Goal: Task Accomplishment & Management: Use online tool/utility

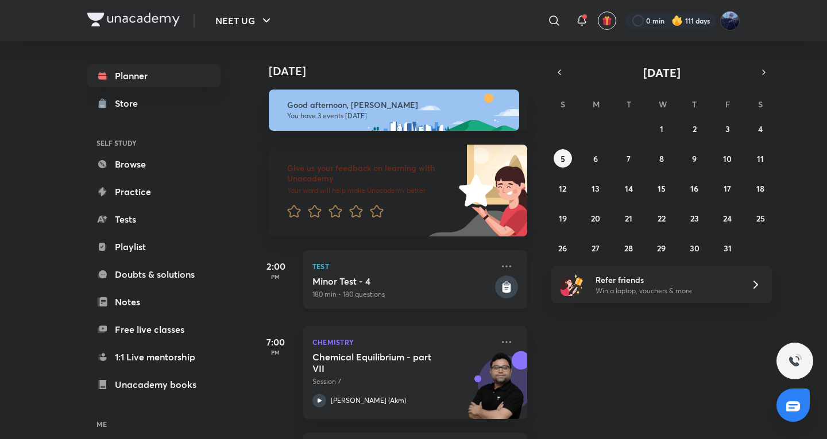
click at [345, 279] on h5 "Minor Test - 4" at bounding box center [403, 281] width 180 height 11
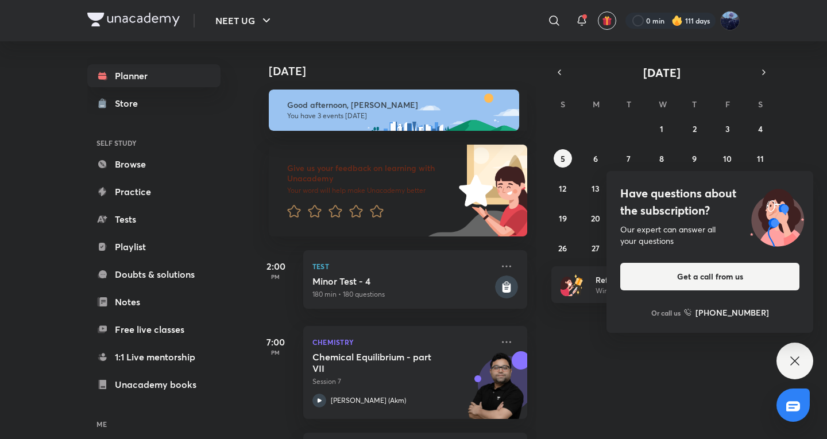
click at [794, 368] on icon at bounding box center [795, 361] width 14 height 14
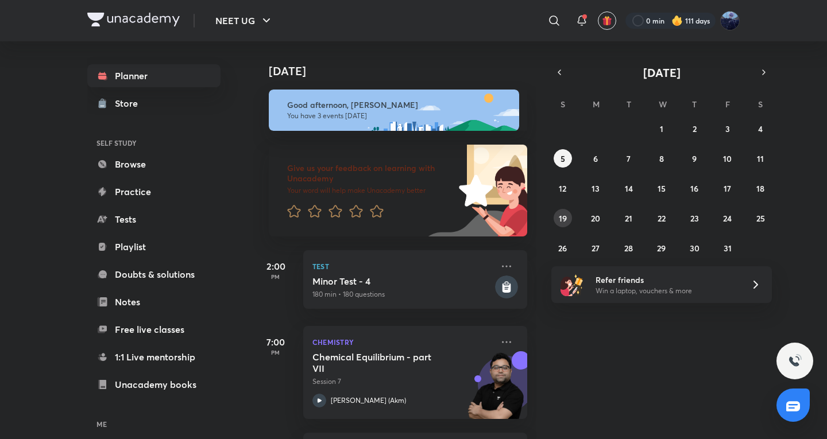
click at [564, 217] on abbr "19" at bounding box center [563, 218] width 8 height 11
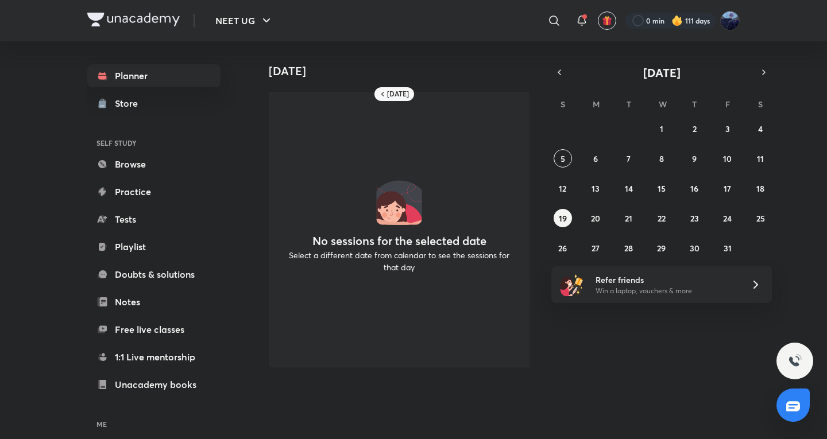
click at [595, 209] on div "28 29 30 1 2 3 4 5 6 7 8 9 10 11 12 13 14 15 16 17 18 19 20 21 22 23 24 25 26 2…" at bounding box center [661, 188] width 221 height 138
click at [570, 158] on button "5" at bounding box center [563, 158] width 18 height 18
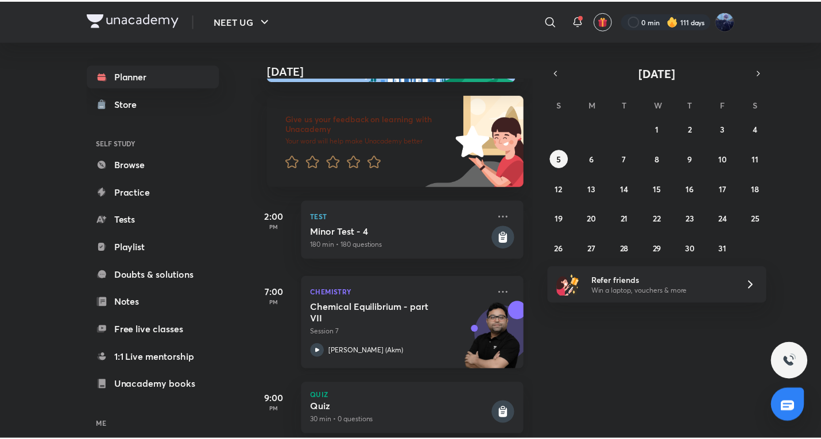
scroll to position [74, 0]
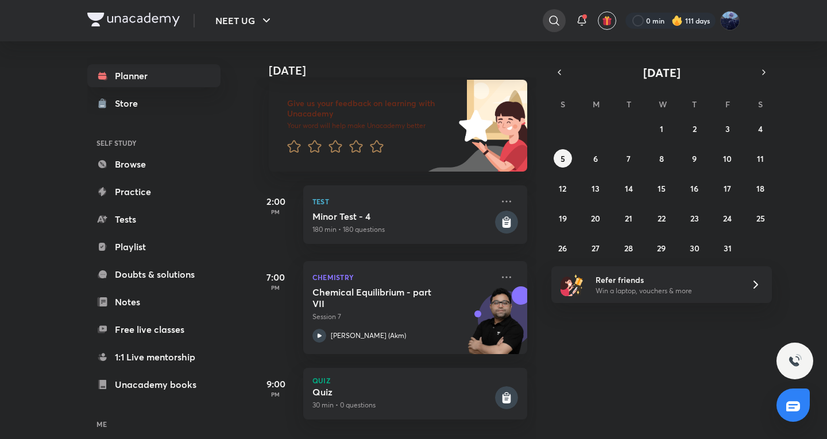
drag, startPoint x: 552, startPoint y: 34, endPoint x: 553, endPoint y: 28, distance: 6.3
click at [552, 33] on div "​" at bounding box center [459, 21] width 211 height 28
click at [553, 28] on div at bounding box center [554, 20] width 23 height 23
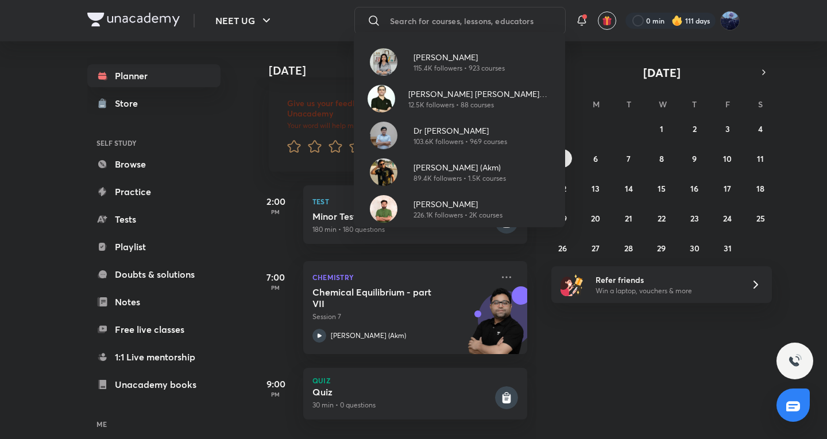
click at [47, 210] on div "[PERSON_NAME] 115.4K followers • 923 courses [PERSON_NAME] [PERSON_NAME] (ACiD …" at bounding box center [413, 219] width 827 height 439
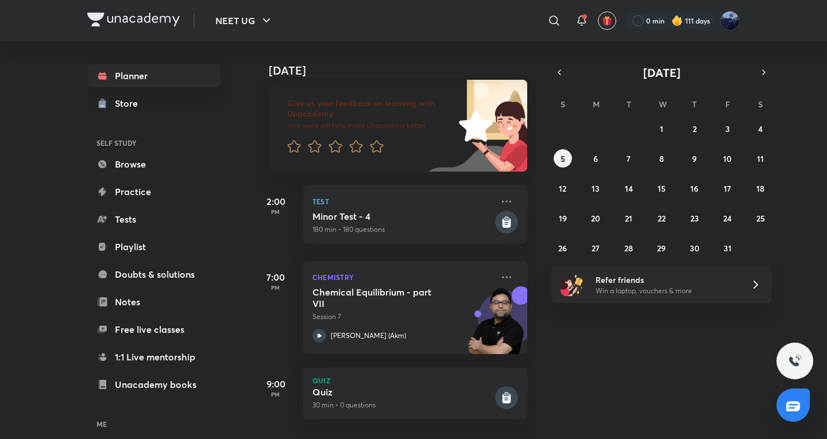
click at [614, 348] on div "[DATE] Good afternoon, [PERSON_NAME] You have 3 events [DATE] Give us your feed…" at bounding box center [539, 240] width 572 height 398
drag, startPoint x: 119, startPoint y: 213, endPoint x: 98, endPoint y: 11, distance: 202.2
click at [119, 213] on link "Tests" at bounding box center [153, 219] width 133 height 23
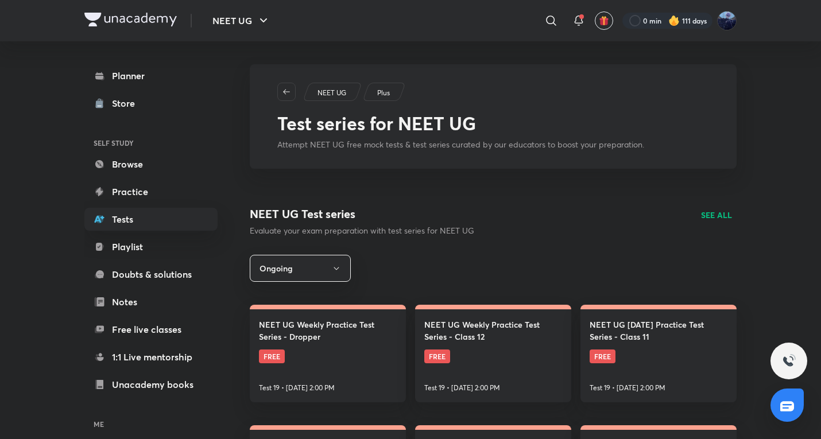
click at [716, 222] on div "NEET UG Test series Evaluate your exam preparation with test series for NEET UG…" at bounding box center [493, 221] width 487 height 31
click at [715, 217] on p "SEE ALL" at bounding box center [716, 215] width 31 height 12
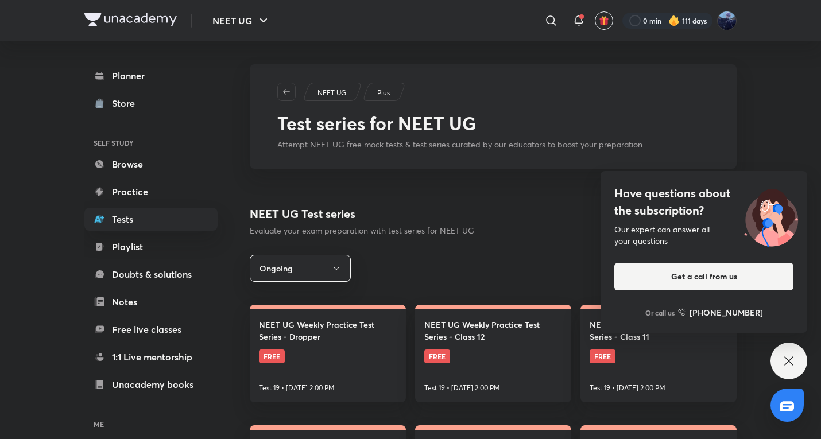
click at [798, 365] on div "Have questions about the subscription? Our expert can answer all your questions…" at bounding box center [789, 361] width 37 height 37
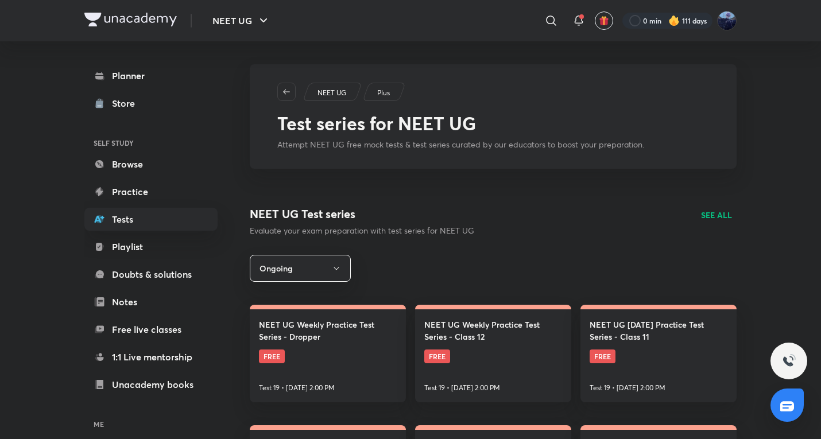
click at [724, 213] on p "SEE ALL" at bounding box center [716, 215] width 31 height 12
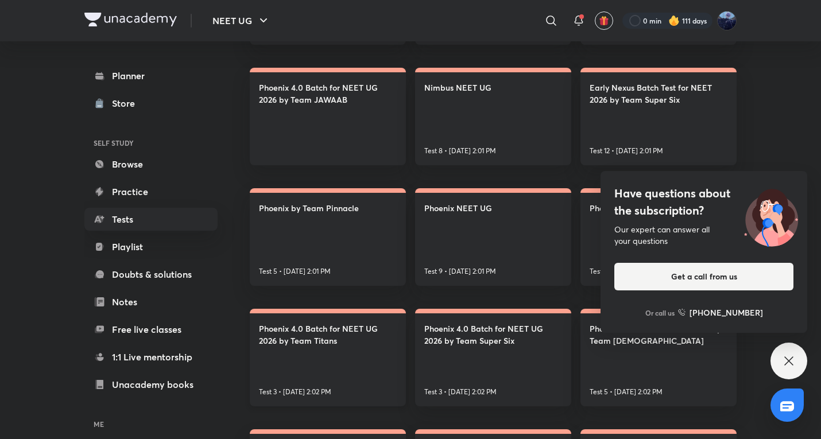
scroll to position [770, 0]
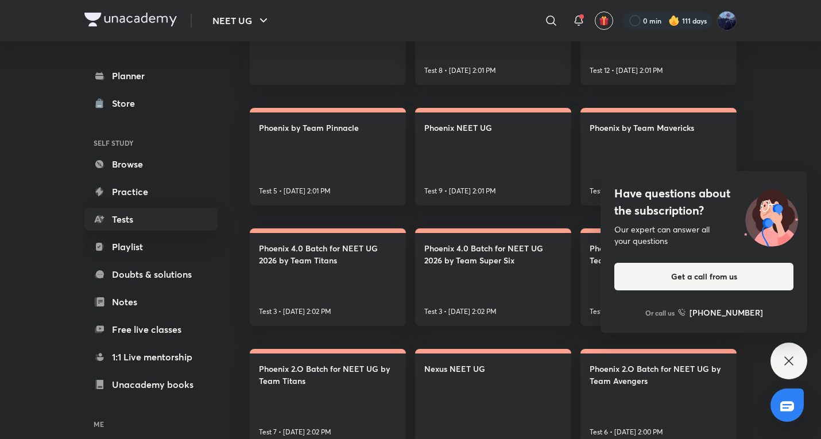
click at [789, 352] on div "Have questions about the subscription? Our expert can answer all your questions…" at bounding box center [789, 361] width 37 height 37
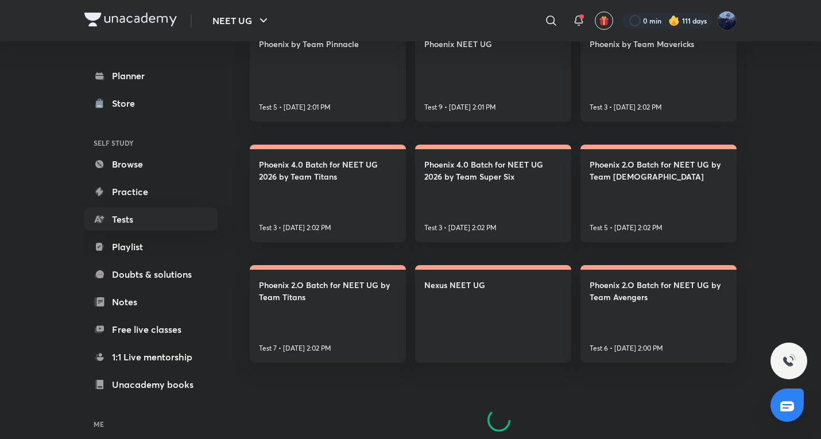
scroll to position [870, 0]
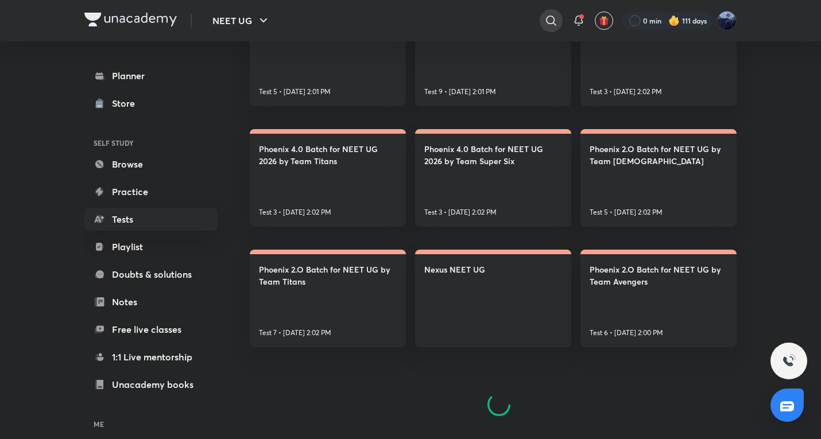
click at [543, 26] on div at bounding box center [551, 20] width 23 height 23
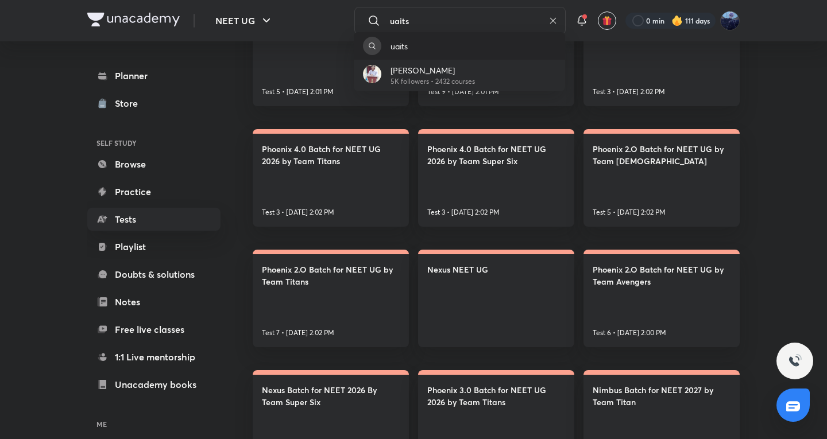
type input "uaits"
click at [489, 57] on div "uaits" at bounding box center [459, 46] width 211 height 28
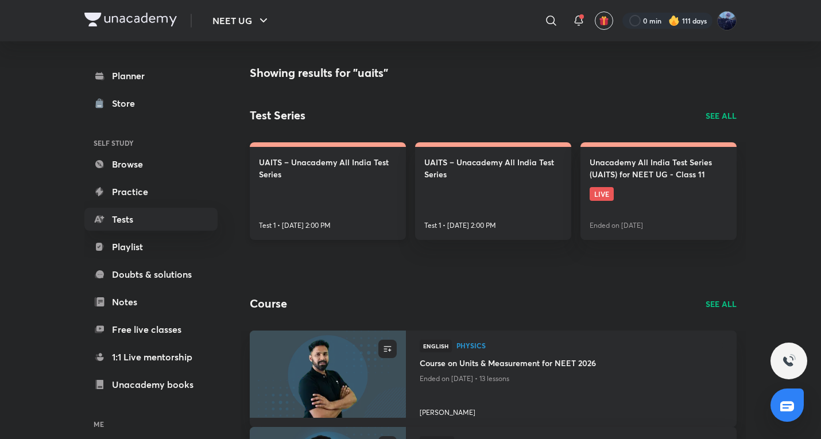
click at [386, 215] on link "UAITS – Unacademy All India Test Series Test 1 • [DATE] 2:00 PM" at bounding box center [328, 191] width 156 height 98
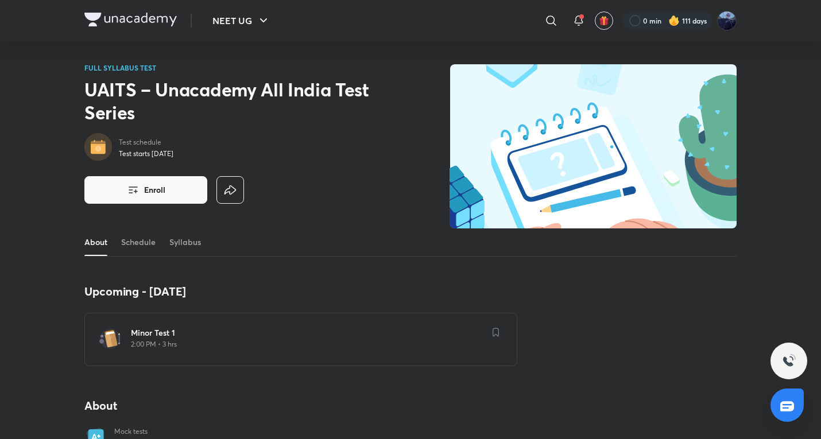
click at [236, 343] on p "2:00 PM • 3 hrs" at bounding box center [308, 344] width 354 height 9
click at [152, 248] on link "Schedule" at bounding box center [138, 243] width 34 height 28
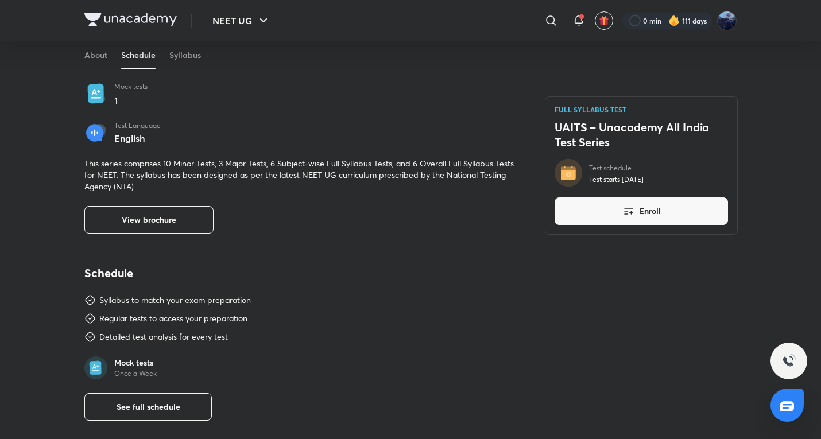
scroll to position [339, 0]
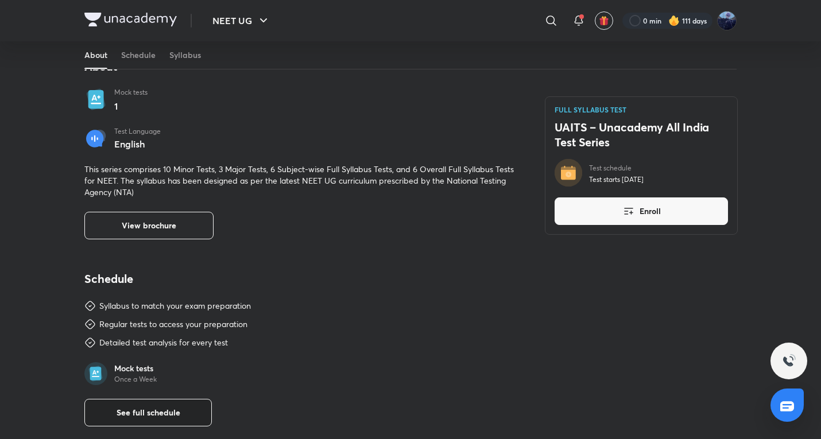
click at [169, 414] on span "See full schedule" at bounding box center [149, 412] width 64 height 11
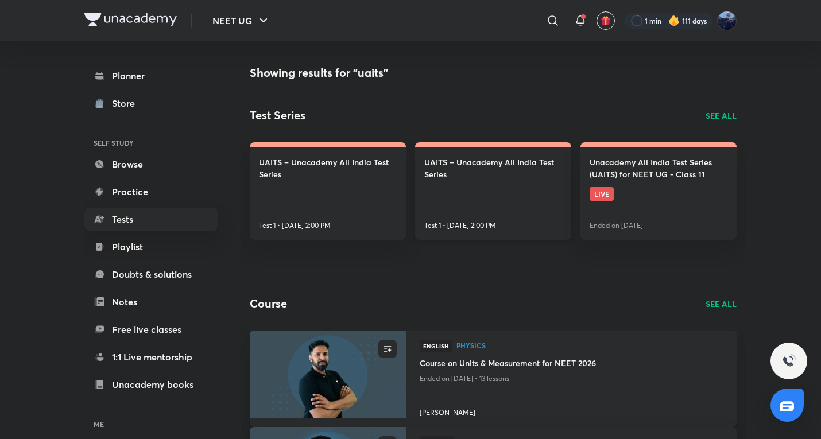
click at [566, 224] on link "UAITS – Unacademy All India Test Series Test 1 • [DATE] 2:00 PM" at bounding box center [493, 191] width 156 height 98
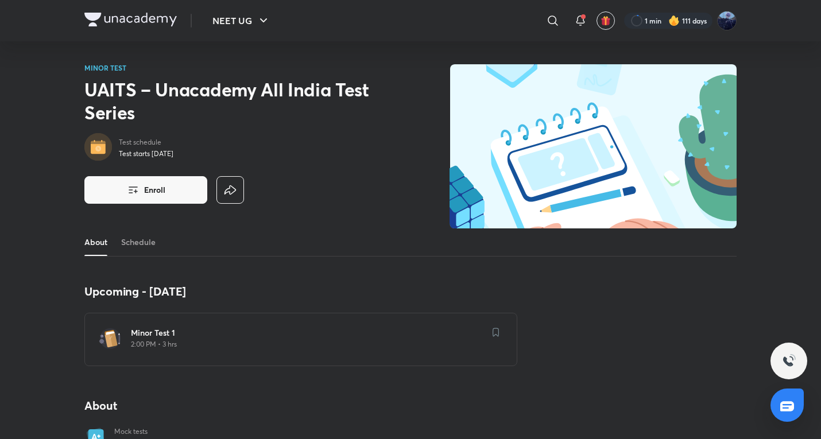
click at [257, 351] on div "Minor Test 1 2:00 PM • 3 hrs" at bounding box center [308, 339] width 354 height 25
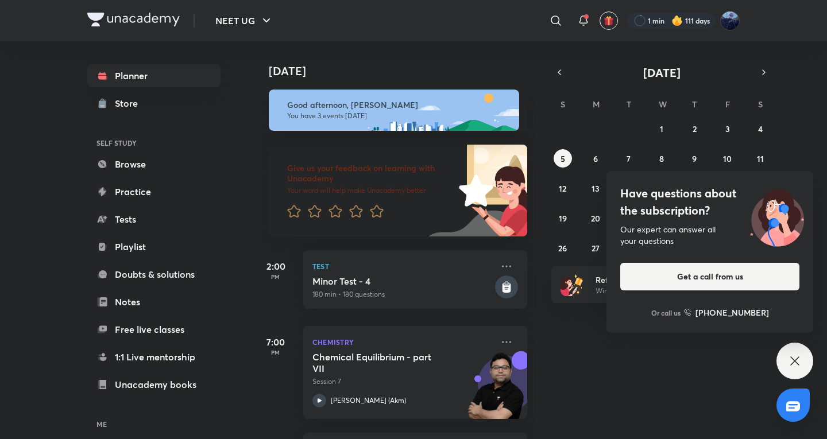
click at [801, 346] on div "Have questions about the subscription? Our expert can answer all your questions…" at bounding box center [795, 361] width 37 height 37
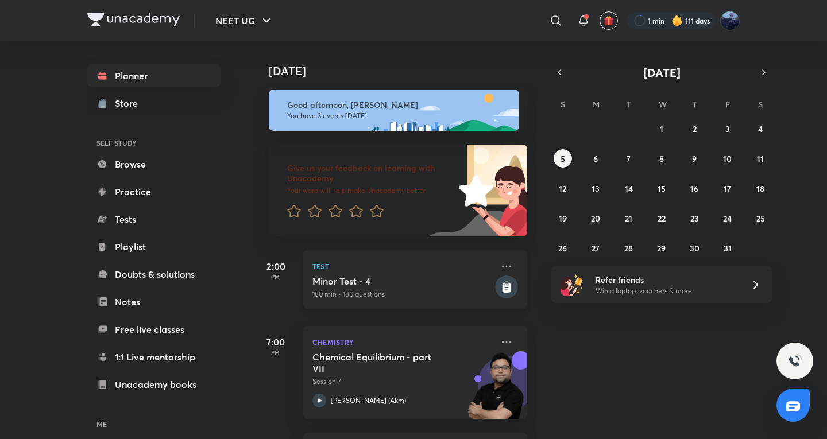
click at [335, 255] on div "Test [MEDICAL_DATA] - 4 180 min • 180 questions" at bounding box center [415, 279] width 224 height 59
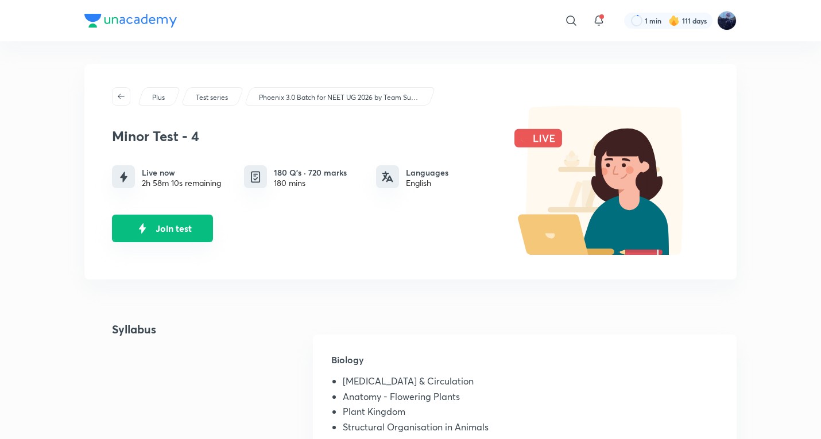
click at [171, 232] on button "Join test" at bounding box center [162, 229] width 101 height 28
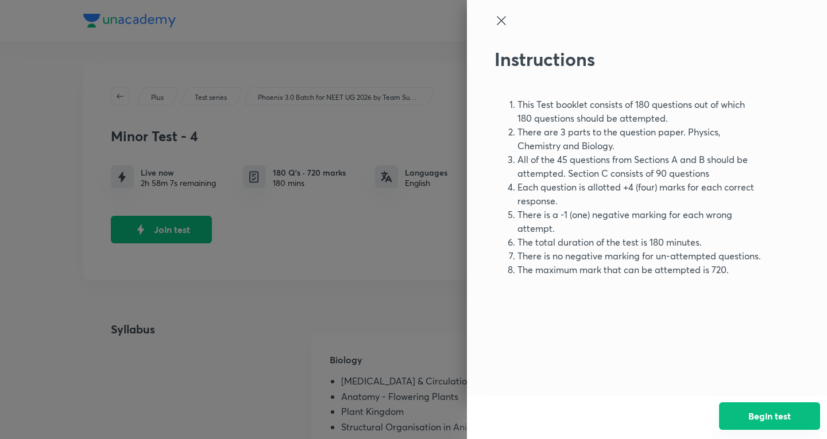
click at [769, 409] on button "Begin test" at bounding box center [769, 417] width 101 height 28
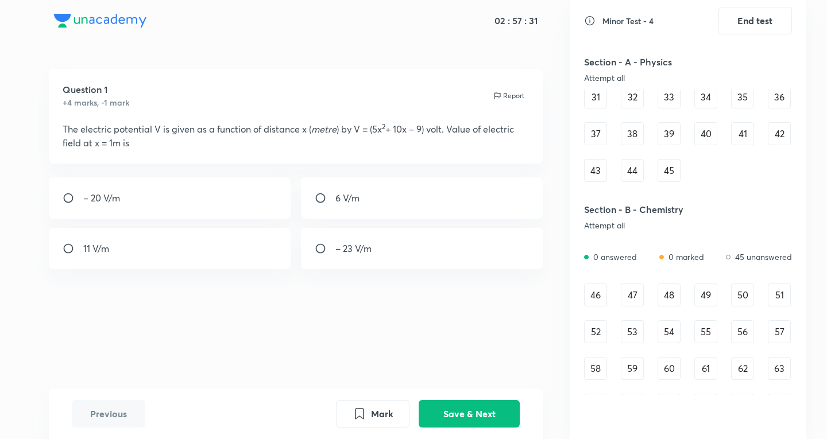
scroll to position [383, 0]
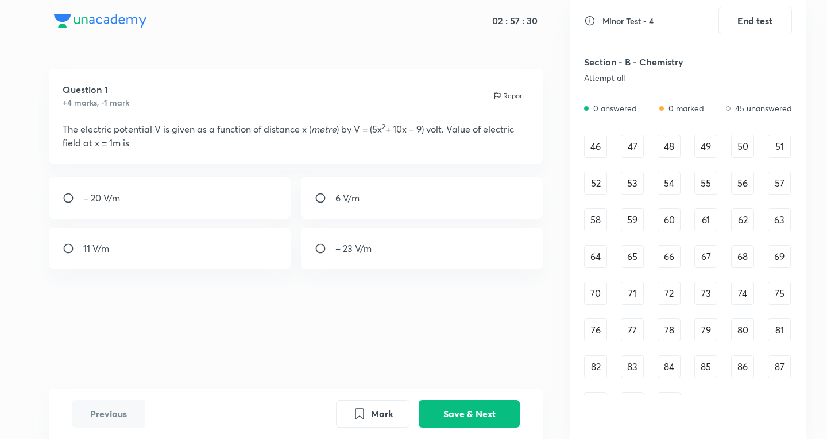
click at [601, 153] on div "46" at bounding box center [595, 146] width 23 height 23
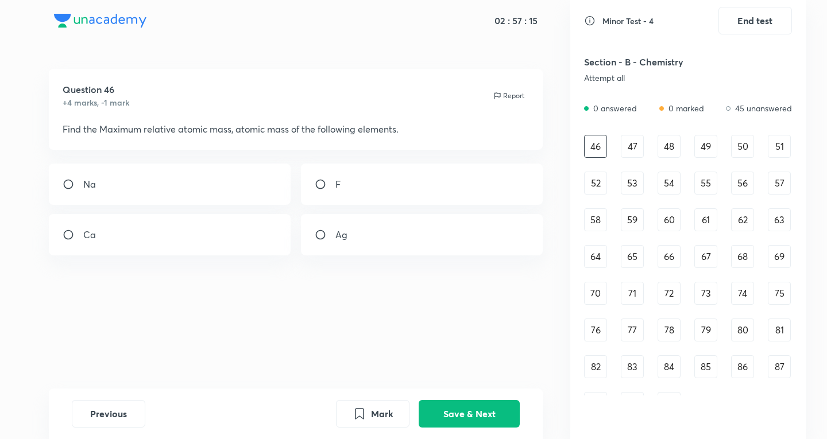
click at [424, 228] on div "Ag" at bounding box center [422, 234] width 242 height 41
radio input "true"
click at [487, 407] on button "Save & Next" at bounding box center [469, 413] width 101 height 28
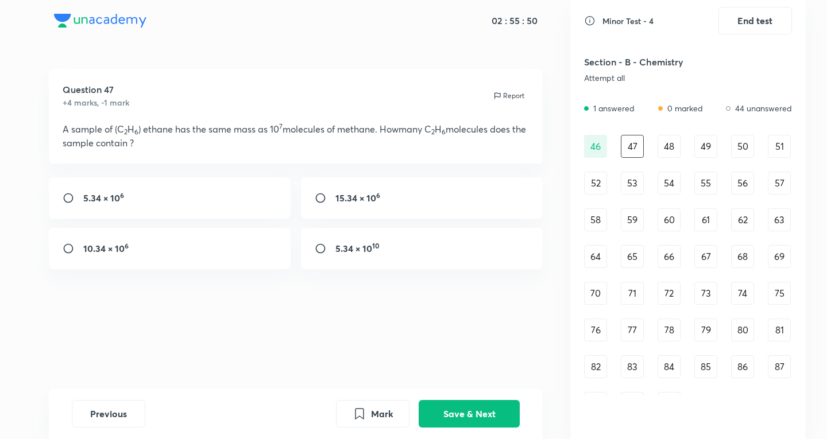
click at [207, 199] on div "5.34 × 10 6" at bounding box center [170, 198] width 242 height 41
radio input "true"
click at [499, 431] on div "Previous Mark Save & Next" at bounding box center [296, 414] width 495 height 51
drag, startPoint x: 499, startPoint y: 431, endPoint x: 466, endPoint y: 422, distance: 34.0
click at [466, 422] on button "Save & Next" at bounding box center [469, 413] width 101 height 28
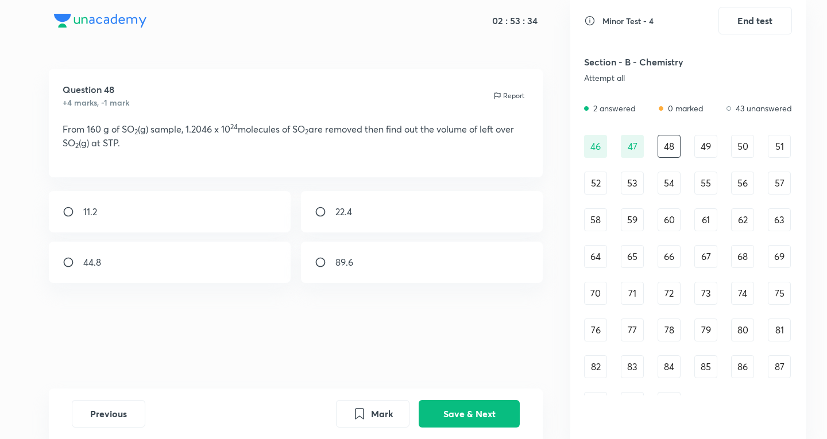
click at [125, 230] on div "11.2" at bounding box center [170, 211] width 242 height 41
radio input "true"
click at [473, 413] on button "Save & Next" at bounding box center [469, 413] width 101 height 28
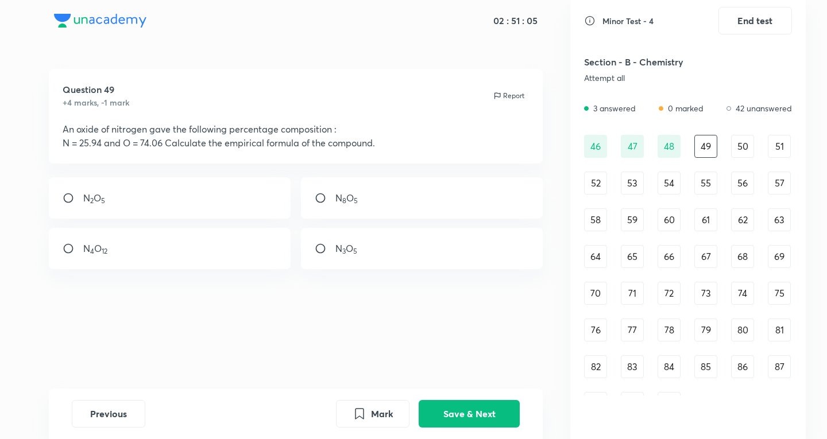
click at [183, 182] on div "N 2 O 5" at bounding box center [170, 198] width 242 height 41
radio input "true"
click at [494, 411] on button "Save & Next" at bounding box center [469, 413] width 101 height 28
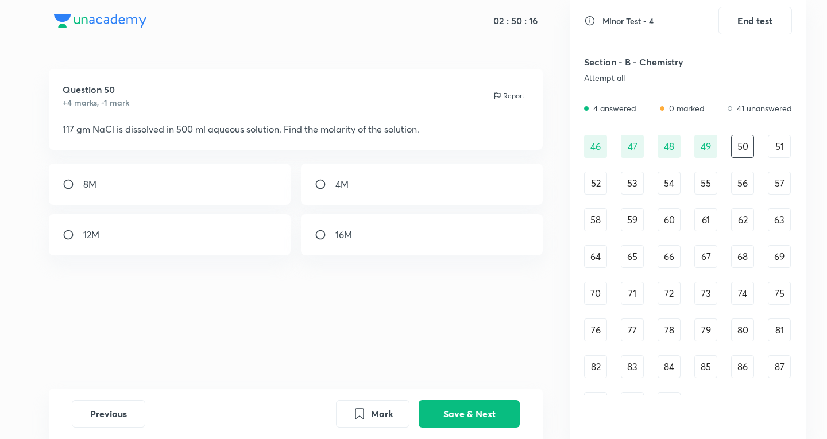
click at [399, 198] on div "4M" at bounding box center [422, 184] width 242 height 41
radio input "true"
click at [465, 422] on button "Save & Next" at bounding box center [469, 413] width 101 height 28
click at [169, 223] on div "0.2 M" at bounding box center [170, 234] width 242 height 41
radio input "true"
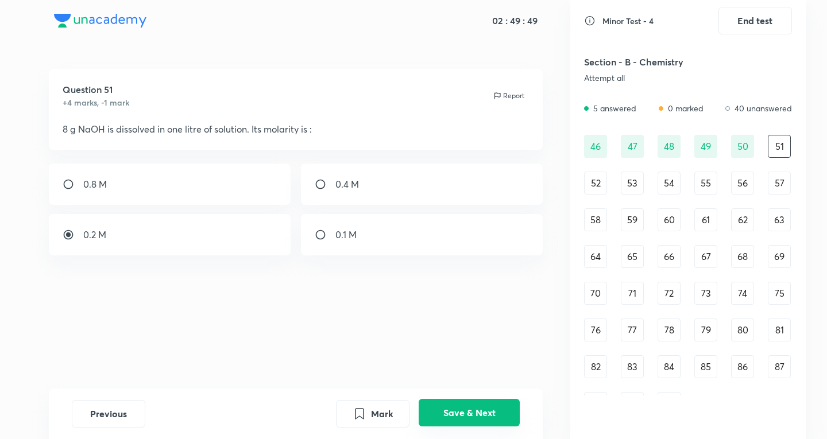
click at [437, 408] on button "Save & Next" at bounding box center [469, 413] width 101 height 28
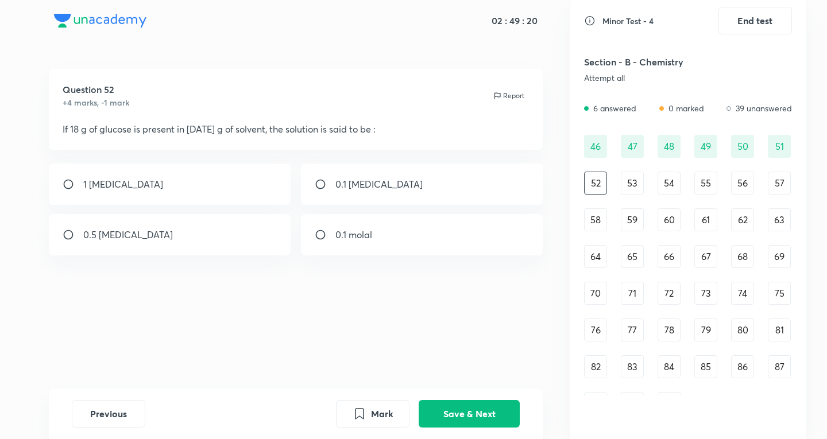
click at [354, 241] on p "0.1 molal" at bounding box center [353, 235] width 37 height 14
radio input "true"
click at [466, 410] on button "Save & Next" at bounding box center [469, 413] width 101 height 28
click at [400, 229] on div "9.8 g" at bounding box center [422, 234] width 242 height 41
radio input "true"
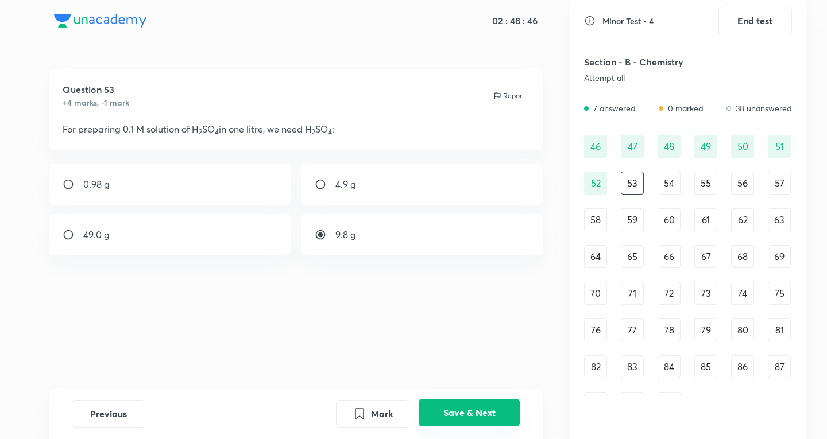
click at [495, 420] on button "Save & Next" at bounding box center [469, 413] width 101 height 28
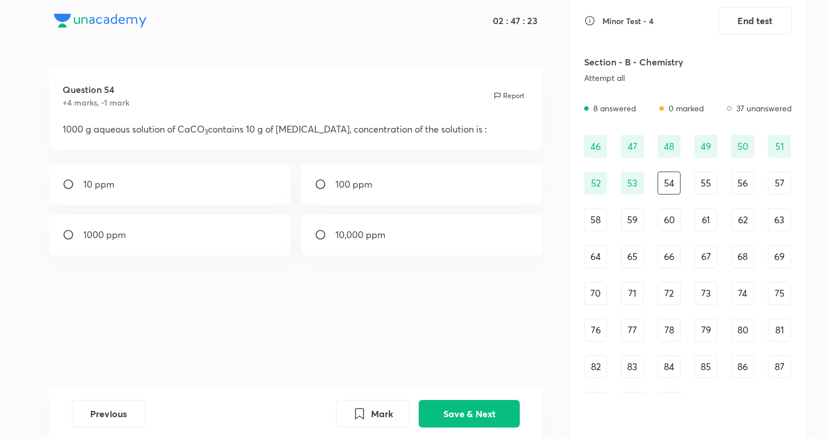
drag, startPoint x: 319, startPoint y: 240, endPoint x: 335, endPoint y: 255, distance: 22.3
click at [320, 240] on input "radio" at bounding box center [325, 234] width 21 height 11
radio input "true"
click at [485, 407] on button "Save & Next" at bounding box center [469, 413] width 101 height 28
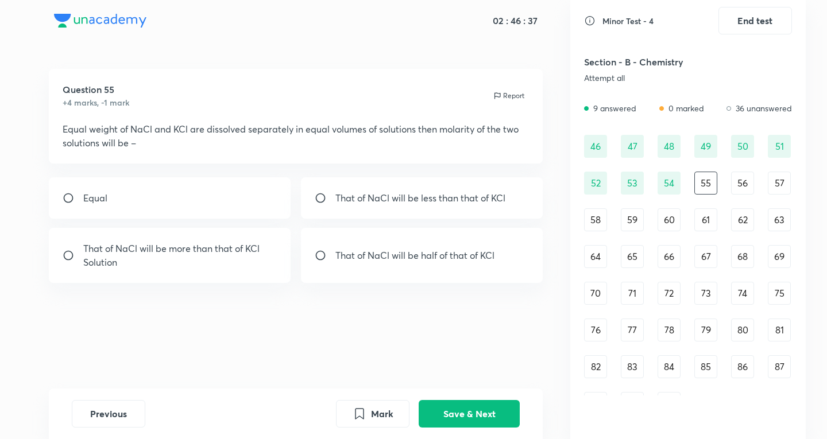
click at [210, 260] on p "That of NaCl will be more than that of KCl Solution" at bounding box center [180, 256] width 194 height 28
radio input "true"
click at [453, 423] on button "Save & Next" at bounding box center [469, 413] width 101 height 28
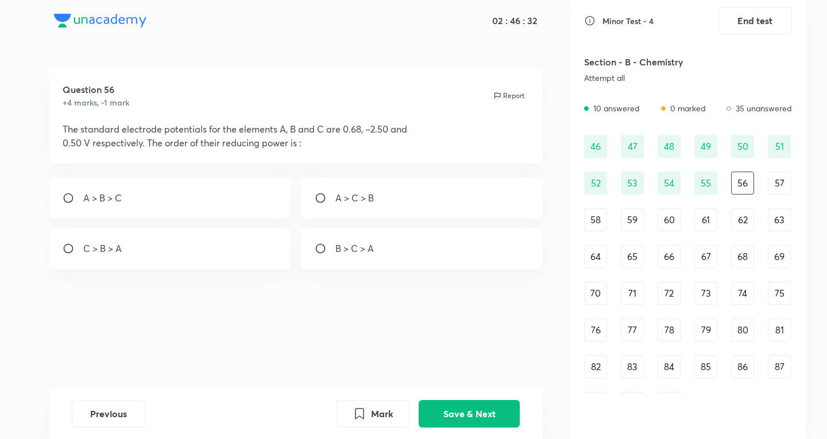
click at [700, 182] on div "55" at bounding box center [706, 183] width 23 height 23
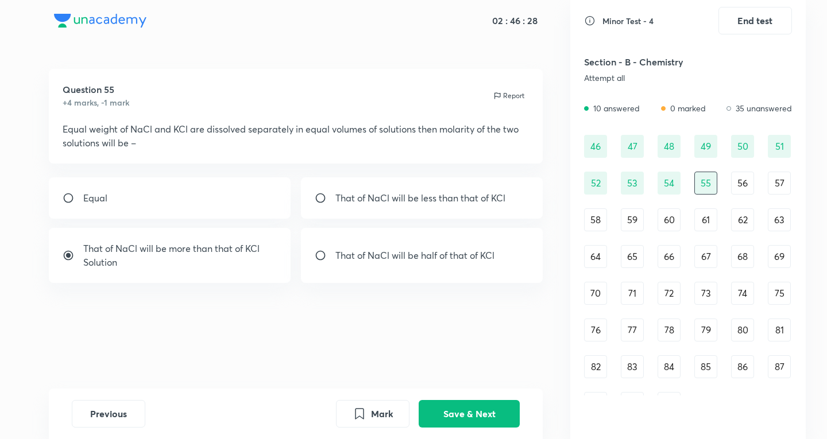
click at [738, 178] on div "56" at bounding box center [742, 183] width 23 height 23
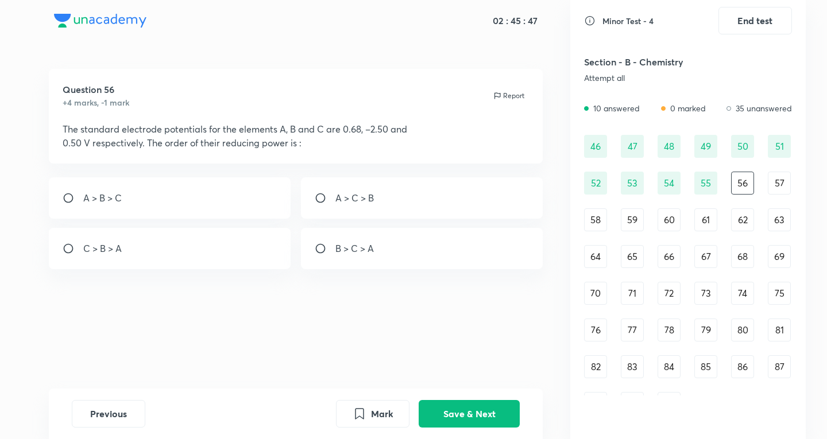
drag, startPoint x: 373, startPoint y: 264, endPoint x: 383, endPoint y: 271, distance: 11.6
click at [379, 264] on div "B > C > A" at bounding box center [422, 248] width 242 height 41
radio input "true"
click at [489, 419] on button "Save & Next" at bounding box center [469, 413] width 101 height 28
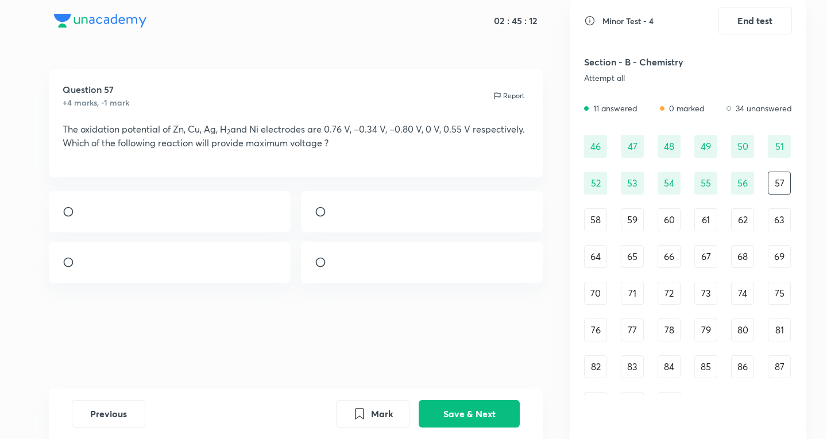
click at [336, 215] on img at bounding box center [335, 215] width 1 height 1
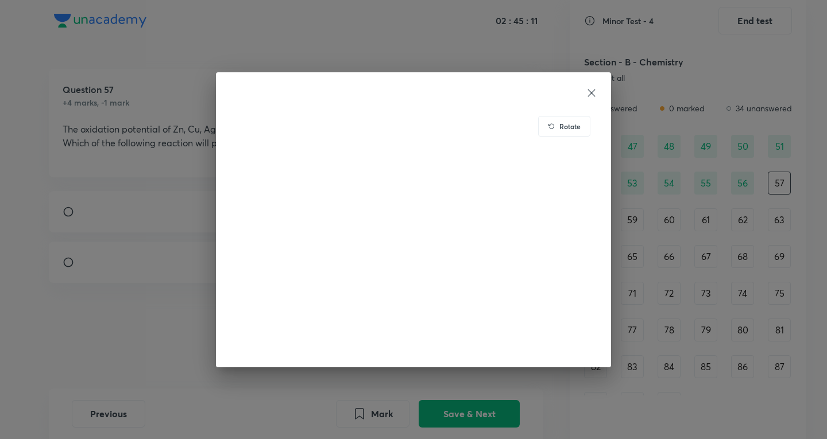
click at [6, 205] on div "Rotate" at bounding box center [413, 219] width 827 height 439
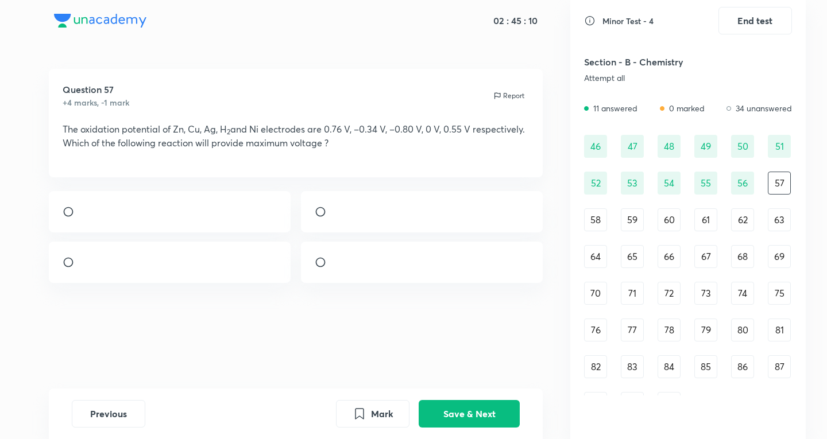
click at [314, 220] on div at bounding box center [422, 211] width 242 height 41
radio input "true"
click at [485, 419] on button "Save & Next" at bounding box center [469, 413] width 101 height 28
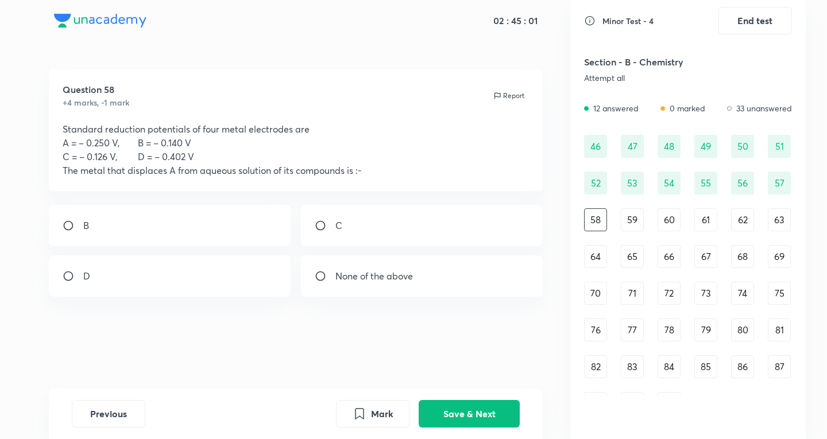
drag, startPoint x: 102, startPoint y: 132, endPoint x: 131, endPoint y: 126, distance: 29.4
click at [130, 126] on p "Standard reduction potentials of four metal electrodes are" at bounding box center [296, 129] width 467 height 14
click at [754, 179] on div "56" at bounding box center [742, 183] width 23 height 23
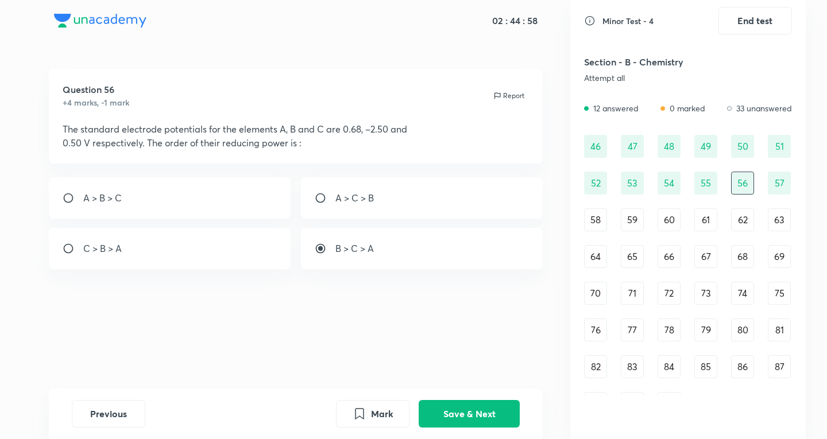
click at [600, 215] on div "58" at bounding box center [595, 220] width 23 height 23
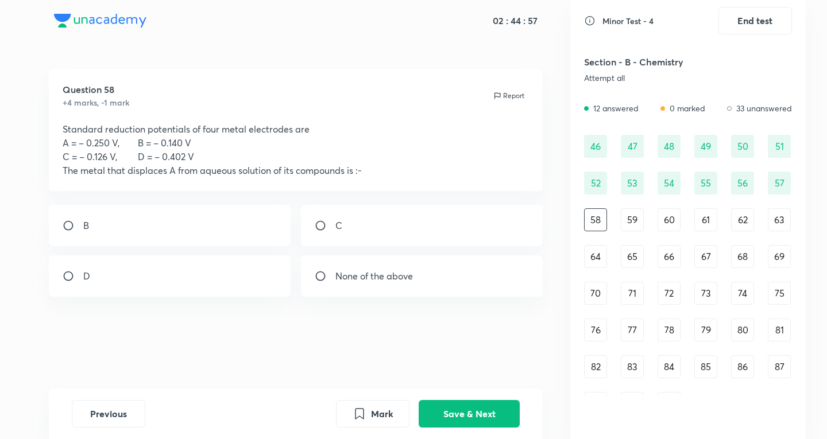
click at [209, 128] on p "Standard reduction potentials of four metal electrodes are" at bounding box center [296, 129] width 467 height 14
click at [86, 149] on p "A = – 0.250 V, B = – 0.140 V" at bounding box center [296, 143] width 467 height 14
drag, startPoint x: 159, startPoint y: 152, endPoint x: 153, endPoint y: 155, distance: 6.4
click at [153, 155] on p "C = – 0.126 V, D = – 0.402 V" at bounding box center [296, 157] width 467 height 14
click at [176, 151] on p "C = – 0.126 V, D = – 0.402 V" at bounding box center [296, 157] width 467 height 14
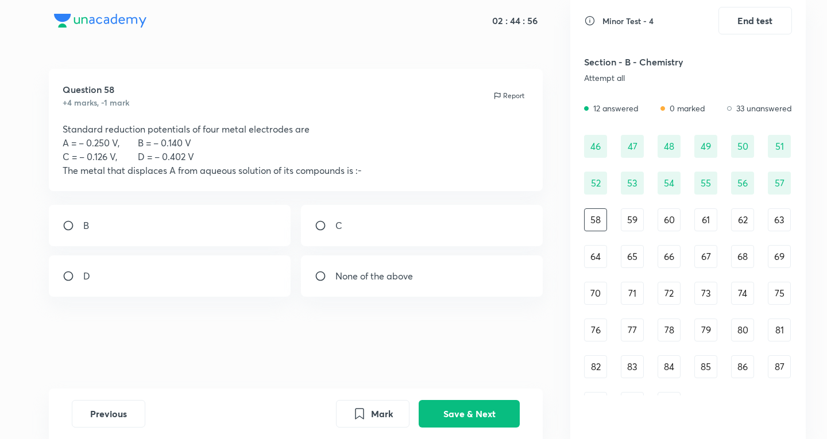
click at [110, 159] on p "C = – 0.126 V, D = – 0.402 V" at bounding box center [296, 157] width 467 height 14
click at [160, 152] on p "C = – 0.126 V, D = – 0.402 V" at bounding box center [296, 157] width 467 height 14
drag, startPoint x: 99, startPoint y: 314, endPoint x: 134, endPoint y: 286, distance: 44.9
click at [100, 314] on div "Question 58 +4 marks, -1 mark Report Standard reduction potentials of four meta…" at bounding box center [295, 229] width 549 height 320
click at [134, 286] on div "D" at bounding box center [170, 276] width 242 height 41
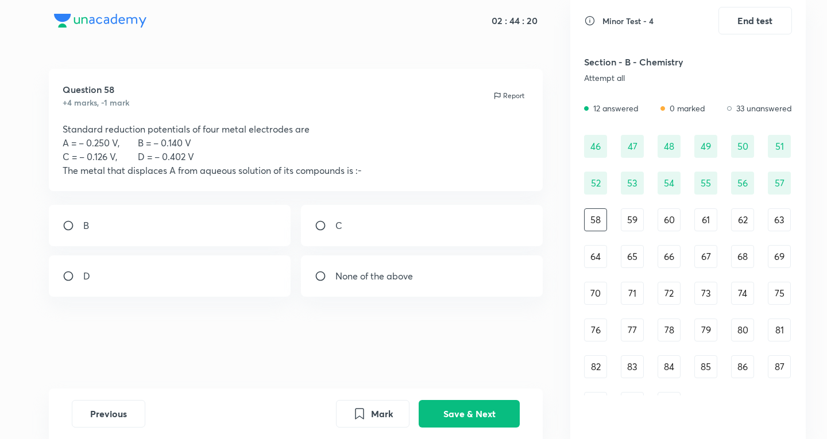
radio input "true"
click at [426, 403] on div "Previous Mark Save & Next" at bounding box center [296, 414] width 495 height 51
drag, startPoint x: 428, startPoint y: 404, endPoint x: 411, endPoint y: 410, distance: 18.0
click at [430, 407] on button "Save & Next" at bounding box center [469, 414] width 101 height 28
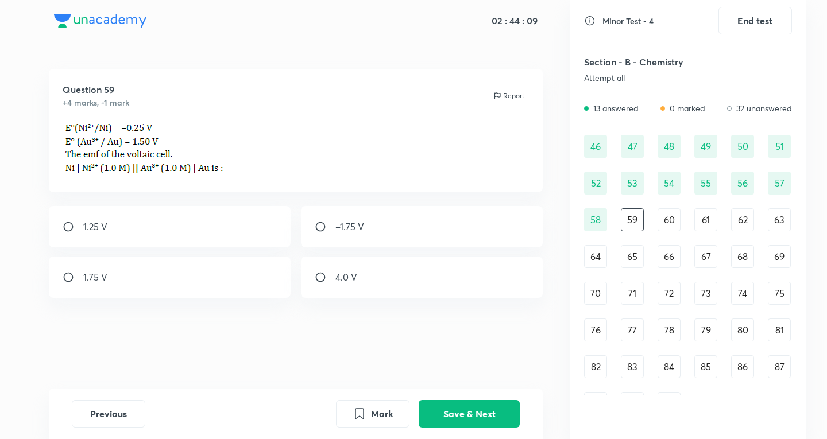
click at [111, 175] on p at bounding box center [296, 150] width 467 height 56
click at [109, 171] on img at bounding box center [145, 148] width 165 height 53
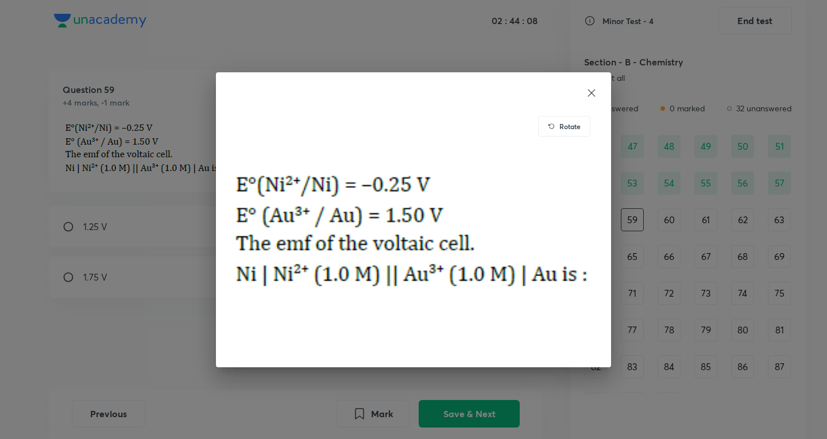
click at [109, 171] on div "Rotate" at bounding box center [413, 219] width 827 height 439
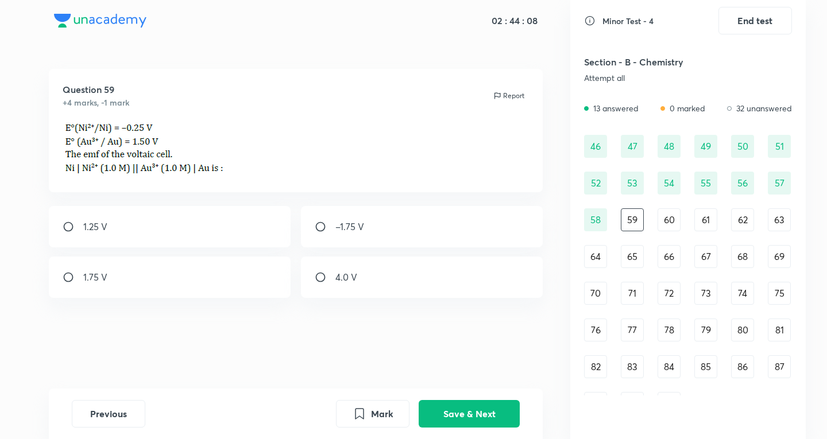
click at [109, 171] on img at bounding box center [145, 148] width 165 height 53
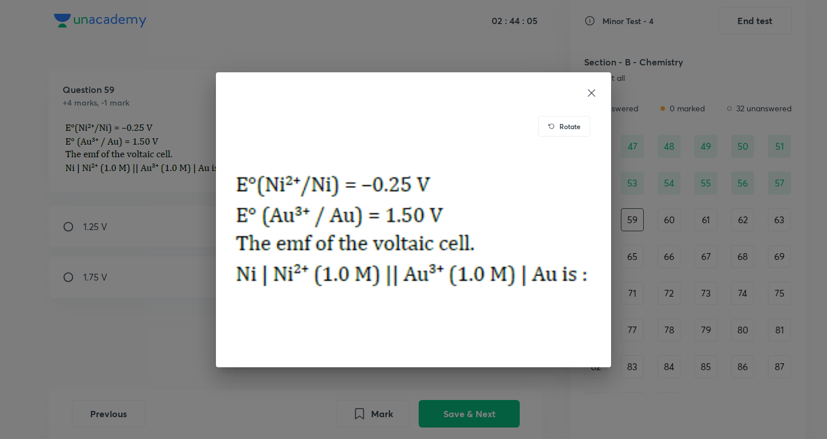
click at [115, 195] on div "Rotate" at bounding box center [413, 219] width 827 height 439
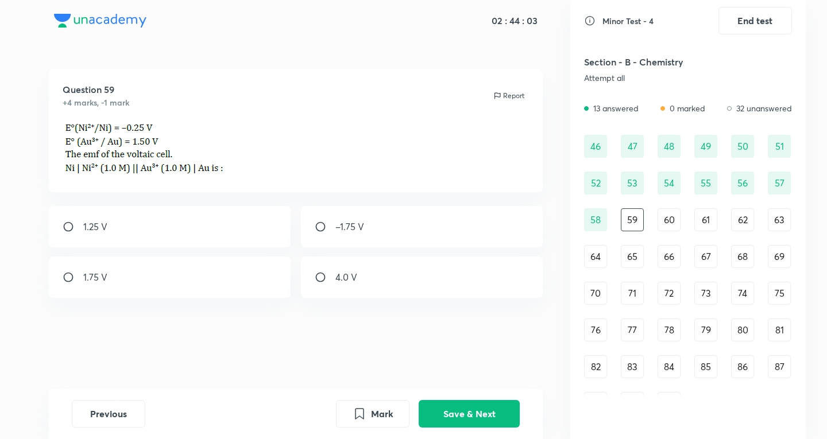
click at [122, 166] on img at bounding box center [145, 148] width 165 height 53
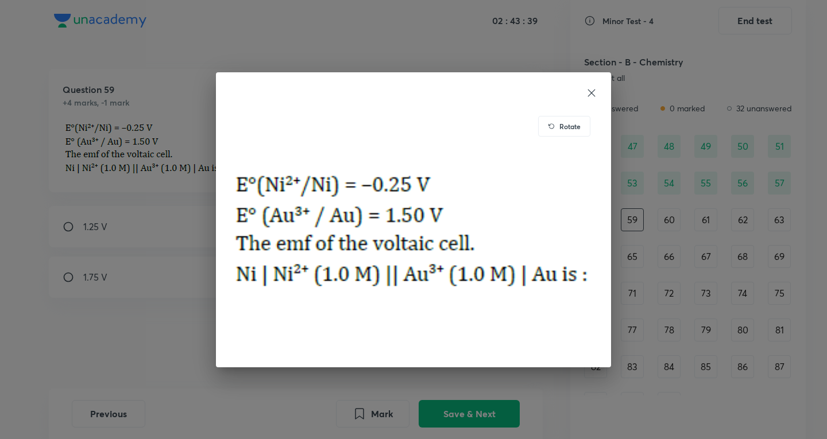
click at [592, 95] on icon at bounding box center [591, 92] width 11 height 11
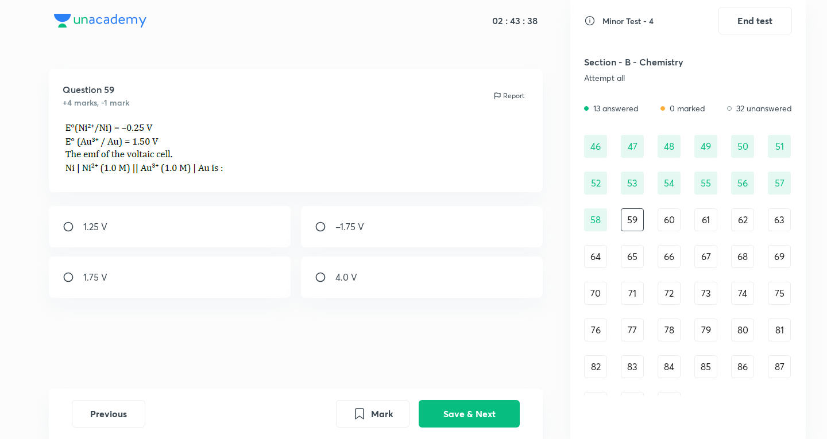
click at [335, 210] on div "–1.75 V" at bounding box center [422, 226] width 242 height 41
click at [425, 221] on div "–1.75 V" at bounding box center [422, 226] width 242 height 41
radio input "false"
click at [230, 279] on div "1.75 V" at bounding box center [170, 277] width 242 height 41
radio input "true"
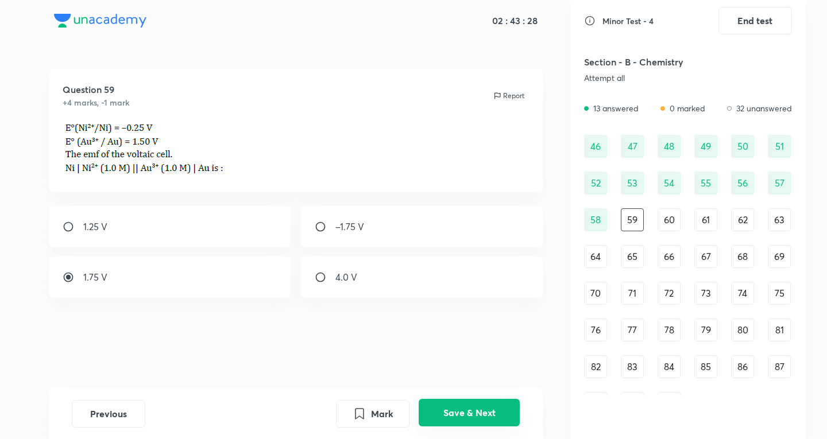
click at [450, 422] on button "Save & Next" at bounding box center [469, 413] width 101 height 28
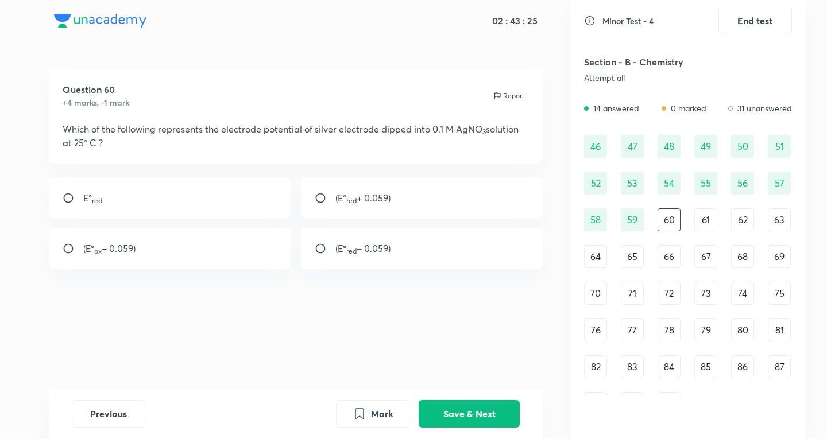
click at [420, 125] on p "Which of the following represents the electrode potential of silver electrode d…" at bounding box center [296, 136] width 467 height 28
drag, startPoint x: 437, startPoint y: 128, endPoint x: 516, endPoint y: 128, distance: 79.3
click at [516, 128] on p "Which of the following represents the electrode potential of silver electrode d…" at bounding box center [296, 136] width 467 height 28
drag, startPoint x: 412, startPoint y: 271, endPoint x: 422, endPoint y: 268, distance: 10.4
click at [417, 271] on div "Question 60 +4 marks, -1 mark Report Which of the following represents the elec…" at bounding box center [295, 229] width 549 height 320
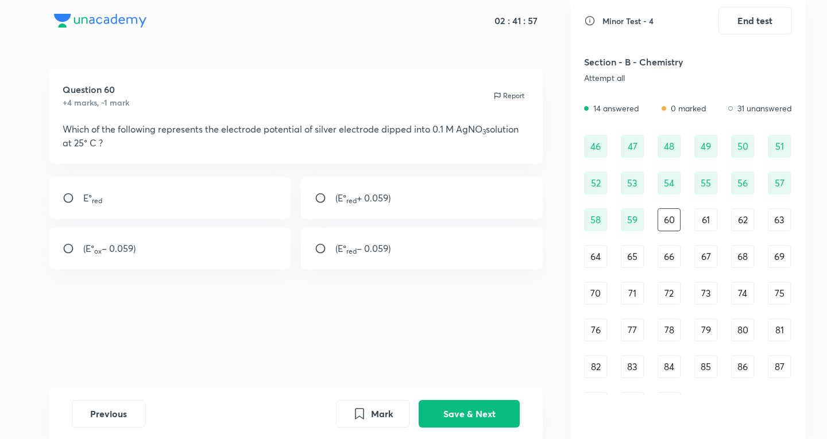
click at [438, 253] on div "(E° red – 0.059)" at bounding box center [422, 248] width 242 height 41
radio input "true"
click at [507, 419] on button "Save & Next" at bounding box center [469, 413] width 101 height 28
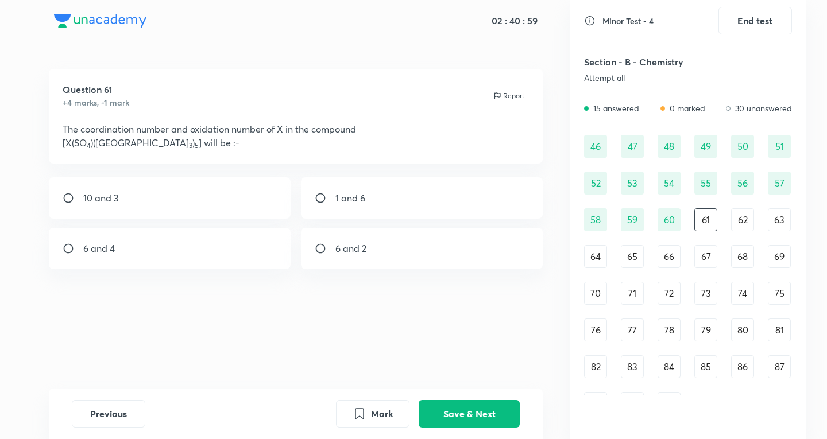
click at [329, 251] on input "radio" at bounding box center [325, 248] width 21 height 11
radio input "true"
click at [474, 422] on button "Save & Next" at bounding box center [469, 413] width 101 height 28
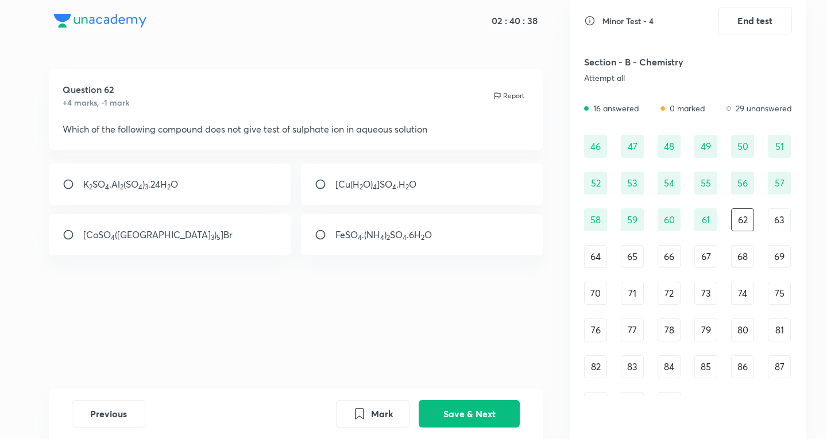
drag, startPoint x: 205, startPoint y: 130, endPoint x: 345, endPoint y: 136, distance: 140.9
click at [345, 136] on div "Question 62 +4 marks, -1 mark Report Which of the following compound does not g…" at bounding box center [296, 109] width 495 height 81
click at [160, 236] on div "[CoSO 4 (NH 3 ) 5 ]Br" at bounding box center [170, 234] width 242 height 41
radio input "true"
click at [493, 422] on button "Save & Next" at bounding box center [469, 413] width 101 height 28
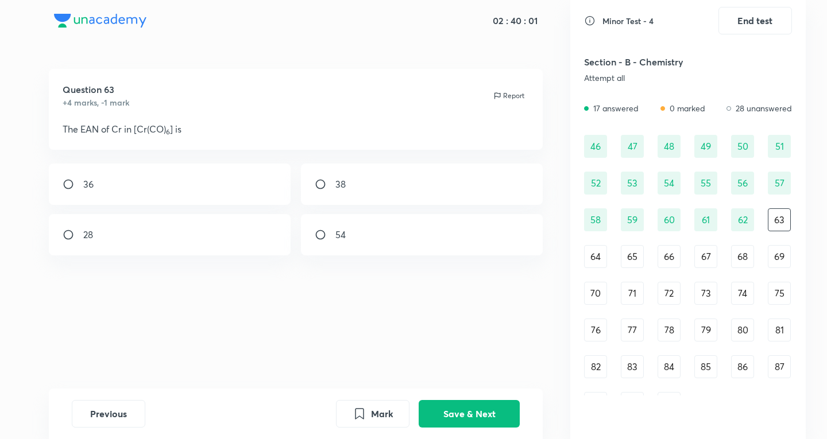
click at [202, 209] on div "36 38 28 54" at bounding box center [296, 210] width 495 height 92
click at [223, 191] on div "36" at bounding box center [170, 184] width 242 height 41
radio input "true"
click at [438, 406] on button "Save & Next" at bounding box center [469, 413] width 101 height 28
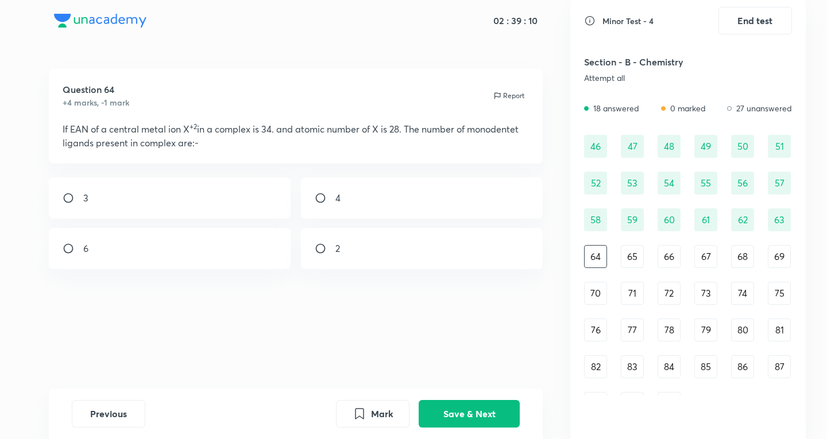
click at [458, 217] on div "4" at bounding box center [422, 198] width 242 height 41
radio input "true"
click at [507, 411] on button "Save & Next" at bounding box center [469, 413] width 101 height 28
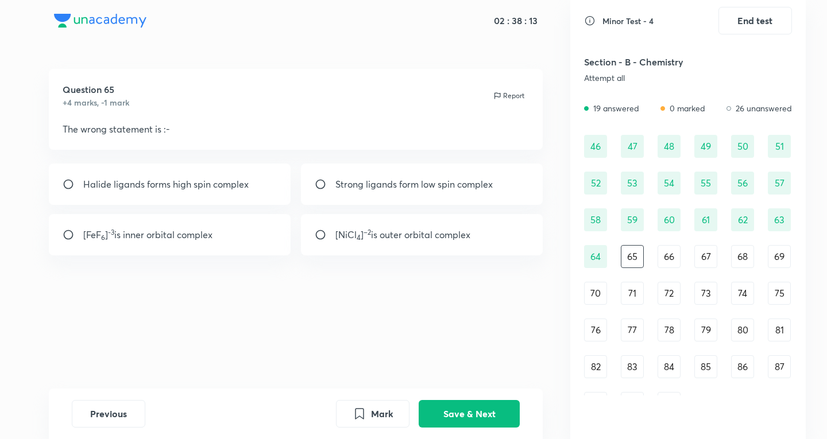
click at [170, 240] on p "[FeF 6 ] -3 is inner orbital complex" at bounding box center [147, 235] width 129 height 14
radio input "true"
click at [482, 404] on button "Save & Next" at bounding box center [469, 413] width 101 height 28
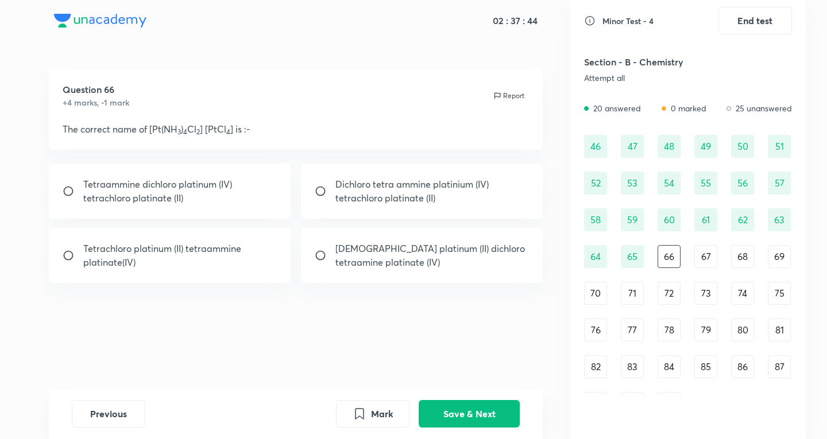
drag, startPoint x: 203, startPoint y: 173, endPoint x: 206, endPoint y: 179, distance: 6.4
click at [206, 177] on div "Tetraammine dichloro platinum (IV) tetrachloro platinate (II)" at bounding box center [170, 191] width 242 height 55
radio input "true"
click at [496, 420] on button "Save & Next" at bounding box center [469, 413] width 101 height 28
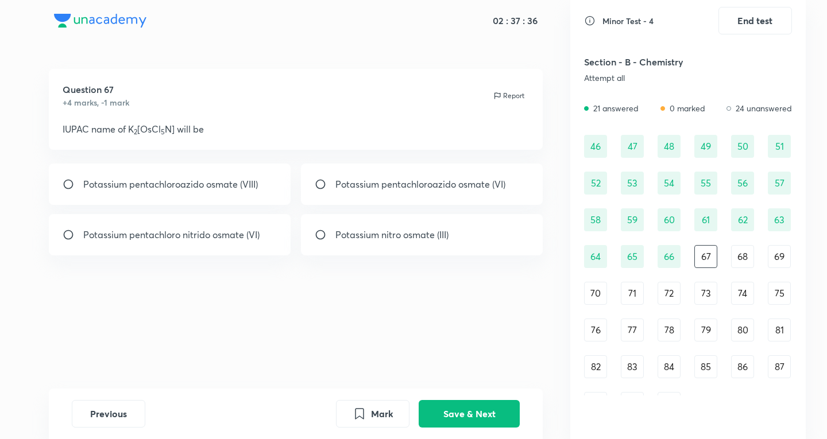
click at [185, 185] on p "Potassium pentachloroazido osmate (VIII)" at bounding box center [170, 185] width 175 height 14
click at [184, 180] on p "Potassium pentachloroazido osmate (VIII)" at bounding box center [170, 185] width 175 height 14
radio input "false"
click at [156, 237] on p "Potassium pentachloro nitrido osmate (VI)" at bounding box center [171, 235] width 176 height 14
radio input "true"
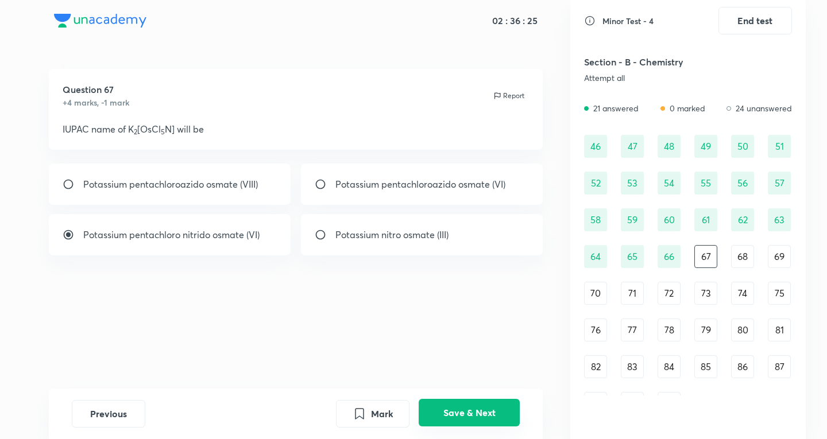
click at [478, 412] on button "Save & Next" at bounding box center [469, 413] width 101 height 28
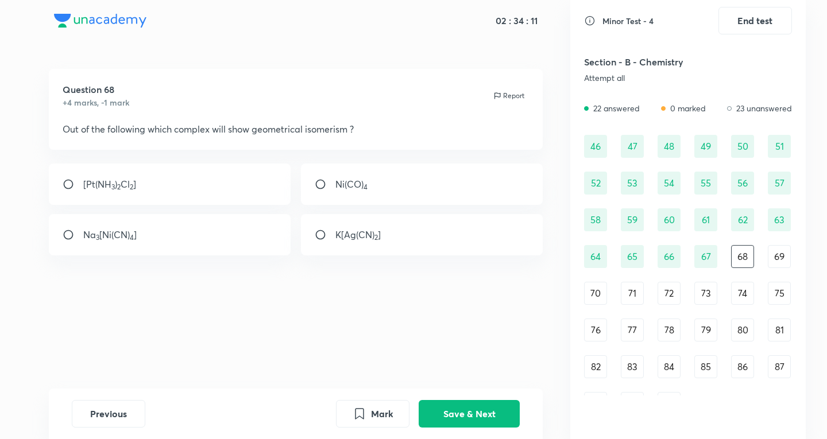
click at [323, 183] on input "radio" at bounding box center [325, 184] width 21 height 11
click at [369, 238] on div "K[Ag(CN) 2 ]" at bounding box center [422, 234] width 242 height 41
radio input "false"
click at [366, 245] on div "K[Ag(CN) 2 ]" at bounding box center [422, 234] width 242 height 41
radio input "false"
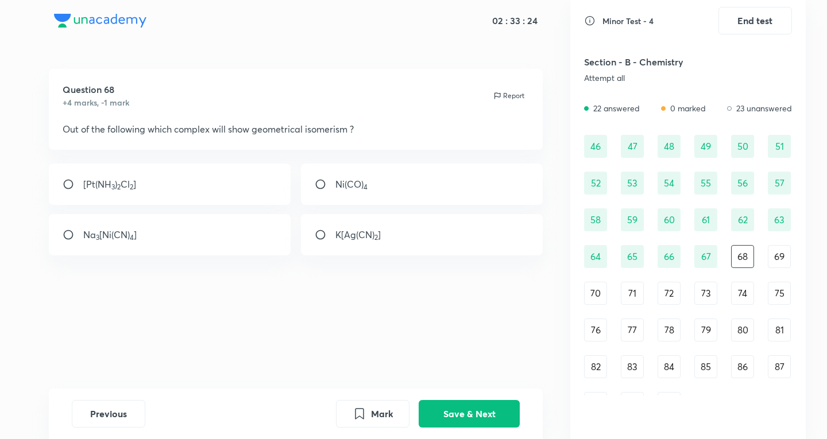
click at [180, 173] on div "[Pt(NH 3 ) 2 Cl 2 ]" at bounding box center [170, 184] width 242 height 41
radio input "true"
click at [484, 426] on button "Save & Next" at bounding box center [469, 413] width 101 height 28
click at [740, 273] on div "46 47 48 49 50 51 52 53 54 55 56 57 58 59 60 61 62 63 64 65 66 67 68 69 70 71 7…" at bounding box center [688, 275] width 208 height 280
click at [740, 267] on div "68" at bounding box center [742, 256] width 23 height 23
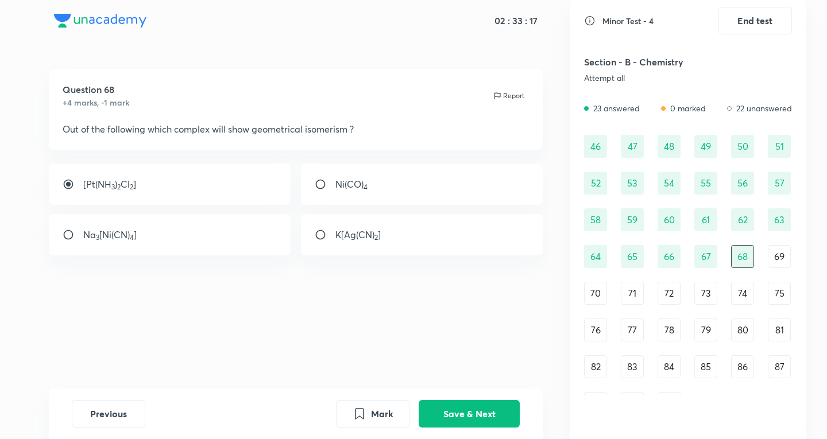
drag, startPoint x: 724, startPoint y: 275, endPoint x: 514, endPoint y: 309, distance: 212.4
click at [514, 309] on div "Question 68 +4 marks, -1 mark Report Out of the following which complex will sh…" at bounding box center [295, 229] width 549 height 320
click at [508, 423] on button "Save & Next" at bounding box center [469, 413] width 101 height 28
drag, startPoint x: 411, startPoint y: 243, endPoint x: 407, endPoint y: 249, distance: 7.5
click at [411, 243] on div "[Cr(en) 3 ]Cl 3" at bounding box center [422, 234] width 242 height 41
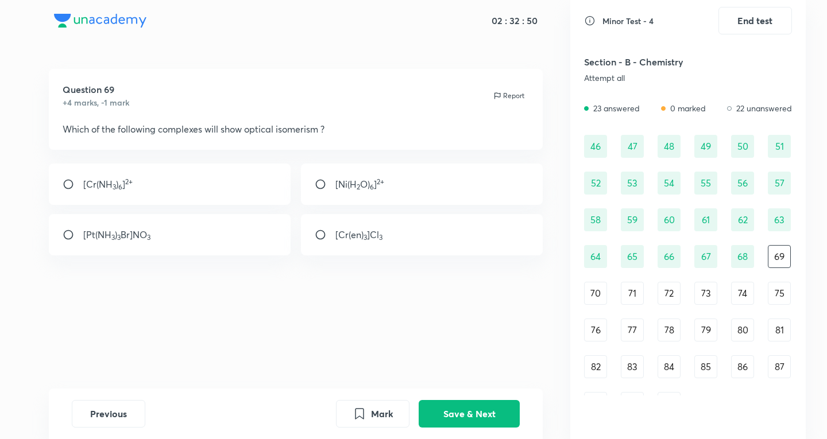
radio input "true"
click at [446, 404] on button "Save & Next" at bounding box center [469, 413] width 101 height 28
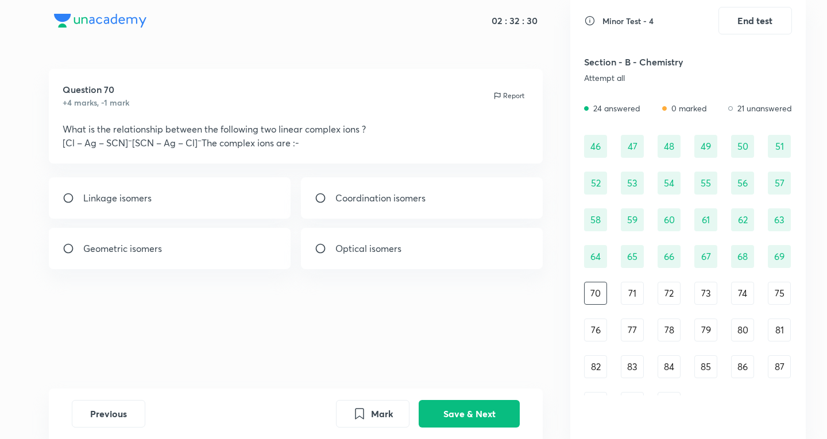
click at [117, 204] on p "Linkage isomers" at bounding box center [117, 198] width 68 height 14
radio input "true"
click at [504, 419] on button "Save & Next" at bounding box center [469, 413] width 101 height 28
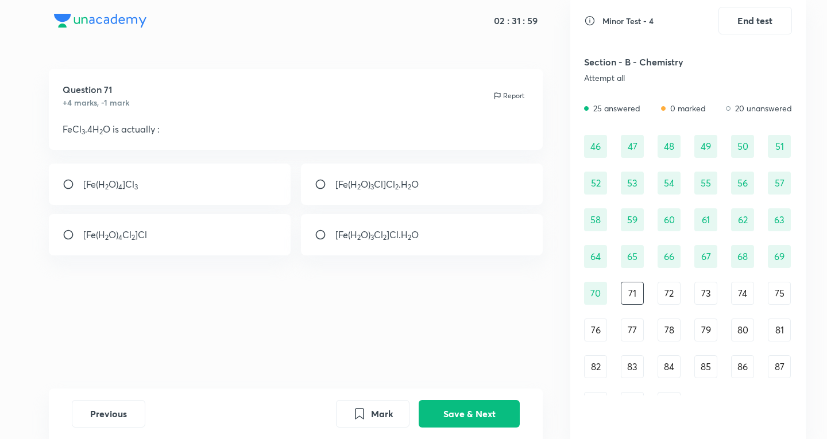
click at [179, 249] on div "[Fe(H 2 O) 4 Cl 2 ]Cl" at bounding box center [170, 234] width 242 height 41
radio input "true"
click at [493, 425] on button "Save & Next" at bounding box center [469, 413] width 101 height 28
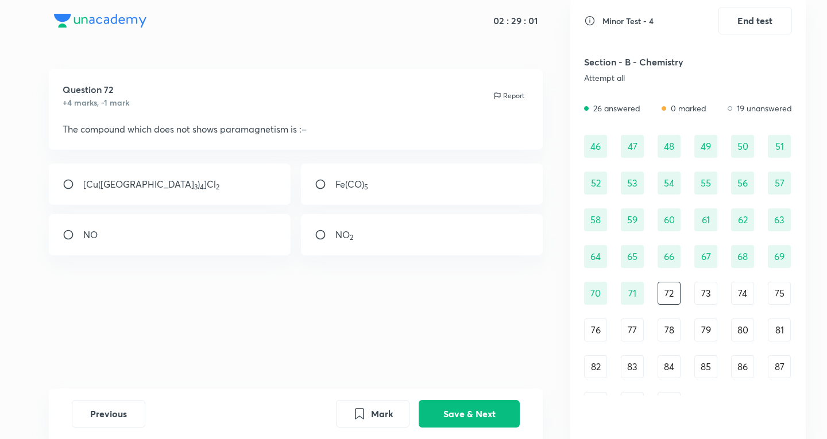
click at [380, 248] on div "NO 2" at bounding box center [422, 234] width 242 height 41
radio input "true"
click at [483, 414] on button "Save & Next" at bounding box center [469, 413] width 101 height 28
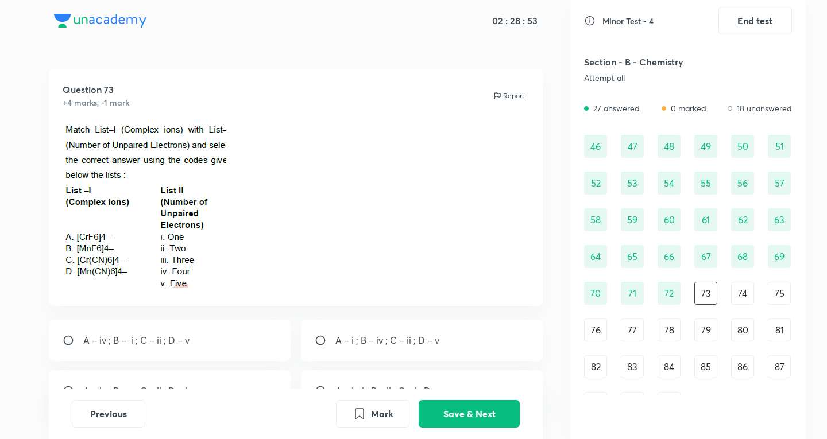
click at [175, 155] on img at bounding box center [145, 205] width 164 height 167
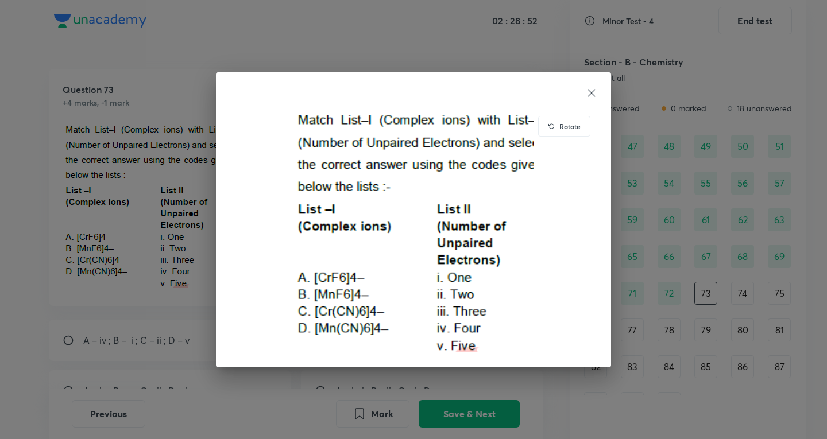
click at [180, 155] on div "Rotate" at bounding box center [413, 219] width 827 height 439
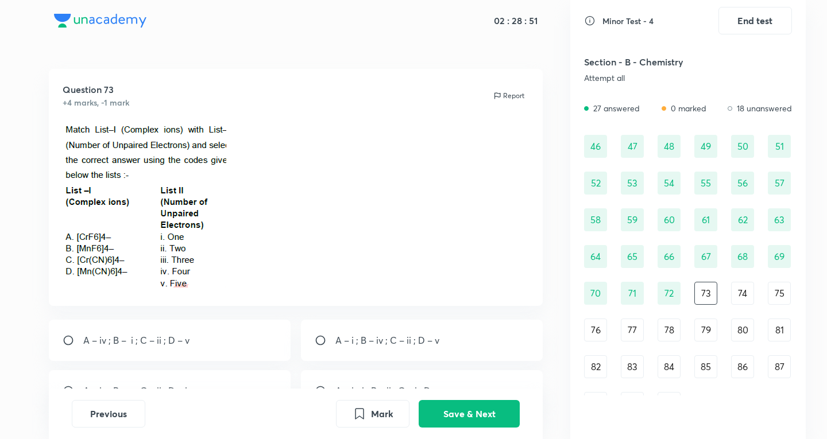
click at [180, 155] on img at bounding box center [145, 205] width 164 height 167
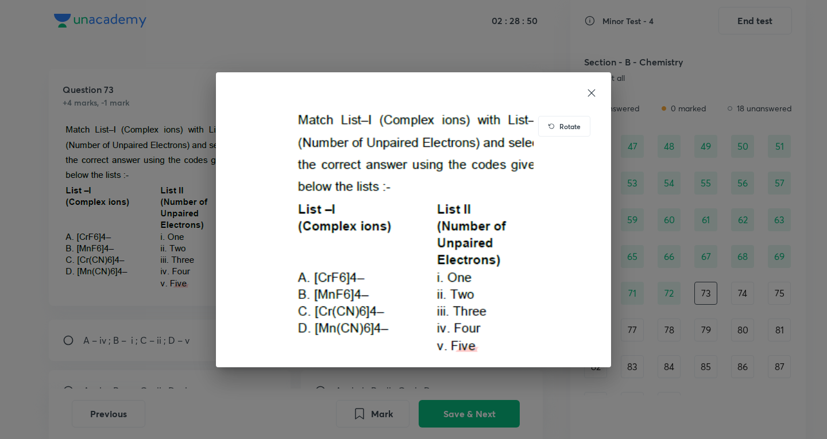
click at [571, 129] on h6 "Rotate" at bounding box center [570, 126] width 21 height 10
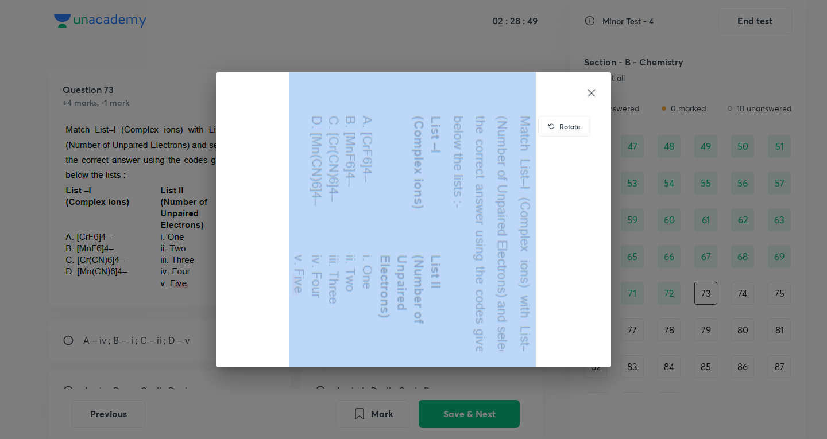
click at [571, 128] on div "Rotate" at bounding box center [564, 126] width 52 height 21
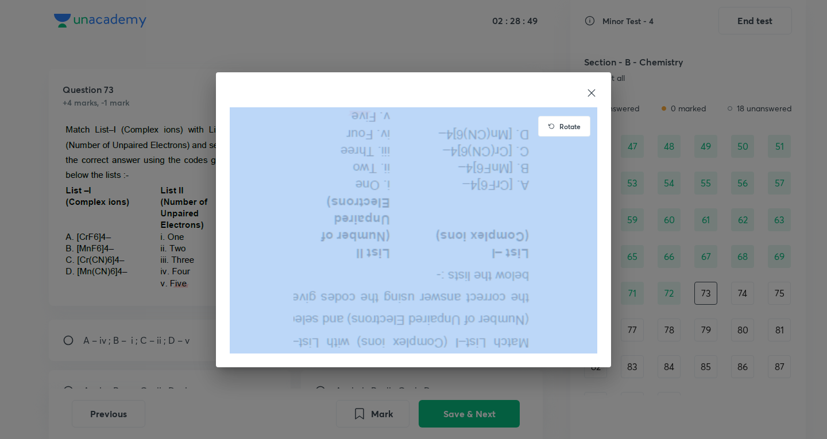
click at [570, 128] on h6 "Rotate" at bounding box center [570, 126] width 21 height 10
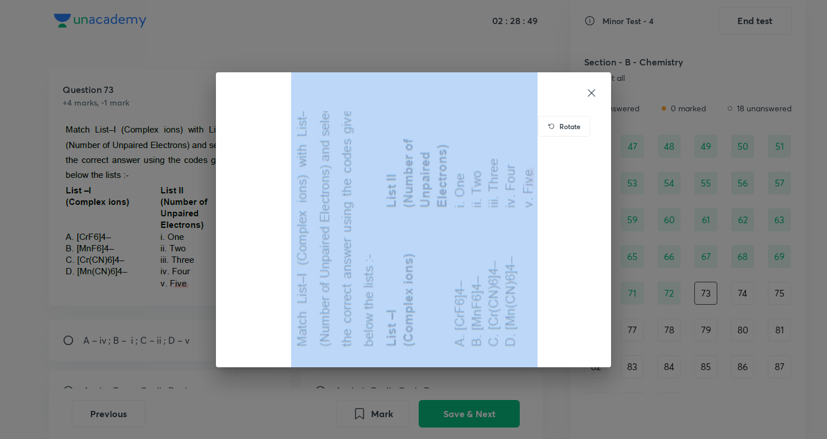
click at [567, 126] on h6 "Rotate" at bounding box center [570, 126] width 21 height 10
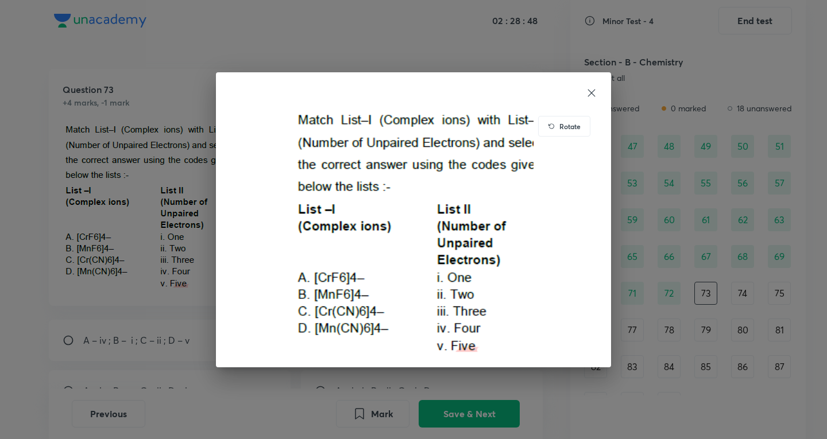
click at [593, 94] on icon at bounding box center [591, 92] width 7 height 7
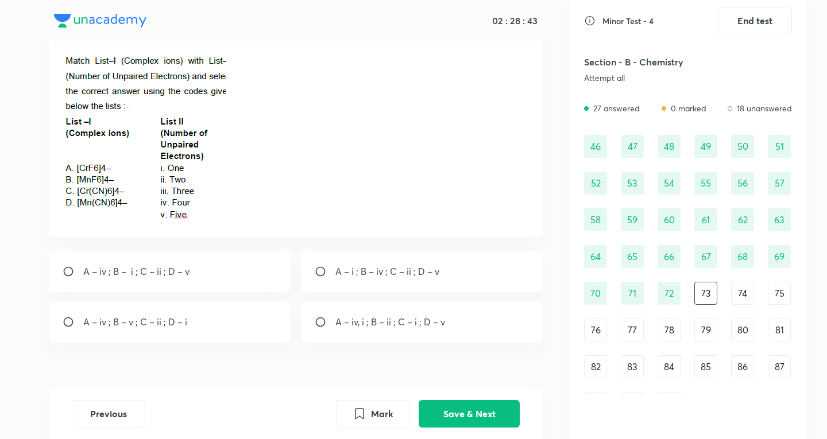
scroll to position [92, 0]
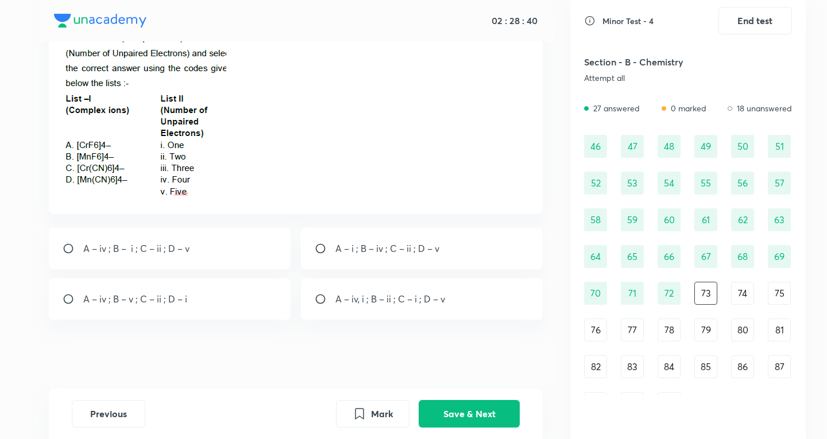
click at [663, 298] on div "72" at bounding box center [669, 293] width 23 height 23
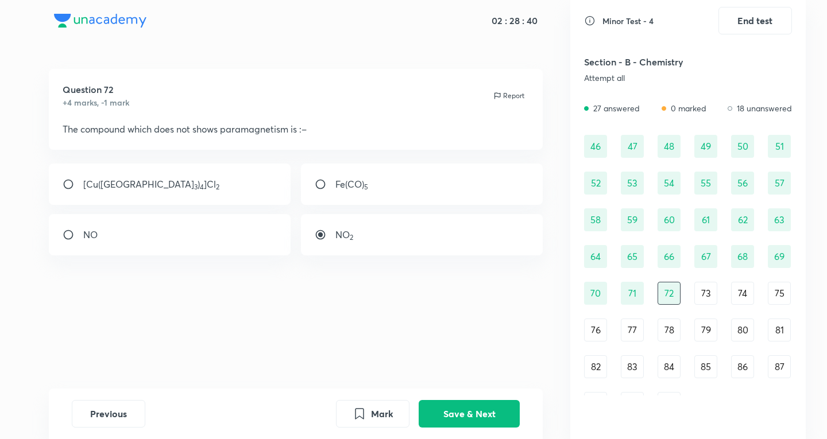
scroll to position [0, 0]
click at [708, 276] on div "46 47 48 49 50 51 52 53 54 55 56 57 58 59 60 61 62 63 64 65 66 67 68 69 70 71 7…" at bounding box center [688, 275] width 208 height 280
click at [711, 294] on div "73" at bounding box center [706, 293] width 23 height 23
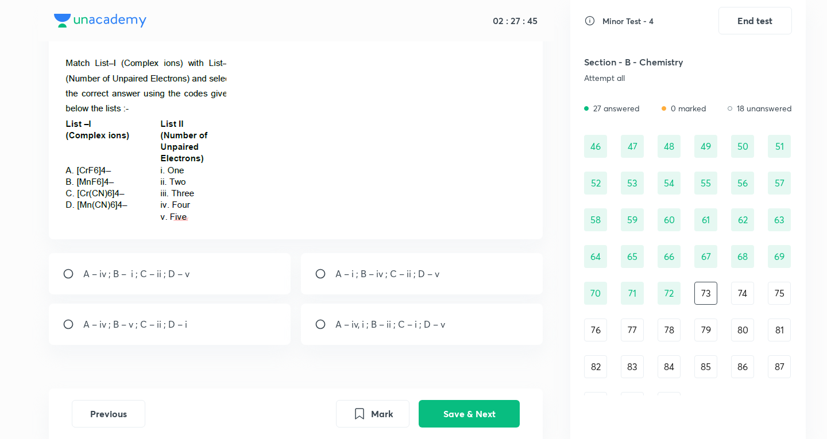
scroll to position [92, 0]
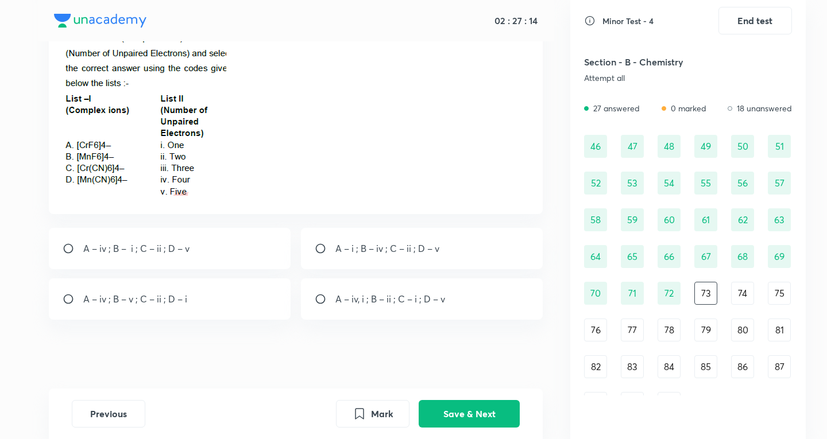
click at [152, 294] on p "A – iv ; B – v ; C – ii ; D – i" at bounding box center [135, 299] width 104 height 14
radio input "true"
click at [491, 419] on button "Save & Next" at bounding box center [469, 413] width 101 height 28
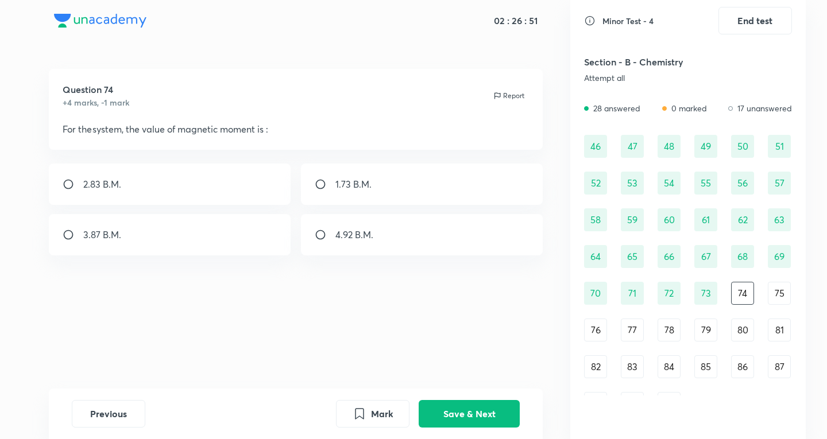
click at [240, 195] on div "2.83 B.M." at bounding box center [170, 184] width 242 height 41
radio input "true"
click at [481, 407] on button "Save & Next" at bounding box center [469, 413] width 101 height 28
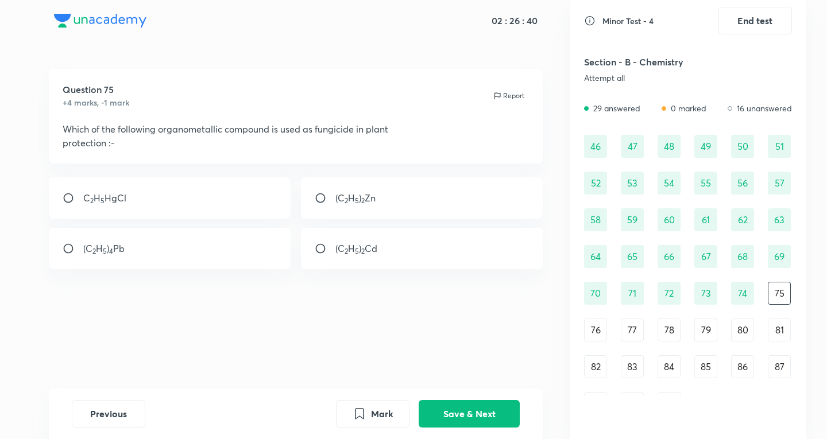
drag, startPoint x: 183, startPoint y: 137, endPoint x: 275, endPoint y: 134, distance: 92.6
click at [275, 134] on div "Which of the following organometallic compound is used as fungicide in plant pr…" at bounding box center [296, 136] width 467 height 28
click at [275, 134] on p "Which of the following organometallic compound is used as fungicide in plant" at bounding box center [296, 129] width 467 height 14
click at [277, 133] on p "Which of the following organometallic compound is used as fungicide in plant" at bounding box center [296, 129] width 467 height 14
drag, startPoint x: 492, startPoint y: 412, endPoint x: 485, endPoint y: 414, distance: 7.6
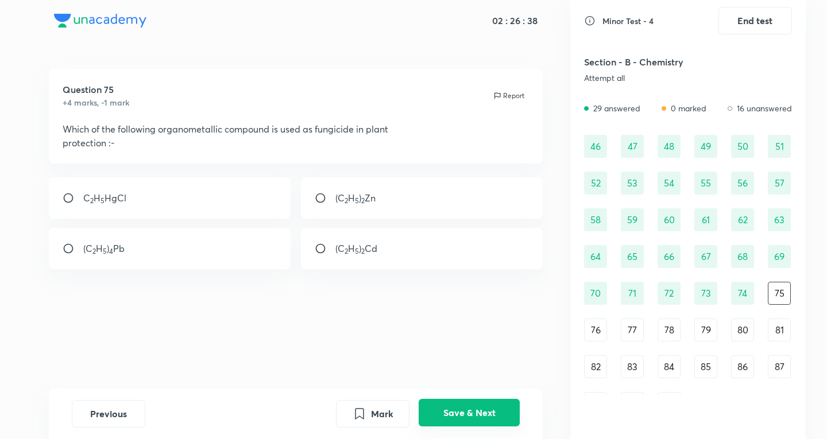
click at [492, 413] on button "Save & Next" at bounding box center [469, 413] width 101 height 28
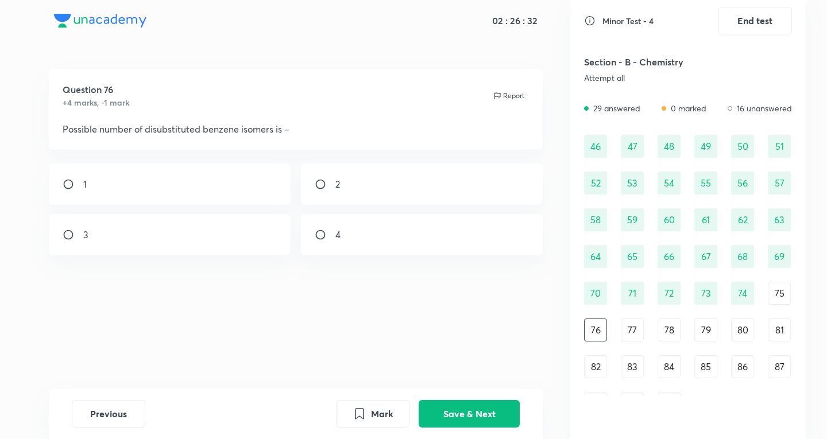
click at [215, 132] on p "Possible number of disubstituted benzene isomers is –" at bounding box center [296, 129] width 467 height 14
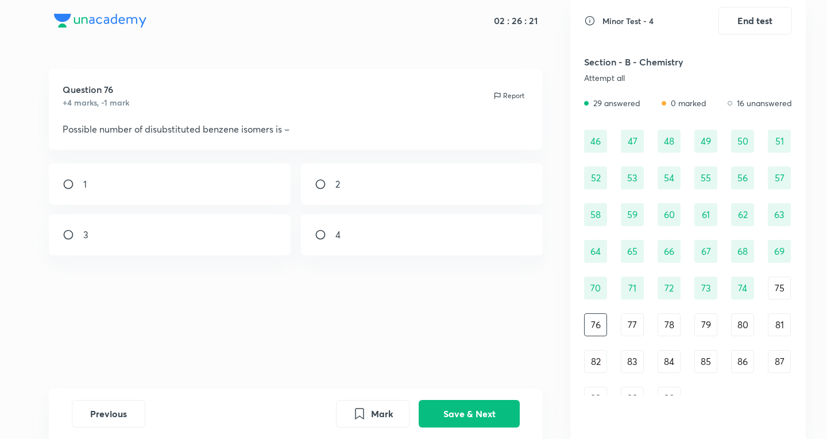
scroll to position [383, 0]
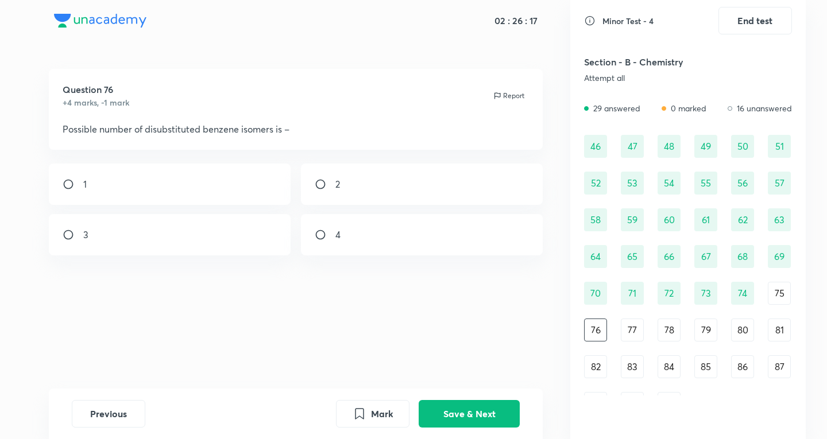
click at [196, 256] on div "Question 76 +4 marks, -1 mark Report Possible number of disubstituted benzene i…" at bounding box center [295, 229] width 549 height 320
click at [245, 234] on div "3" at bounding box center [170, 234] width 242 height 41
radio input "true"
drag, startPoint x: 448, startPoint y: 411, endPoint x: 448, endPoint y: 404, distance: 7.5
click at [449, 411] on button "Save & Next" at bounding box center [469, 413] width 101 height 28
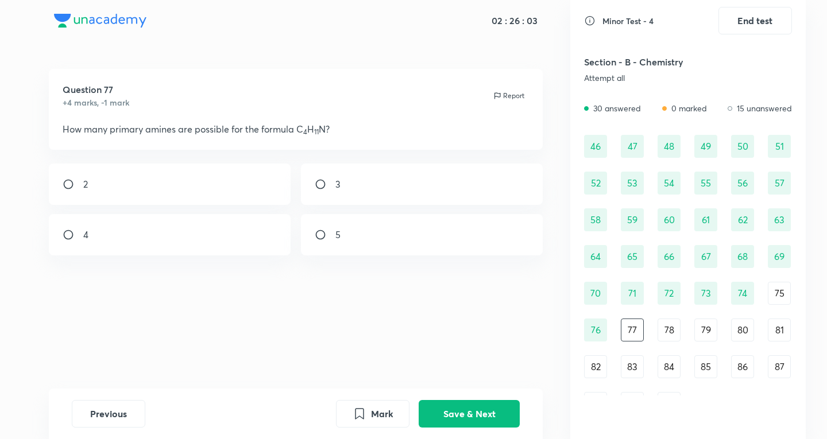
click at [160, 226] on div "4" at bounding box center [170, 234] width 242 height 41
radio input "true"
click at [457, 405] on button "Save & Next" at bounding box center [469, 413] width 101 height 28
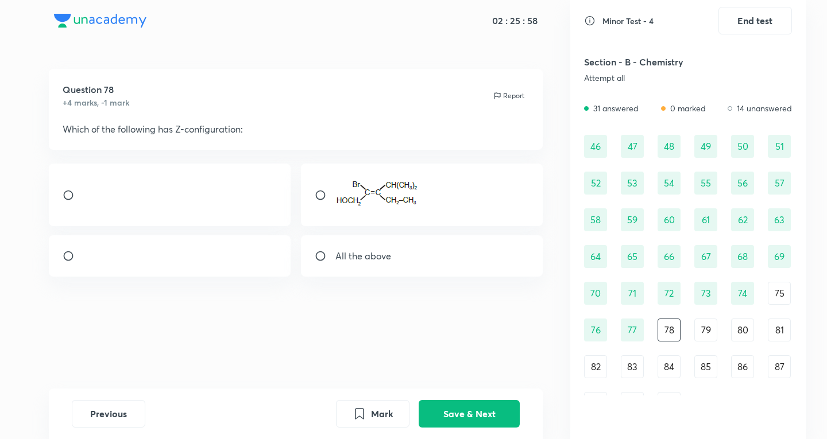
click at [217, 192] on div at bounding box center [170, 195] width 242 height 63
click at [388, 276] on div "All the above" at bounding box center [422, 256] width 242 height 41
radio input "false"
radio input "true"
click at [465, 421] on button "Save & Next" at bounding box center [469, 414] width 101 height 28
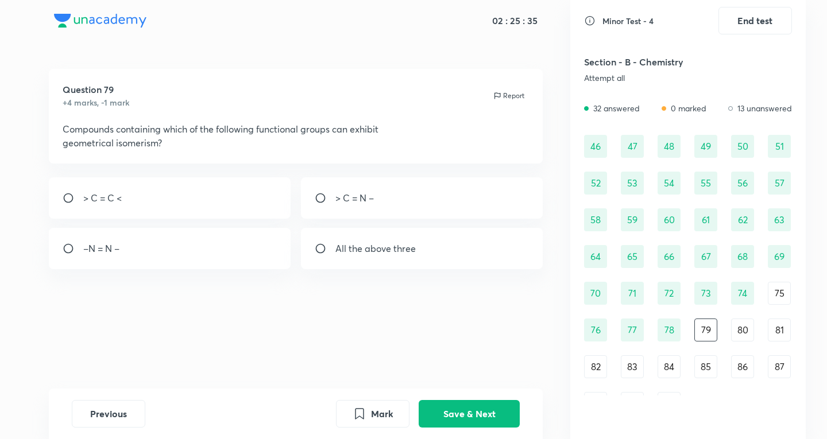
click at [420, 257] on div "All the above three" at bounding box center [422, 248] width 242 height 41
radio input "true"
click at [442, 418] on button "Save & Next" at bounding box center [469, 413] width 101 height 28
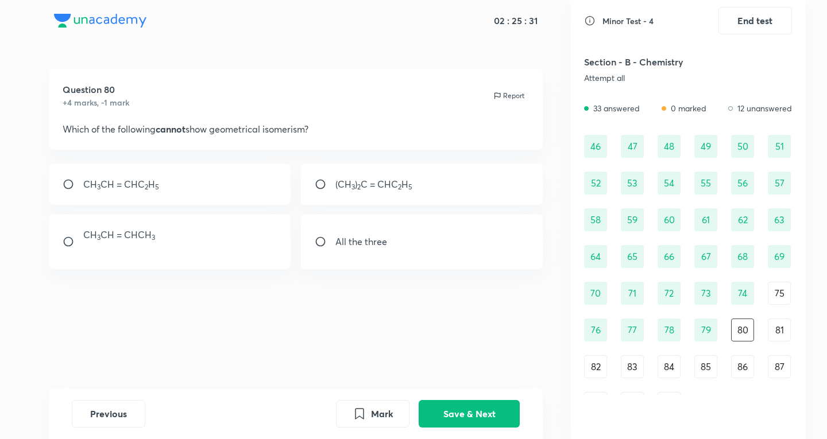
drag, startPoint x: 171, startPoint y: 142, endPoint x: 205, endPoint y: 140, distance: 33.4
click at [205, 140] on div "Question 80 +4 marks, -1 mark Report Which of the following cannot show geometr…" at bounding box center [296, 109] width 495 height 81
click at [350, 183] on p "(CH 3 ) 2 C = CHC 2 H 5" at bounding box center [373, 185] width 77 height 14
radio input "true"
click at [493, 402] on button "Save & Next" at bounding box center [469, 413] width 101 height 28
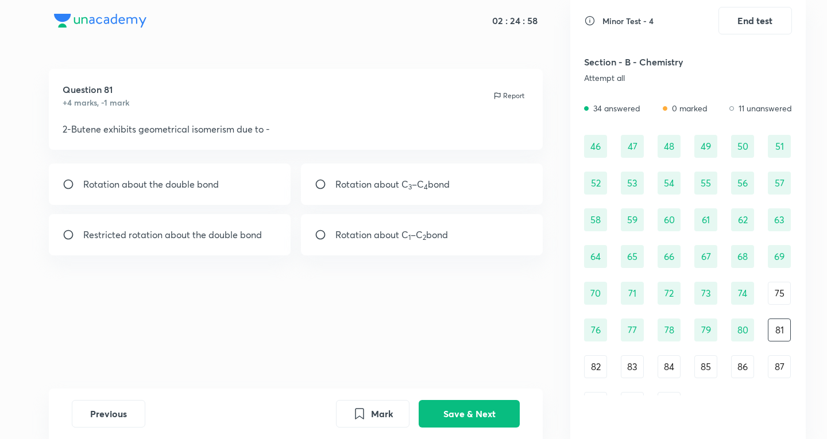
click at [166, 250] on div "Restricted rotation about the double bond" at bounding box center [170, 234] width 242 height 41
radio input "true"
click at [464, 416] on button "Save & Next" at bounding box center [469, 413] width 101 height 28
click at [389, 183] on div "Rotamers" at bounding box center [422, 184] width 242 height 41
radio input "true"
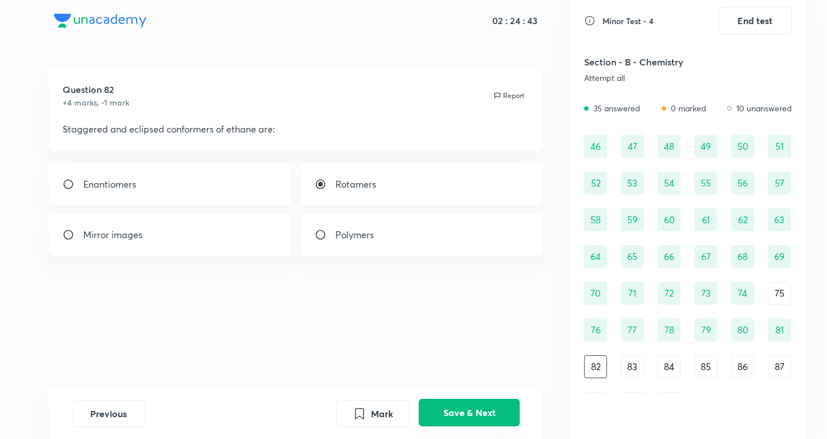
click at [470, 409] on button "Save & Next" at bounding box center [469, 413] width 101 height 28
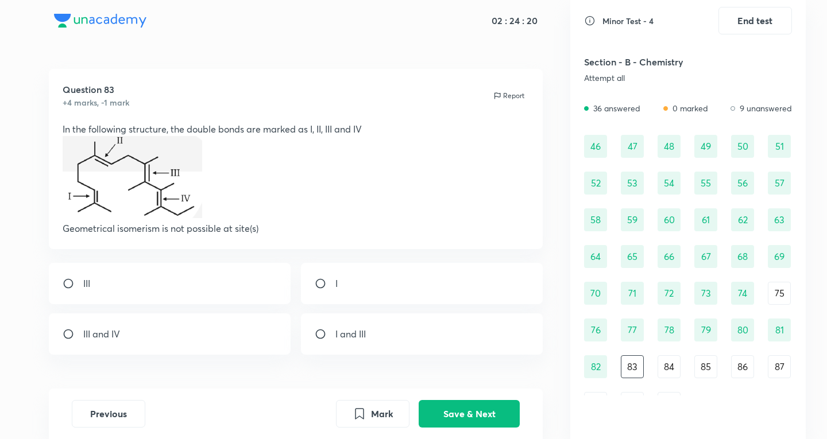
click at [351, 293] on div "I" at bounding box center [422, 283] width 242 height 41
radio input "true"
click at [487, 414] on button "Save & Next" at bounding box center [469, 413] width 101 height 28
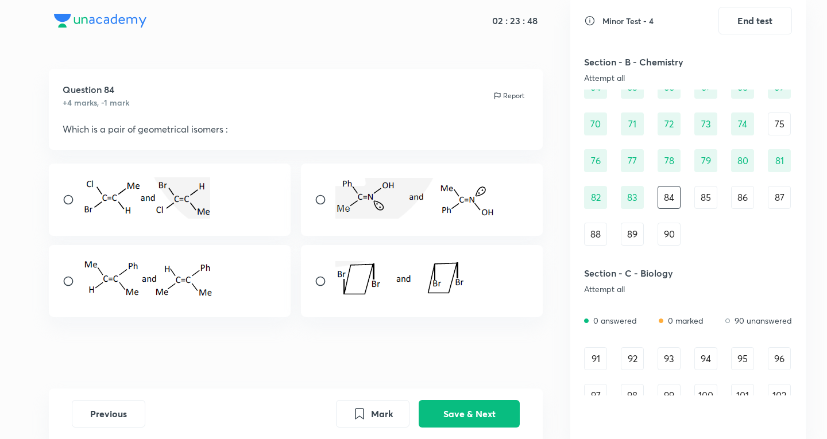
scroll to position [574, 0]
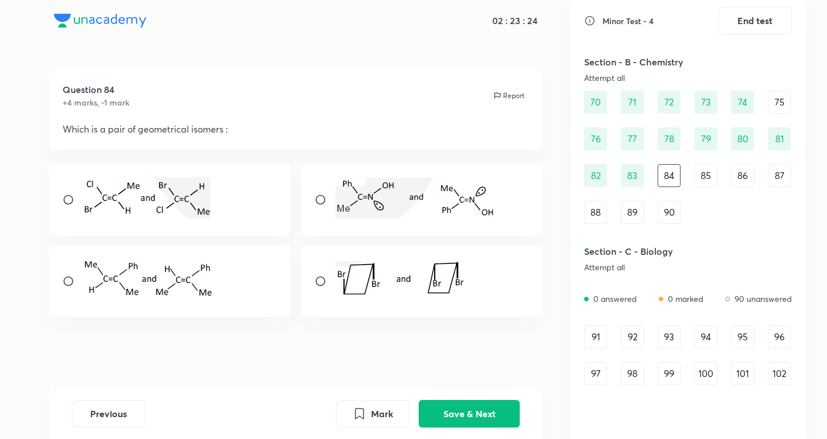
click at [149, 299] on img at bounding box center [148, 279] width 130 height 41
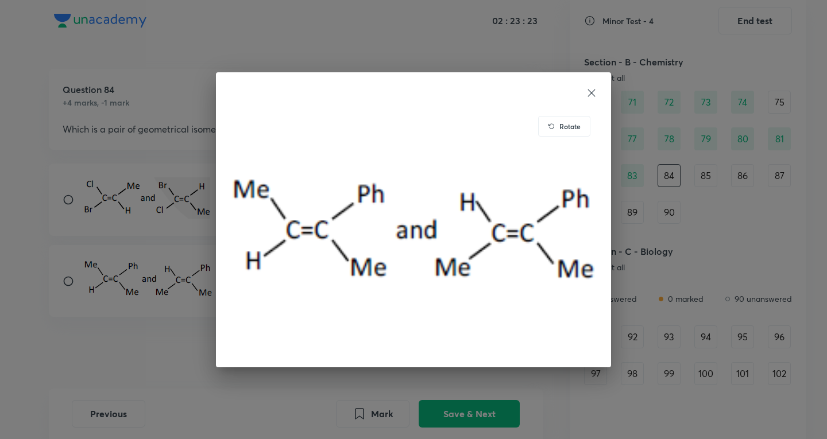
click at [110, 245] on div "Rotate" at bounding box center [413, 219] width 827 height 439
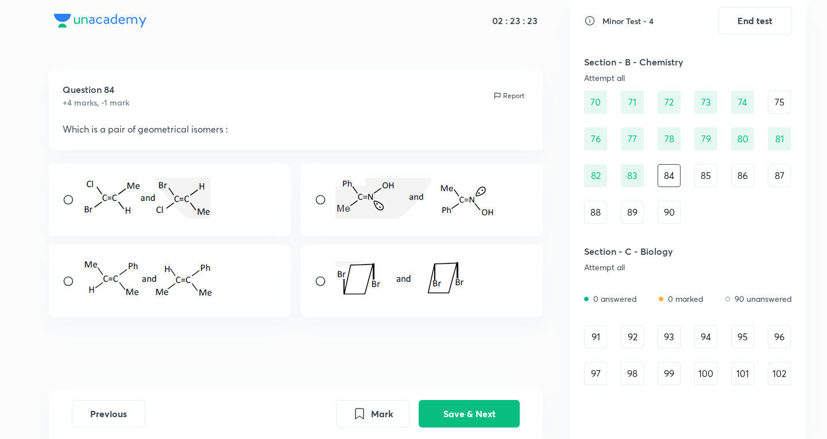
drag, startPoint x: 57, startPoint y: 271, endPoint x: 68, endPoint y: 274, distance: 11.4
click at [64, 272] on div at bounding box center [170, 281] width 242 height 72
radio input "true"
click at [502, 406] on button "Save & Next" at bounding box center [469, 413] width 101 height 28
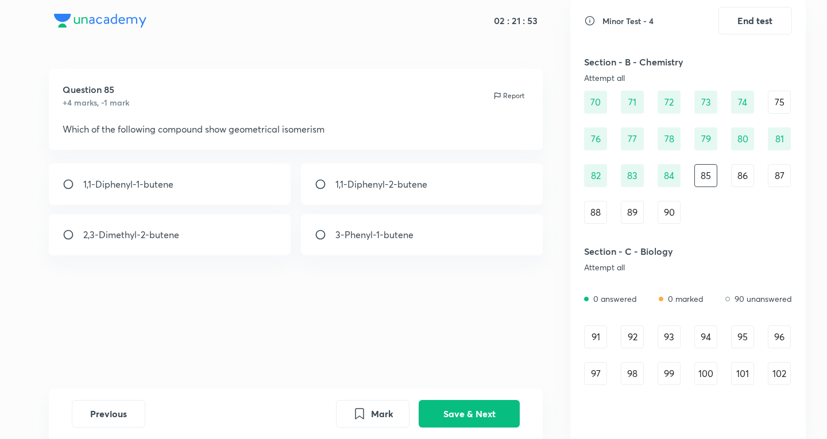
click at [380, 207] on div "1,1-Diphenyl-1-butene 1,1-Diphenyl-2-butene 2,3-Dimethyl-2-butene 3-Phenyl-1-bu…" at bounding box center [296, 210] width 495 height 92
click at [383, 206] on div "1,1-Diphenyl-1-butene 1,1-Diphenyl-2-butene 2,3-Dimethyl-2-butene 3-Phenyl-1-bu…" at bounding box center [296, 210] width 495 height 92
drag, startPoint x: 383, startPoint y: 206, endPoint x: 346, endPoint y: 184, distance: 42.8
click at [346, 184] on p "1,1-Diphenyl-2-butene" at bounding box center [381, 185] width 92 height 14
radio input "true"
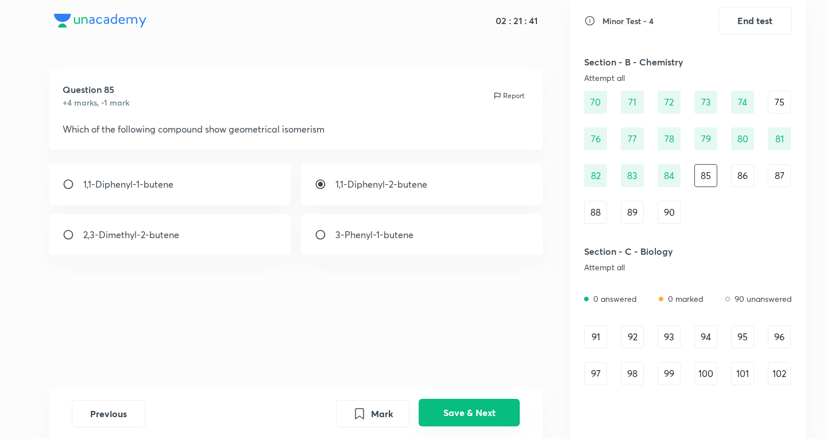
click at [494, 427] on button "Save & Next" at bounding box center [469, 413] width 101 height 28
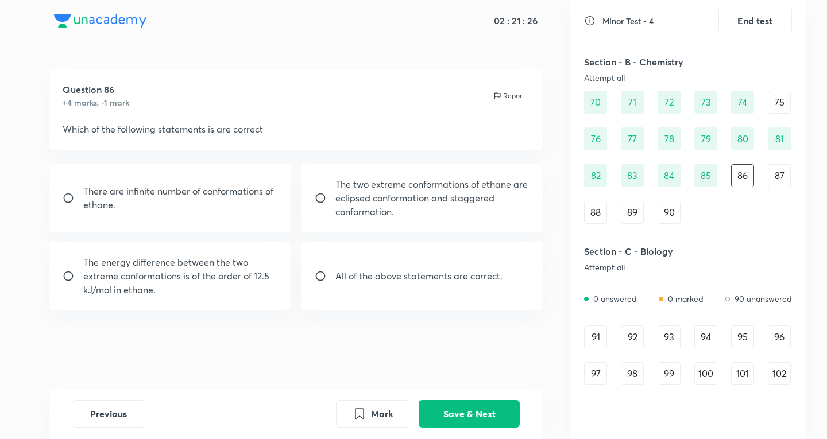
click at [346, 284] on div "All of the above statements are correct." at bounding box center [422, 276] width 242 height 69
radio input "true"
click at [518, 415] on button "Save & Next" at bounding box center [469, 413] width 101 height 28
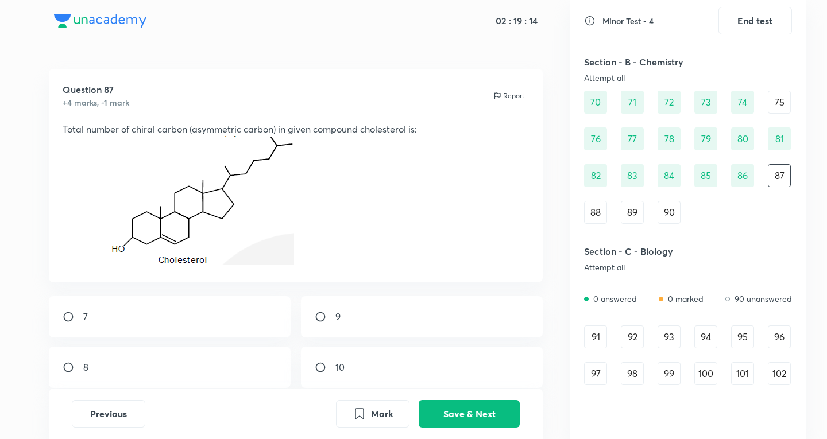
click at [145, 369] on div "8" at bounding box center [170, 367] width 242 height 41
radio input "true"
click at [503, 414] on button "Save & Next" at bounding box center [469, 413] width 101 height 28
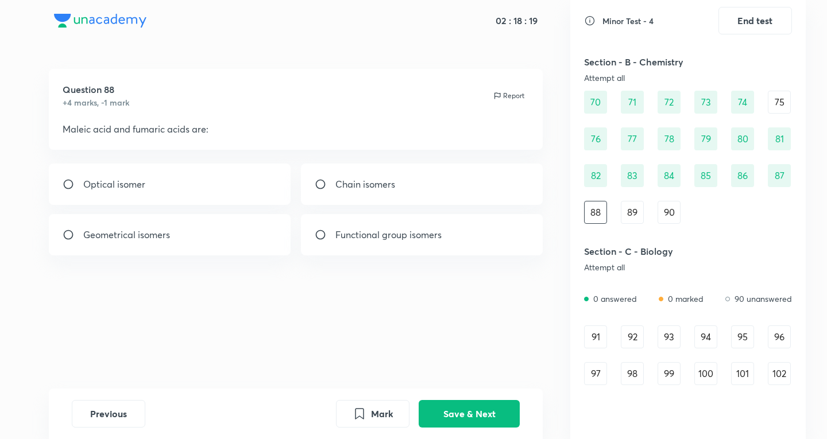
click at [192, 237] on div "Geometrical isomers" at bounding box center [170, 234] width 242 height 41
radio input "true"
click at [488, 406] on button "Save & Next" at bounding box center [469, 413] width 101 height 28
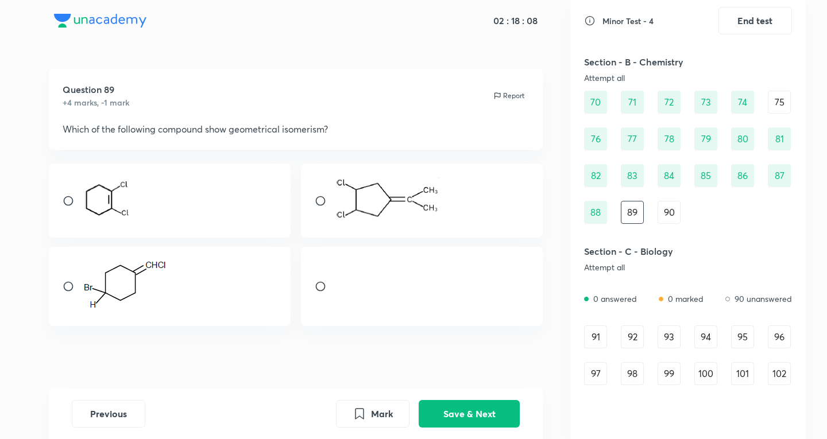
click at [405, 221] on p at bounding box center [387, 201] width 105 height 47
radio input "true"
click at [497, 425] on button "Save & Next" at bounding box center [469, 413] width 101 height 28
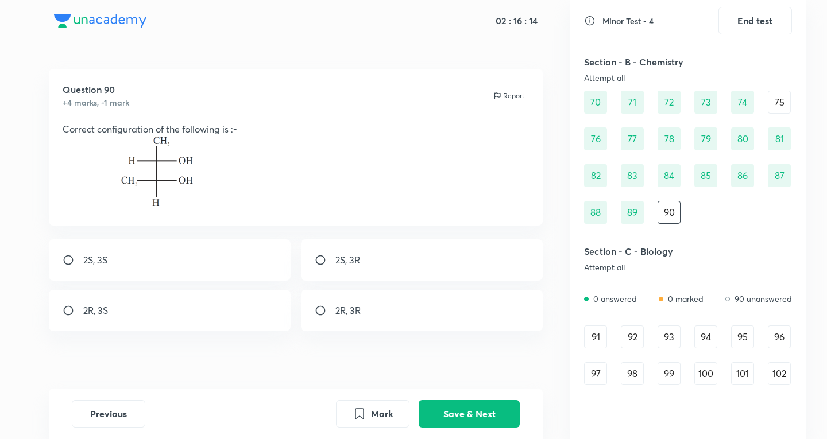
click at [210, 268] on div "2S, 3S" at bounding box center [170, 260] width 242 height 41
radio input "true"
click at [502, 426] on button "Save & Next" at bounding box center [469, 413] width 101 height 28
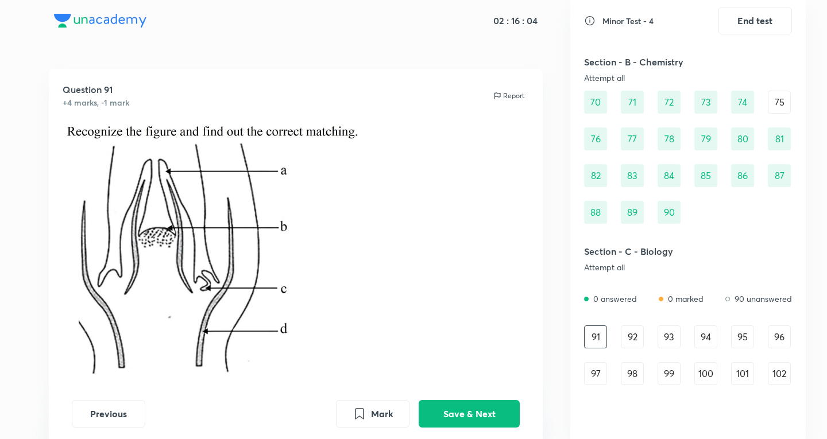
scroll to position [191, 0]
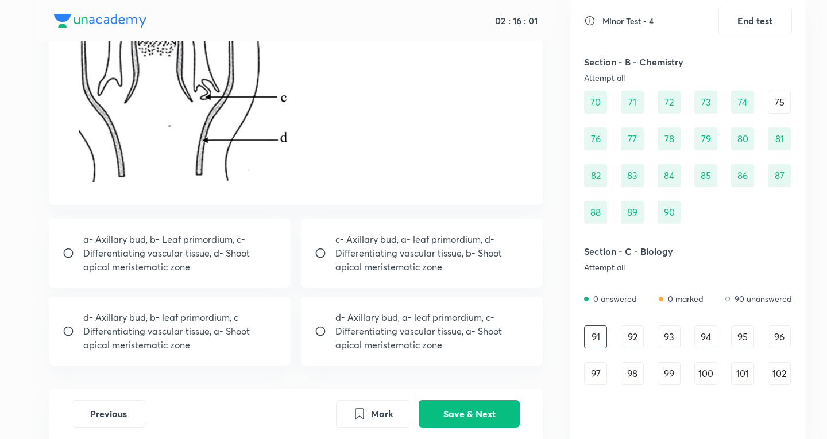
click at [242, 274] on div "a- Axillary bud, b- Leaf primordium, c- Differentiating vascular tissue, d- Sho…" at bounding box center [170, 253] width 242 height 69
click at [373, 243] on p "c- Axillary bud, a- leaf primordium, d- Differentiating vascular tissue, b- Sho…" at bounding box center [432, 253] width 194 height 41
radio input "false"
radio input "true"
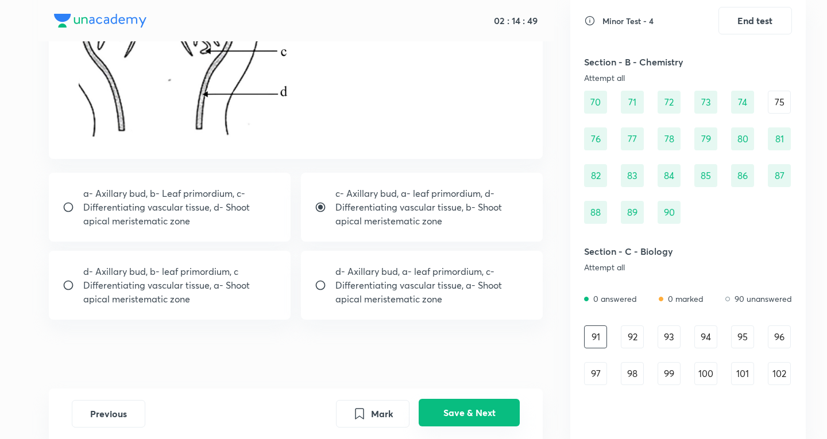
click at [476, 424] on button "Save & Next" at bounding box center [469, 413] width 101 height 28
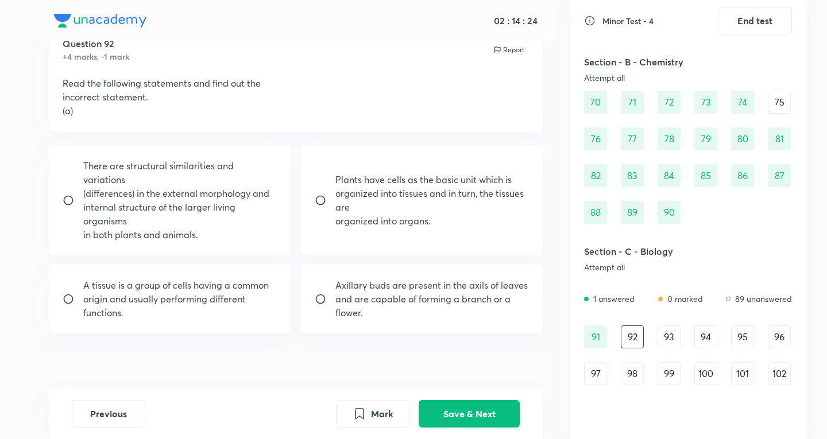
click at [240, 306] on p "functions." at bounding box center [176, 313] width 186 height 14
radio input "true"
click at [451, 408] on button "Save & Next" at bounding box center [469, 413] width 101 height 28
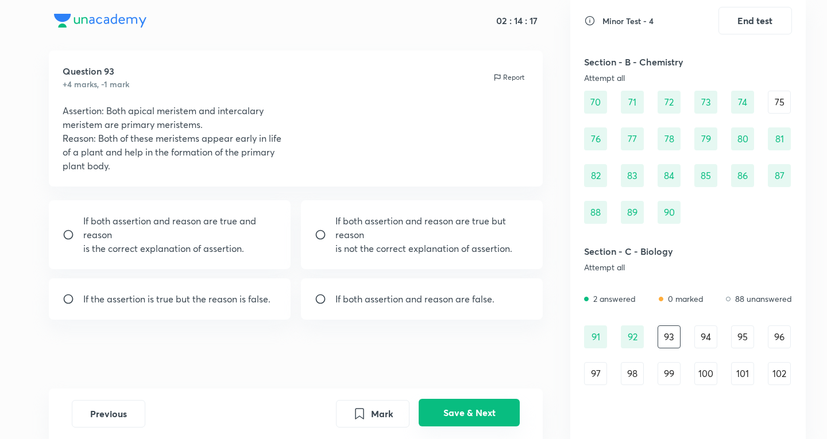
scroll to position [18, 0]
click at [182, 236] on p "If both assertion and reason are true and reason" at bounding box center [180, 228] width 194 height 28
radio input "true"
click at [450, 422] on button "Save & Next" at bounding box center [469, 413] width 101 height 28
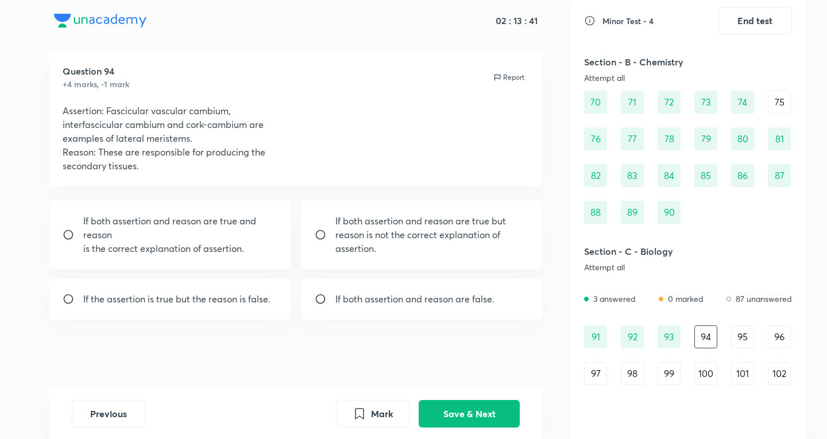
click at [364, 226] on p "If both assertion and reason are true but reason is not the correct explanation…" at bounding box center [432, 234] width 194 height 41
radio input "true"
click at [164, 242] on p "is the correct explanation of assertion." at bounding box center [180, 249] width 194 height 14
radio input "true"
radio input "false"
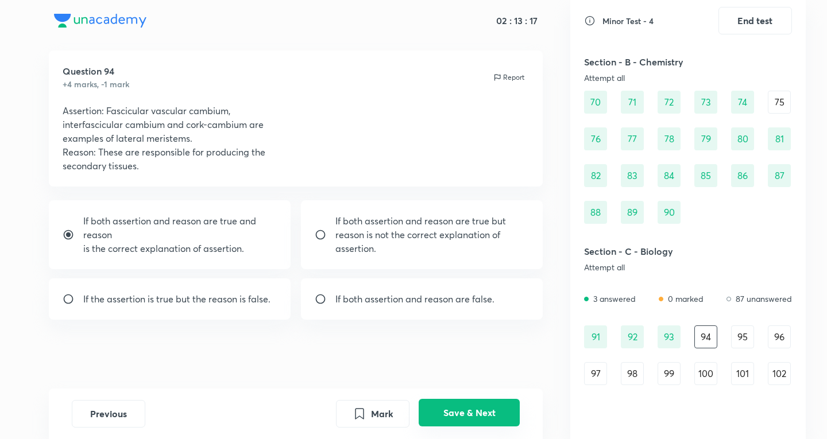
click at [480, 414] on button "Save & Next" at bounding box center [469, 413] width 101 height 28
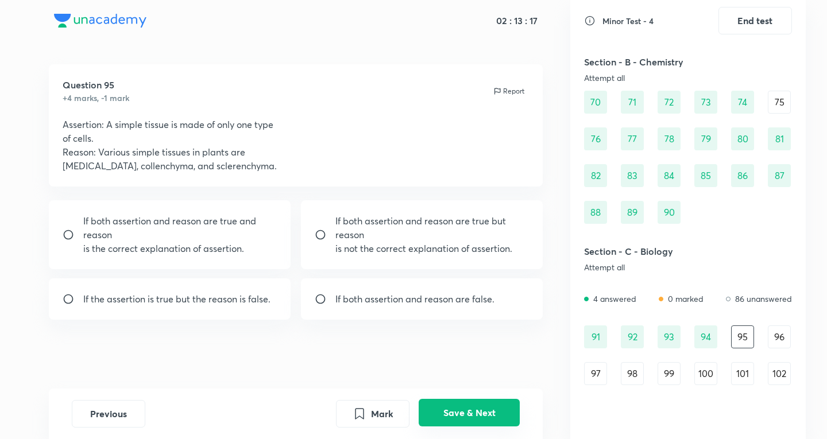
scroll to position [5, 0]
click at [354, 241] on p "If both assertion and reason are true but reason" at bounding box center [432, 228] width 194 height 28
radio input "true"
click at [466, 422] on button "Save & Next" at bounding box center [469, 413] width 101 height 28
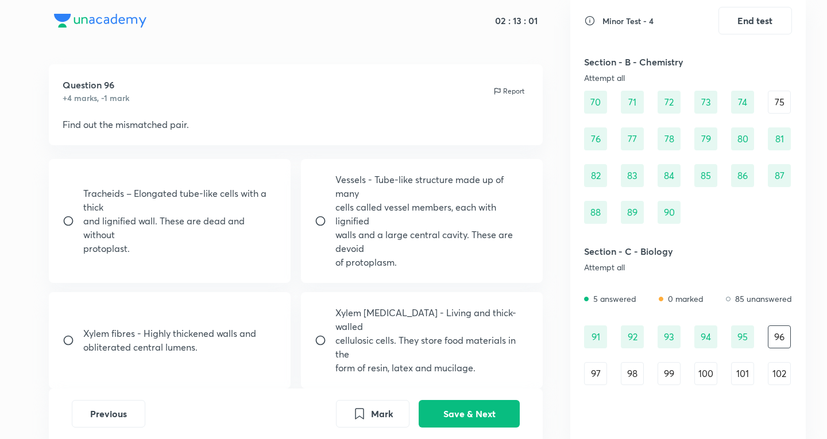
click at [704, 343] on div "94" at bounding box center [706, 337] width 23 height 23
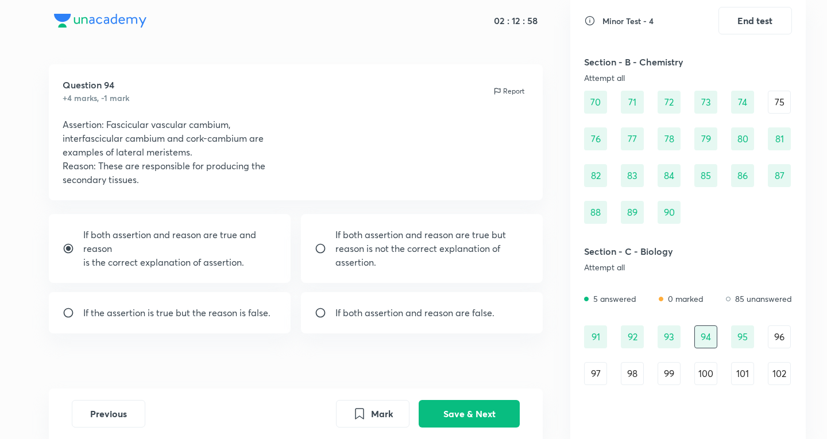
click at [784, 333] on div "96" at bounding box center [779, 337] width 23 height 23
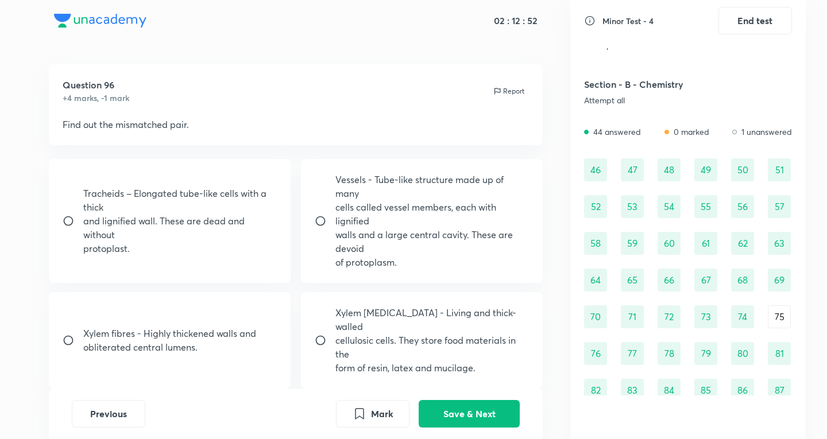
scroll to position [383, 0]
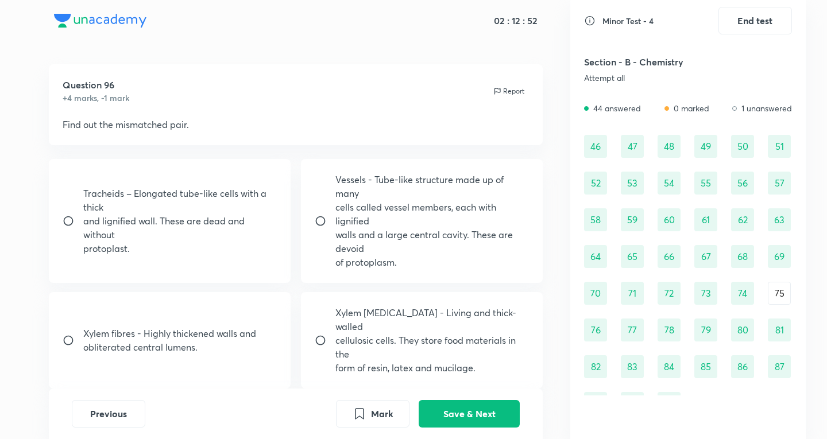
click at [770, 291] on div "75" at bounding box center [779, 293] width 23 height 23
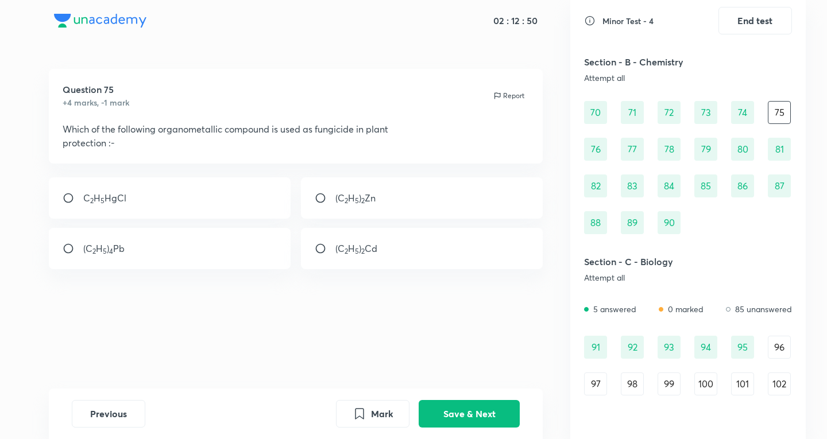
scroll to position [574, 0]
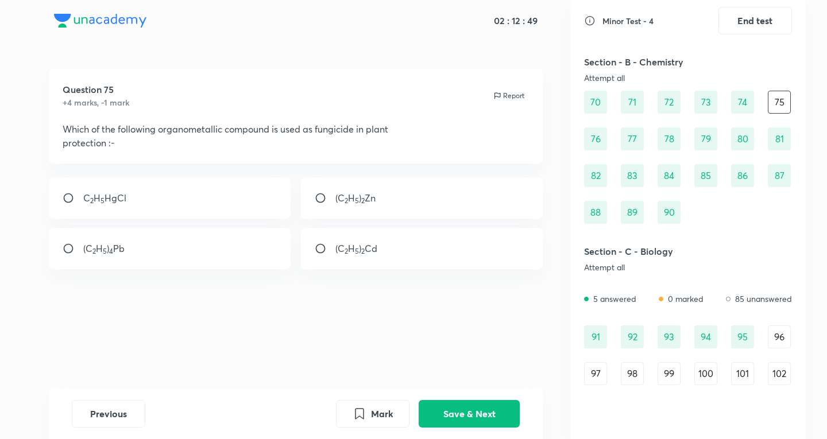
click at [778, 337] on div "96" at bounding box center [779, 337] width 23 height 23
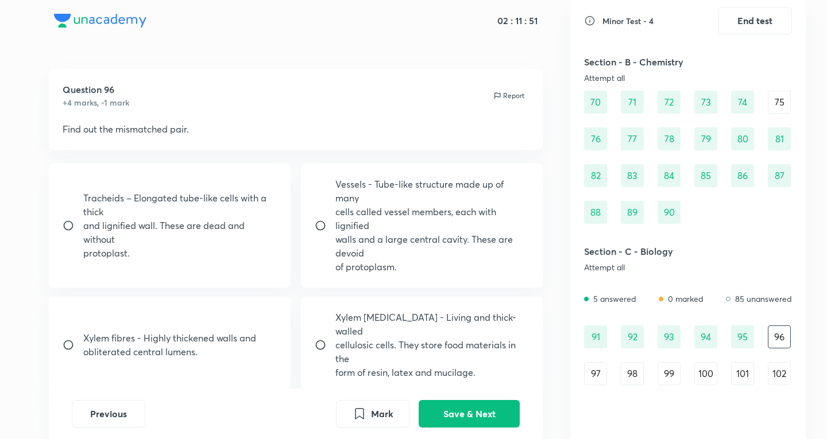
click at [520, 366] on p "form of resin, latex and mucilage." at bounding box center [432, 373] width 194 height 14
radio input "true"
click at [470, 421] on button "Save & Next" at bounding box center [469, 413] width 101 height 28
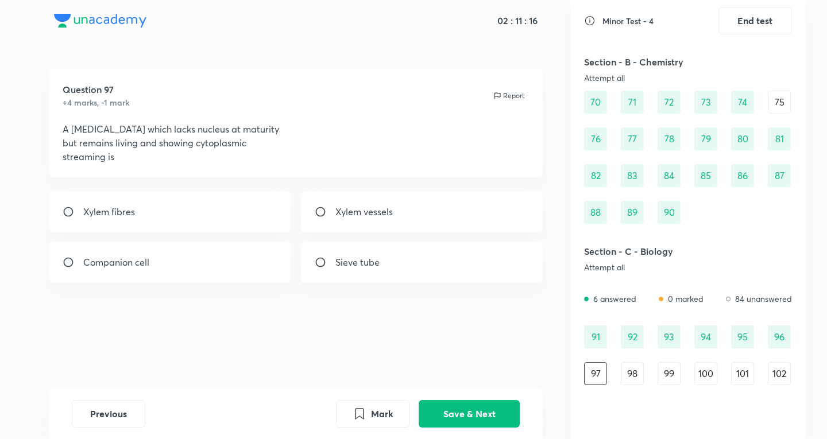
drag, startPoint x: 173, startPoint y: 135, endPoint x: 310, endPoint y: 150, distance: 137.5
click at [310, 150] on div "A [MEDICAL_DATA] which lacks nucleus at maturity but remains living and showing…" at bounding box center [296, 142] width 467 height 41
click at [192, 256] on div "Companion cell" at bounding box center [170, 262] width 242 height 41
click at [392, 272] on div "Sieve tube" at bounding box center [422, 262] width 242 height 41
radio input "false"
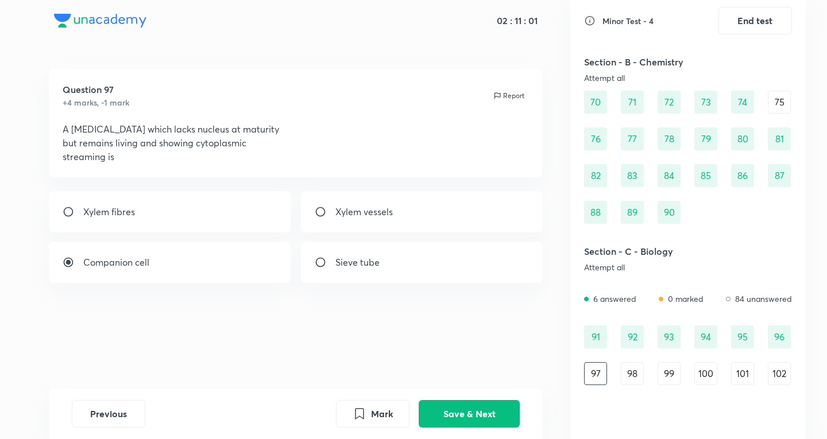
radio input "true"
click at [461, 413] on button "Save & Next" at bounding box center [469, 413] width 101 height 28
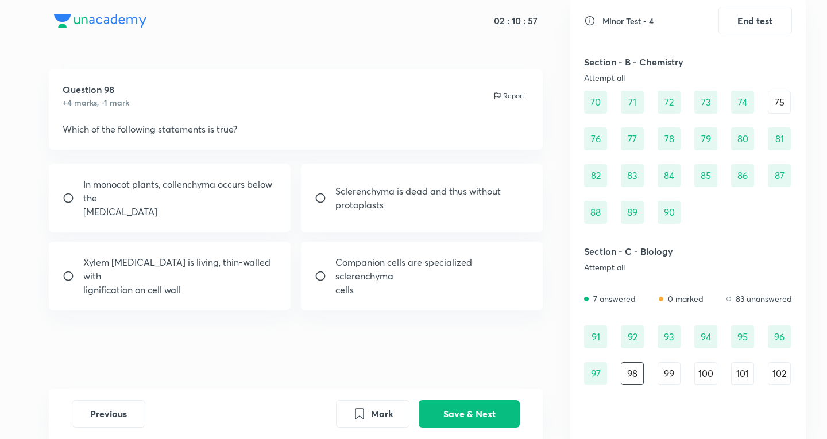
click at [605, 371] on div "97" at bounding box center [595, 373] width 23 height 23
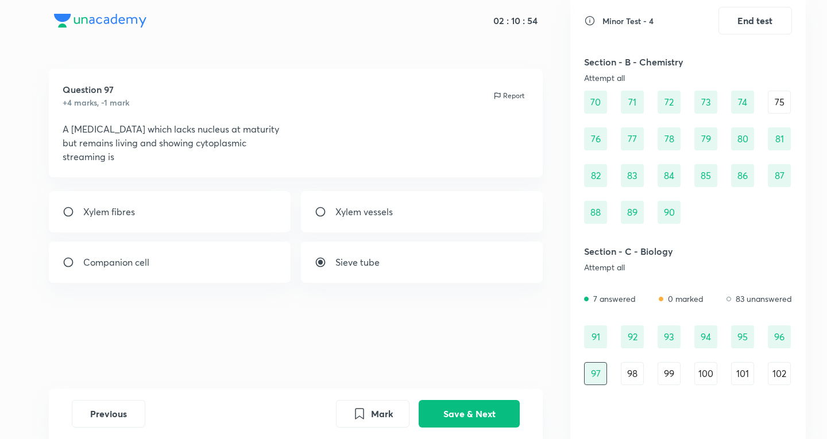
click at [632, 374] on div "98" at bounding box center [632, 373] width 23 height 23
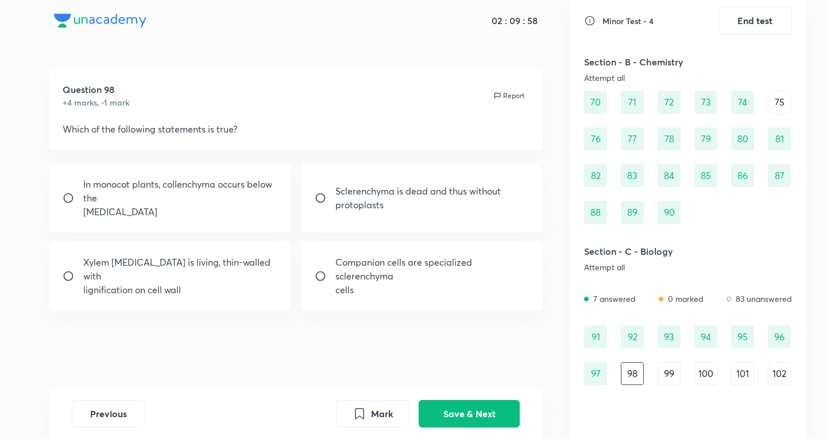
click at [419, 180] on div "Sclerenchyma is dead and thus without protoplasts" at bounding box center [422, 198] width 242 height 69
radio input "true"
click at [468, 426] on button "Save & Next" at bounding box center [469, 413] width 101 height 28
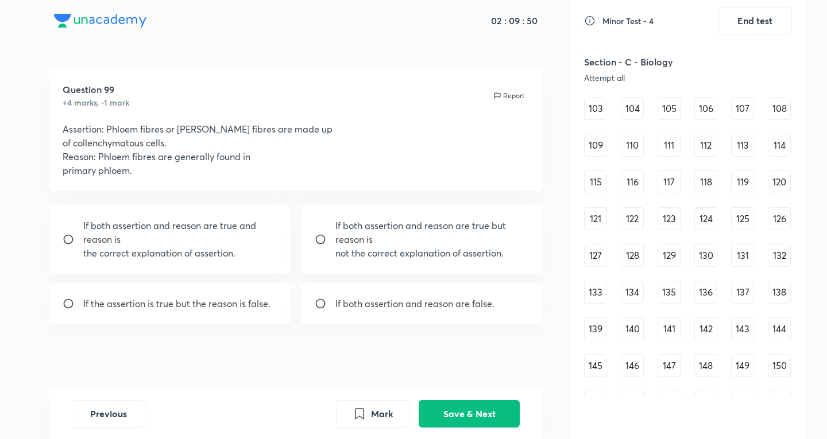
scroll to position [685, 0]
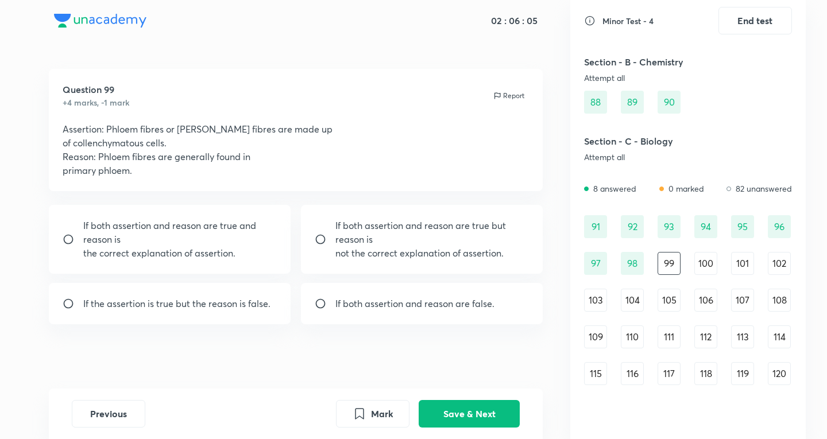
click at [398, 325] on div "Question 99 +4 marks, -1 mark Report Assertion: Phloem fibres or [PERSON_NAME] …" at bounding box center [295, 231] width 549 height 325
click at [396, 308] on p "If both assertion and reason are false." at bounding box center [414, 304] width 159 height 14
radio input "true"
click at [450, 403] on button "Save & Next" at bounding box center [469, 413] width 101 height 28
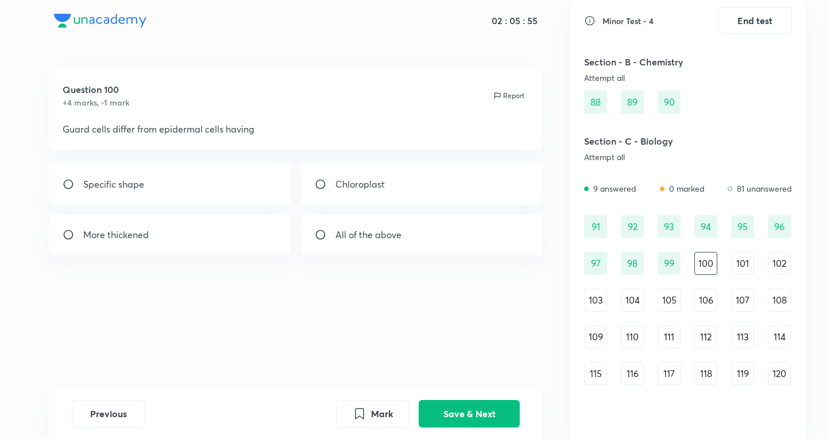
click at [371, 228] on p "All of the above" at bounding box center [368, 235] width 66 height 14
radio input "true"
click at [460, 404] on button "Save & Next" at bounding box center [469, 413] width 101 height 28
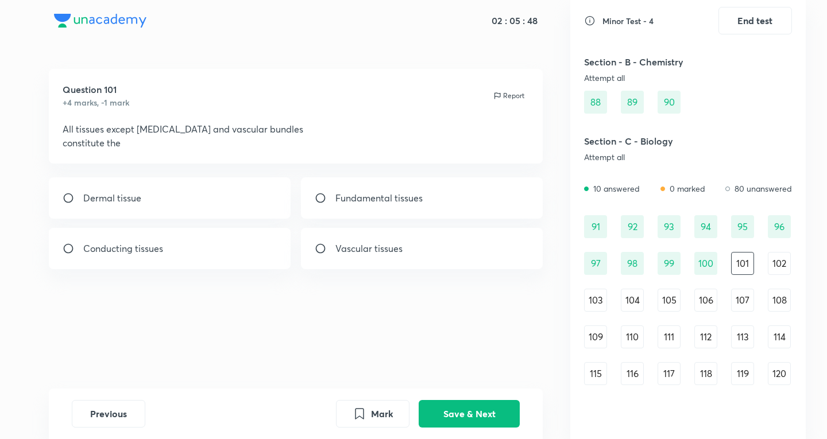
drag, startPoint x: 113, startPoint y: 129, endPoint x: 137, endPoint y: 125, distance: 24.4
click at [137, 125] on p "All tissues except [MEDICAL_DATA] and vascular bundles" at bounding box center [296, 129] width 467 height 14
click at [325, 195] on input "radio" at bounding box center [325, 197] width 21 height 11
radio input "true"
click at [471, 420] on button "Save & Next" at bounding box center [469, 413] width 101 height 28
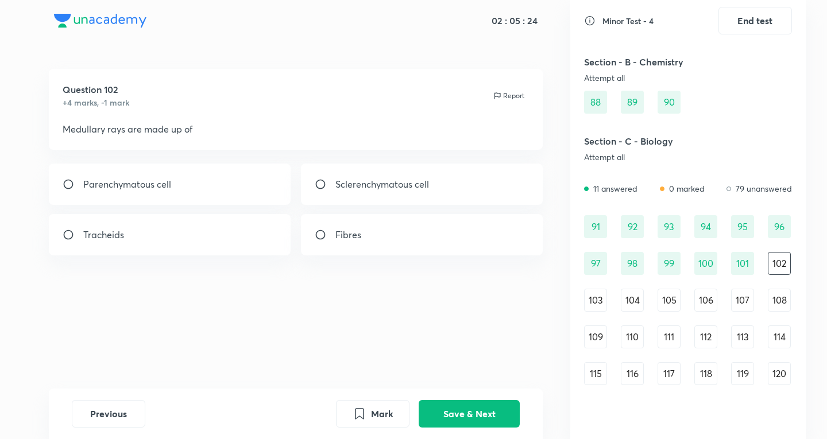
click at [185, 231] on div "Tracheids" at bounding box center [170, 234] width 242 height 41
radio input "true"
click at [214, 196] on div "Parenchymatous cell" at bounding box center [170, 184] width 242 height 41
radio input "true"
radio input "false"
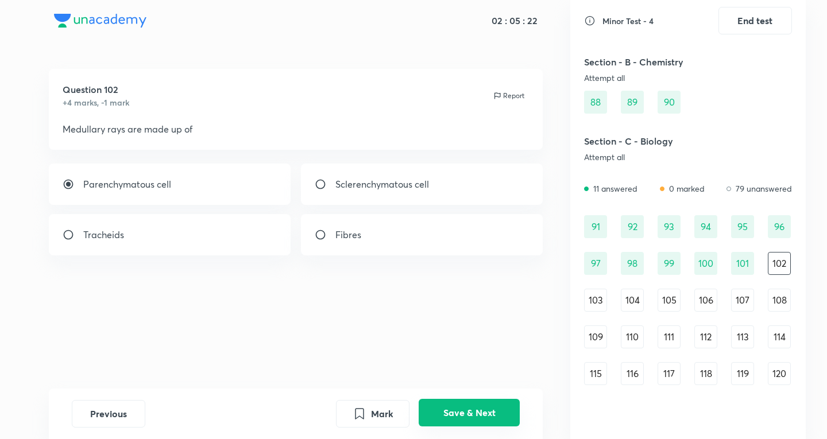
click at [477, 409] on button "Save & Next" at bounding box center [469, 413] width 101 height 28
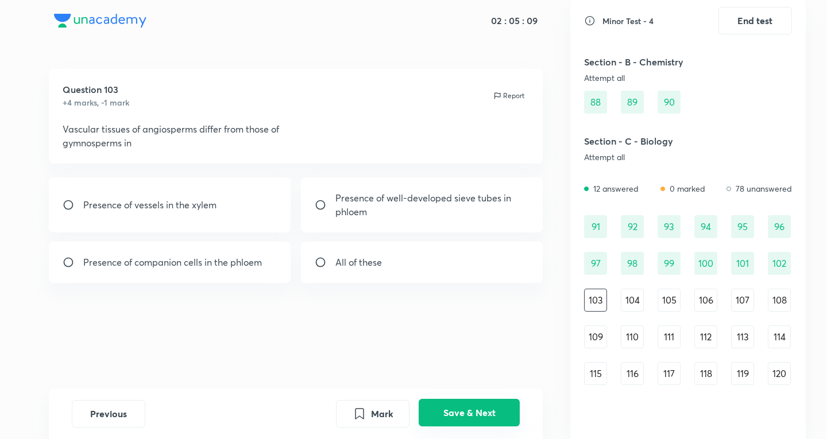
click at [442, 409] on button "Save & Next" at bounding box center [469, 413] width 101 height 28
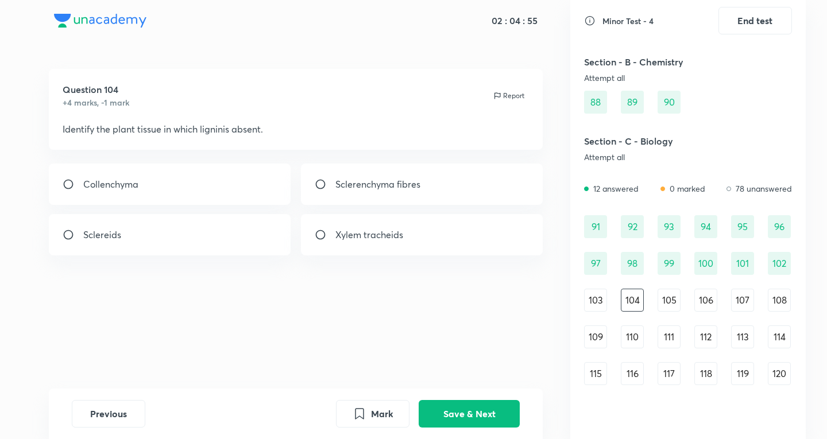
click at [428, 230] on div "Xylem tracheids" at bounding box center [422, 234] width 242 height 41
radio input "true"
click at [776, 264] on div "102" at bounding box center [779, 263] width 23 height 23
click at [674, 262] on div "99" at bounding box center [669, 263] width 23 height 23
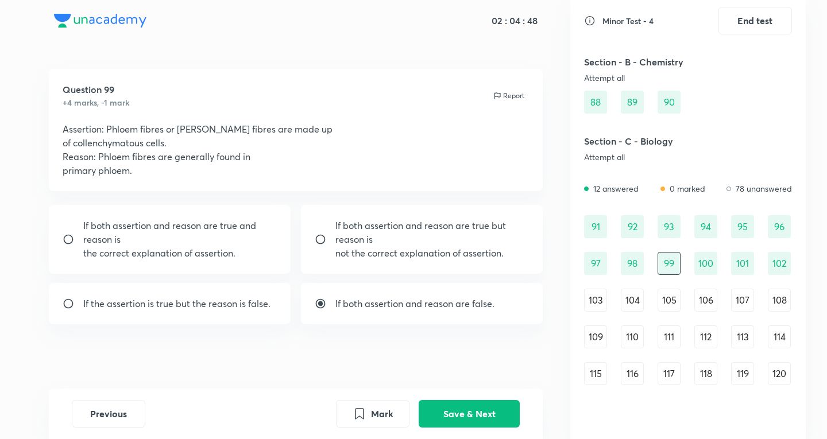
click at [739, 267] on div "101" at bounding box center [742, 263] width 23 height 23
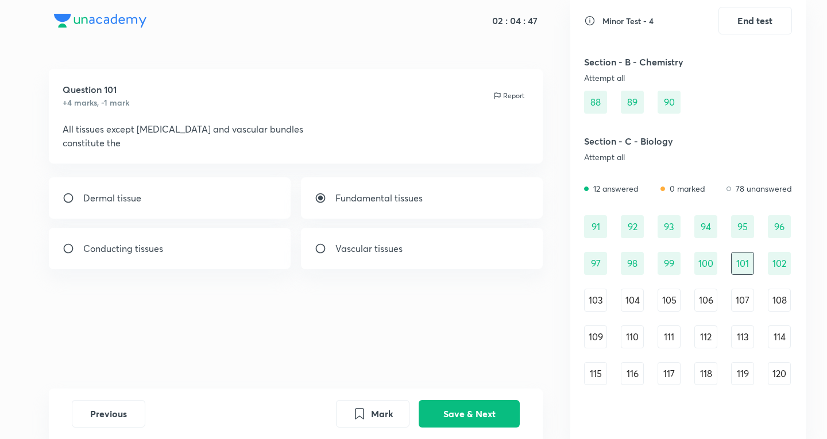
click at [708, 267] on div "100" at bounding box center [706, 263] width 23 height 23
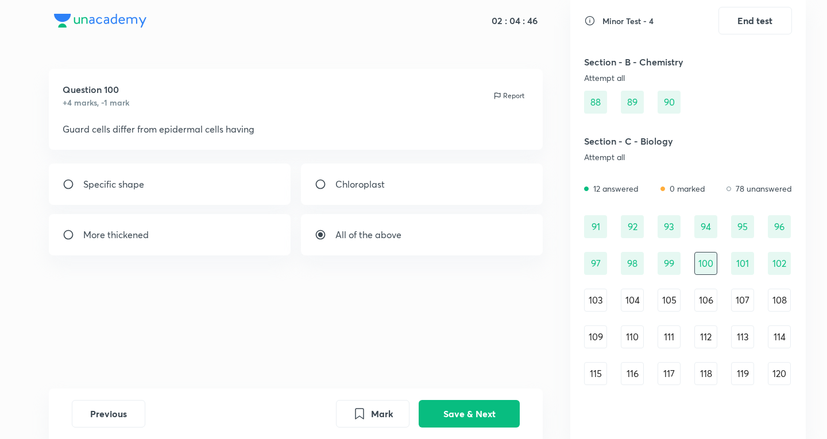
click at [637, 260] on div "98" at bounding box center [632, 263] width 23 height 23
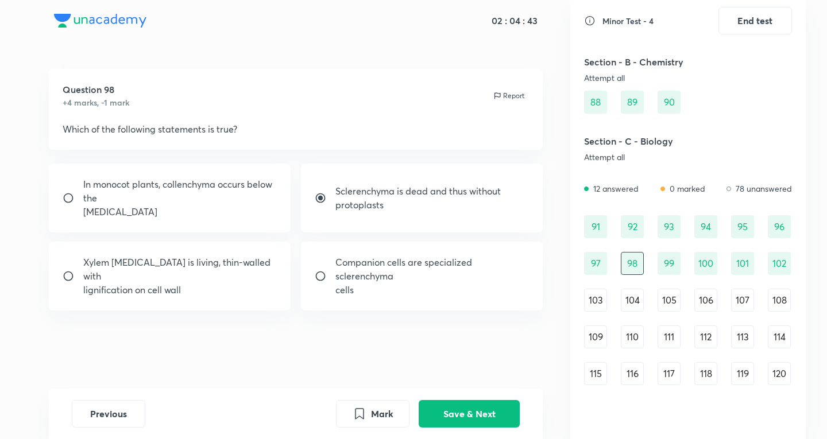
click at [596, 264] on div "97" at bounding box center [595, 263] width 23 height 23
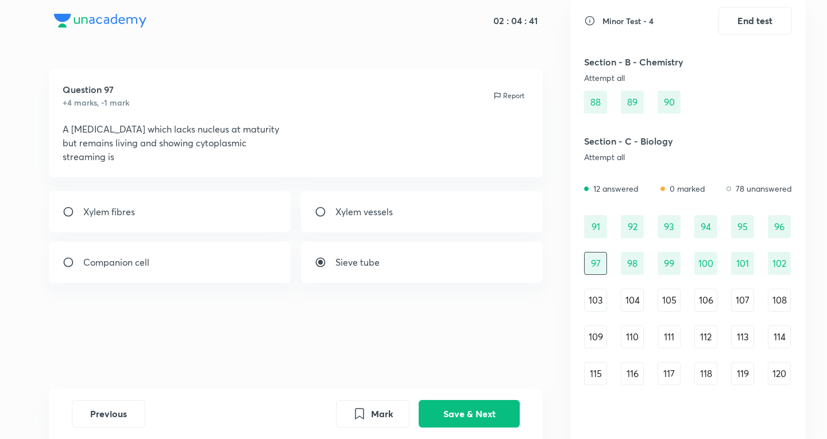
click at [784, 231] on div "96" at bounding box center [779, 226] width 23 height 23
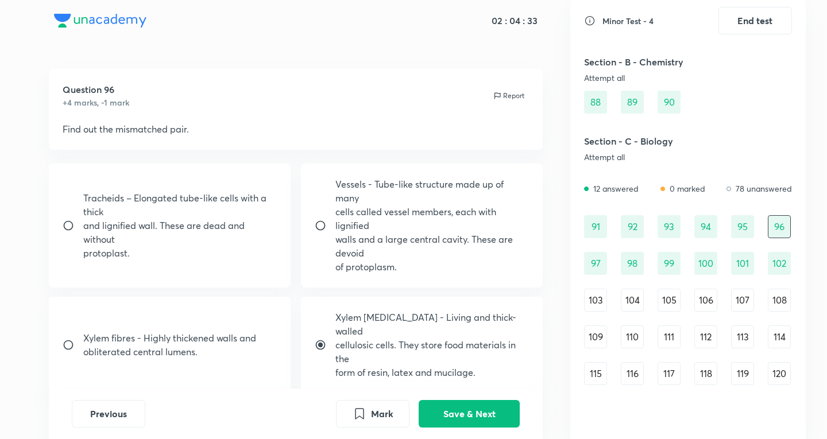
click at [601, 294] on div "103" at bounding box center [595, 300] width 23 height 23
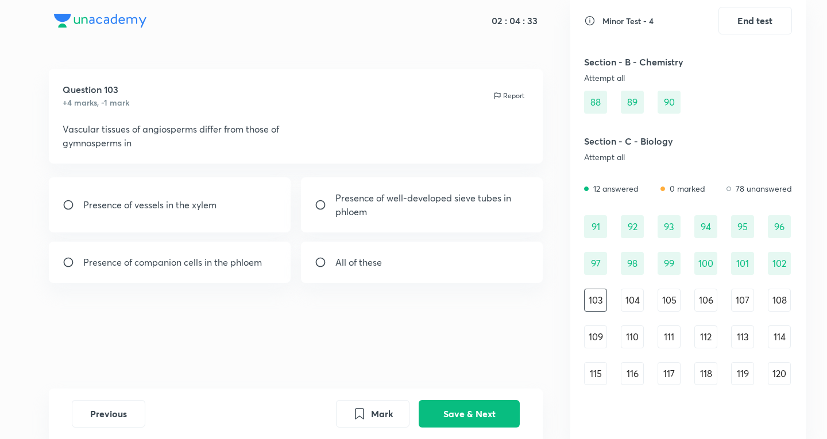
click at [624, 295] on div "104" at bounding box center [632, 300] width 23 height 23
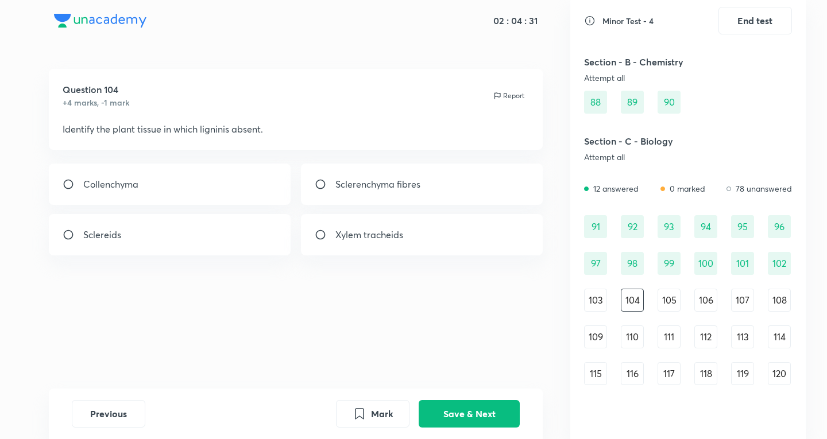
click at [127, 171] on div "Collenchyma" at bounding box center [170, 184] width 242 height 41
radio input "true"
click at [489, 409] on button "Save & Next" at bounding box center [469, 413] width 101 height 28
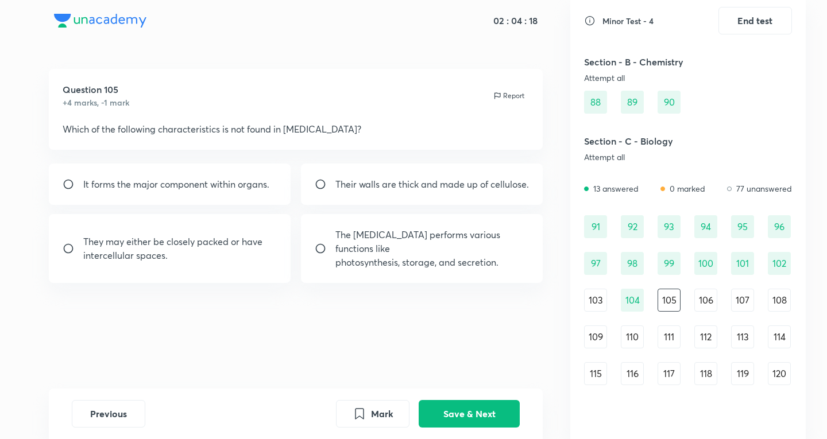
click at [460, 191] on p "Their walls are thick and made up of cellulose." at bounding box center [432, 185] width 194 height 14
radio input "true"
click at [453, 409] on button "Save & Next" at bounding box center [469, 413] width 101 height 28
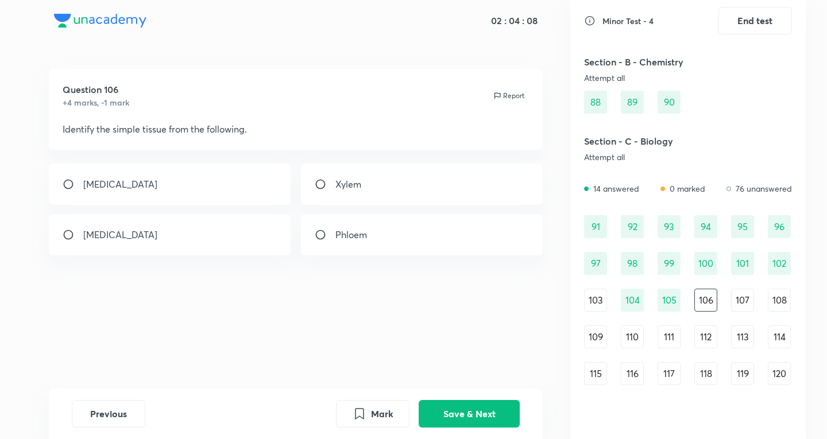
click at [194, 186] on div "[MEDICAL_DATA]" at bounding box center [170, 184] width 242 height 41
radio input "true"
click at [505, 409] on button "Save & Next" at bounding box center [469, 413] width 101 height 28
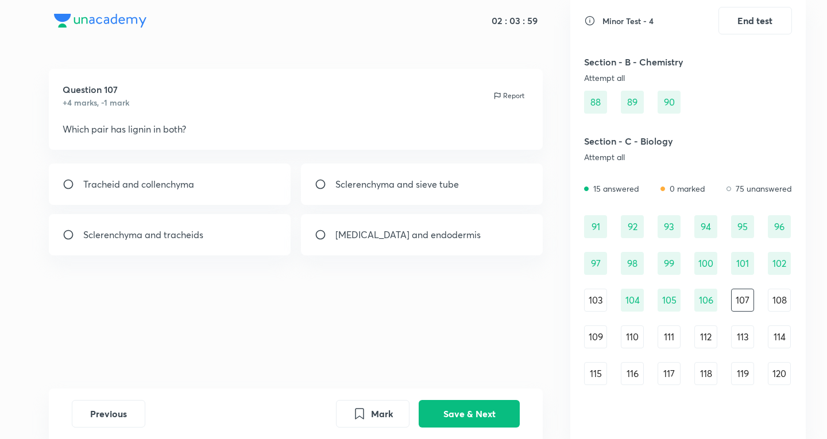
click at [211, 232] on div "Sclerenchyma and tracheids" at bounding box center [170, 234] width 242 height 41
radio input "true"
click at [477, 420] on button "Save & Next" at bounding box center [469, 413] width 101 height 28
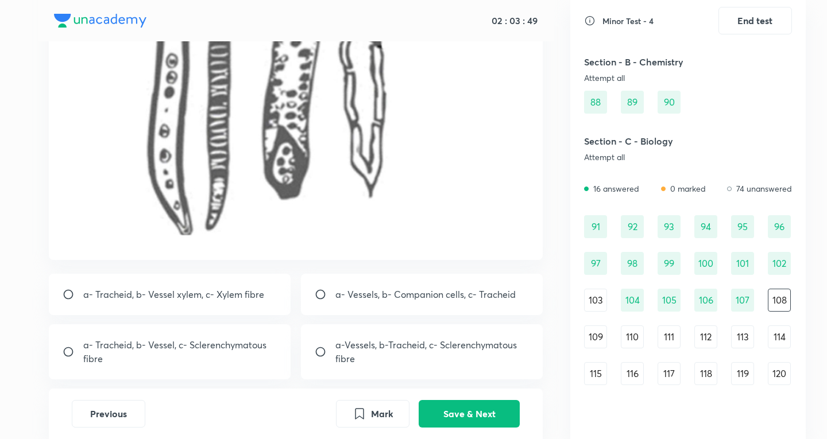
scroll to position [344, 0]
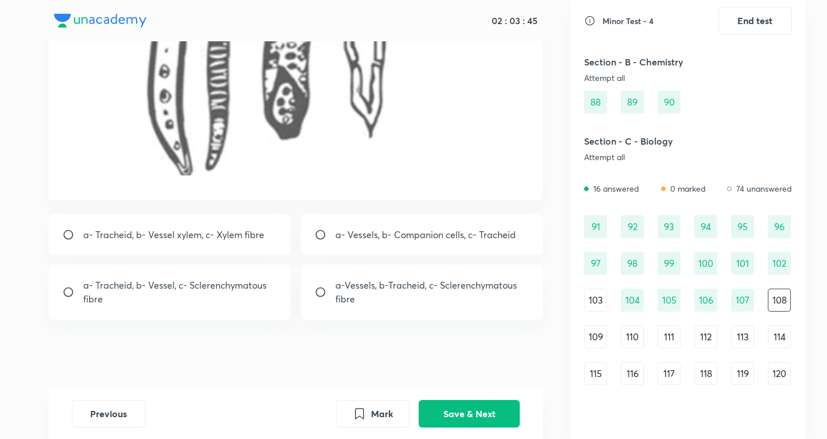
click at [248, 310] on div "a- Tracheid, b- Vessel, c- Sclerenchymatous fibre" at bounding box center [170, 292] width 242 height 55
radio input "true"
click at [458, 406] on button "Save & Next" at bounding box center [469, 413] width 101 height 28
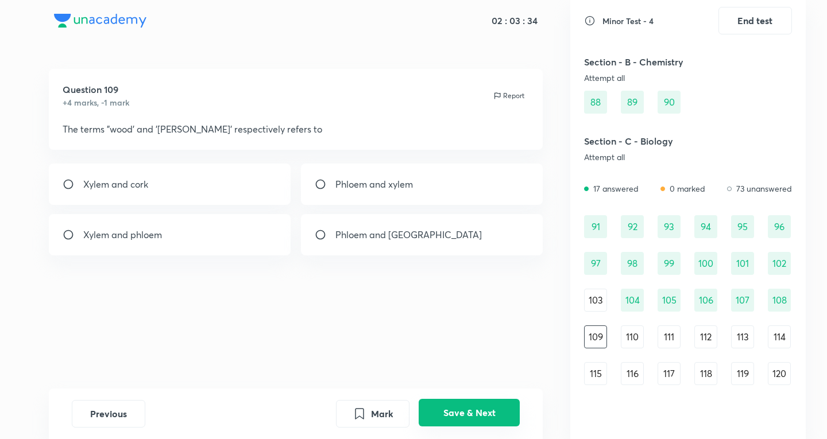
scroll to position [0, 0]
click at [187, 183] on div "Xylem and cork" at bounding box center [170, 184] width 242 height 41
radio input "true"
click at [462, 406] on button "Save & Next" at bounding box center [469, 413] width 101 height 28
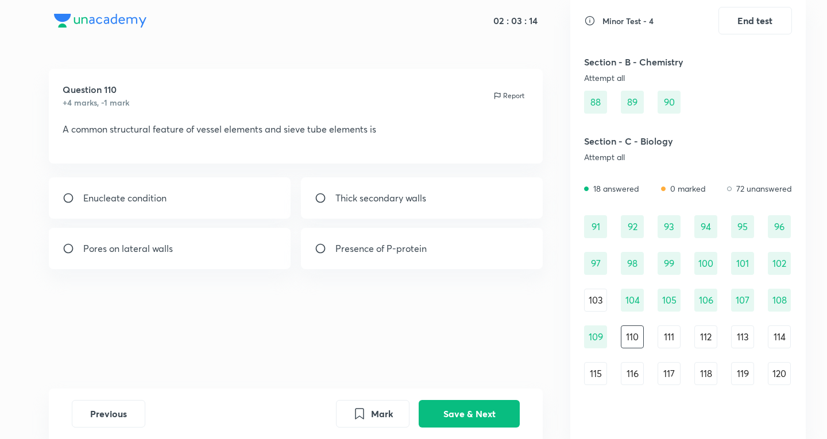
drag, startPoint x: 614, startPoint y: 335, endPoint x: 599, endPoint y: 339, distance: 15.1
click at [599, 339] on div "109" at bounding box center [595, 337] width 23 height 23
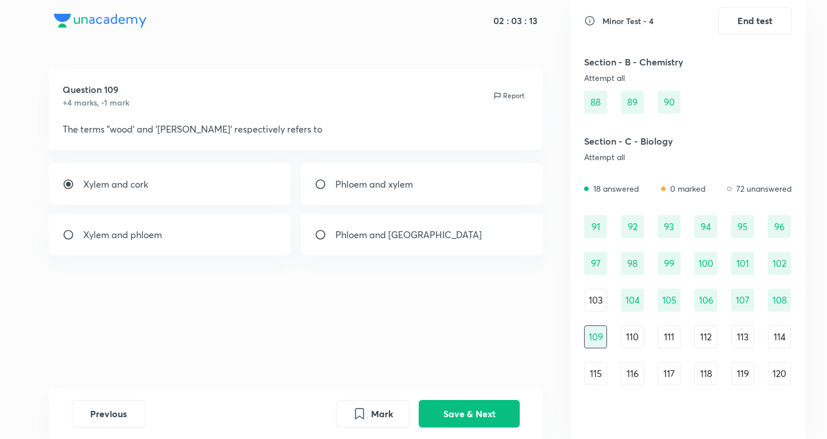
click at [629, 336] on div "110" at bounding box center [632, 337] width 23 height 23
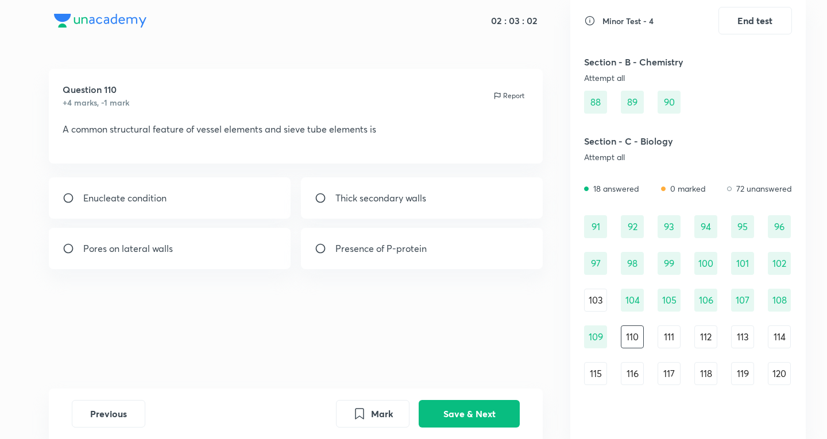
click at [182, 144] on p at bounding box center [296, 143] width 467 height 14
click at [354, 197] on p "Thick secondary walls" at bounding box center [380, 198] width 91 height 14
radio input "true"
click at [464, 409] on button "Save & Next" at bounding box center [469, 413] width 101 height 28
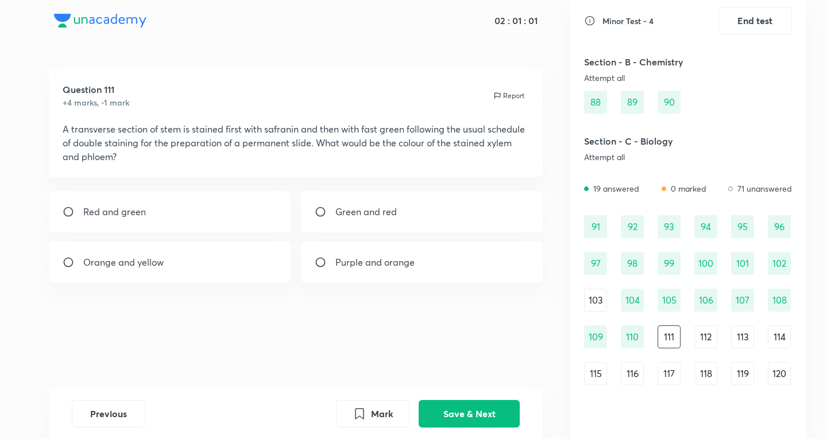
click at [598, 338] on div "109" at bounding box center [595, 337] width 23 height 23
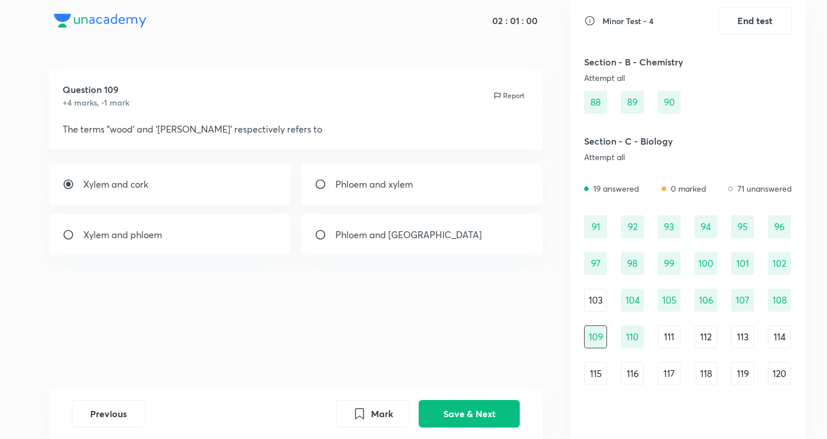
click at [634, 334] on div "110" at bounding box center [632, 337] width 23 height 23
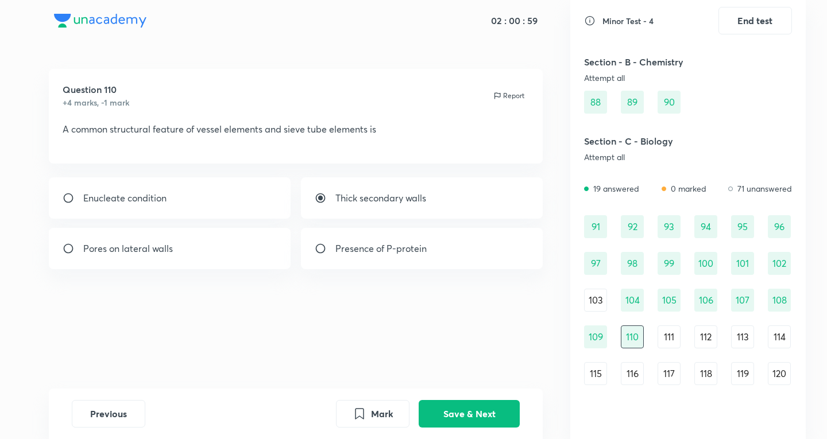
click at [740, 305] on div "107" at bounding box center [742, 300] width 23 height 23
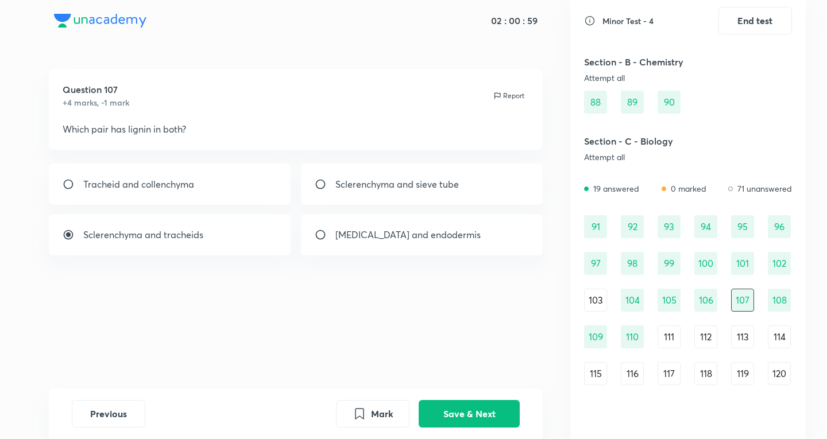
click at [704, 301] on div "106" at bounding box center [706, 300] width 23 height 23
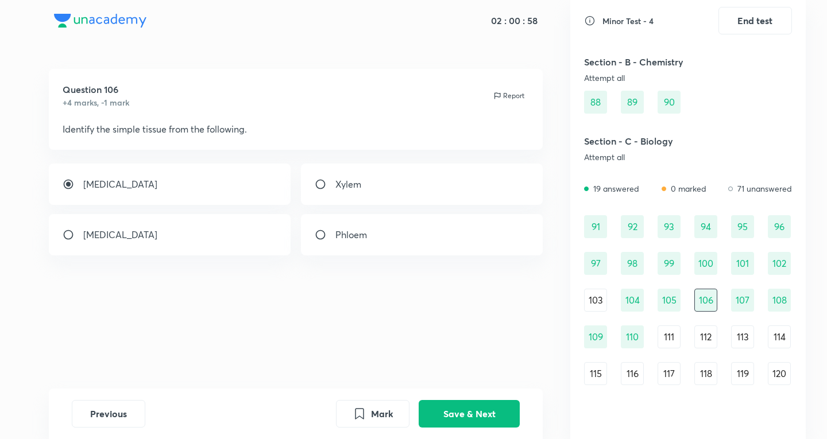
click at [777, 299] on div "108" at bounding box center [779, 300] width 23 height 23
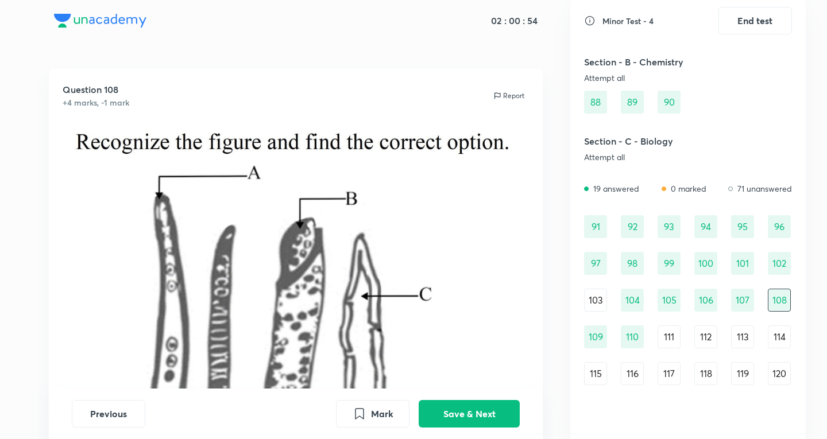
scroll to position [191, 0]
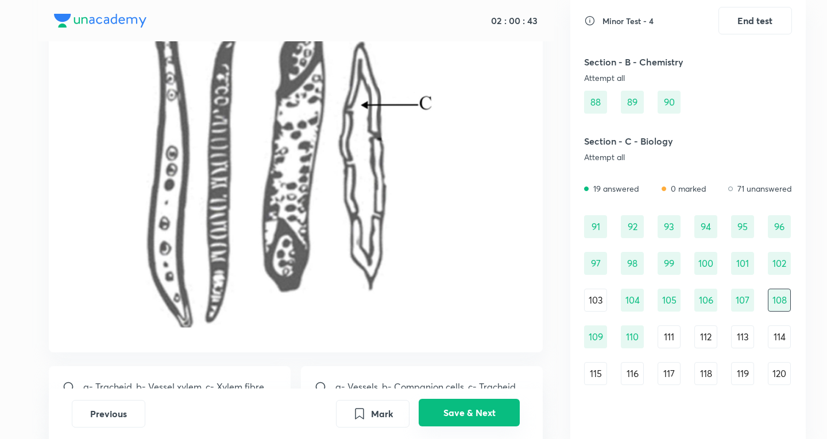
click at [479, 408] on button "Save & Next" at bounding box center [469, 413] width 101 height 28
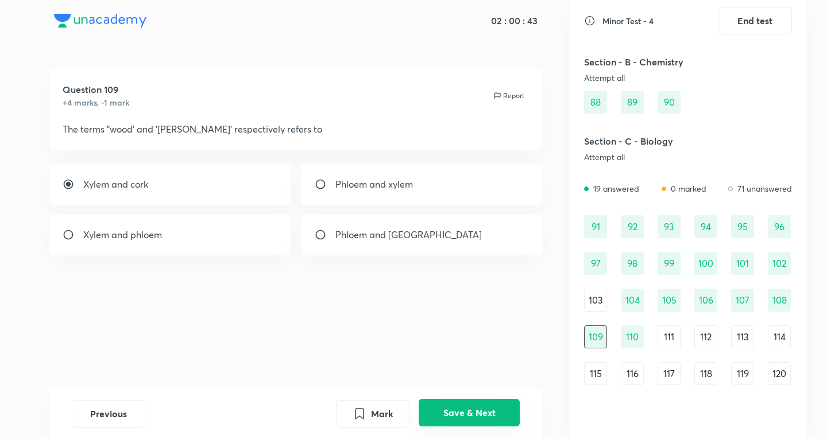
scroll to position [0, 0]
click at [479, 408] on button "Save & Next" at bounding box center [469, 413] width 101 height 28
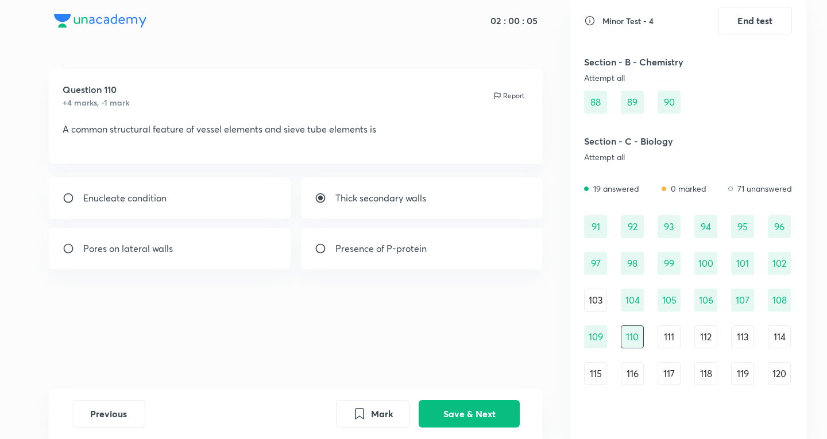
drag, startPoint x: 747, startPoint y: 308, endPoint x: 729, endPoint y: 311, distance: 18.0
click at [746, 308] on div "107" at bounding box center [742, 300] width 23 height 23
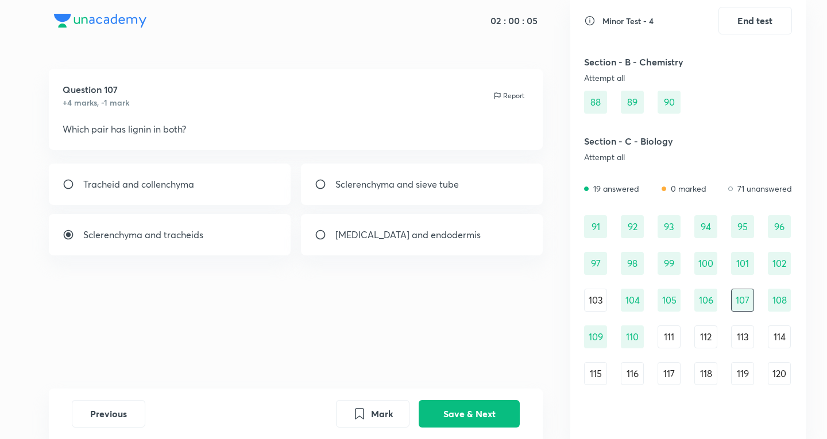
click at [709, 306] on div "106" at bounding box center [706, 300] width 23 height 23
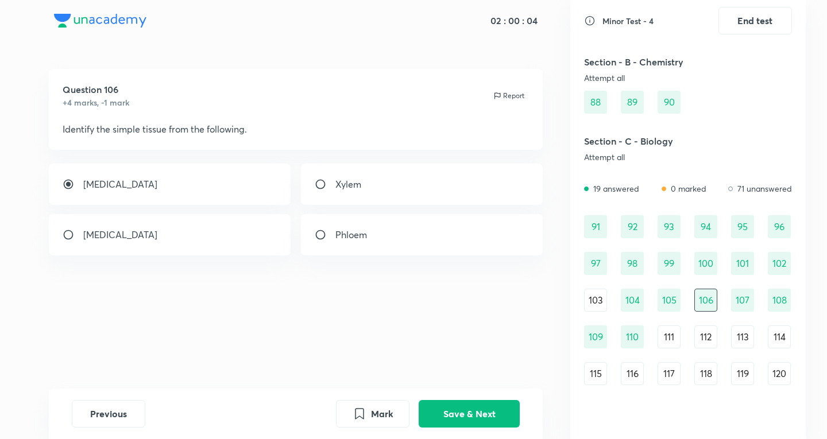
click at [669, 302] on div "105" at bounding box center [669, 300] width 23 height 23
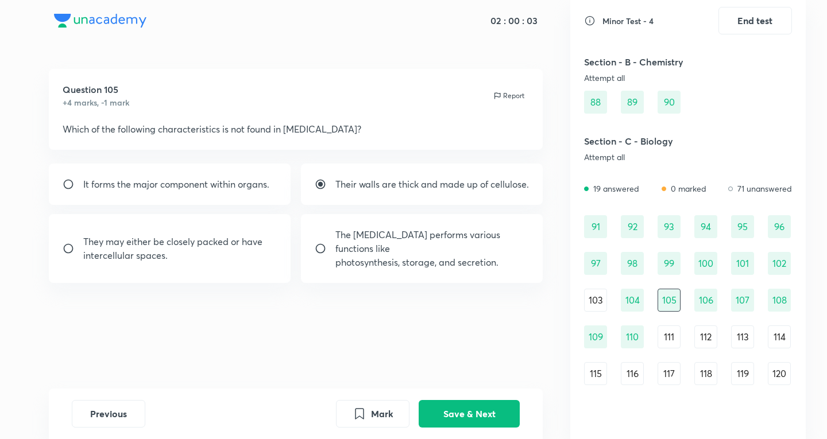
click at [636, 296] on div "104" at bounding box center [632, 300] width 23 height 23
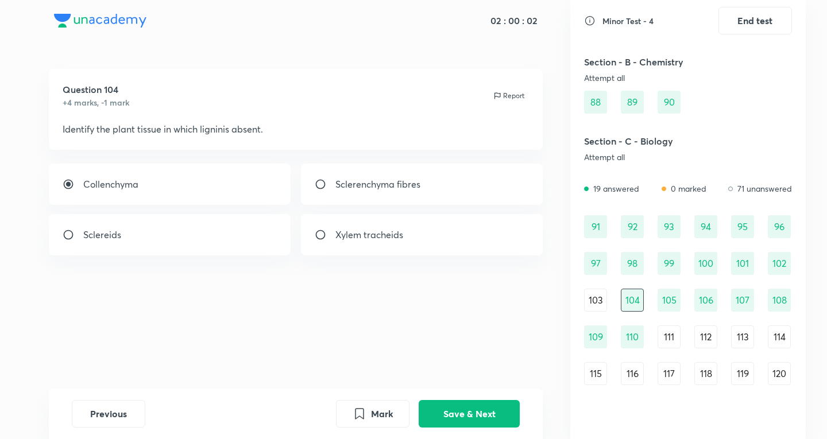
click at [795, 283] on div "[MEDICAL_DATA] - 4 End test Section - A - Physics Attempt all 0 answered 0 mark…" at bounding box center [688, 219] width 236 height 439
click at [773, 264] on div "102" at bounding box center [779, 263] width 23 height 23
click at [705, 259] on div "100" at bounding box center [706, 263] width 23 height 23
click at [678, 262] on div "99" at bounding box center [669, 263] width 23 height 23
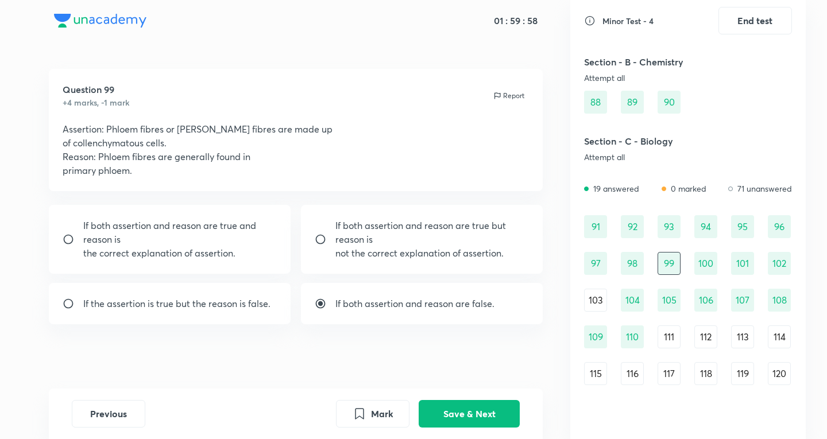
click at [591, 267] on div "97" at bounding box center [595, 263] width 23 height 23
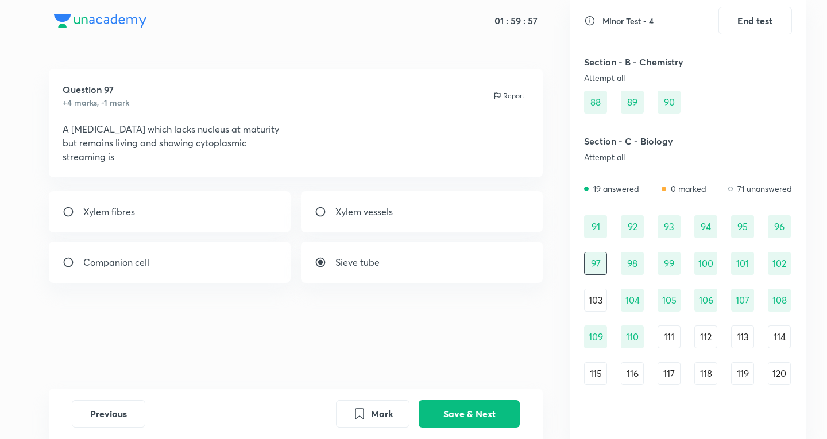
click at [636, 263] on div "98" at bounding box center [632, 263] width 23 height 23
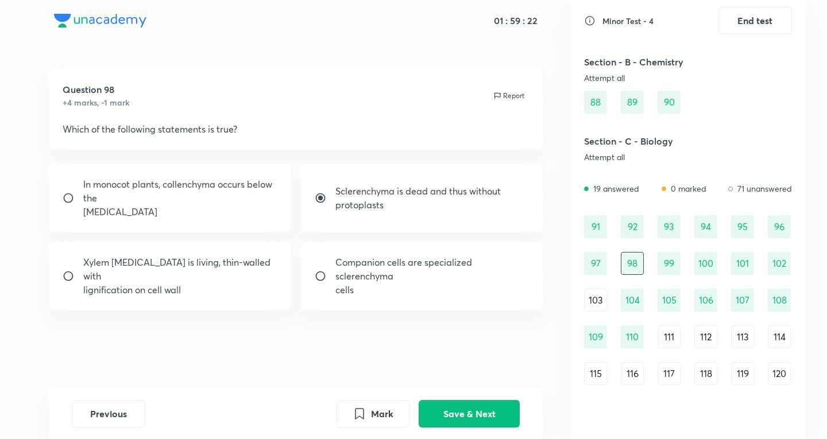
click at [664, 338] on div "111" at bounding box center [669, 337] width 23 height 23
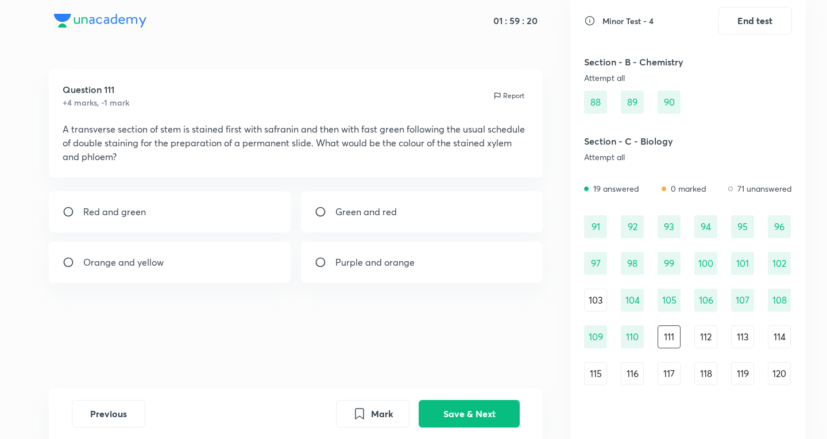
click at [591, 298] on div "103" at bounding box center [595, 300] width 23 height 23
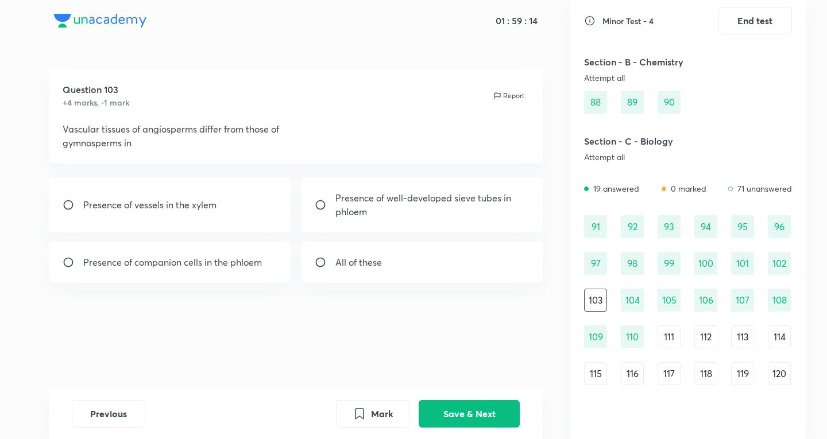
click at [195, 195] on div "Presence of vessels in the xylem" at bounding box center [170, 205] width 242 height 55
radio input "true"
click at [491, 411] on button "Save & Next" at bounding box center [469, 413] width 101 height 28
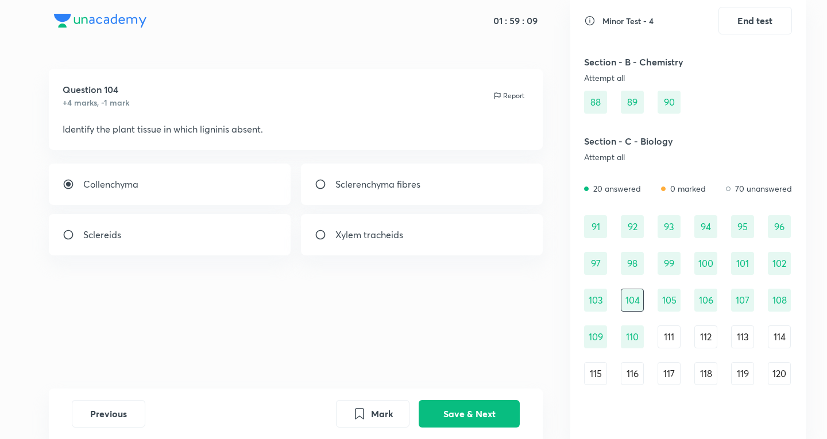
click at [678, 342] on div "111" at bounding box center [669, 337] width 23 height 23
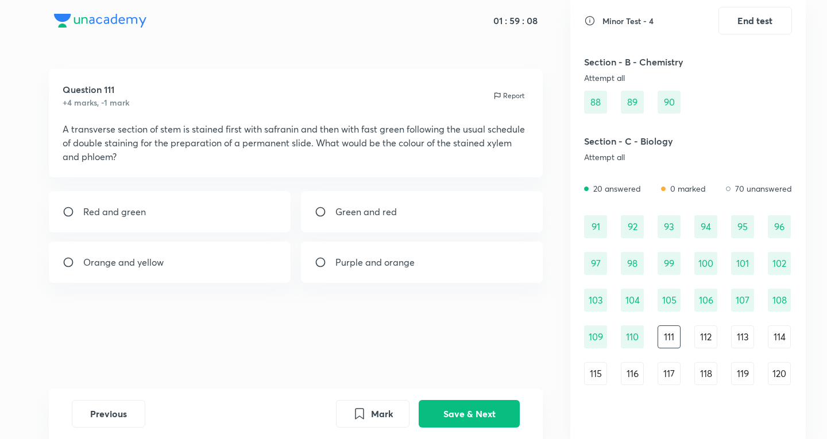
click at [605, 296] on div "103" at bounding box center [595, 300] width 23 height 23
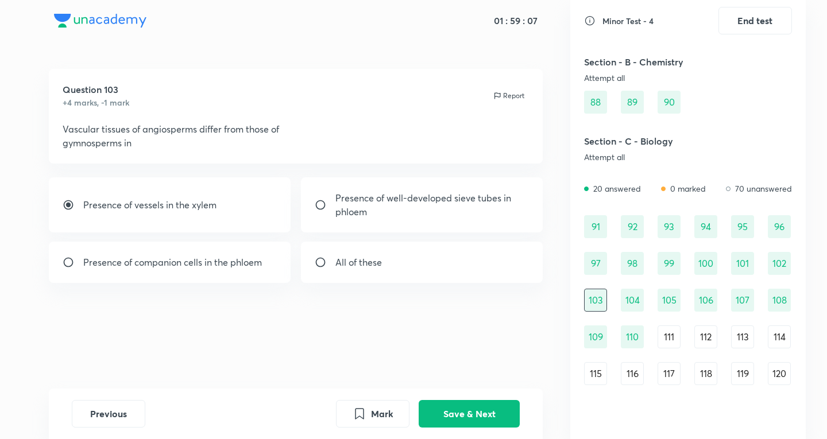
click at [105, 214] on div "Presence of vessels in the xylem" at bounding box center [170, 205] width 242 height 55
radio input "false"
click at [487, 422] on button "Save & Next" at bounding box center [469, 413] width 101 height 28
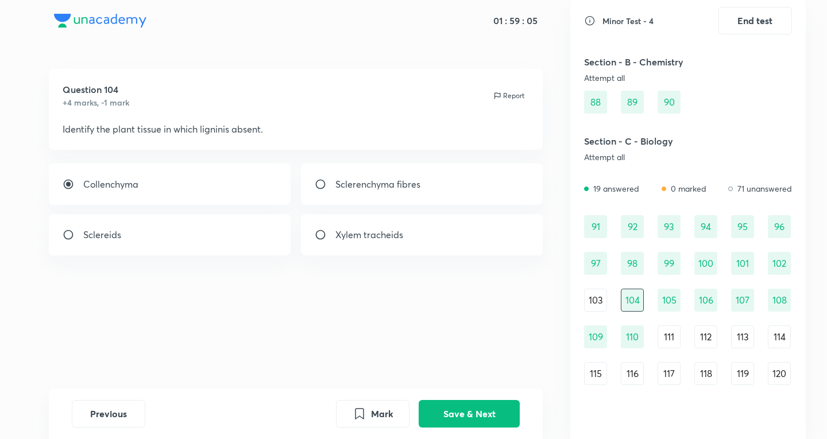
drag, startPoint x: 695, startPoint y: 348, endPoint x: 685, endPoint y: 346, distance: 9.3
click at [675, 343] on div "111" at bounding box center [669, 337] width 23 height 23
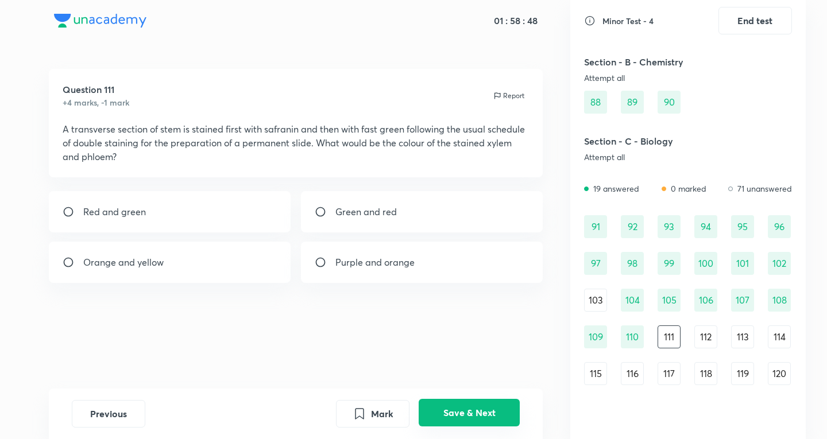
click at [476, 410] on button "Save & Next" at bounding box center [469, 413] width 101 height 28
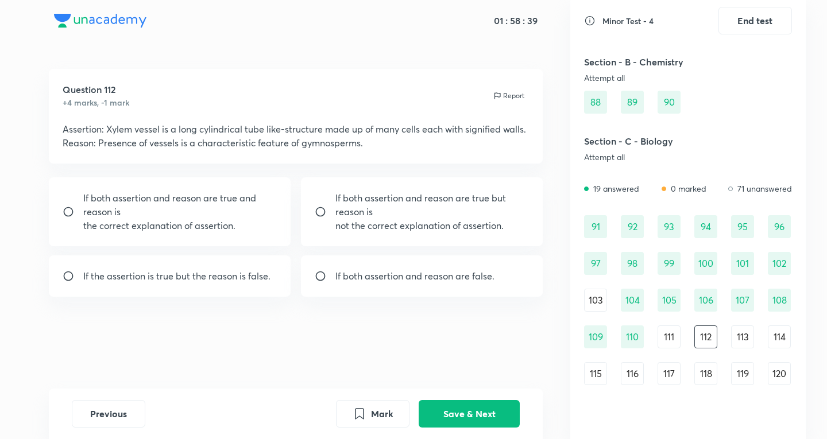
click at [200, 279] on p "If the assertion is true but the reason is false." at bounding box center [176, 276] width 187 height 14
radio input "true"
click at [489, 400] on button "Save & Next" at bounding box center [469, 413] width 101 height 28
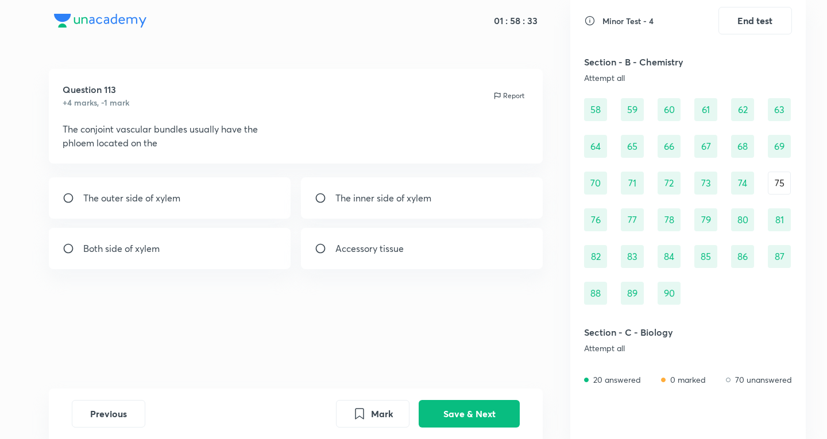
scroll to position [685, 0]
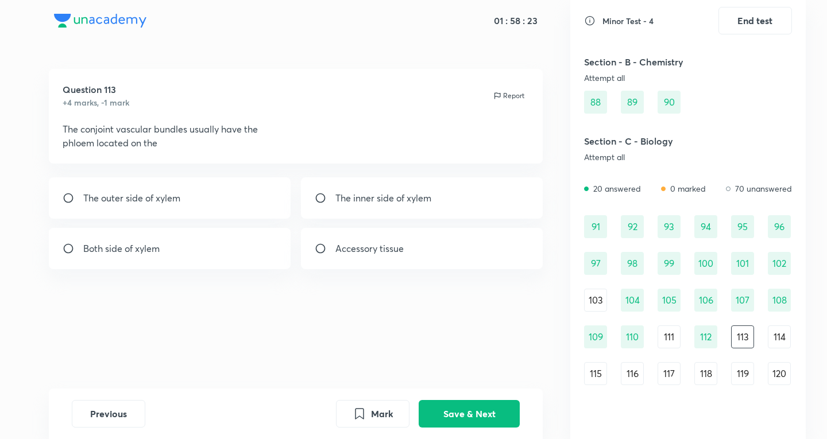
click at [185, 198] on div "The outer side of xylem" at bounding box center [170, 198] width 242 height 41
radio input "true"
click at [456, 414] on button "Save & Next" at bounding box center [469, 413] width 101 height 28
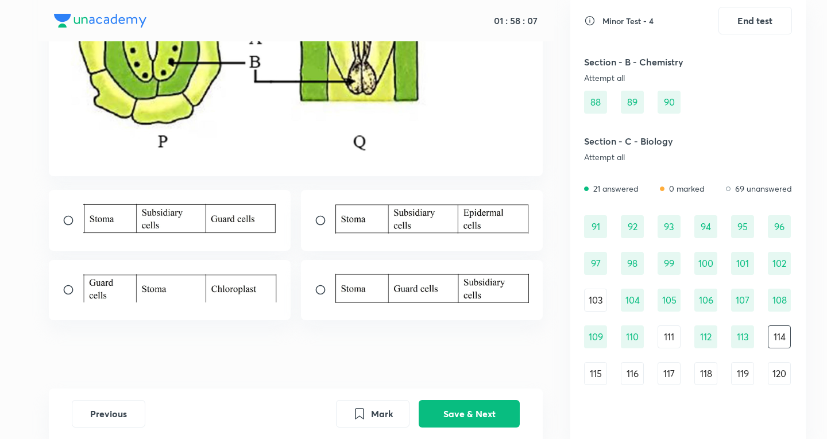
scroll to position [257, 0]
click at [456, 294] on img at bounding box center [432, 287] width 194 height 29
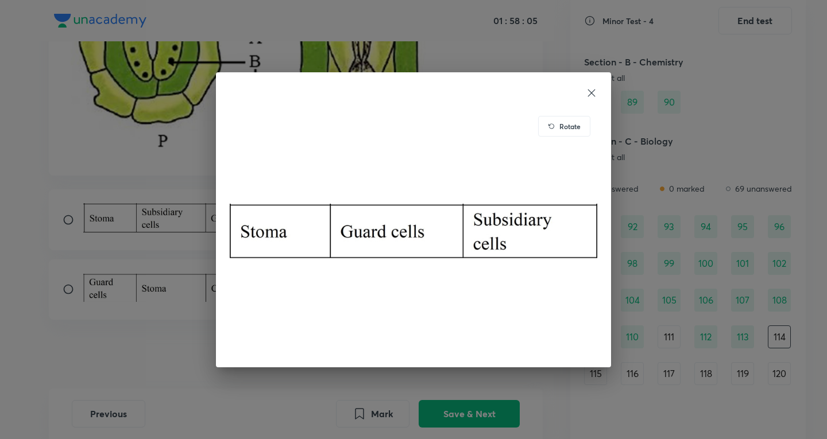
click at [169, 265] on div "Rotate" at bounding box center [413, 219] width 827 height 439
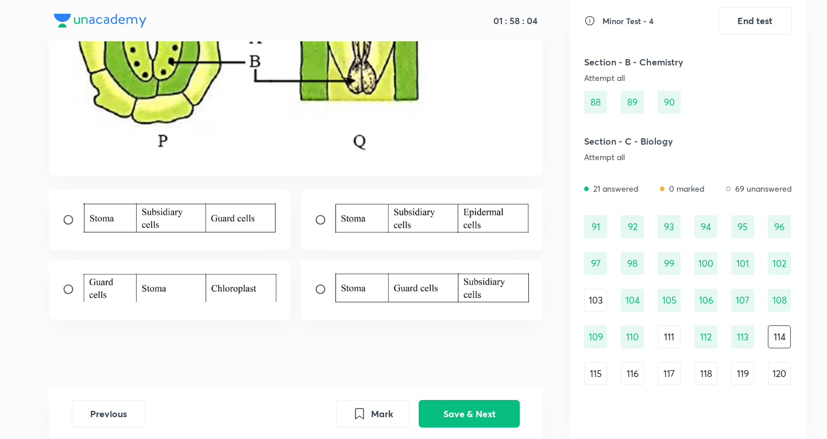
click at [323, 294] on input "radio" at bounding box center [325, 289] width 21 height 11
radio input "true"
click at [460, 403] on button "Save & Next" at bounding box center [469, 413] width 101 height 28
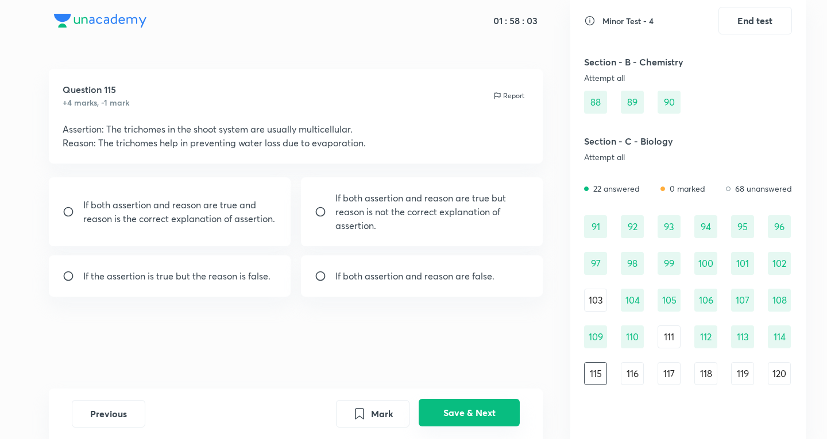
scroll to position [0, 0]
click at [515, 288] on div "If both assertion and reason are false." at bounding box center [422, 276] width 242 height 41
radio input "true"
click at [461, 413] on button "Save & Next" at bounding box center [469, 413] width 101 height 28
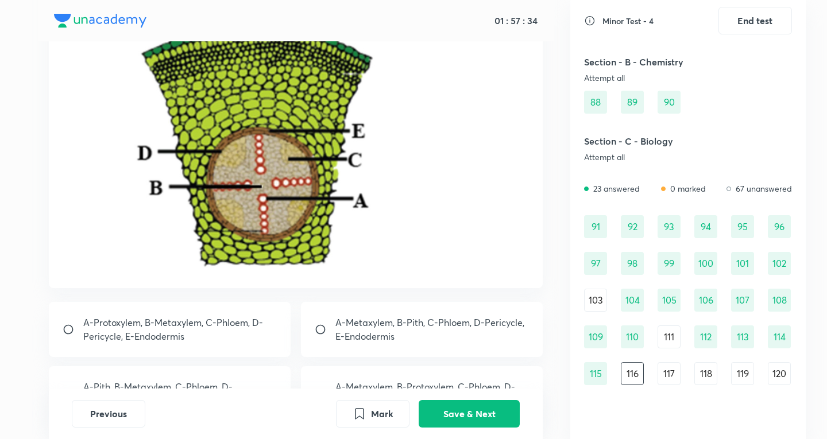
scroll to position [191, 0]
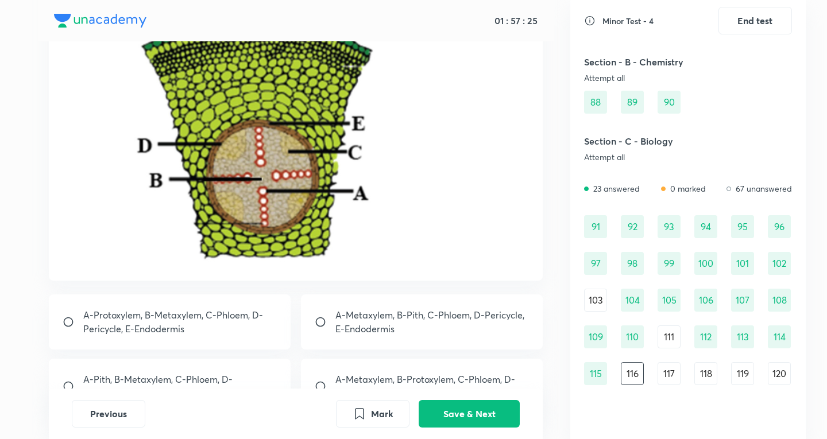
click at [388, 329] on p "A-Metaxylem, B-Pith, C-Phloem, D-Pericycle, E-Endodermis" at bounding box center [432, 322] width 194 height 28
radio input "true"
click at [460, 421] on button "Save & Next" at bounding box center [469, 413] width 101 height 28
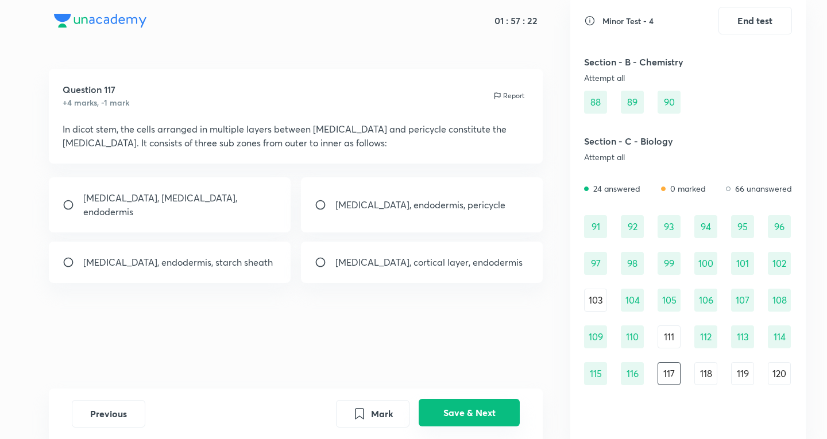
scroll to position [0, 0]
click at [350, 256] on p "[MEDICAL_DATA], cortical layer, endodermis" at bounding box center [428, 263] width 187 height 14
radio input "true"
click at [474, 414] on button "Save & Next" at bounding box center [469, 413] width 101 height 28
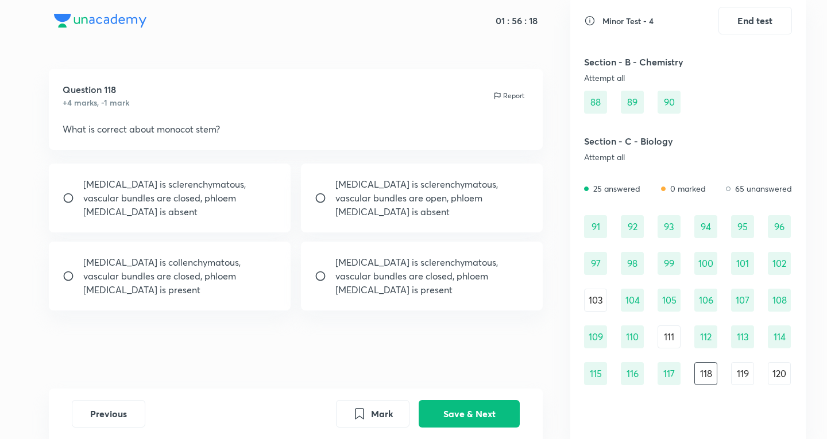
click at [465, 287] on p "[MEDICAL_DATA] is sclerenchymatous, vascular bundles are closed, phloem [MEDICA…" at bounding box center [432, 276] width 194 height 41
radio input "true"
click at [449, 408] on button "Save & Next" at bounding box center [469, 413] width 101 height 28
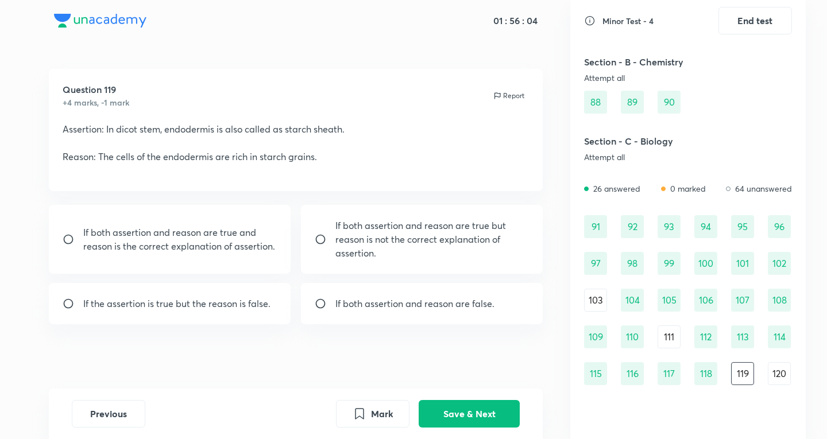
click at [179, 251] on p "If both assertion and reason are true and reason is the correct explanation of …" at bounding box center [180, 240] width 194 height 28
radio input "true"
click at [490, 421] on button "Save & Next" at bounding box center [469, 413] width 101 height 28
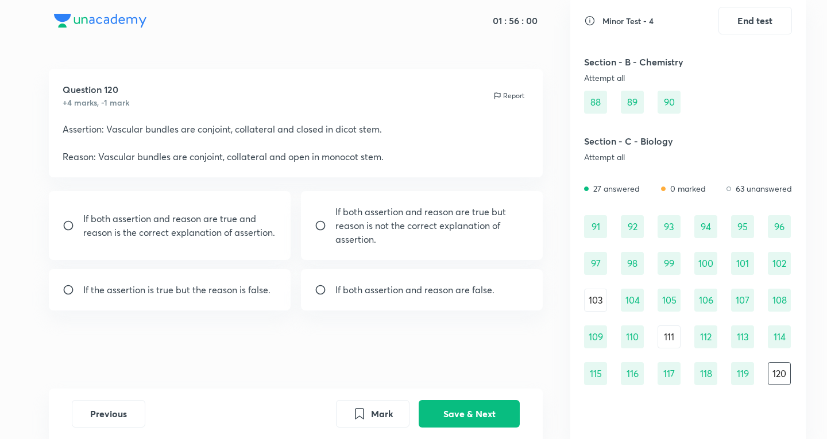
click at [214, 138] on p at bounding box center [296, 143] width 467 height 14
click at [350, 296] on p "If both assertion and reason are false." at bounding box center [414, 290] width 159 height 14
radio input "true"
click at [489, 419] on button "Save & Next" at bounding box center [469, 413] width 101 height 28
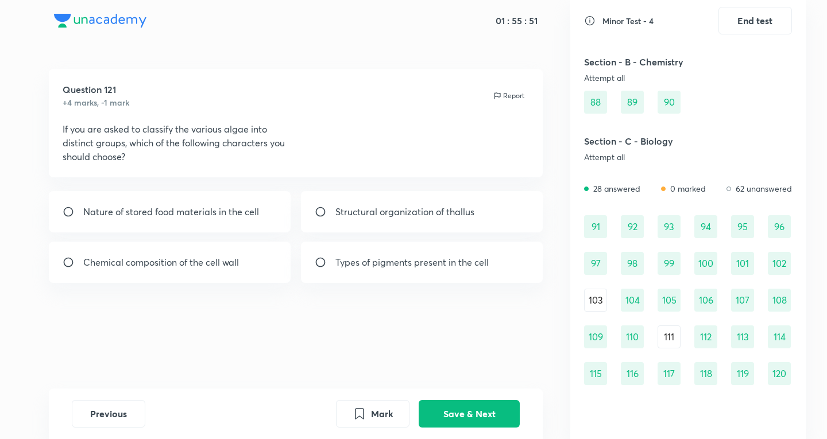
scroll to position [711, 0]
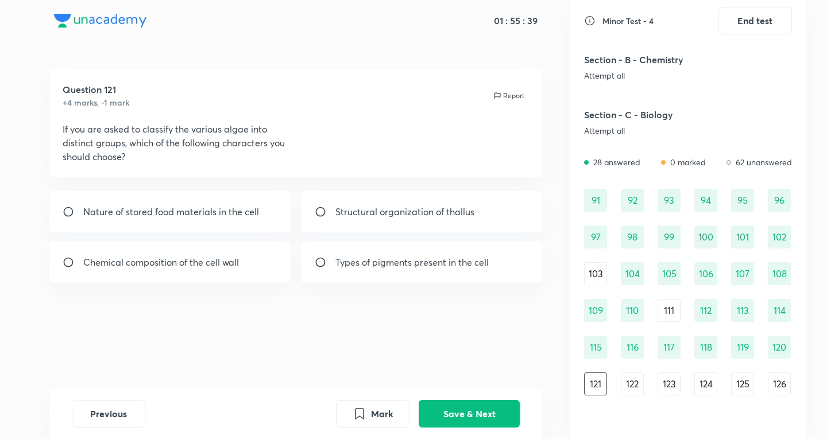
drag, startPoint x: 196, startPoint y: 212, endPoint x: 234, endPoint y: 173, distance: 54.4
click at [234, 173] on div "Question 121 +4 marks, -1 mark Report If you are asked to classify the various …" at bounding box center [295, 229] width 549 height 320
click at [357, 265] on p "Types of pigments present in the cell" at bounding box center [411, 263] width 153 height 14
radio input "true"
click at [515, 413] on button "Save & Next" at bounding box center [469, 413] width 101 height 28
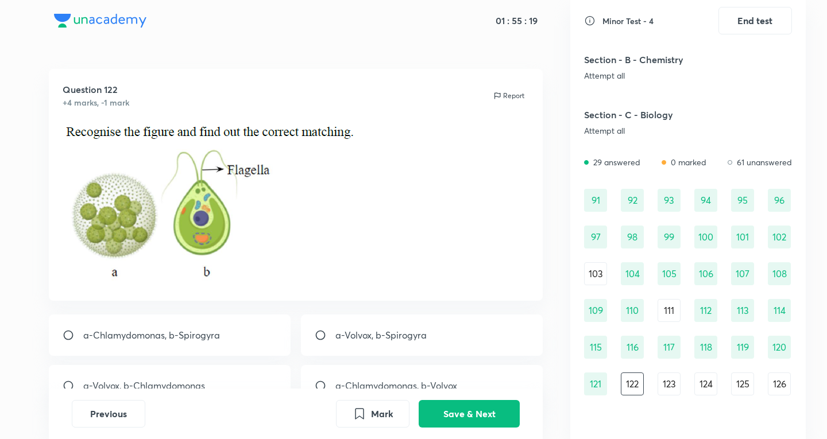
click at [211, 175] on img at bounding box center [210, 202] width 294 height 161
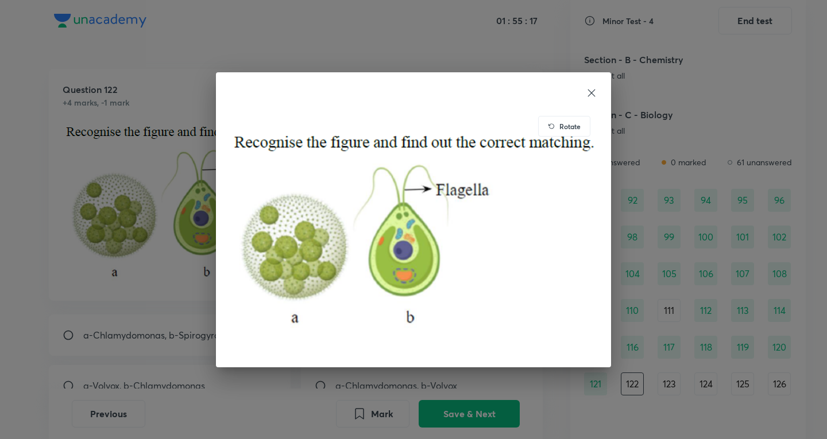
click at [196, 178] on div "Rotate" at bounding box center [413, 219] width 827 height 439
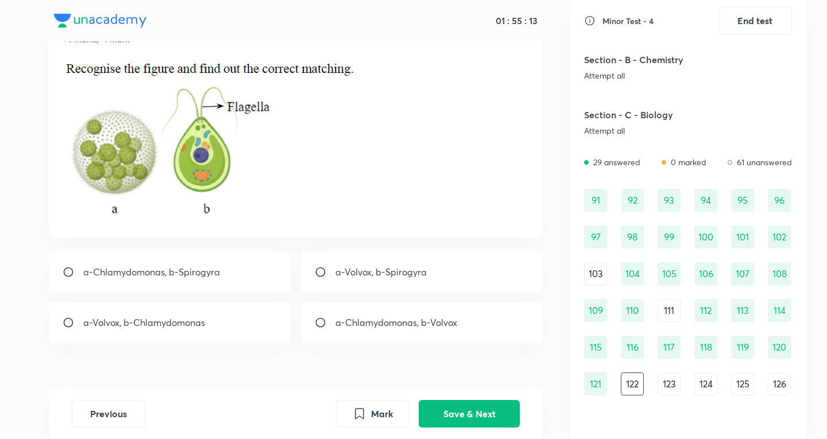
scroll to position [87, 0]
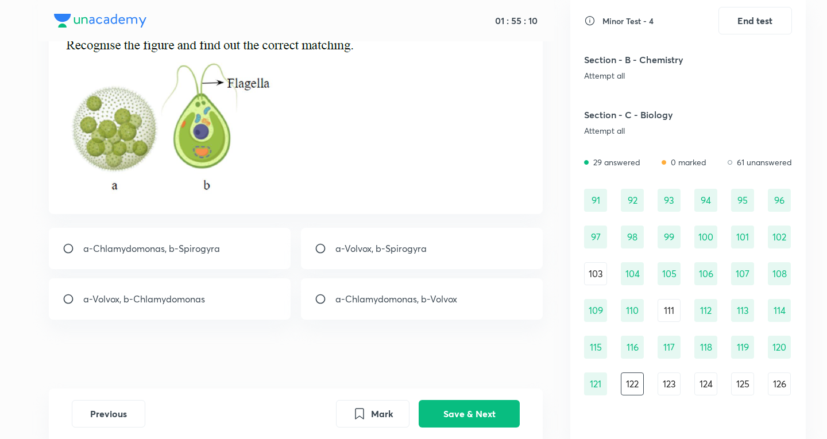
click at [208, 308] on div "a-Volvox, b-Chlamydomonas" at bounding box center [170, 299] width 242 height 41
radio input "true"
click at [464, 403] on button "Save & Next" at bounding box center [469, 413] width 101 height 28
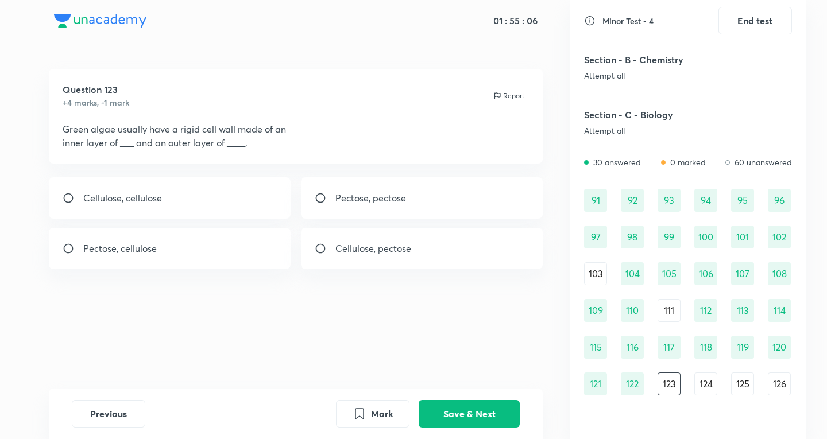
scroll to position [0, 0]
click at [226, 250] on div "Pectose, cellulose" at bounding box center [170, 248] width 242 height 41
radio input "true"
click at [504, 415] on button "Save & Next" at bounding box center [469, 413] width 101 height 28
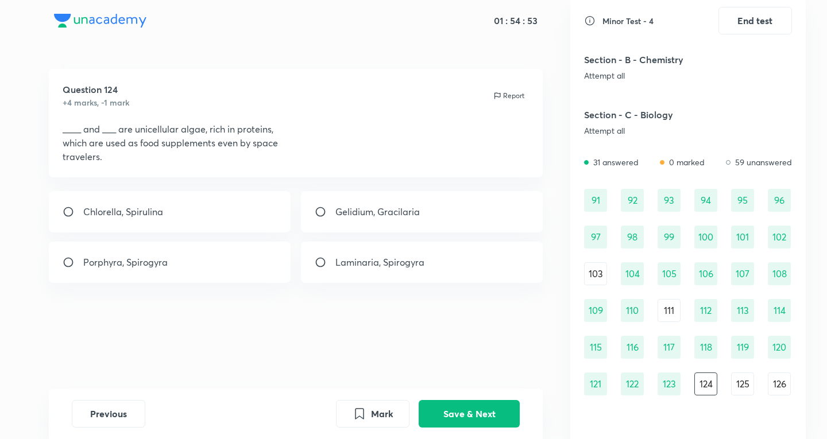
click at [172, 223] on div "Chlorella, Spirulina" at bounding box center [170, 211] width 242 height 41
radio input "true"
click at [484, 411] on button "Save & Next" at bounding box center [469, 413] width 101 height 28
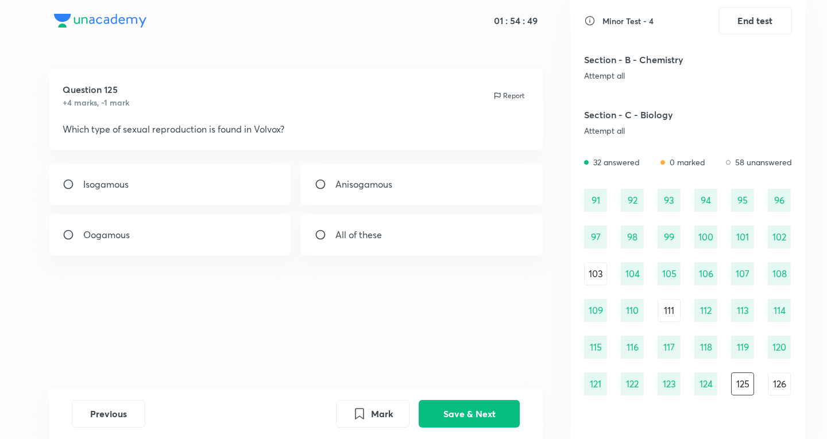
drag, startPoint x: 187, startPoint y: 135, endPoint x: 254, endPoint y: 132, distance: 66.7
click at [242, 132] on p "Which type of sexual reproduction is found in Volvox?" at bounding box center [296, 129] width 467 height 14
click at [209, 255] on div "Oogamous" at bounding box center [170, 234] width 242 height 41
radio input "true"
click at [467, 406] on button "Save & Next" at bounding box center [469, 413] width 101 height 28
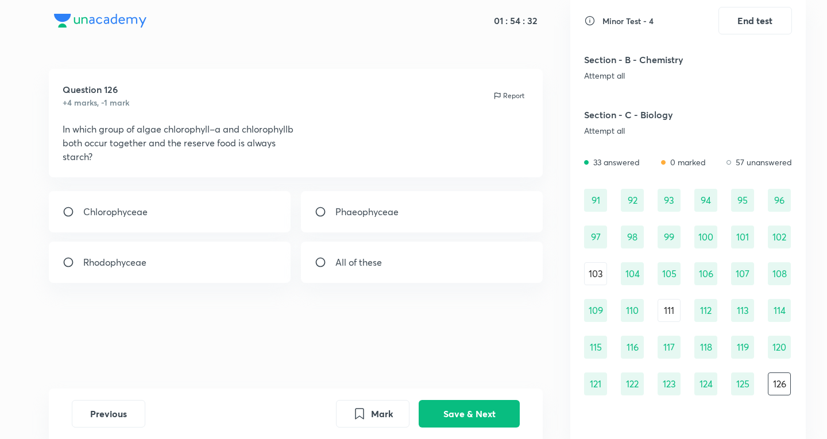
drag, startPoint x: 89, startPoint y: 133, endPoint x: 321, endPoint y: 166, distance: 233.8
click at [321, 166] on div "Question 126 +4 marks, -1 mark Report In which group of algae chlorophyll–a and…" at bounding box center [296, 123] width 495 height 109
click at [170, 206] on div "Chlorophyceae" at bounding box center [170, 211] width 242 height 41
radio input "true"
click at [514, 414] on button "Save & Next" at bounding box center [469, 413] width 101 height 28
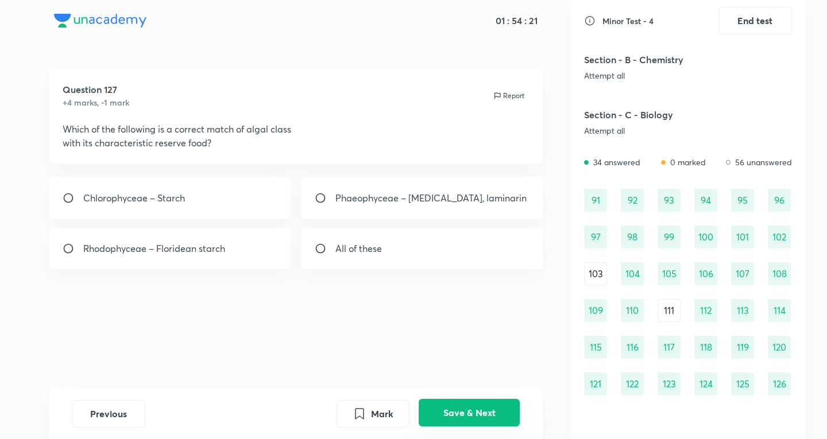
scroll to position [748, 0]
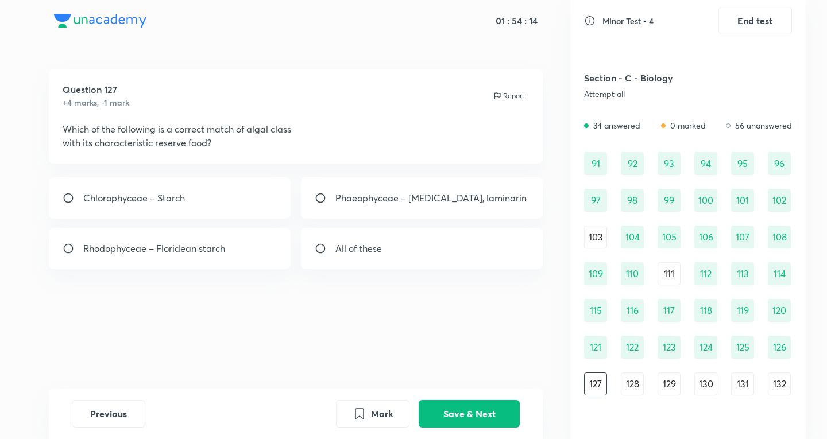
click at [373, 267] on div "All of these" at bounding box center [422, 248] width 242 height 41
radio input "true"
click at [485, 417] on button "Save & Next" at bounding box center [469, 413] width 101 height 28
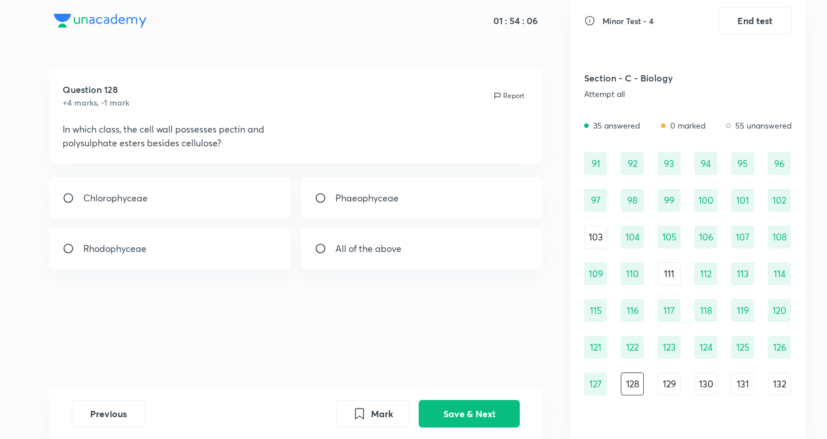
click at [215, 244] on div "Rhodophyceae" at bounding box center [170, 248] width 242 height 41
radio input "true"
click at [479, 401] on button "Save & Next" at bounding box center [469, 413] width 101 height 28
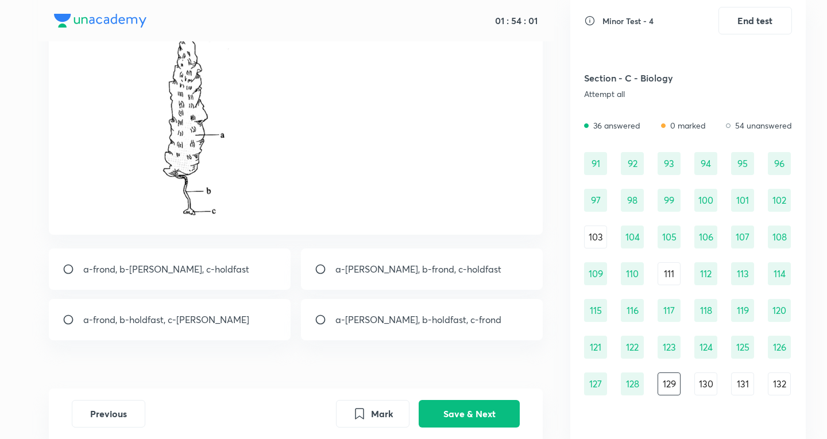
scroll to position [134, 0]
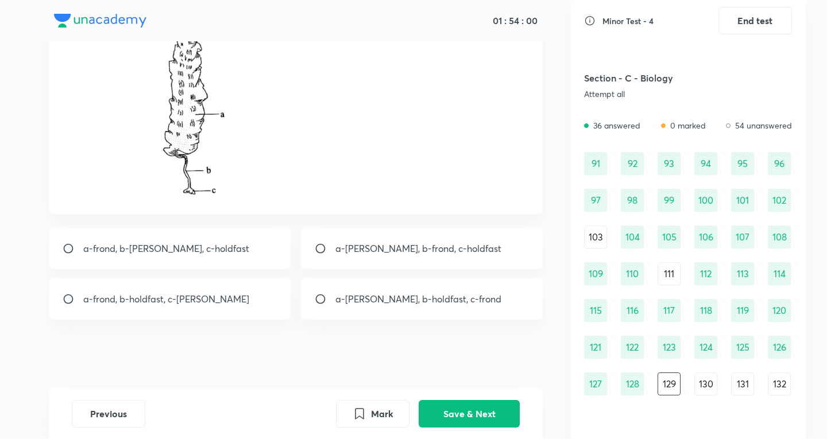
click at [214, 256] on div "a-frond, b-[PERSON_NAME], c-holdfast" at bounding box center [170, 248] width 242 height 41
radio input "true"
click at [488, 415] on button "Save & Next" at bounding box center [469, 413] width 101 height 28
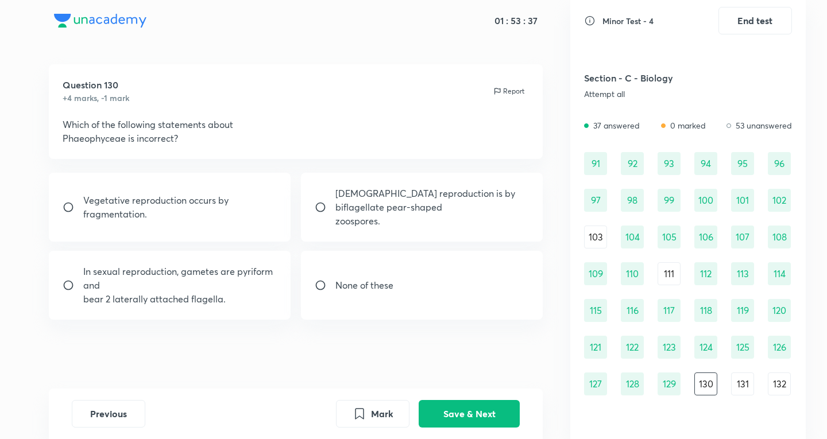
click at [378, 287] on p "None of these" at bounding box center [364, 286] width 58 height 14
radio input "true"
click at [505, 415] on button "Save & Next" at bounding box center [469, 413] width 101 height 28
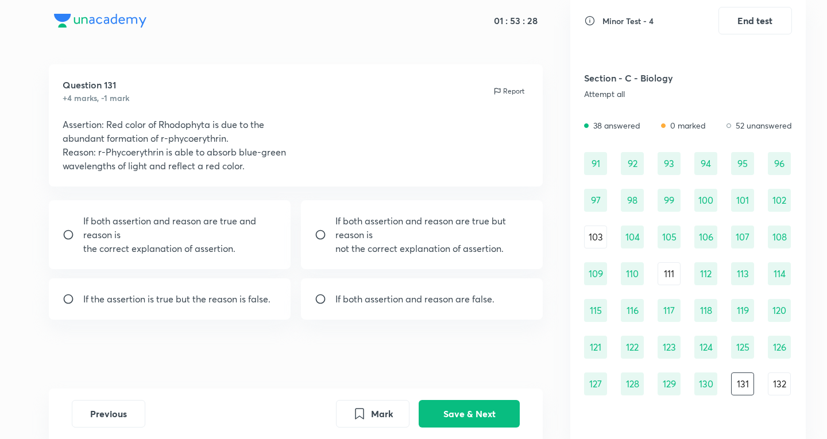
click at [186, 248] on p "the correct explanation of assertion." at bounding box center [180, 249] width 194 height 14
radio input "true"
click at [448, 412] on button "Save & Next" at bounding box center [469, 413] width 101 height 28
click at [148, 232] on p "If both assertion and reason are true and reason is" at bounding box center [180, 228] width 194 height 28
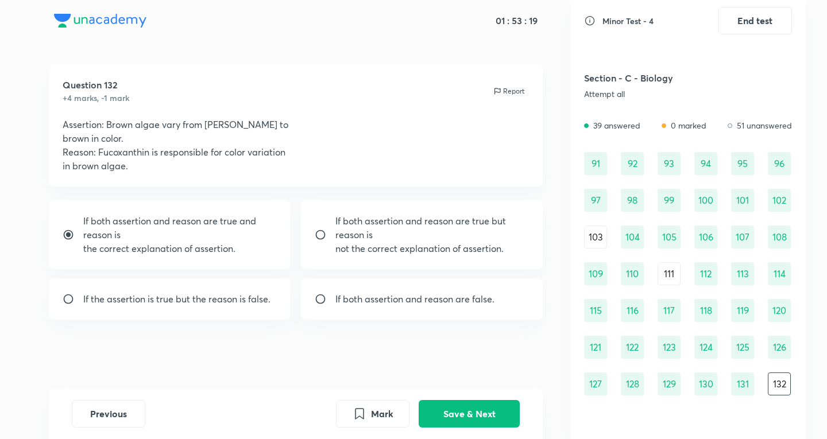
radio input "true"
click at [461, 413] on button "Save & Next" at bounding box center [469, 413] width 101 height 28
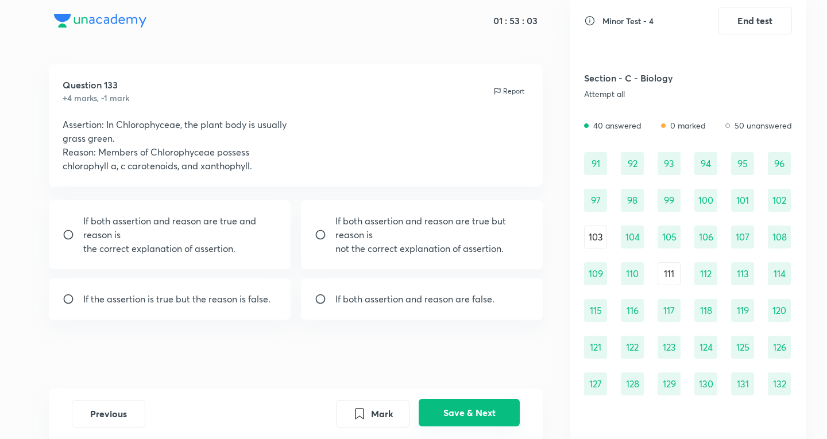
scroll to position [785, 0]
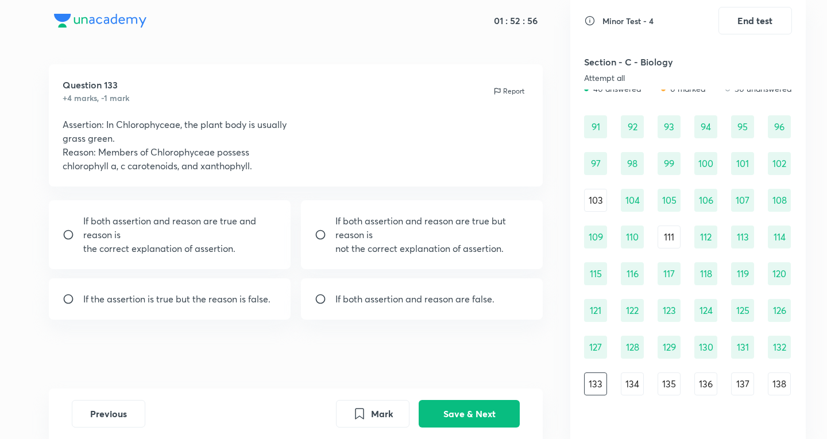
click at [241, 309] on div "If the assertion is true but the reason is false." at bounding box center [170, 299] width 242 height 41
radio input "true"
click at [478, 428] on div "Previous Mark Save & Next" at bounding box center [296, 414] width 495 height 51
click at [481, 423] on button "Save & Next" at bounding box center [469, 413] width 101 height 28
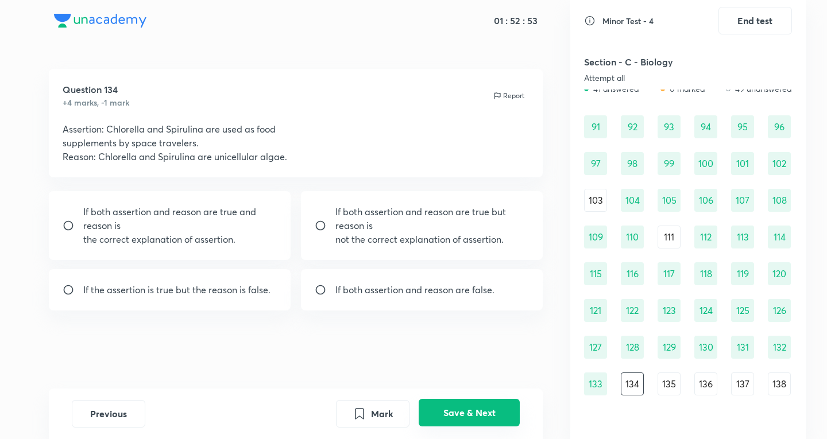
scroll to position [0, 0]
click at [344, 237] on p "not the correct explanation of assertion." at bounding box center [432, 240] width 194 height 14
radio input "true"
click at [472, 412] on button "Save & Next" at bounding box center [469, 413] width 101 height 28
click at [618, 387] on div "91 92 93 94 95 96 97 98 99 100 101 102 103 104 105 106 107 108 109 110 111 112 …" at bounding box center [688, 384] width 208 height 538
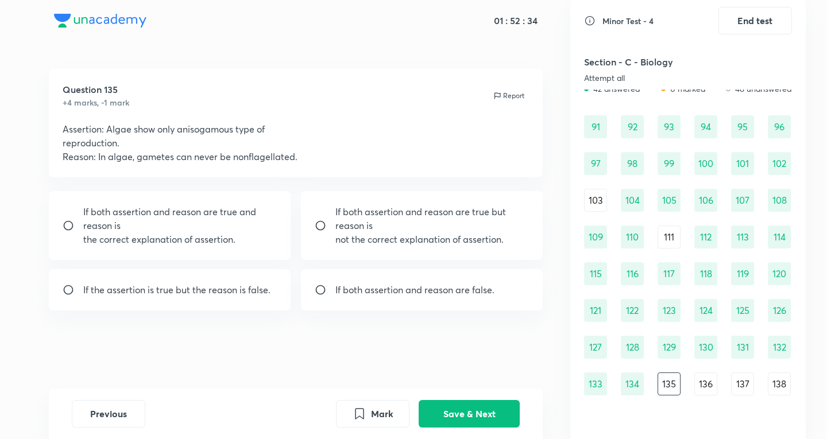
click at [399, 322] on div "Question 135 +4 marks, -1 mark Report Assertion: Algae show only anisogamous ty…" at bounding box center [295, 229] width 549 height 320
click at [412, 305] on div "If both assertion and reason are false." at bounding box center [422, 289] width 242 height 41
radio input "true"
click at [466, 414] on button "Save & Next" at bounding box center [469, 413] width 101 height 28
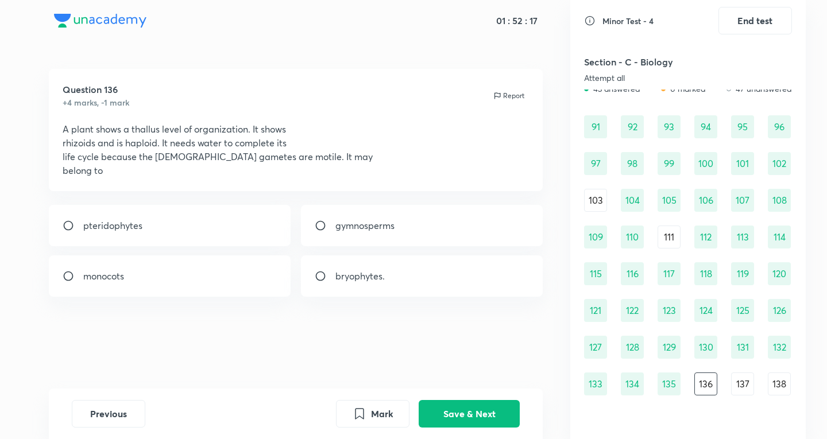
click at [344, 286] on div "bryophytes." at bounding box center [422, 276] width 242 height 41
radio input "true"
click at [462, 411] on button "Save & Next" at bounding box center [469, 413] width 101 height 28
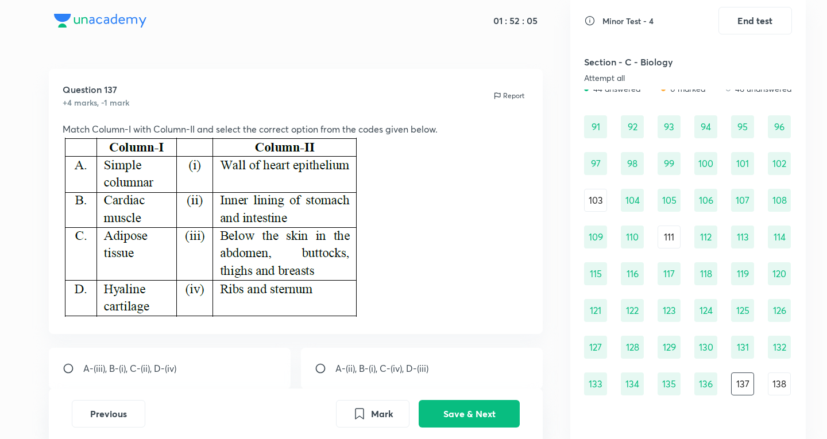
scroll to position [120, 0]
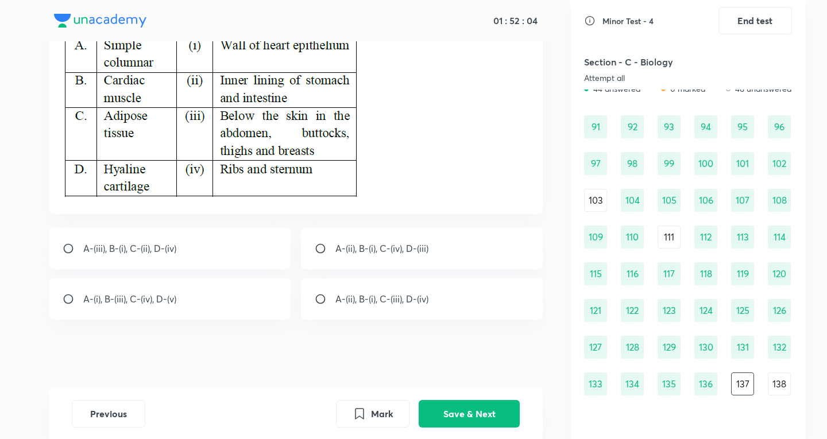
click at [176, 256] on div "A-(iii), B-(i), C-(ii), D-(iv)" at bounding box center [170, 248] width 242 height 41
click at [207, 255] on div "A-(iii), B-(i), C-(ii), D-(iv)" at bounding box center [170, 248] width 242 height 41
radio input "false"
click at [335, 302] on p "A-(ii), B-(i), C-(iii), D-(iv)" at bounding box center [381, 299] width 93 height 14
radio input "true"
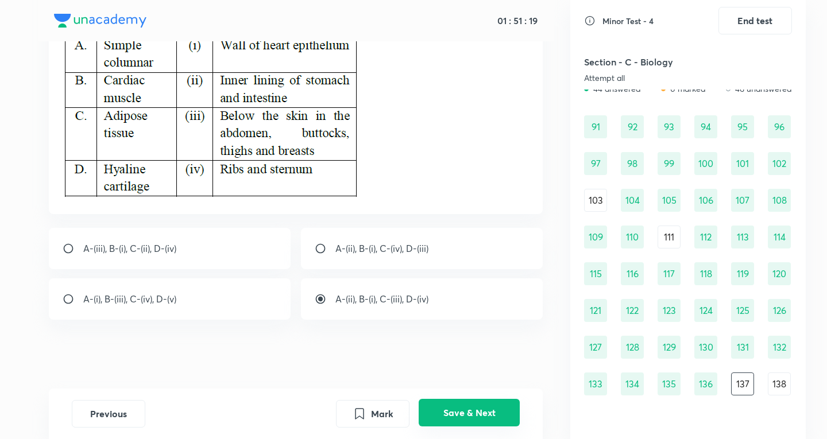
click at [442, 409] on button "Save & Next" at bounding box center [469, 413] width 101 height 28
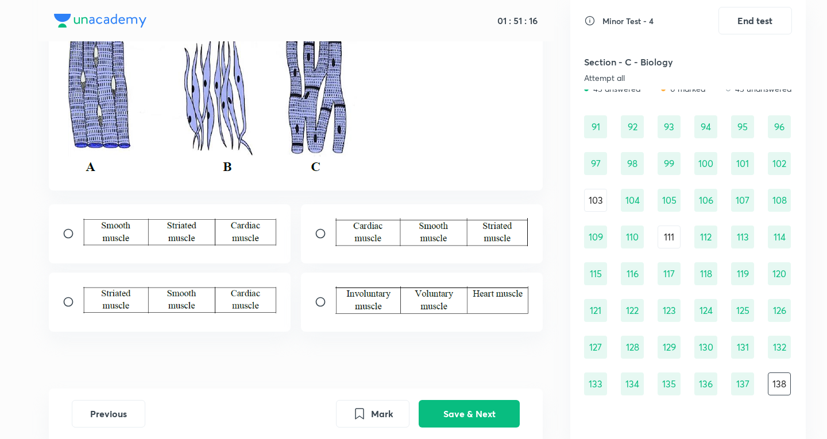
scroll to position [141, 0]
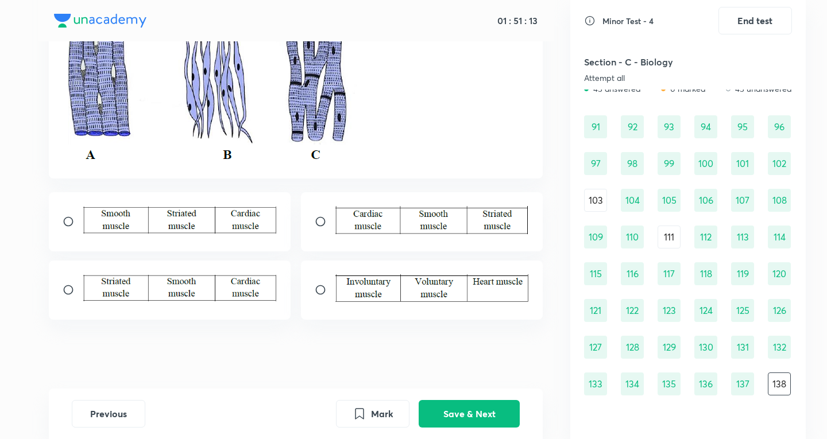
click at [201, 315] on div at bounding box center [170, 290] width 242 height 59
radio input "true"
drag, startPoint x: 461, startPoint y: 410, endPoint x: 469, endPoint y: 406, distance: 8.2
click at [462, 410] on button "Save & Next" at bounding box center [469, 413] width 101 height 28
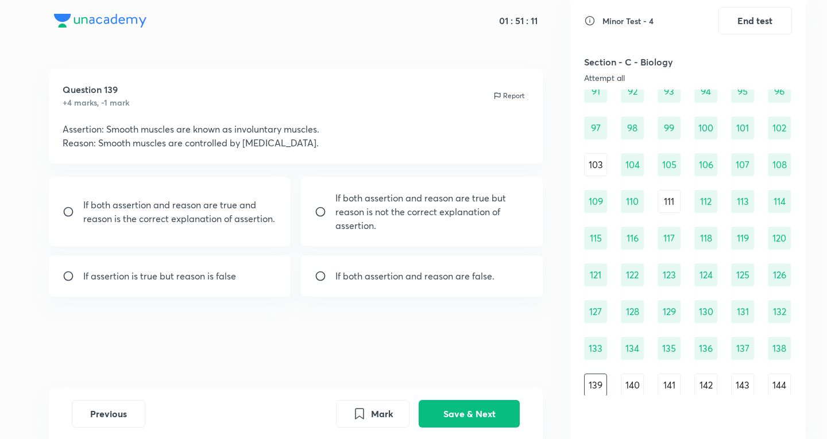
scroll to position [821, 0]
click at [216, 234] on div "﻿If both assertion and reason are true and reason is the correct explanation of…" at bounding box center [170, 212] width 242 height 69
radio input "true"
click at [496, 417] on button "Save & Next" at bounding box center [469, 413] width 101 height 28
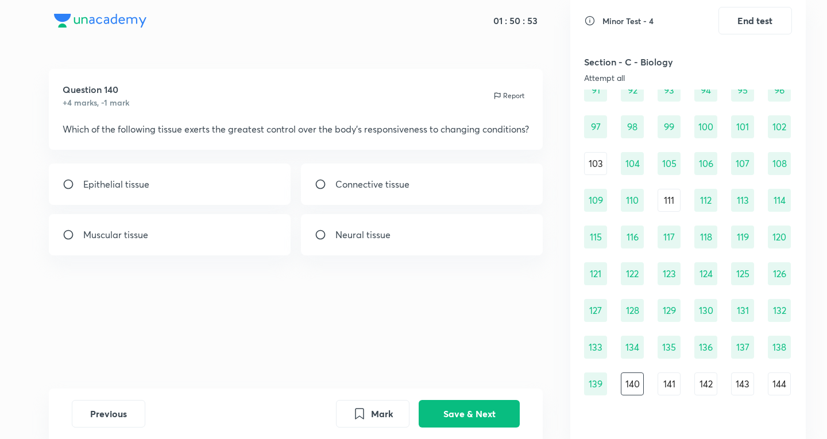
click at [423, 248] on div "Neural tissue" at bounding box center [422, 234] width 242 height 41
radio input "true"
click at [460, 419] on button "Save & Next" at bounding box center [469, 413] width 101 height 28
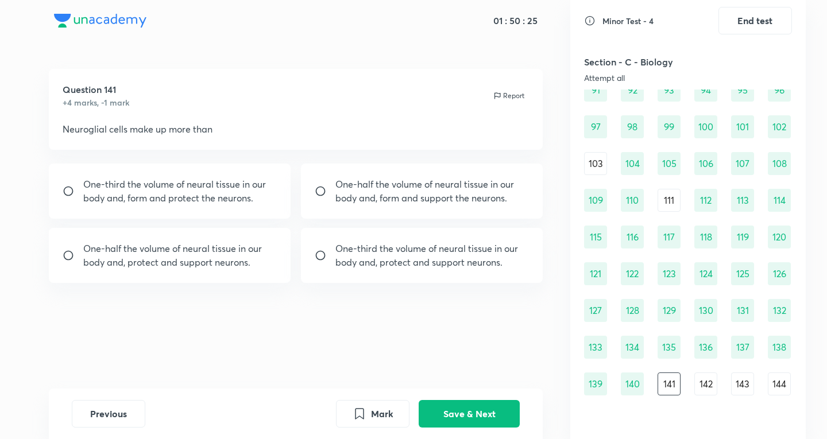
click at [336, 260] on p "One-third the volume of neural tissue in our body and, protect and support neur…" at bounding box center [432, 256] width 194 height 28
radio input "true"
click at [487, 420] on button "Save & Next" at bounding box center [469, 413] width 101 height 28
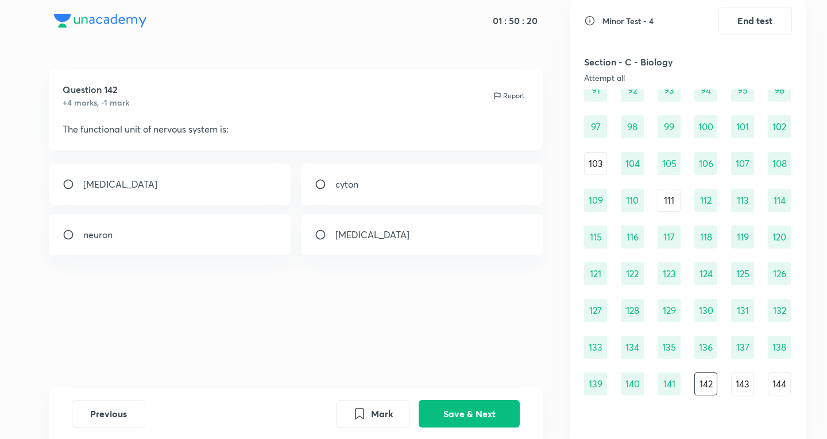
click at [142, 140] on div "Question 142 +4 marks, -1 mark Report The functional unit of nervous system is:" at bounding box center [296, 109] width 495 height 81
click at [151, 224] on div "neuron" at bounding box center [170, 234] width 242 height 41
radio input "true"
click at [502, 407] on button "Save & Next" at bounding box center [469, 413] width 101 height 28
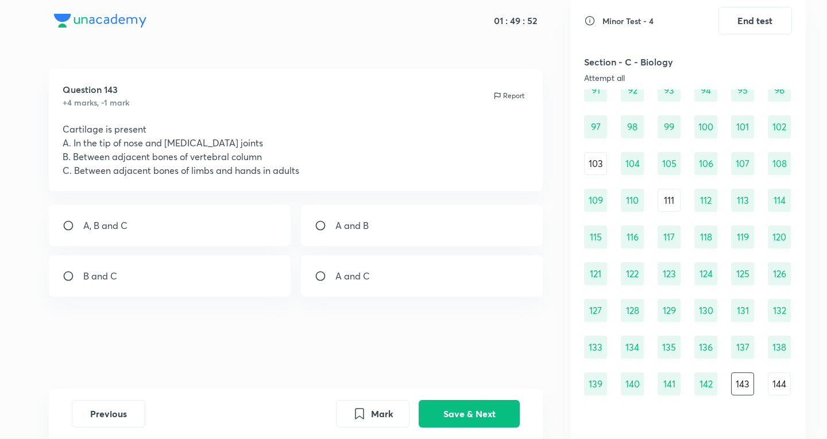
click at [192, 230] on div "A, B and C" at bounding box center [170, 225] width 242 height 41
radio input "true"
click at [472, 409] on button "Save & Next" at bounding box center [469, 413] width 101 height 28
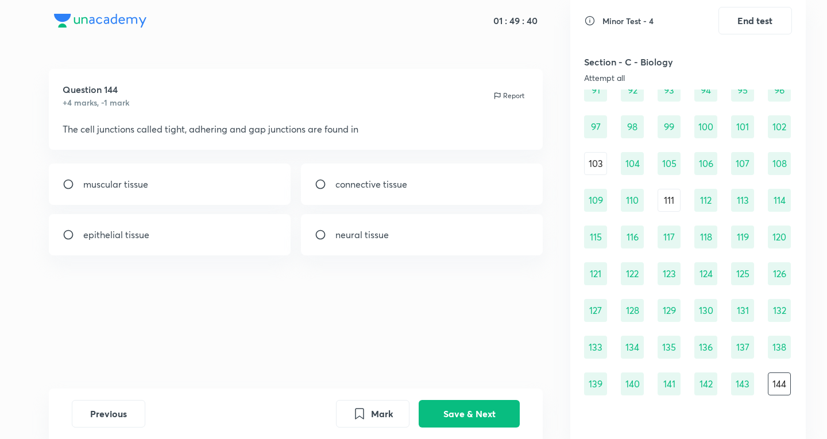
click at [167, 224] on div "epithelial tissue" at bounding box center [170, 234] width 242 height 41
radio input "true"
click at [454, 408] on button "Save & Next" at bounding box center [469, 413] width 101 height 28
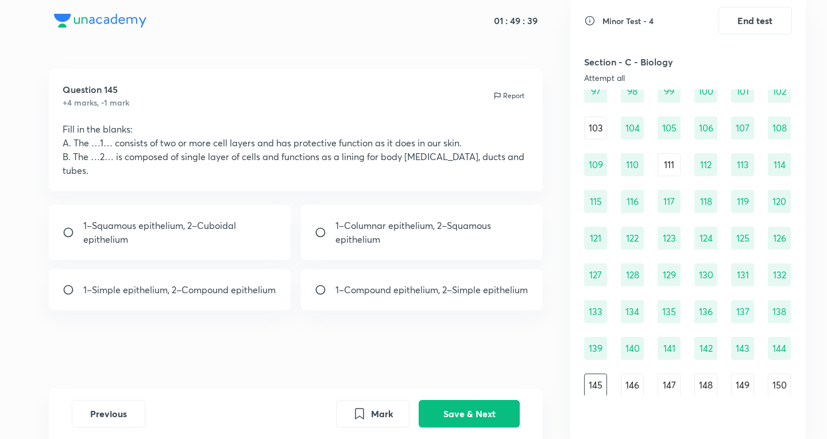
scroll to position [858, 0]
click at [743, 345] on div "143" at bounding box center [742, 347] width 23 height 23
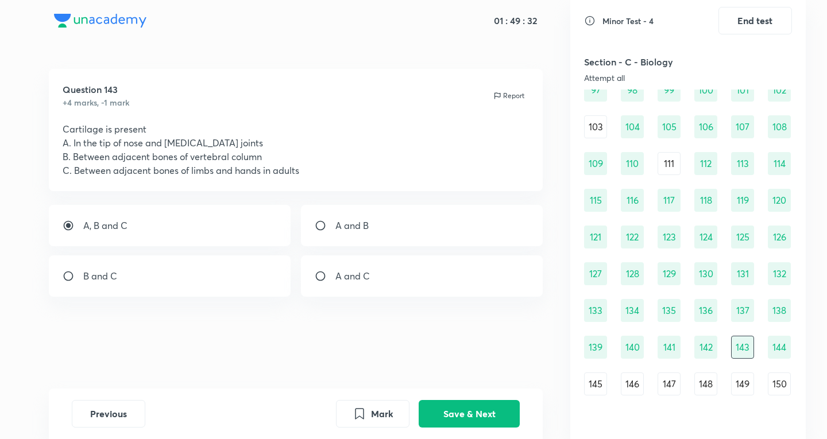
click at [601, 387] on div "145" at bounding box center [595, 384] width 23 height 23
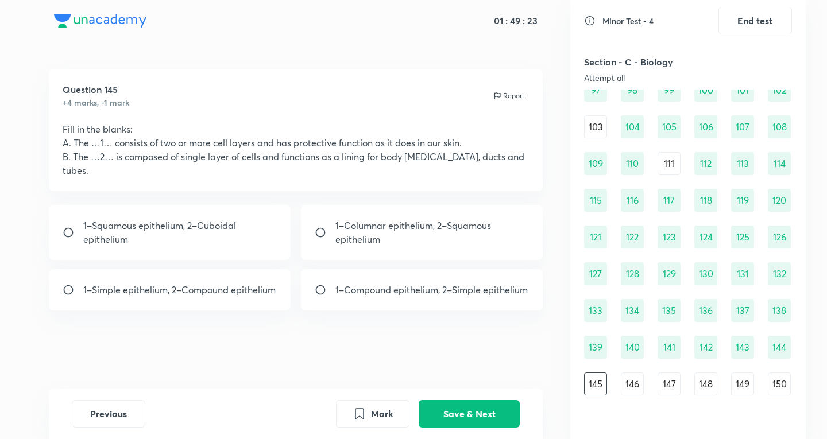
click at [375, 283] on p "1–Compound epithelium, 2–Simple epithelium" at bounding box center [431, 290] width 192 height 14
radio input "true"
click at [493, 419] on button "Save & Next" at bounding box center [469, 413] width 101 height 28
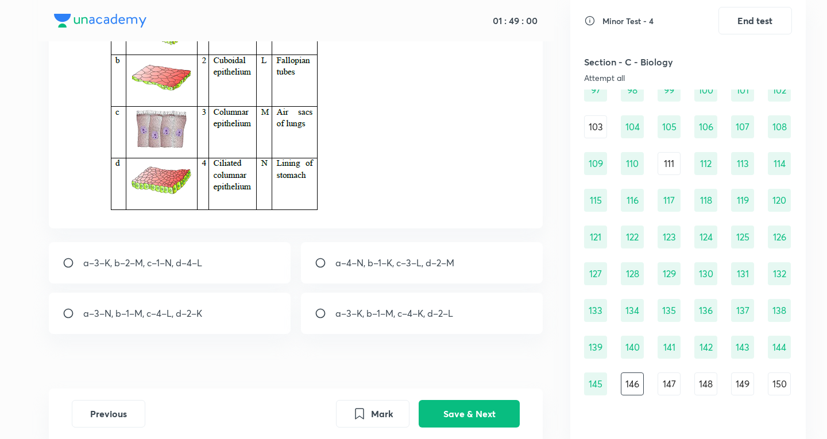
scroll to position [172, 0]
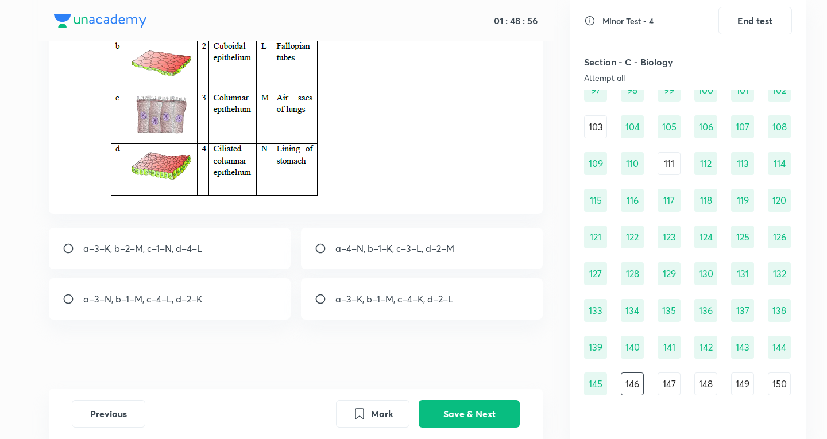
click at [202, 242] on p "a–3–K, b–2–M, c–1–N, d–4–L" at bounding box center [142, 249] width 119 height 14
click at [192, 304] on p "a–3–N, b–1–M, c–4–L, d–2–K" at bounding box center [142, 299] width 119 height 14
radio input "false"
radio input "true"
click at [446, 408] on button "Save & Next" at bounding box center [469, 413] width 101 height 28
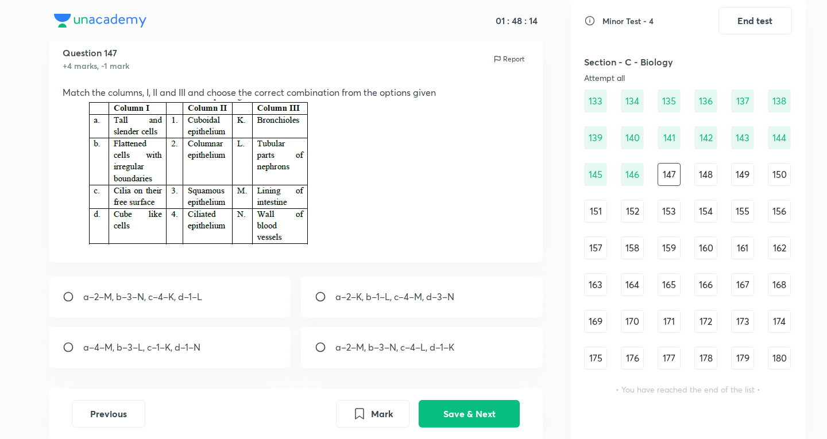
scroll to position [0, 0]
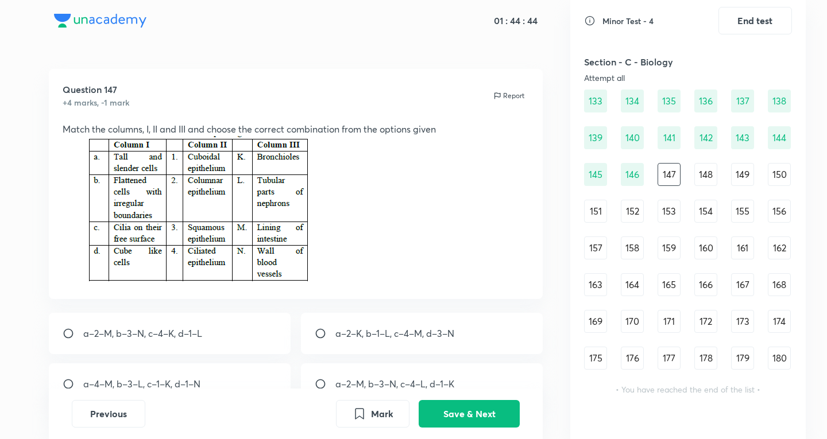
click at [207, 351] on div "a–2–M, b–3–N, c–4–K, d–1–L" at bounding box center [170, 333] width 242 height 41
radio input "true"
click at [463, 418] on button "Save & Next" at bounding box center [469, 413] width 101 height 28
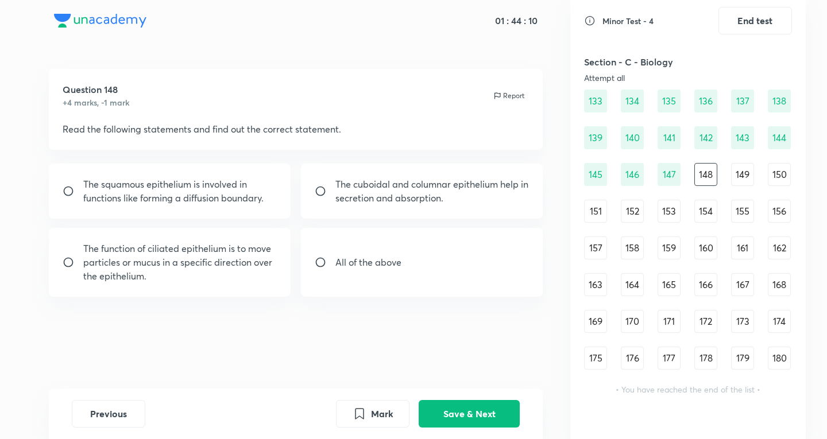
click at [528, 266] on div "All of the above" at bounding box center [422, 262] width 242 height 69
radio input "true"
click at [472, 418] on button "Save & Next" at bounding box center [469, 413] width 101 height 28
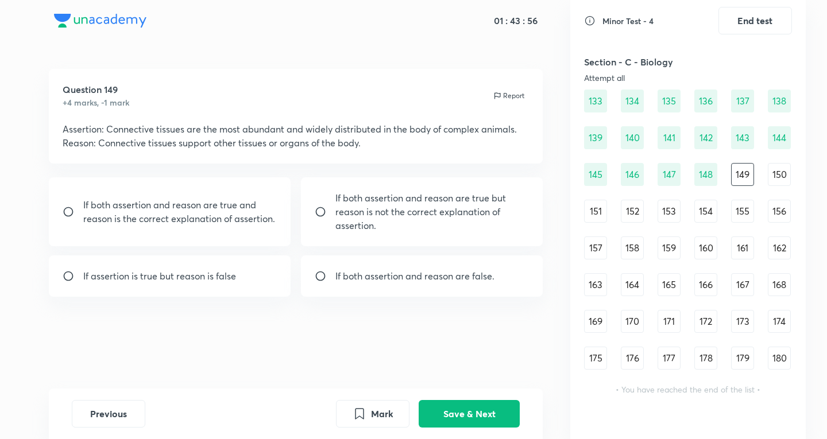
click at [444, 213] on p "If both assertion and reason are true but reason is not the correct explanation…" at bounding box center [432, 211] width 194 height 41
radio input "true"
click at [466, 406] on button "Save & Next" at bounding box center [469, 413] width 101 height 28
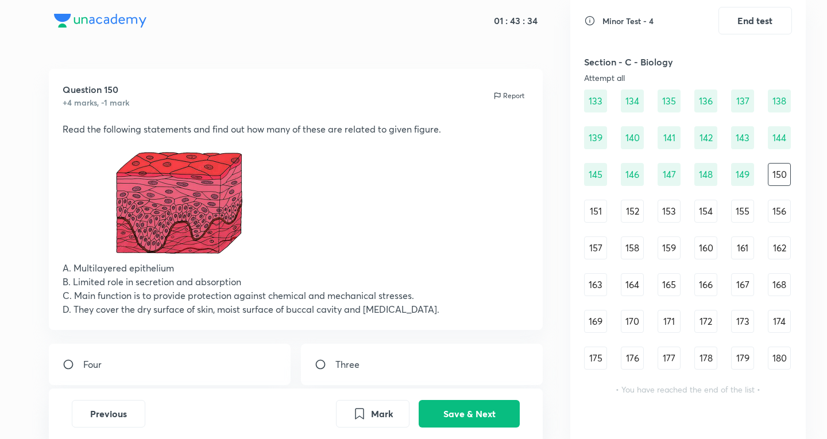
drag, startPoint x: 93, startPoint y: 269, endPoint x: 176, endPoint y: 281, distance: 83.6
click at [176, 281] on div "Read the following statements and find out how many of these are related to giv…" at bounding box center [296, 219] width 467 height 194
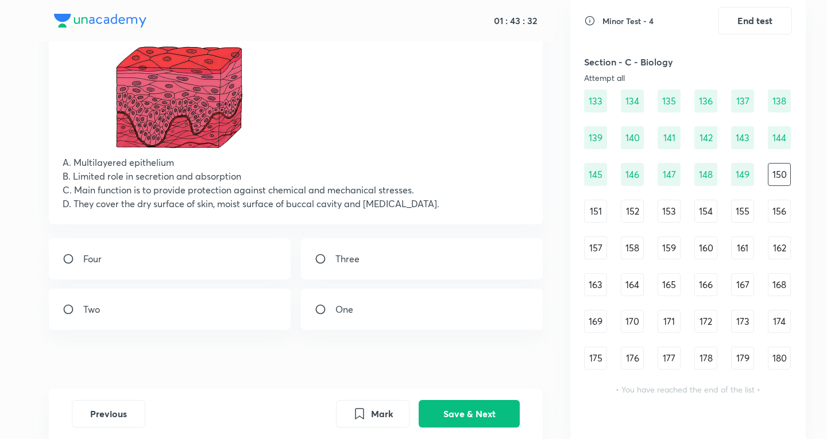
scroll to position [116, 0]
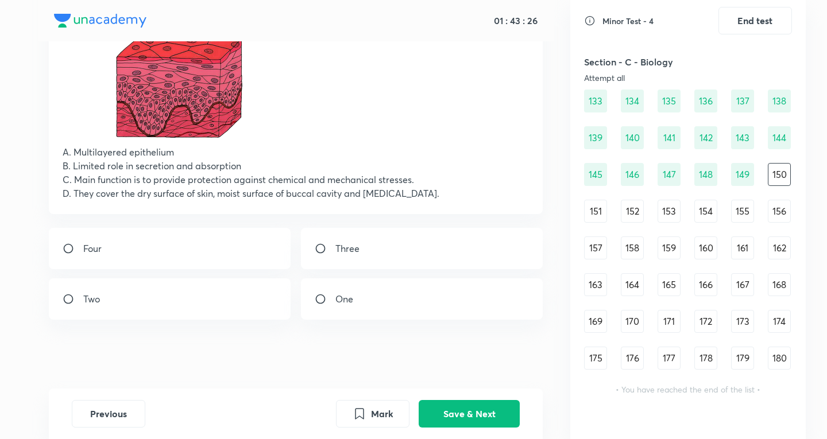
click at [233, 265] on div "Four" at bounding box center [170, 248] width 242 height 41
radio input "true"
click at [487, 407] on button "Save & Next" at bounding box center [469, 413] width 101 height 28
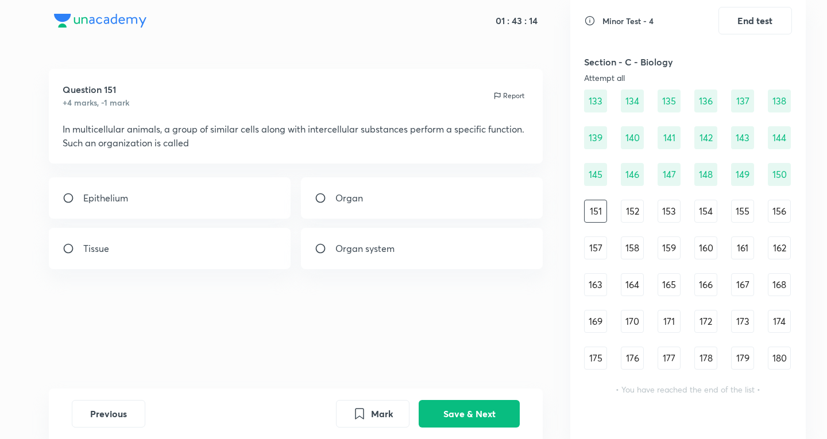
click at [169, 265] on div "Tissue" at bounding box center [170, 248] width 242 height 41
radio input "true"
click at [509, 422] on button "Save & Next" at bounding box center [469, 413] width 101 height 28
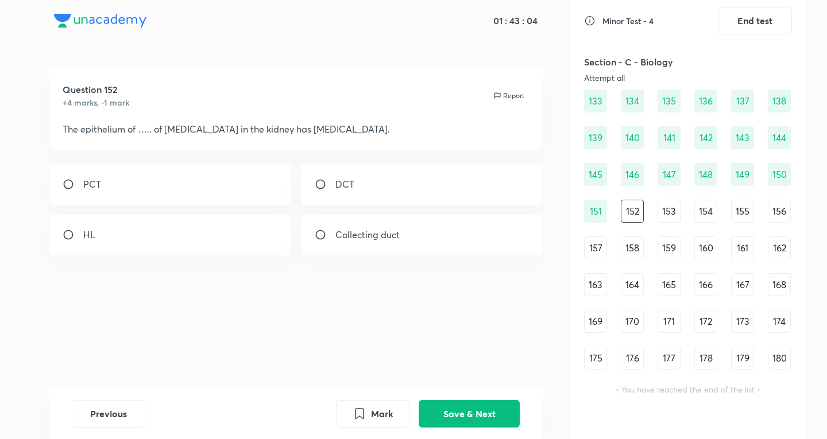
click at [206, 204] on div "PCT" at bounding box center [170, 184] width 242 height 41
radio input "true"
click at [483, 409] on button "Save & Next" at bounding box center [469, 413] width 101 height 28
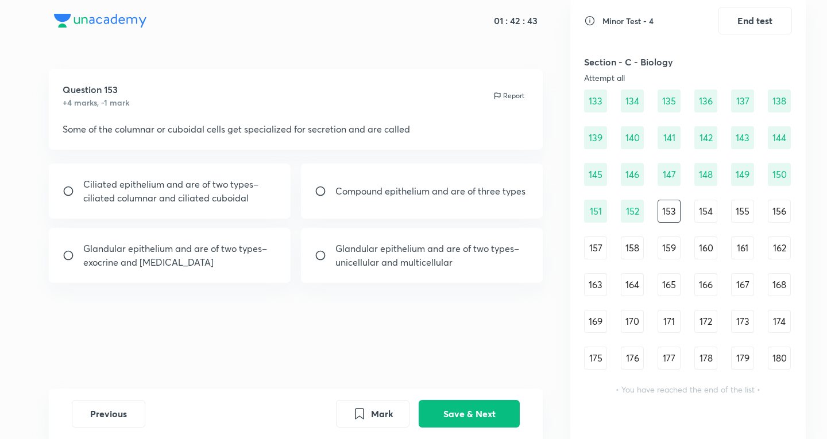
click at [223, 260] on p "Glandular epithelium and are of two types–exocrine and [MEDICAL_DATA]" at bounding box center [180, 256] width 194 height 28
click at [483, 261] on p "Glandular epithelium and are of two types–unicellular and multicellular" at bounding box center [432, 256] width 194 height 28
radio input "false"
radio input "true"
click at [492, 411] on button "Save & Next" at bounding box center [469, 413] width 101 height 28
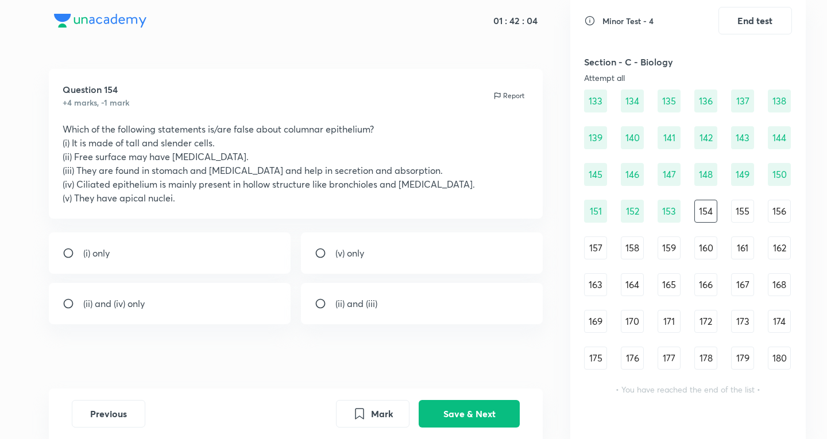
click at [528, 245] on div "(v) only" at bounding box center [422, 253] width 242 height 41
radio input "true"
click at [492, 410] on button "Save & Next" at bounding box center [469, 413] width 101 height 28
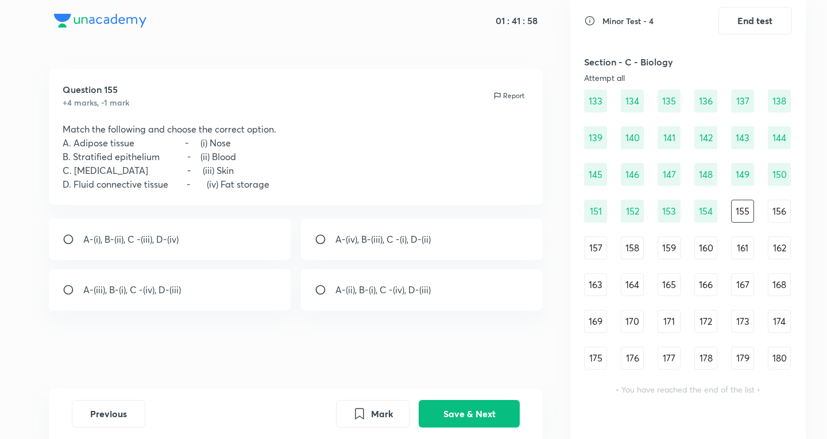
click at [430, 248] on div "A-(iv), B-(iii), C -(i), D-(ii)" at bounding box center [422, 239] width 242 height 41
radio input "true"
click at [493, 416] on button "Save & Next" at bounding box center [469, 413] width 101 height 28
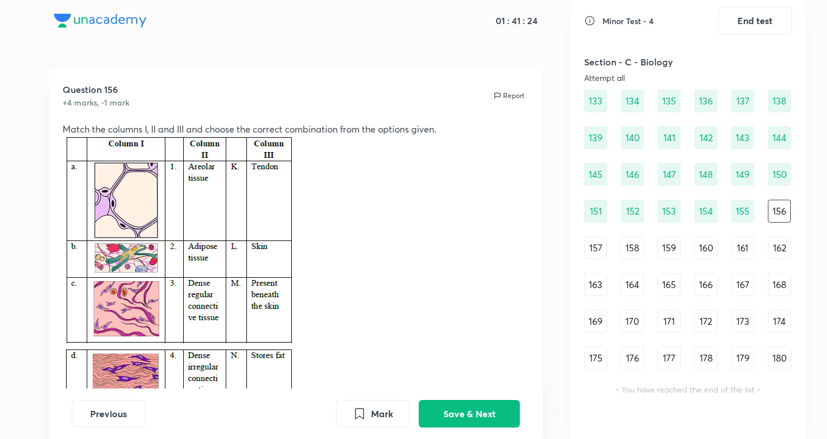
scroll to position [191, 0]
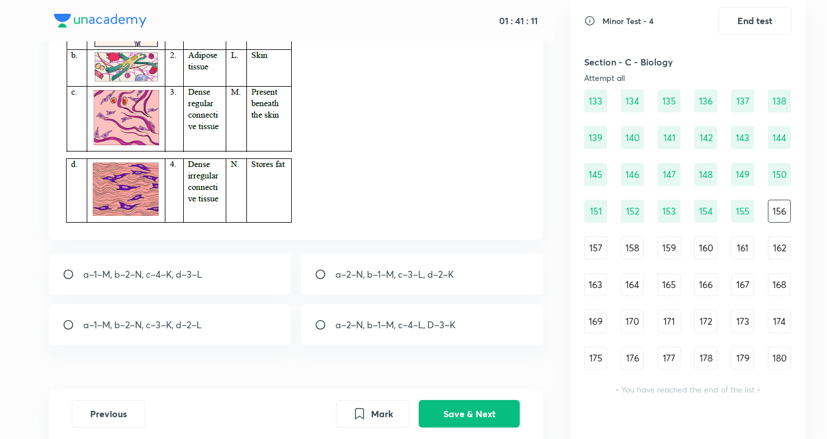
click at [414, 331] on p "a–2–N, b–1–M, c–4–L, D–3–K" at bounding box center [395, 325] width 120 height 14
radio input "true"
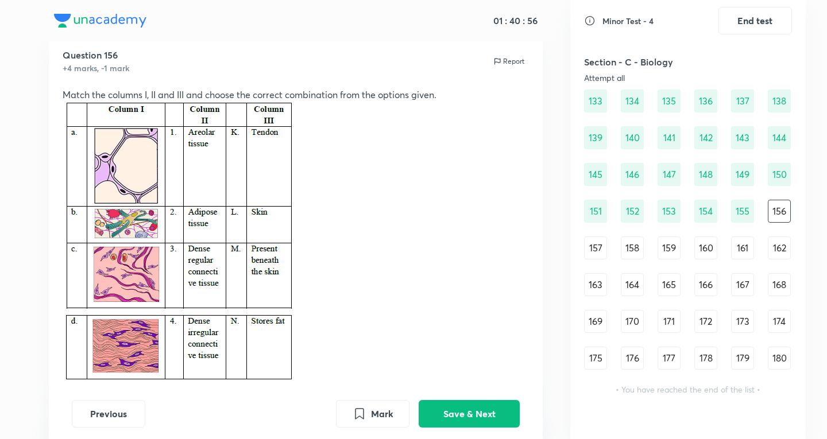
scroll to position [26, 0]
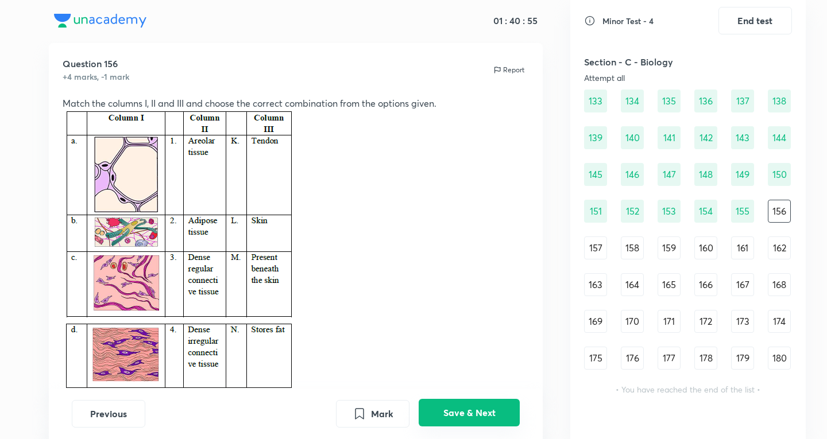
click at [454, 414] on button "Save & Next" at bounding box center [469, 413] width 101 height 28
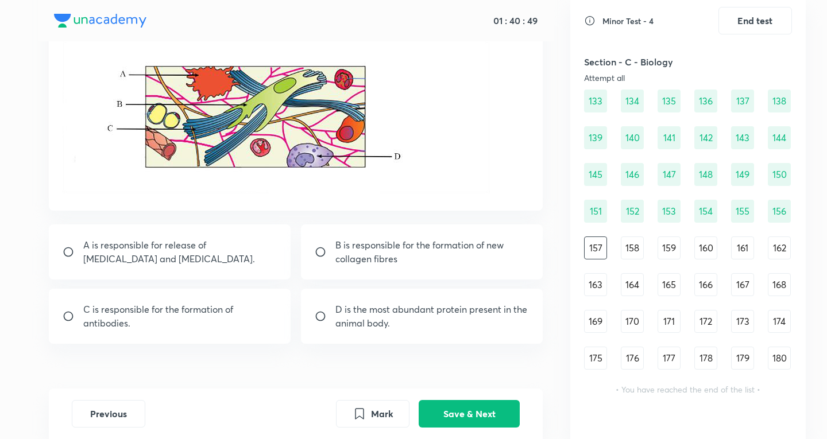
scroll to position [121, 0]
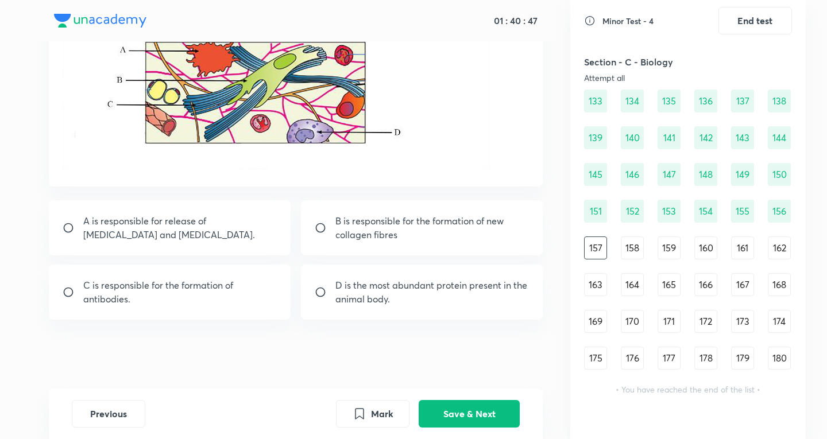
click at [369, 223] on p "B is responsible for the formation of new collagen fibres" at bounding box center [432, 228] width 194 height 28
radio input "true"
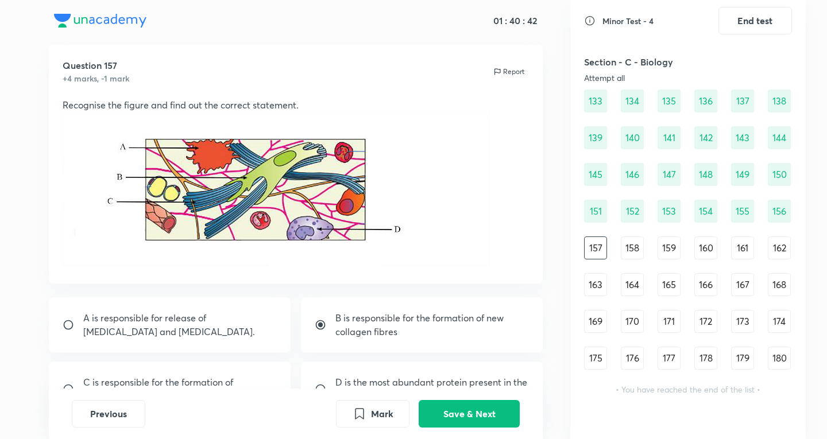
scroll to position [0, 0]
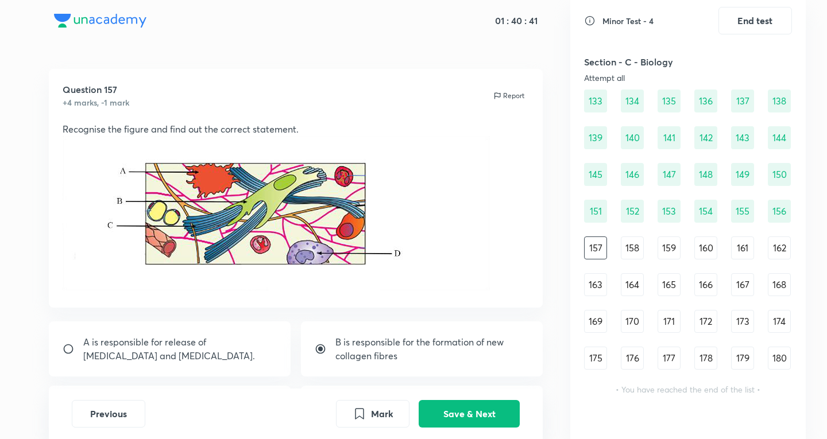
drag, startPoint x: 223, startPoint y: 127, endPoint x: 248, endPoint y: 134, distance: 26.4
click at [248, 134] on p "Recognise the figure and find out the correct statement." at bounding box center [296, 129] width 467 height 14
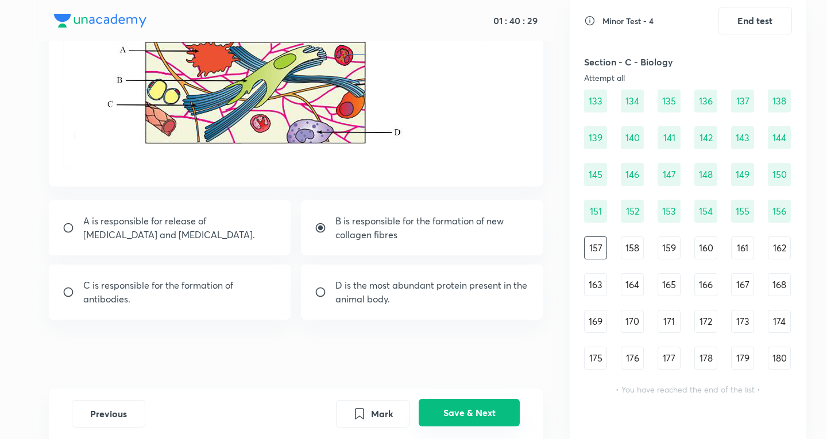
click at [481, 405] on button "Save & Next" at bounding box center [469, 413] width 101 height 28
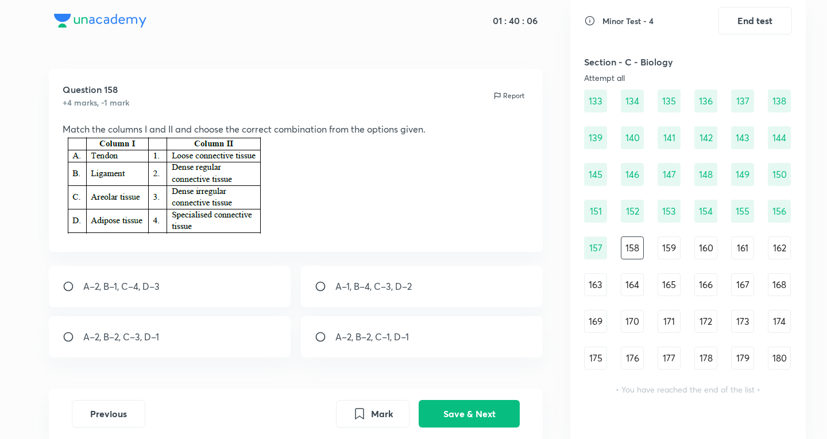
click at [470, 354] on div "A–2, B–2, C–1, D–1" at bounding box center [422, 337] width 242 height 41
radio input "true"
click at [463, 411] on button "Save & Next" at bounding box center [469, 413] width 101 height 28
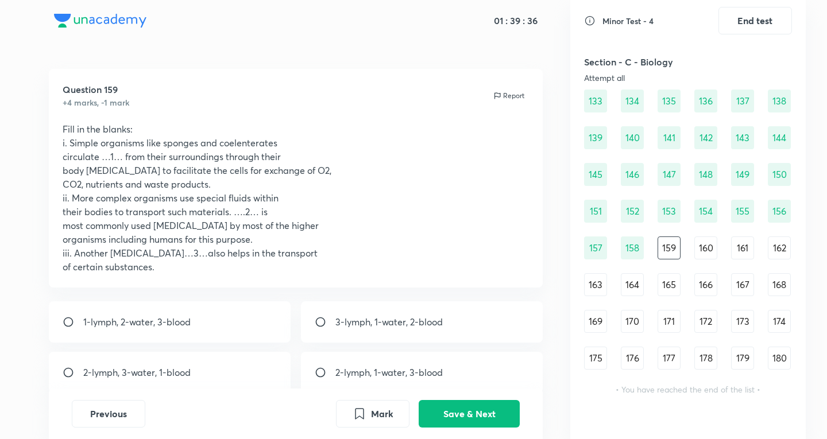
click at [468, 330] on div "3-lymph, 1-water, 2-blood" at bounding box center [422, 322] width 242 height 41
radio input "true"
click at [457, 415] on button "Save & Next" at bounding box center [469, 413] width 101 height 28
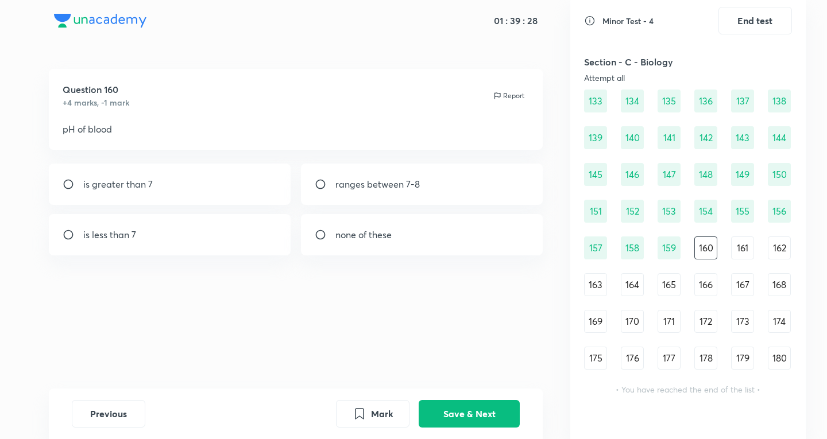
click at [199, 186] on div "is greater than 7" at bounding box center [170, 184] width 242 height 41
click at [442, 194] on div "ranges between 7-8" at bounding box center [422, 184] width 242 height 41
radio input "false"
radio input "true"
click at [468, 420] on button "Save & Next" at bounding box center [469, 413] width 101 height 28
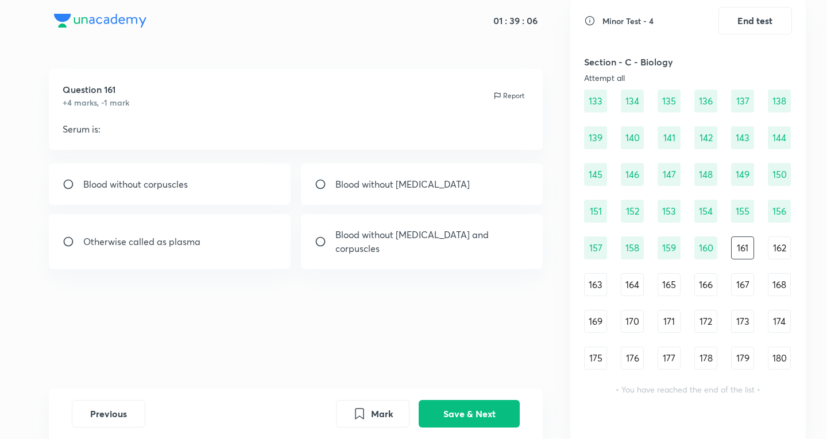
click at [365, 235] on p "Blood without [MEDICAL_DATA] and corpuscles" at bounding box center [432, 242] width 194 height 28
radio input "true"
click at [480, 415] on button "Save & Next" at bounding box center [469, 413] width 101 height 28
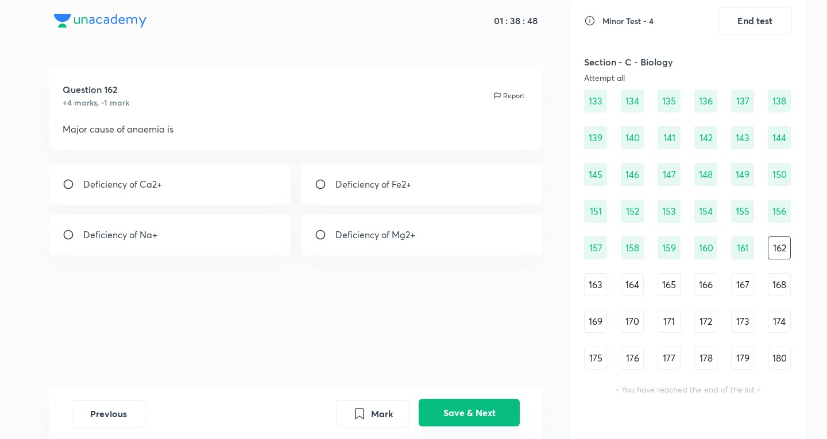
click at [485, 427] on div "Mark Save & Next" at bounding box center [428, 414] width 184 height 28
click at [493, 422] on button "Save & Next" at bounding box center [469, 413] width 101 height 28
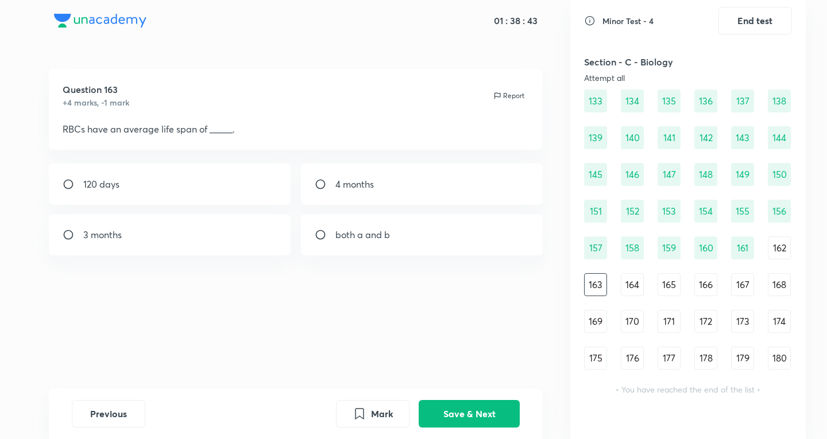
click at [184, 191] on div "120 days" at bounding box center [170, 184] width 242 height 41
radio input "true"
click at [466, 411] on button "Save & Next" at bounding box center [469, 413] width 101 height 28
click at [380, 194] on div "biconcave" at bounding box center [422, 184] width 242 height 41
radio input "true"
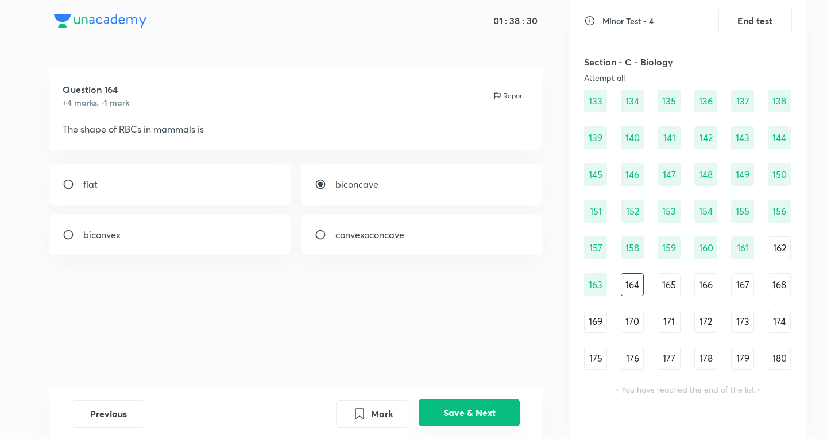
click at [471, 420] on button "Save & Next" at bounding box center [469, 413] width 101 height 28
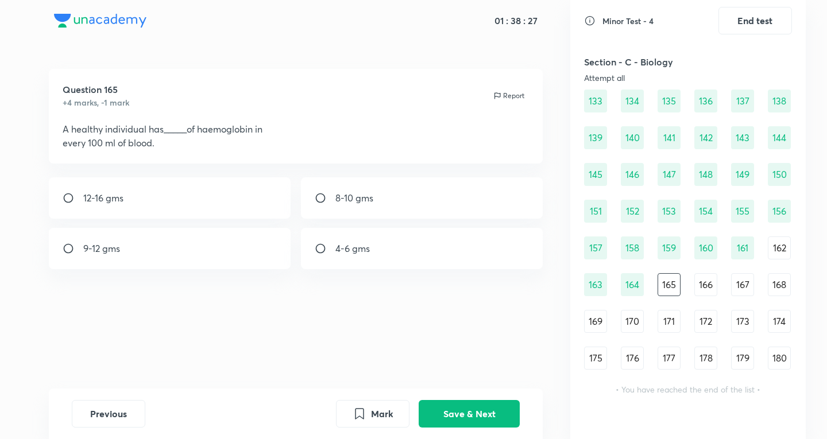
click at [180, 207] on div "12-16 gms" at bounding box center [170, 198] width 242 height 41
radio input "true"
click at [485, 416] on button "Save & Next" at bounding box center [469, 413] width 101 height 28
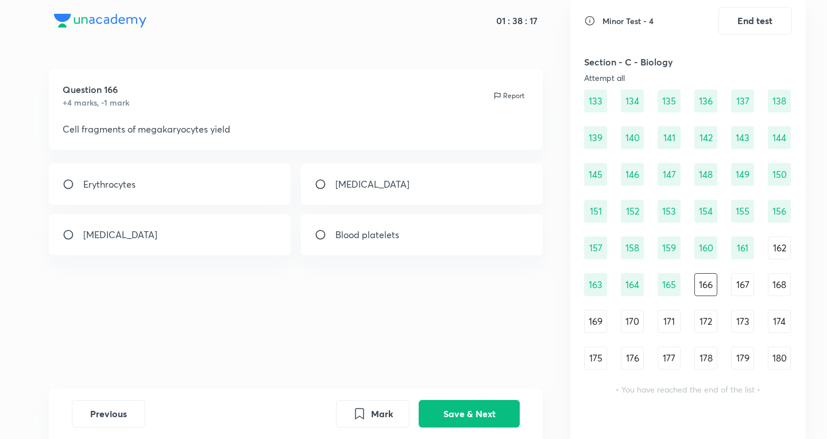
drag, startPoint x: 361, startPoint y: 249, endPoint x: 337, endPoint y: 254, distance: 25.2
click at [356, 252] on div "Blood platelets" at bounding box center [422, 234] width 242 height 41
radio input "true"
click at [441, 407] on button "Save & Next" at bounding box center [469, 413] width 101 height 28
click at [372, 230] on p "Both (b) and (c)" at bounding box center [366, 235] width 63 height 14
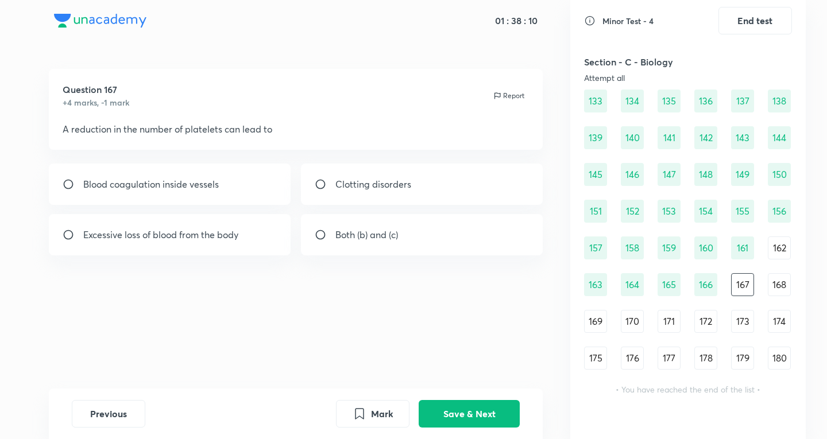
radio input "true"
click at [460, 407] on button "Save & Next" at bounding box center [469, 413] width 101 height 28
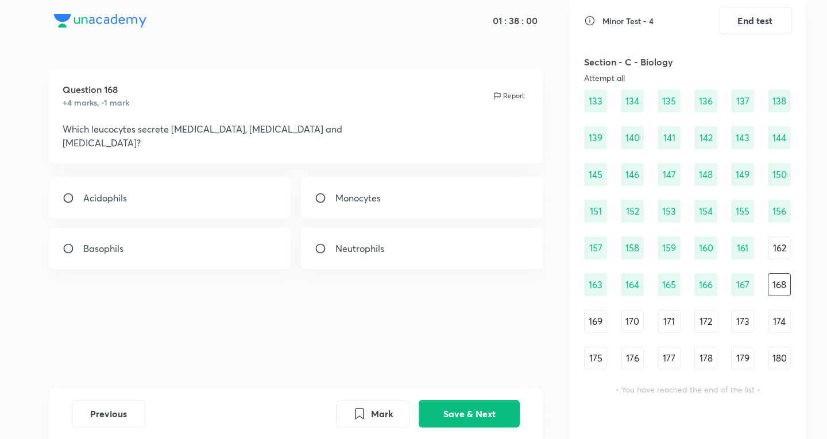
click at [213, 245] on div "Basophils" at bounding box center [170, 248] width 242 height 41
radio input "true"
click at [492, 423] on button "Save & Next" at bounding box center [469, 413] width 101 height 28
click at [190, 267] on div "Basophil" at bounding box center [170, 248] width 242 height 41
radio input "true"
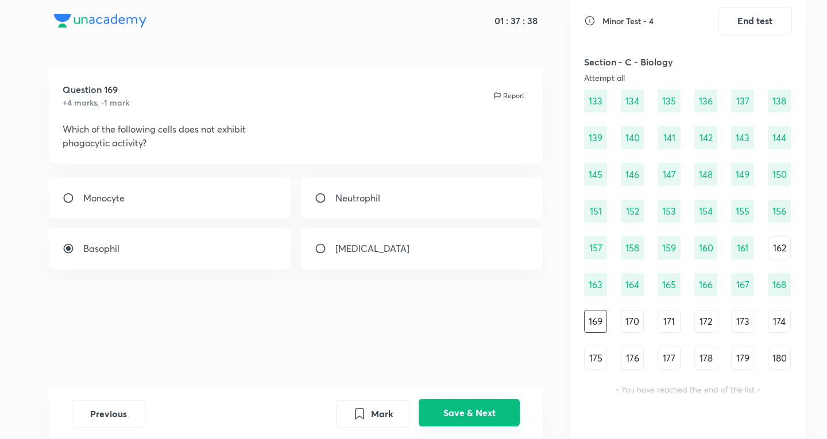
click at [483, 415] on button "Save & Next" at bounding box center [469, 413] width 101 height 28
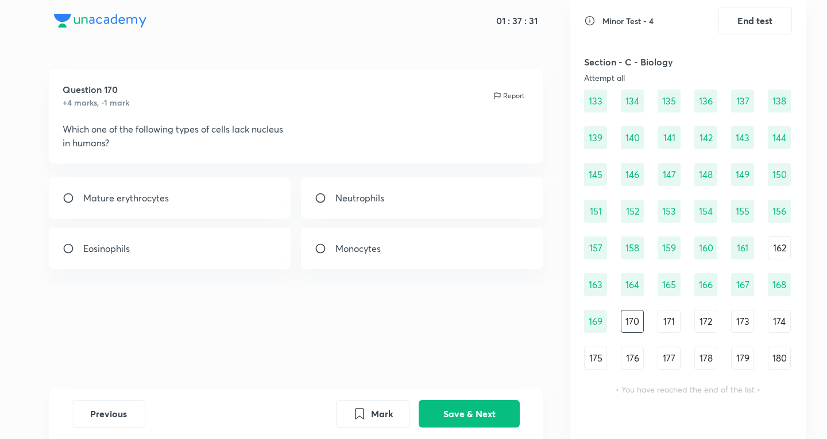
click at [264, 206] on div "Mature erythrocytes" at bounding box center [170, 198] width 242 height 41
radio input "true"
click at [479, 404] on button "Save & Next" at bounding box center [469, 413] width 101 height 28
click at [260, 196] on div "[MEDICAL_DATA]" at bounding box center [170, 198] width 242 height 41
click at [345, 200] on p "[MEDICAL_DATA]" at bounding box center [372, 198] width 74 height 14
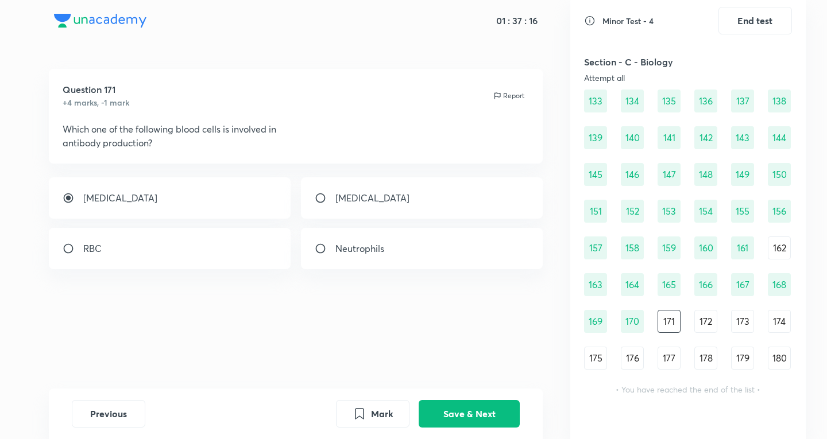
radio input "false"
radio input "true"
click at [478, 408] on button "Save & Next" at bounding box center [469, 413] width 101 height 28
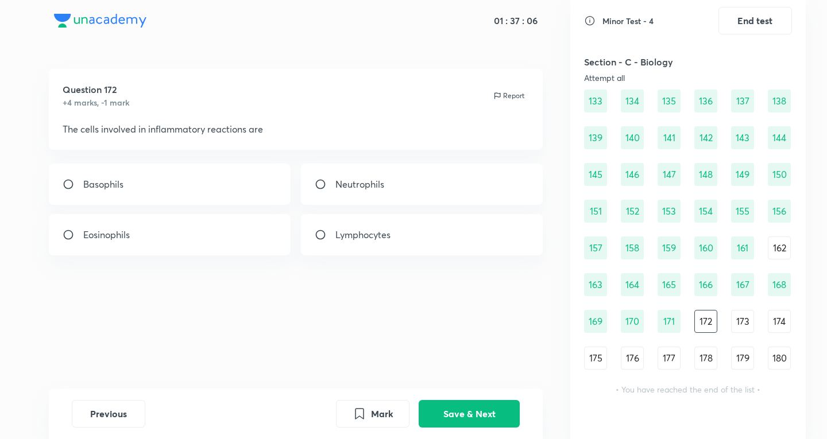
click at [280, 237] on div "Eosinophils" at bounding box center [170, 234] width 242 height 41
radio input "true"
click at [639, 323] on div "170" at bounding box center [632, 321] width 23 height 23
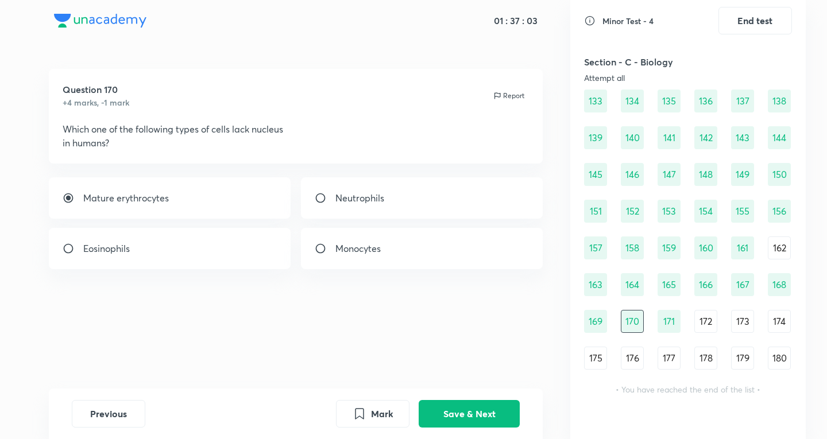
click at [712, 322] on div "172" at bounding box center [706, 321] width 23 height 23
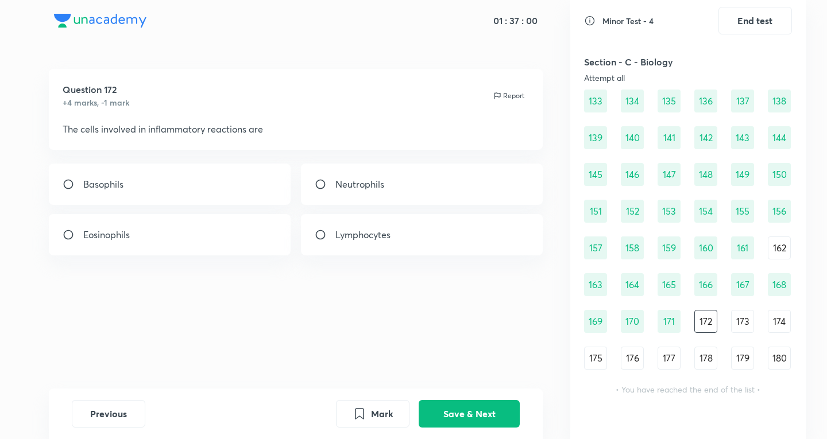
click at [167, 220] on div "Eosinophils" at bounding box center [170, 234] width 242 height 41
click at [245, 240] on div "Eosinophils" at bounding box center [170, 234] width 242 height 41
radio input "false"
click at [337, 237] on p "Lymphocytes" at bounding box center [362, 235] width 55 height 14
radio input "true"
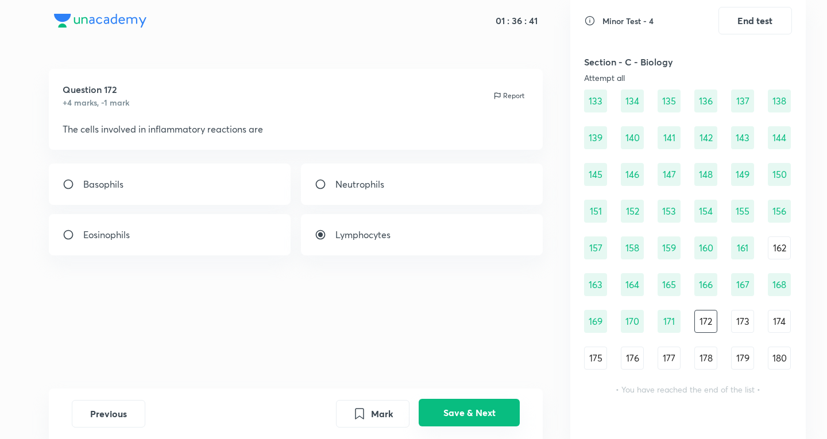
click at [447, 406] on button "Save & Next" at bounding box center [469, 413] width 101 height 28
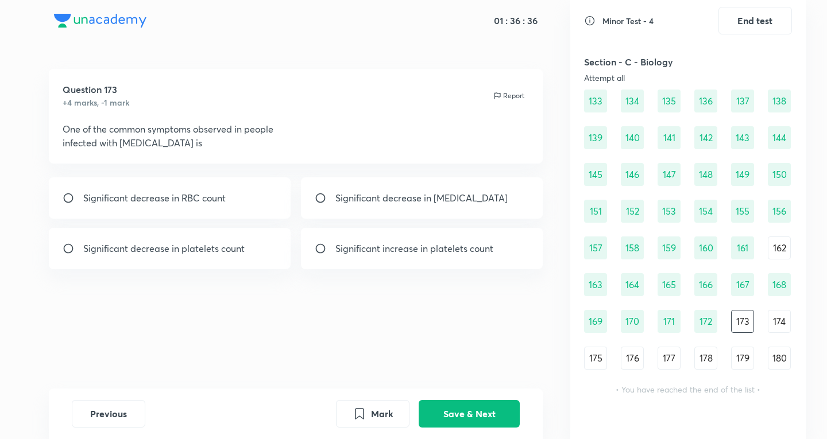
click at [441, 249] on p "Significant increase in platelets count" at bounding box center [414, 249] width 158 height 14
radio input "true"
click at [196, 250] on p "Significant decrease in platelets count" at bounding box center [163, 249] width 161 height 14
radio input "true"
radio input "false"
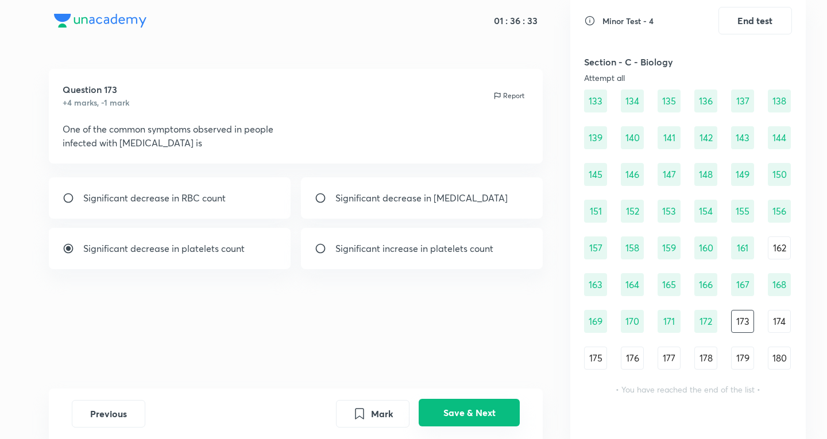
click at [461, 412] on button "Save & Next" at bounding box center [469, 413] width 101 height 28
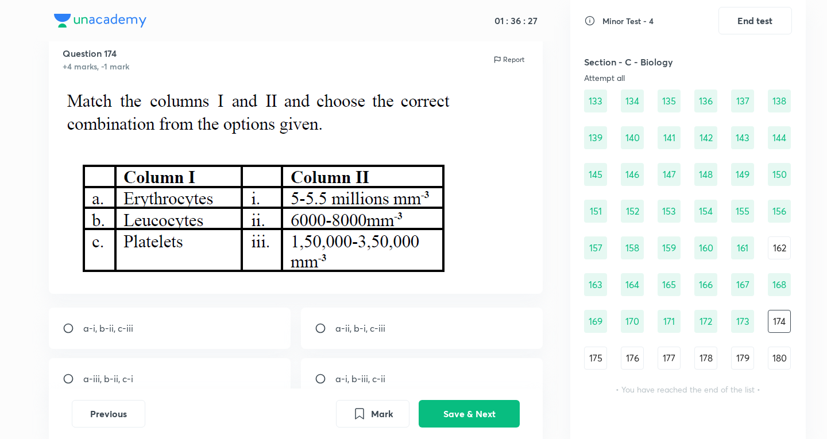
scroll to position [116, 0]
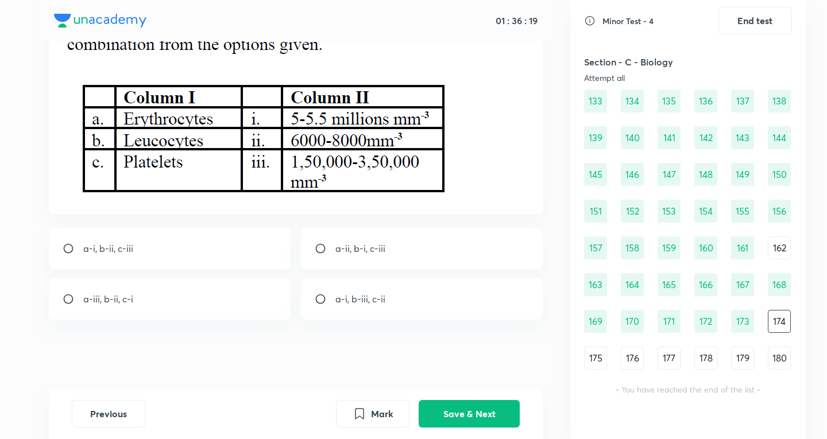
click at [255, 262] on div "a-i, b-ii, c-iii" at bounding box center [170, 248] width 242 height 41
radio input "true"
click at [465, 400] on div "Previous Mark Save & Next" at bounding box center [296, 414] width 495 height 51
click at [486, 421] on button "Save & Next" at bounding box center [469, 413] width 101 height 28
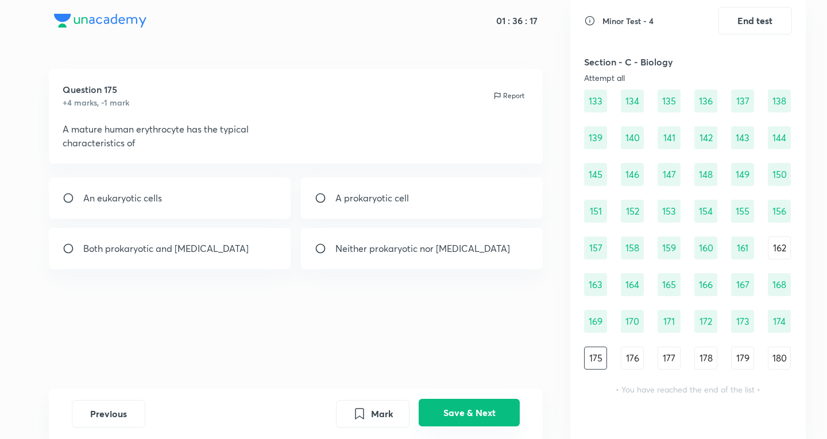
scroll to position [0, 0]
click at [363, 253] on p "Neither prokaryotic nor [MEDICAL_DATA]" at bounding box center [422, 249] width 175 height 14
radio input "true"
click at [743, 325] on div "173" at bounding box center [742, 321] width 23 height 23
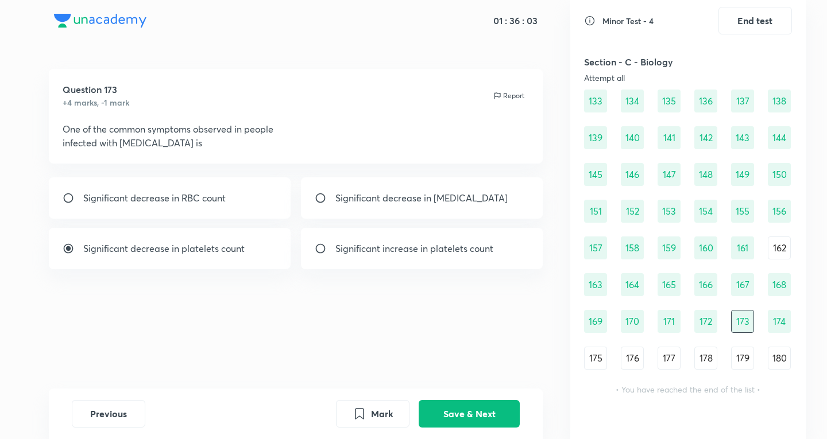
click at [687, 338] on div "91 92 93 94 95 96 97 98 99 100 101 102 103 104 105 106 107 108 109 110 111 112 …" at bounding box center [688, 101] width 208 height 538
click at [672, 329] on div "171" at bounding box center [669, 321] width 23 height 23
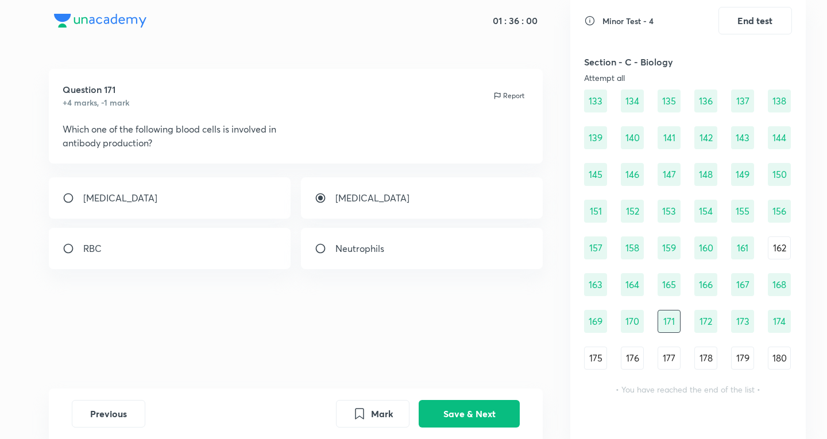
drag, startPoint x: 596, startPoint y: 360, endPoint x: 583, endPoint y: 360, distance: 12.7
click at [595, 360] on div "175" at bounding box center [595, 358] width 23 height 23
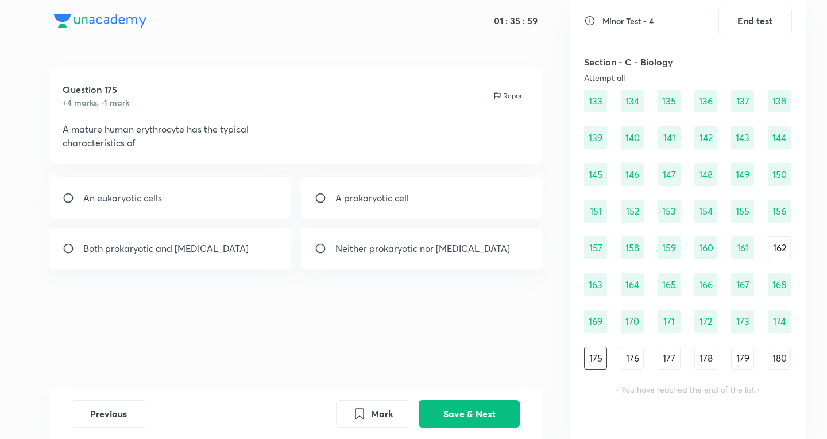
click at [430, 263] on div "Neither prokaryotic nor [MEDICAL_DATA]" at bounding box center [422, 248] width 242 height 41
radio input "true"
click at [461, 395] on div "Previous Mark Save & Next" at bounding box center [296, 414] width 495 height 51
click at [460, 404] on button "Save & Next" at bounding box center [469, 413] width 101 height 28
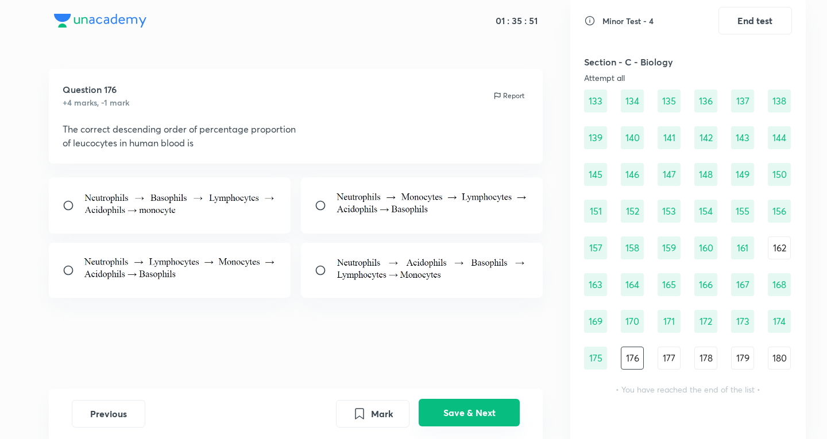
click at [497, 410] on button "Save & Next" at bounding box center [469, 413] width 101 height 28
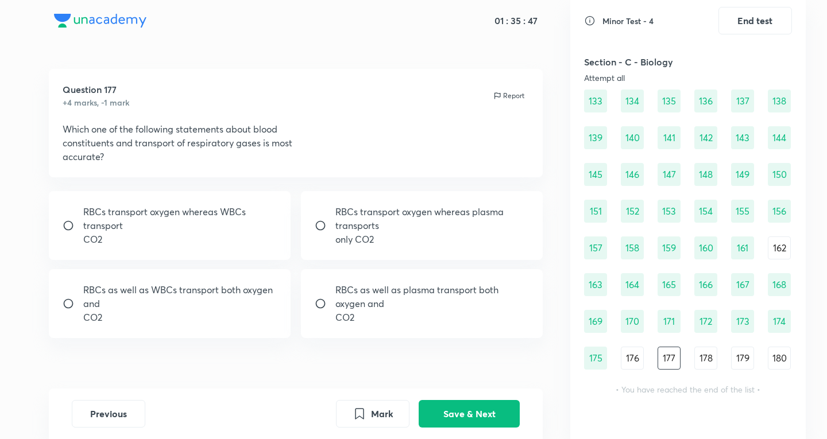
click at [703, 253] on div "160" at bounding box center [706, 248] width 23 height 23
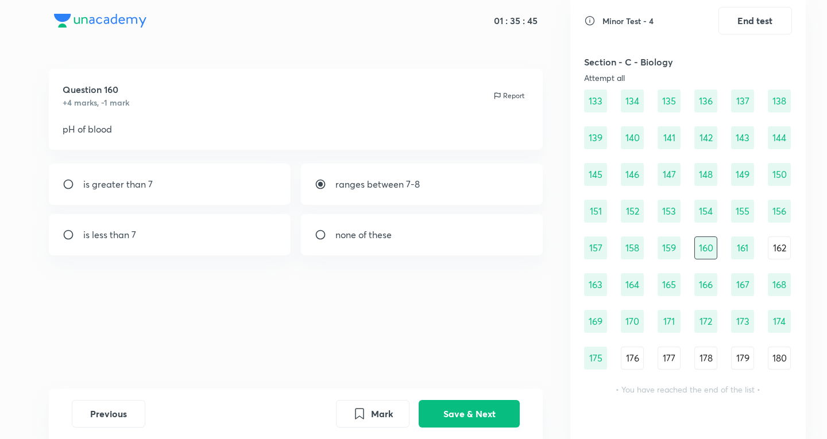
click at [735, 284] on div "167" at bounding box center [742, 284] width 23 height 23
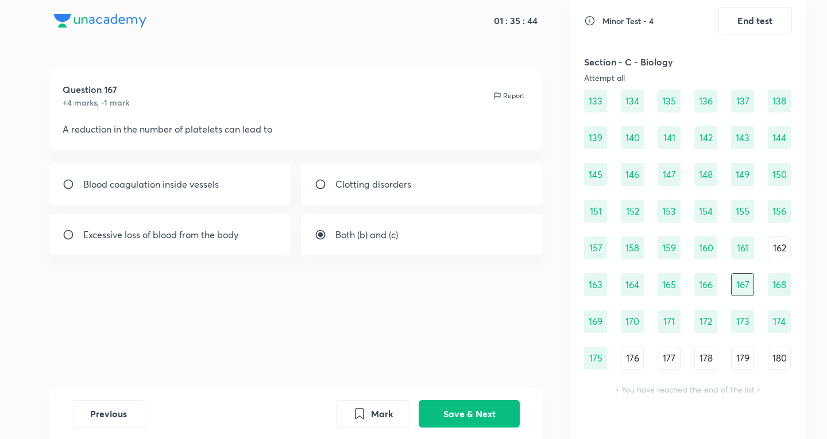
drag, startPoint x: 644, startPoint y: 368, endPoint x: 637, endPoint y: 365, distance: 7.7
click at [643, 368] on div "91 92 93 94 95 96 97 98 99 100 101 102 103 104 105 106 107 108 109 110 111 112 …" at bounding box center [688, 101] width 208 height 538
click at [636, 364] on div "176" at bounding box center [632, 358] width 23 height 23
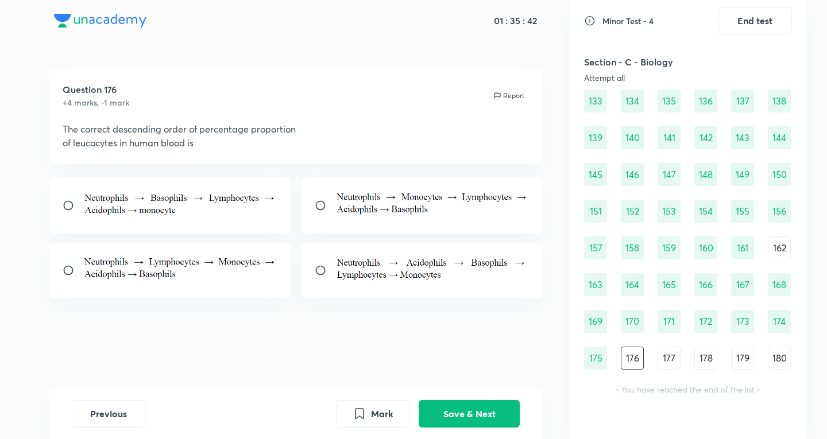
click at [688, 353] on div "91 92 93 94 95 96 97 98 99 100 101 102 103 104 105 106 107 108 109 110 111 112 …" at bounding box center [688, 101] width 208 height 538
click at [673, 358] on div "177" at bounding box center [669, 358] width 23 height 23
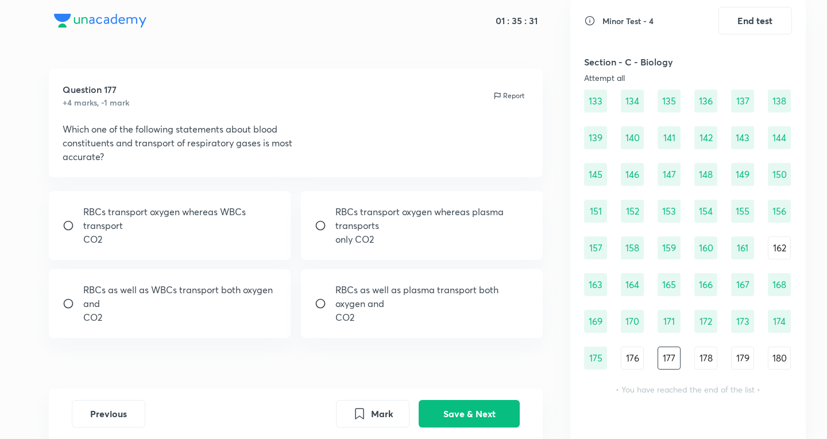
drag, startPoint x: 396, startPoint y: 315, endPoint x: 408, endPoint y: 326, distance: 16.2
click at [396, 315] on p "CO2" at bounding box center [432, 318] width 194 height 14
radio input "true"
click at [460, 411] on button "Save & Next" at bounding box center [469, 413] width 101 height 28
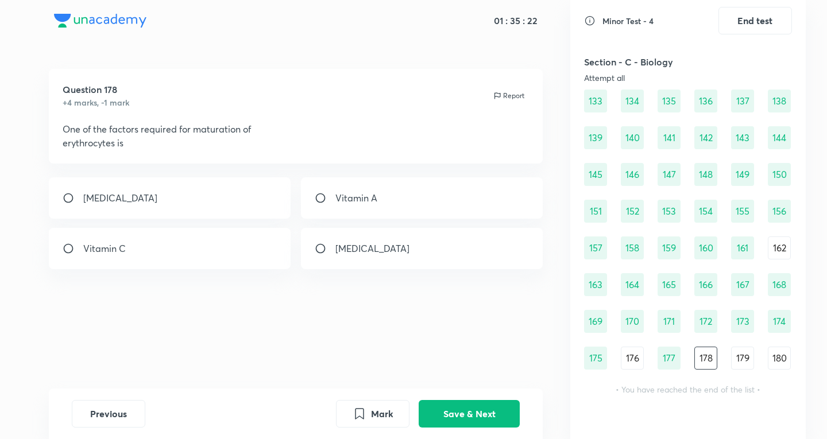
click at [418, 245] on div "[MEDICAL_DATA]" at bounding box center [422, 248] width 242 height 41
radio input "true"
click at [497, 421] on button "Save & Next" at bounding box center [469, 413] width 101 height 28
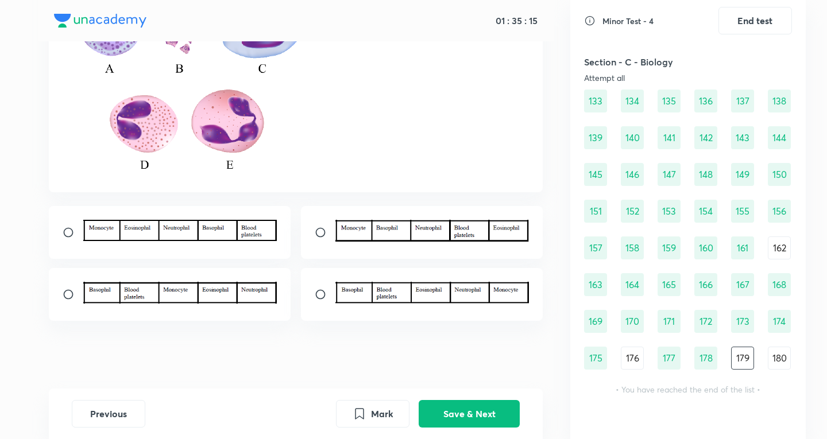
scroll to position [196, 0]
click at [412, 287] on img at bounding box center [432, 292] width 194 height 22
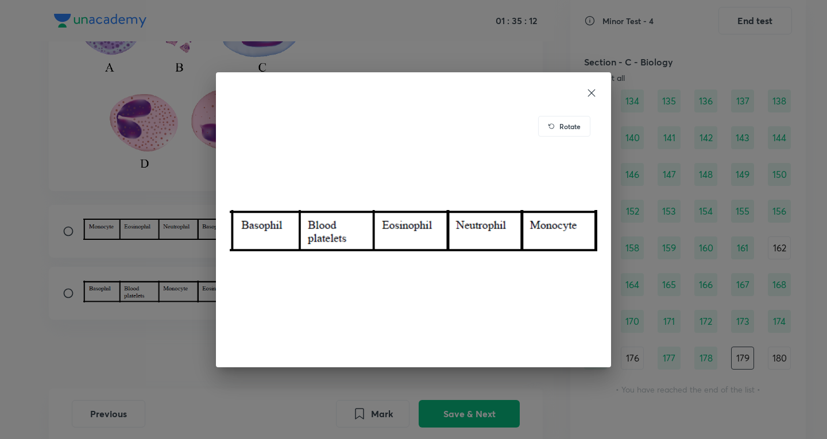
click at [379, 295] on img at bounding box center [414, 231] width 368 height 245
click at [188, 322] on div "Rotate" at bounding box center [413, 219] width 827 height 439
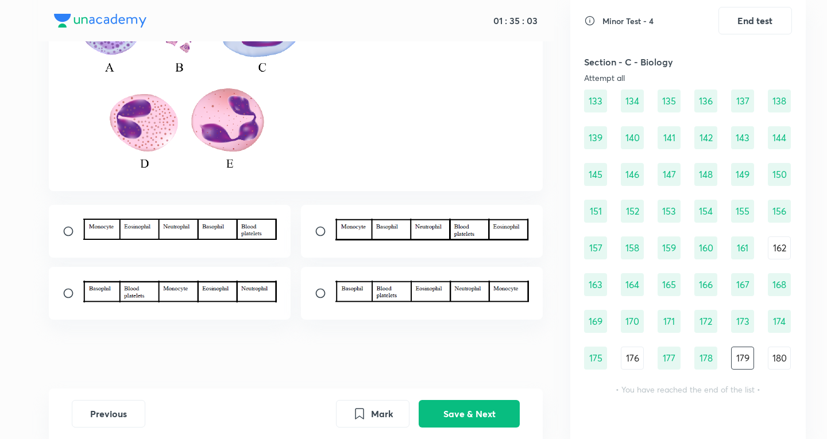
click at [254, 311] on div at bounding box center [170, 293] width 242 height 53
radio input "true"
click at [496, 418] on button "Save & Next" at bounding box center [469, 413] width 101 height 28
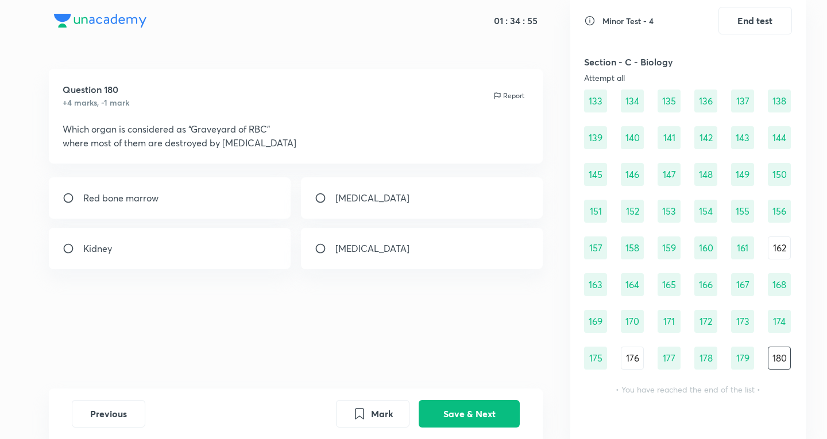
click at [370, 209] on div "[MEDICAL_DATA]" at bounding box center [422, 198] width 242 height 41
radio input "true"
click at [490, 418] on button "Save & Next" at bounding box center [469, 413] width 101 height 28
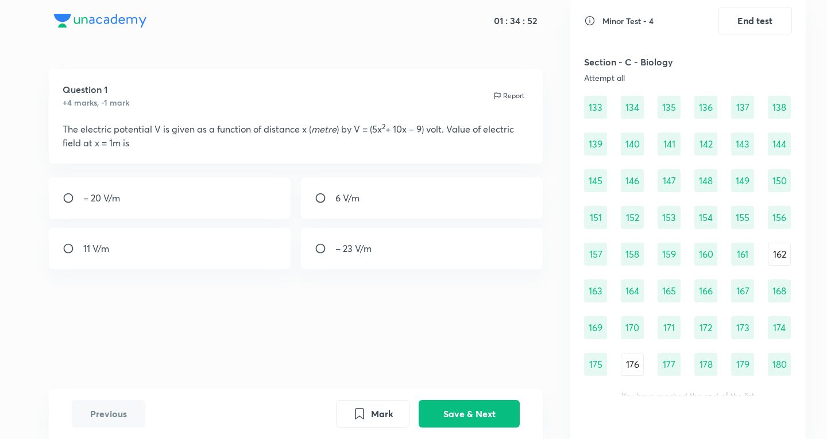
scroll to position [1068, 0]
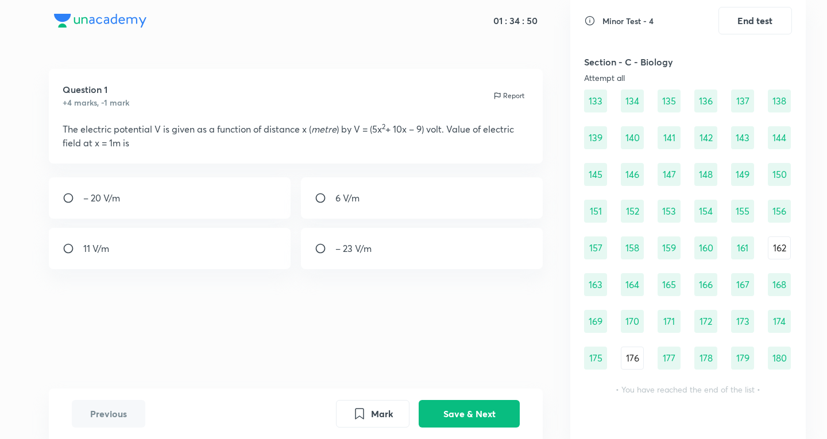
click at [632, 359] on div "176" at bounding box center [632, 358] width 23 height 23
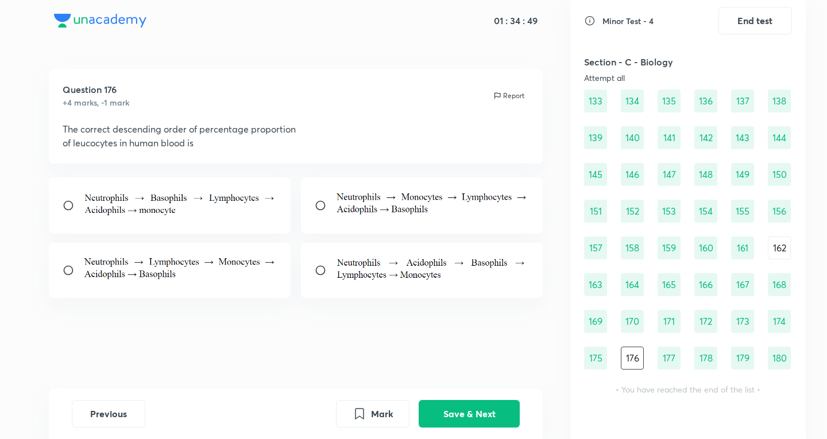
click at [672, 354] on div "177" at bounding box center [669, 358] width 23 height 23
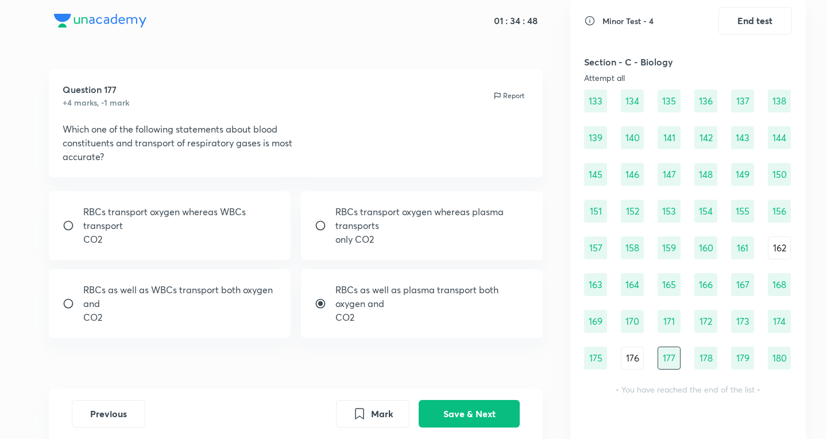
click at [716, 358] on div "178" at bounding box center [706, 358] width 23 height 23
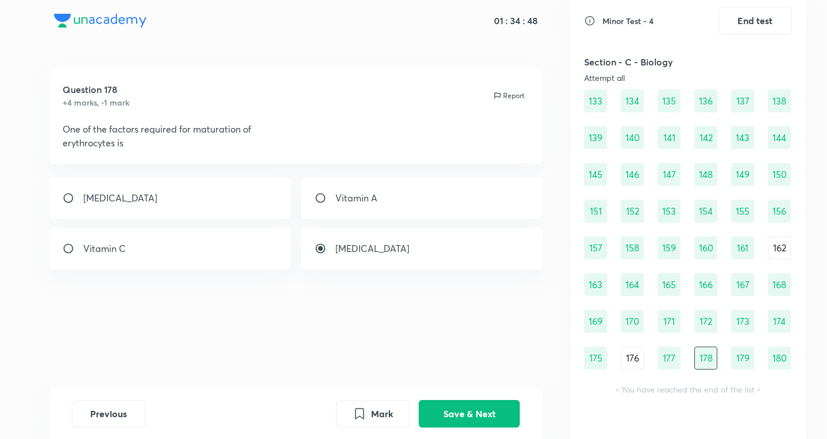
click at [745, 356] on div "179" at bounding box center [742, 358] width 23 height 23
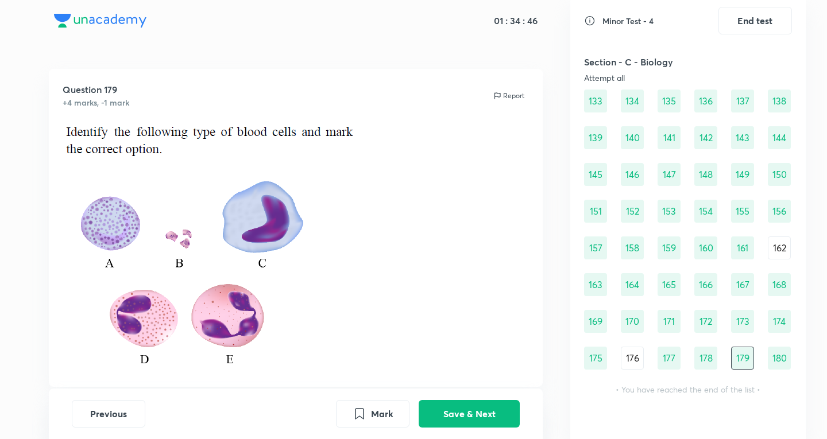
click at [711, 361] on div "178" at bounding box center [706, 358] width 23 height 23
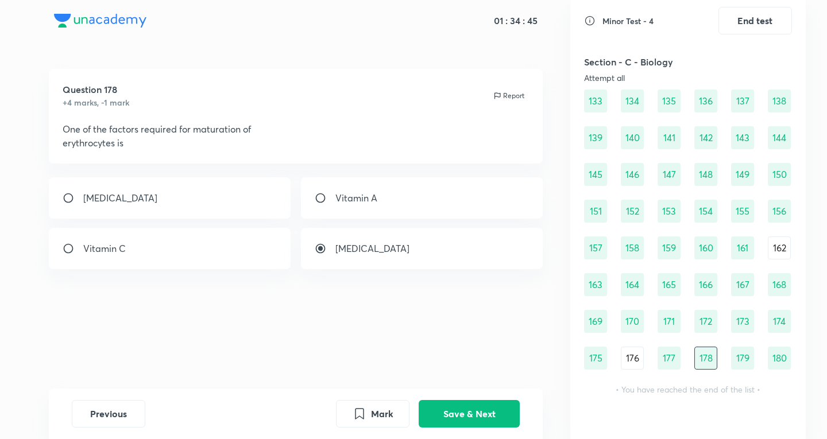
click at [373, 257] on div "[MEDICAL_DATA]" at bounding box center [422, 248] width 242 height 41
radio input "false"
drag, startPoint x: 491, startPoint y: 418, endPoint x: 497, endPoint y: 418, distance: 6.3
click at [491, 418] on button "Save & Next" at bounding box center [469, 413] width 101 height 28
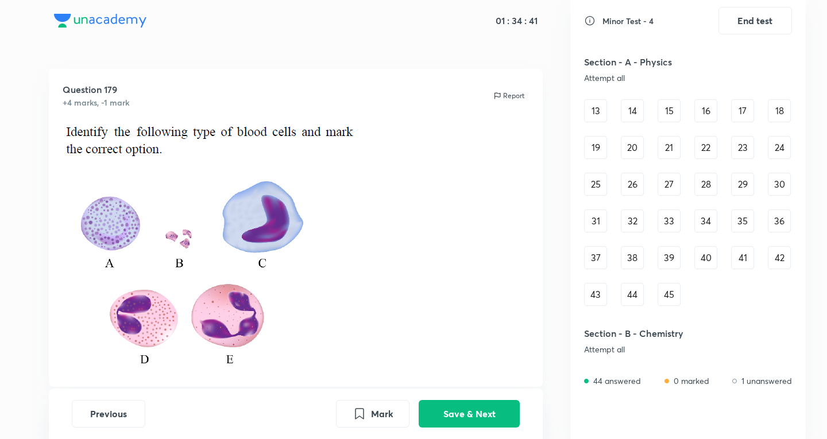
scroll to position [0, 0]
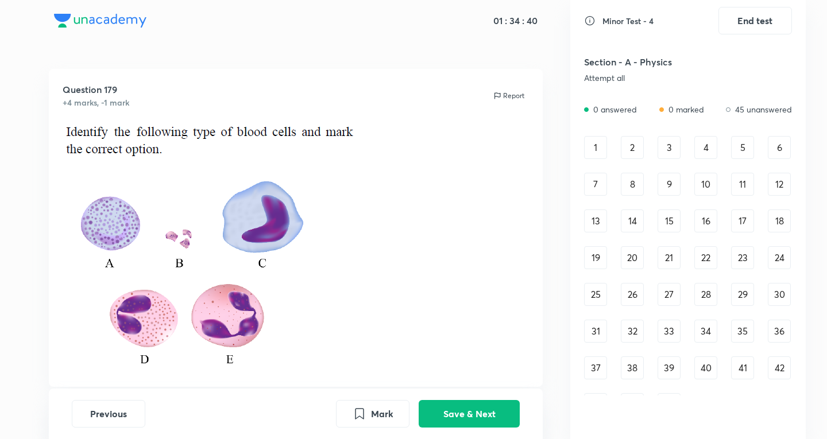
click at [592, 141] on div "1" at bounding box center [595, 147] width 23 height 23
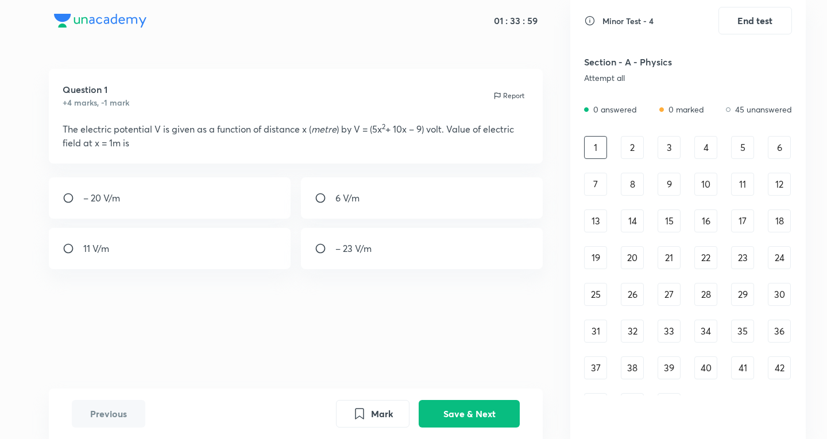
click at [159, 197] on div "– 20 V/m" at bounding box center [170, 198] width 242 height 41
radio input "true"
click at [491, 415] on button "Save & Next" at bounding box center [469, 413] width 101 height 28
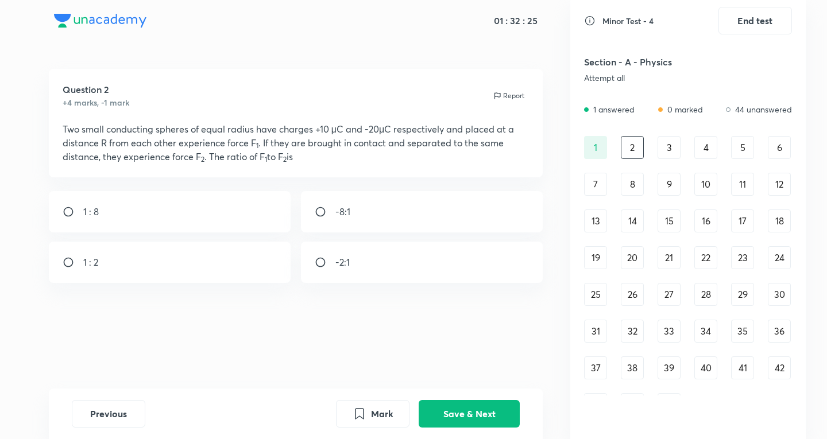
click at [383, 210] on div "-8:1" at bounding box center [422, 211] width 242 height 41
radio input "true"
click at [484, 415] on button "Save & Next" at bounding box center [469, 413] width 101 height 28
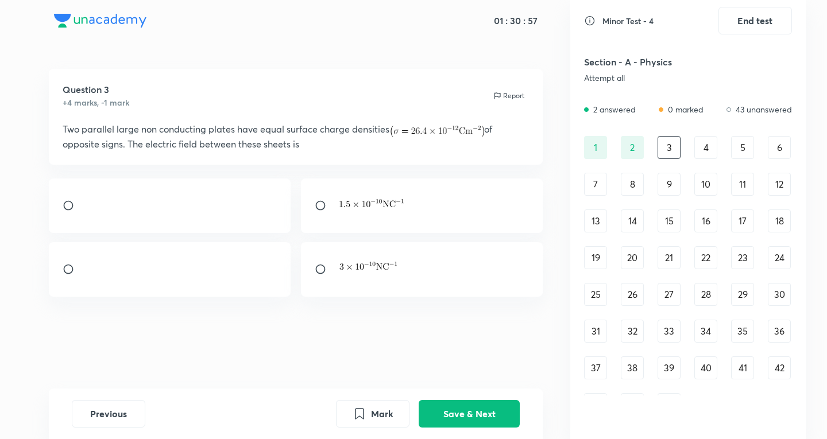
click at [171, 271] on div at bounding box center [170, 269] width 242 height 55
radio input "true"
click at [487, 396] on div "Previous Mark Save & Next" at bounding box center [296, 414] width 495 height 51
click at [472, 411] on button "Save & Next" at bounding box center [469, 413] width 101 height 28
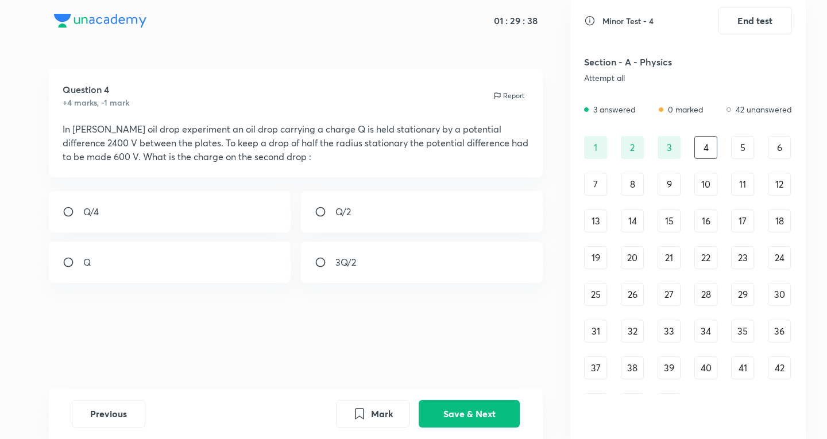
click at [449, 228] on div "Q/2" at bounding box center [422, 211] width 242 height 41
radio input "true"
click at [490, 419] on button "Save & Next" at bounding box center [469, 413] width 101 height 28
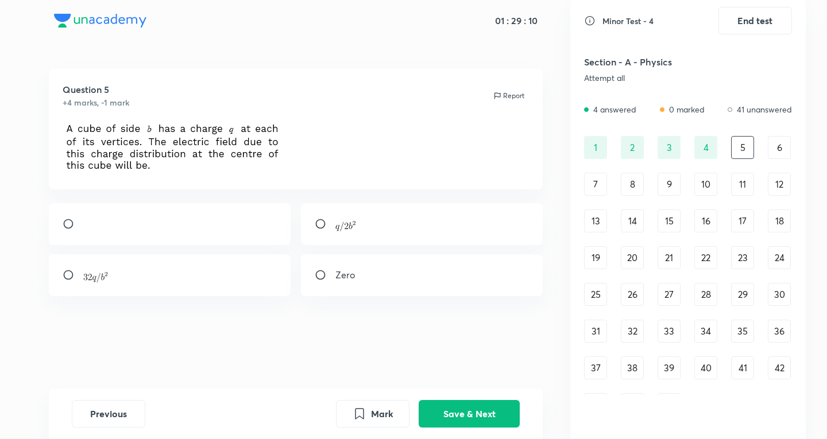
click at [357, 290] on div "Zero" at bounding box center [422, 275] width 242 height 42
radio input "true"
click at [457, 409] on button "Save & Next" at bounding box center [469, 413] width 101 height 28
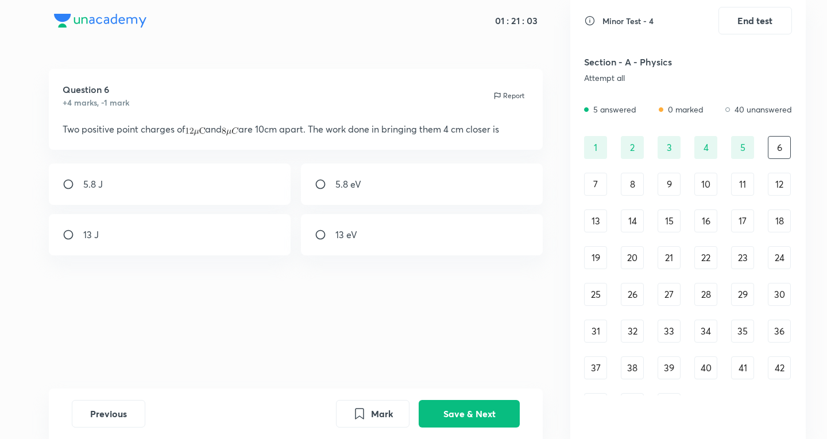
click at [234, 172] on div "5.8 J" at bounding box center [170, 184] width 242 height 41
radio input "true"
click at [445, 408] on button "Save & Next" at bounding box center [469, 413] width 101 height 28
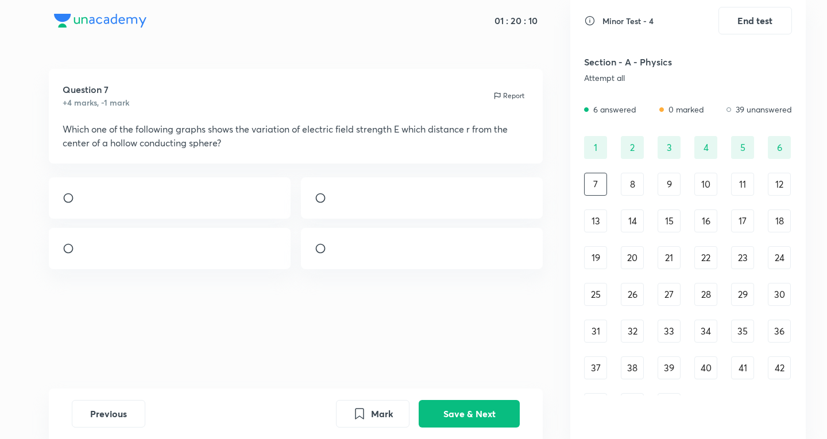
click at [336, 252] on img at bounding box center [335, 252] width 1 height 1
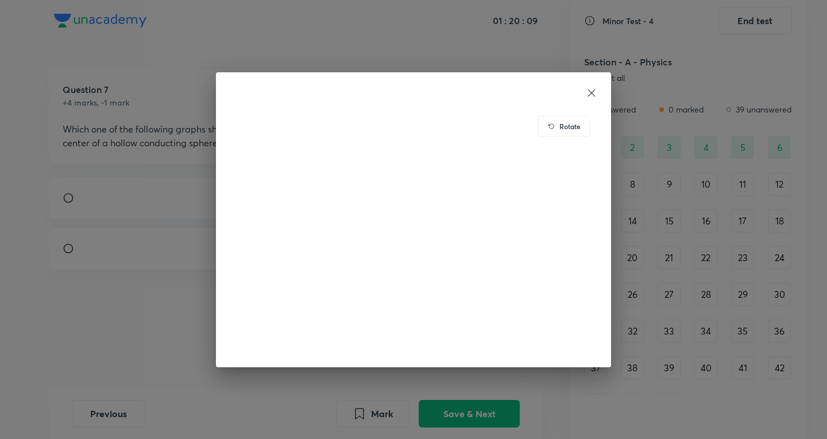
click at [36, 303] on div "Rotate" at bounding box center [413, 219] width 827 height 439
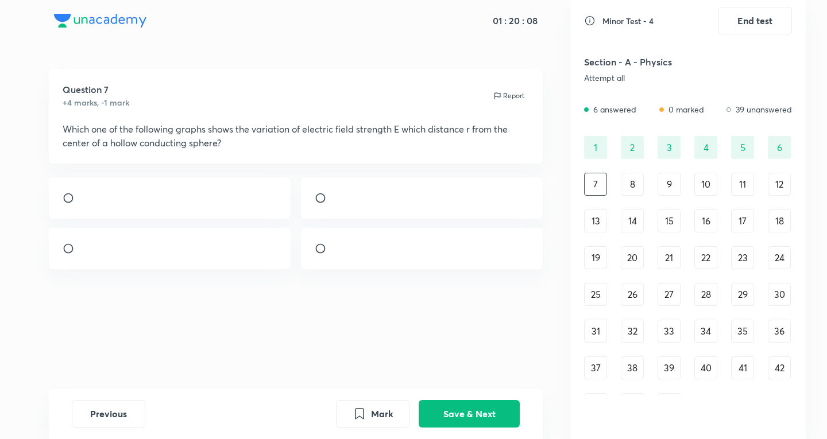
click at [331, 254] on input "radio" at bounding box center [325, 248] width 21 height 11
radio input "true"
click at [483, 416] on button "Save & Next" at bounding box center [469, 413] width 101 height 28
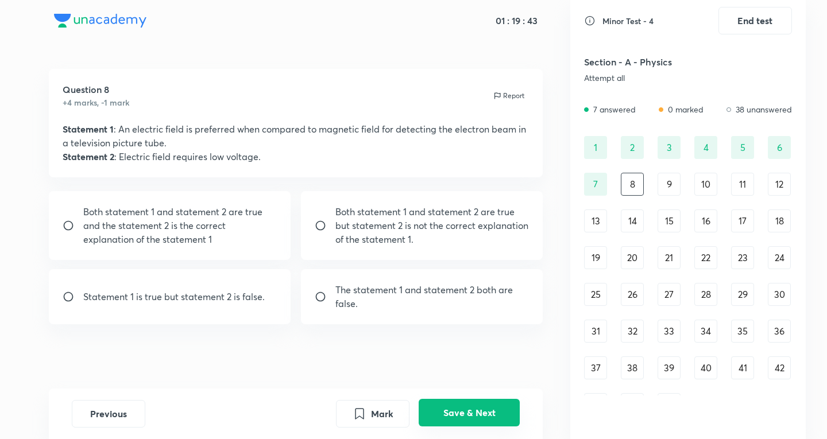
click at [447, 418] on button "Save & Next" at bounding box center [469, 413] width 101 height 28
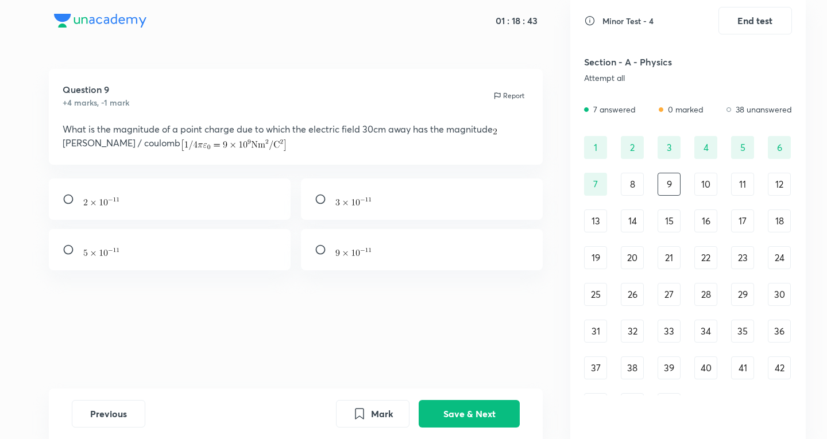
click at [230, 202] on div at bounding box center [170, 199] width 242 height 41
radio input "true"
click at [480, 410] on button "Save & Next" at bounding box center [469, 413] width 101 height 28
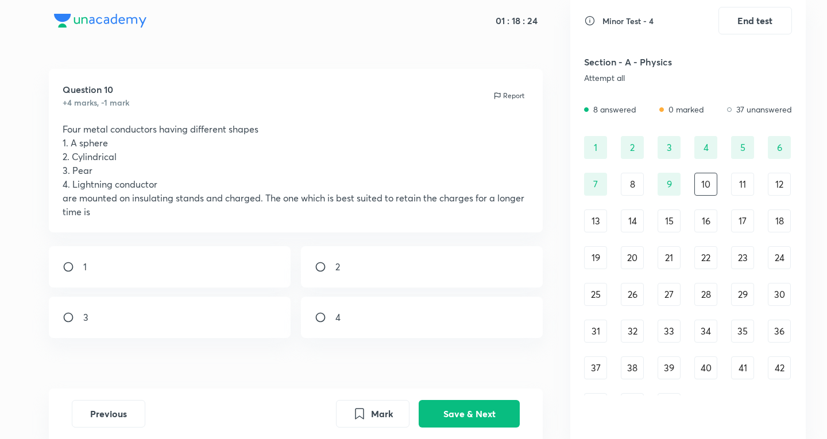
click at [371, 318] on div "4" at bounding box center [422, 317] width 242 height 41
radio input "true"
click at [163, 286] on div "1" at bounding box center [170, 266] width 242 height 41
radio input "true"
radio input "false"
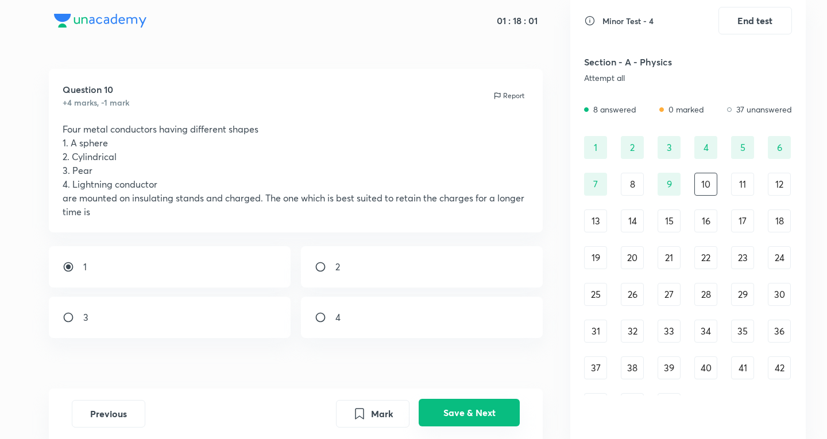
click at [464, 417] on button "Save & Next" at bounding box center [469, 413] width 101 height 28
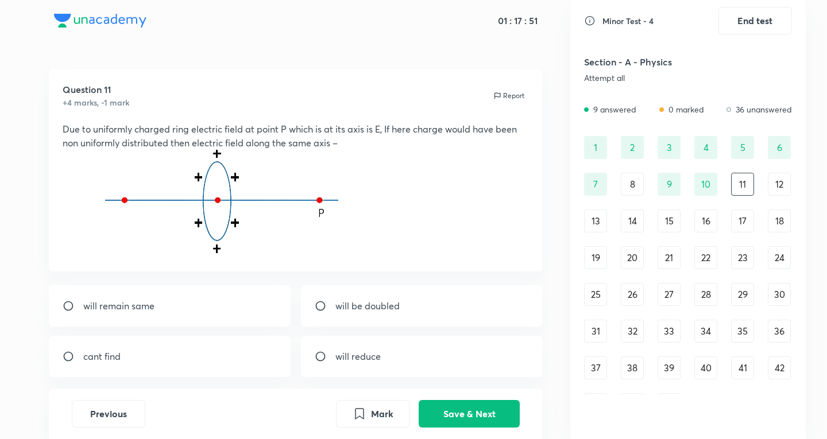
drag, startPoint x: 132, startPoint y: 129, endPoint x: 210, endPoint y: 132, distance: 77.6
click at [210, 132] on p "Due to uniformly charged ring electric field at point P which is at its axis is…" at bounding box center [296, 136] width 467 height 28
click at [217, 130] on p "Due to uniformly charged ring electric field at point P which is at its axis is…" at bounding box center [296, 136] width 467 height 28
click at [219, 132] on p "Due to uniformly charged ring electric field at point P which is at its axis is…" at bounding box center [296, 136] width 467 height 28
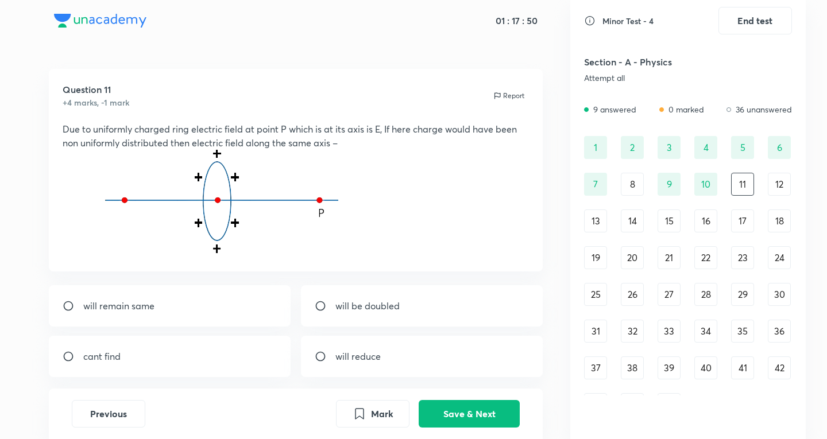
drag, startPoint x: 234, startPoint y: 129, endPoint x: 264, endPoint y: 129, distance: 29.9
click at [237, 129] on p "Due to uniformly charged ring electric field at point P which is at its axis is…" at bounding box center [296, 136] width 467 height 28
drag, startPoint x: 264, startPoint y: 129, endPoint x: 289, endPoint y: 132, distance: 24.9
click at [269, 130] on p "Due to uniformly charged ring electric field at point P which is at its axis is…" at bounding box center [296, 136] width 467 height 28
click at [299, 134] on p "Due to uniformly charged ring electric field at point P which is at its axis is…" at bounding box center [296, 136] width 467 height 28
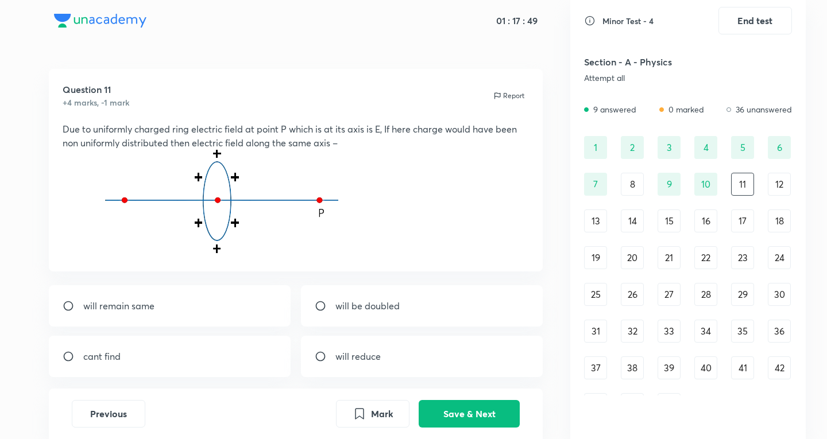
click at [368, 154] on p at bounding box center [296, 204] width 467 height 108
click at [377, 140] on p "Due to uniformly charged ring electric field at point P which is at its axis is…" at bounding box center [296, 136] width 467 height 28
click at [191, 360] on div "cant find" at bounding box center [170, 356] width 242 height 41
radio input "true"
click at [479, 429] on div "Previous Mark Save & Next" at bounding box center [296, 414] width 495 height 51
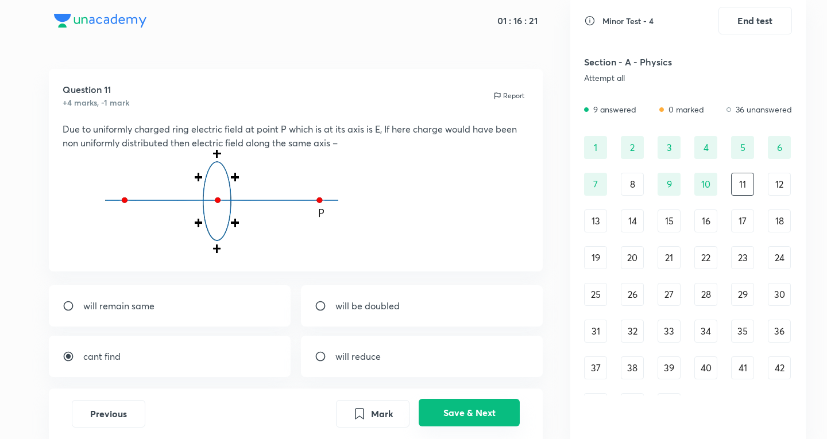
click at [485, 416] on button "Save & Next" at bounding box center [469, 413] width 101 height 28
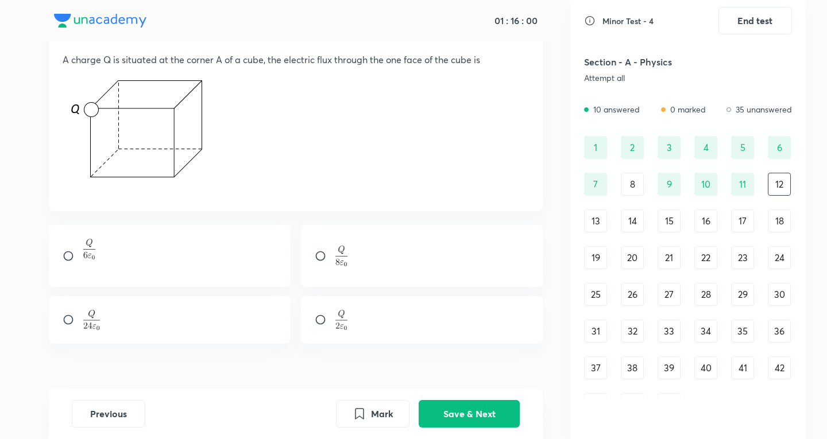
scroll to position [94, 0]
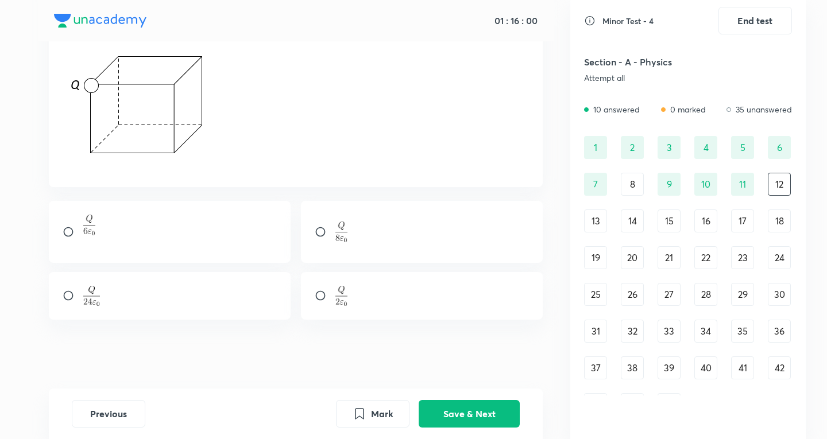
click at [186, 246] on div at bounding box center [170, 232] width 242 height 62
click at [216, 283] on div at bounding box center [170, 296] width 242 height 48
radio input "false"
radio input "true"
click at [462, 423] on button "Save & Next" at bounding box center [469, 413] width 101 height 28
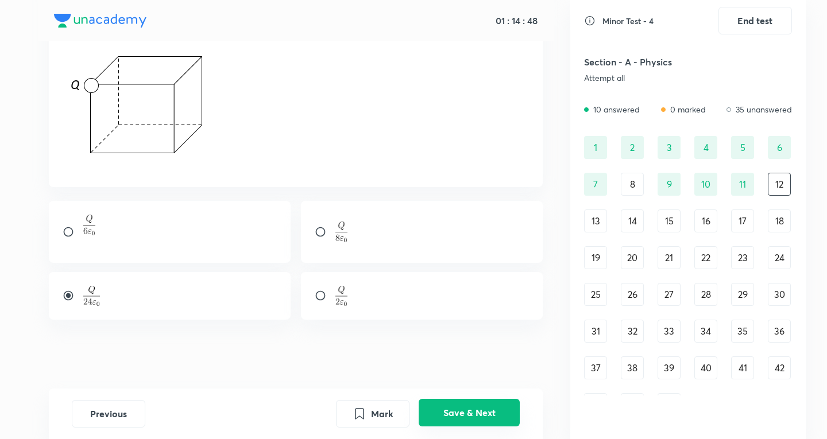
scroll to position [0, 0]
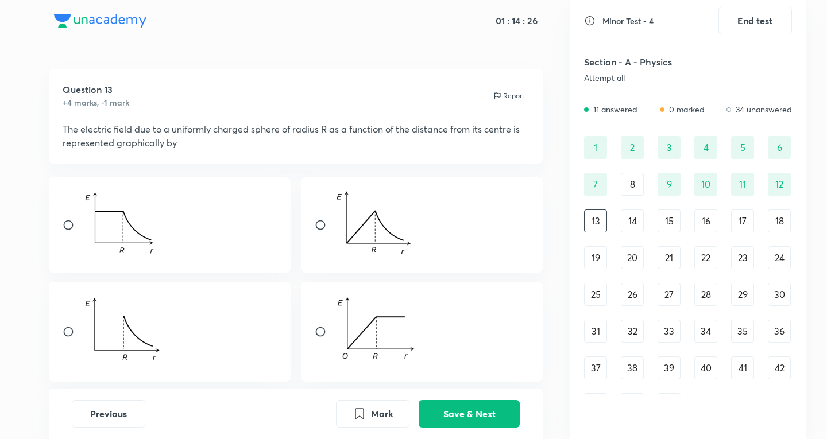
click at [189, 327] on div at bounding box center [170, 332] width 242 height 100
radio input "true"
click at [446, 404] on button "Save & Next" at bounding box center [469, 413] width 101 height 28
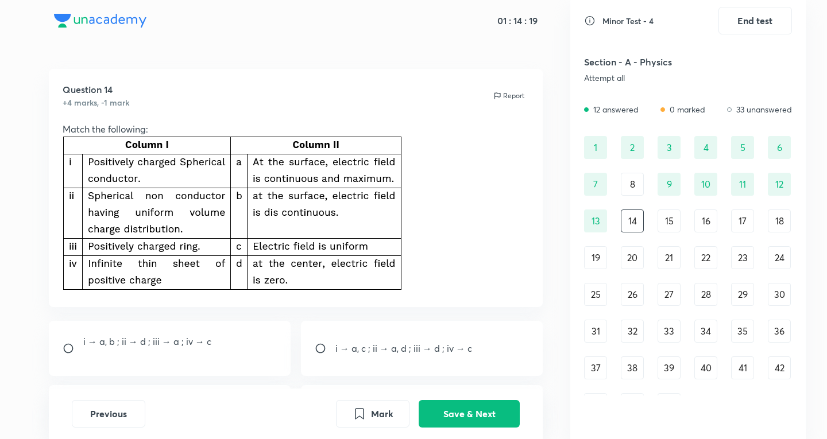
click at [601, 223] on div "13" at bounding box center [595, 221] width 23 height 23
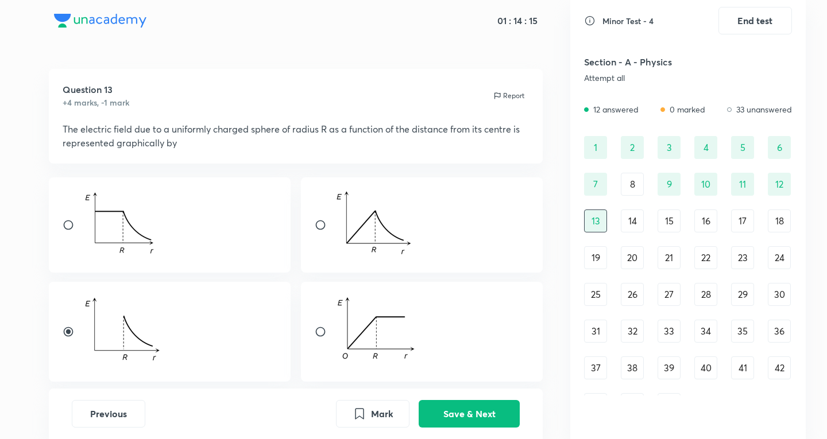
click at [623, 225] on div "14" at bounding box center [632, 221] width 23 height 23
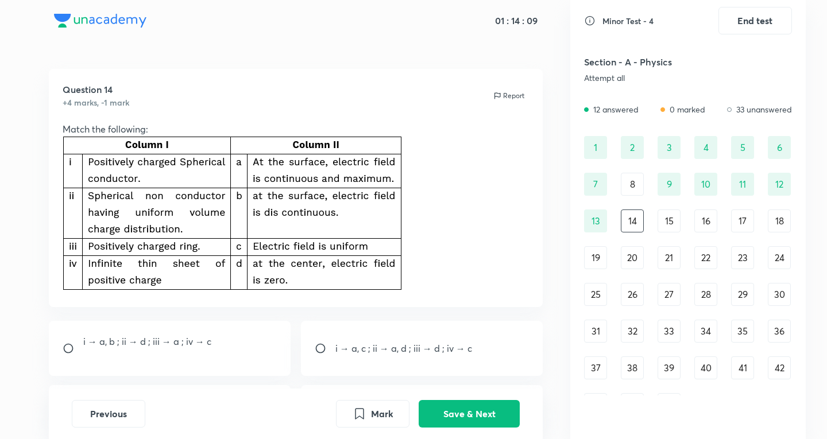
click at [596, 222] on div "13" at bounding box center [595, 221] width 23 height 23
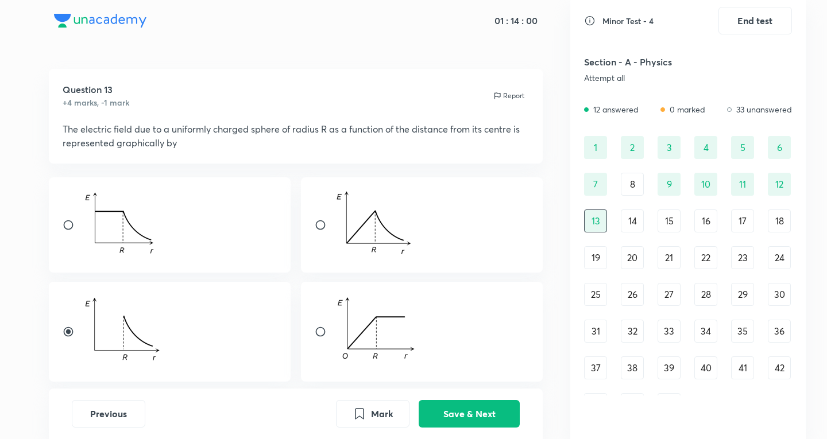
drag, startPoint x: 560, startPoint y: 213, endPoint x: 357, endPoint y: 237, distance: 204.7
click at [357, 237] on img at bounding box center [374, 223] width 78 height 64
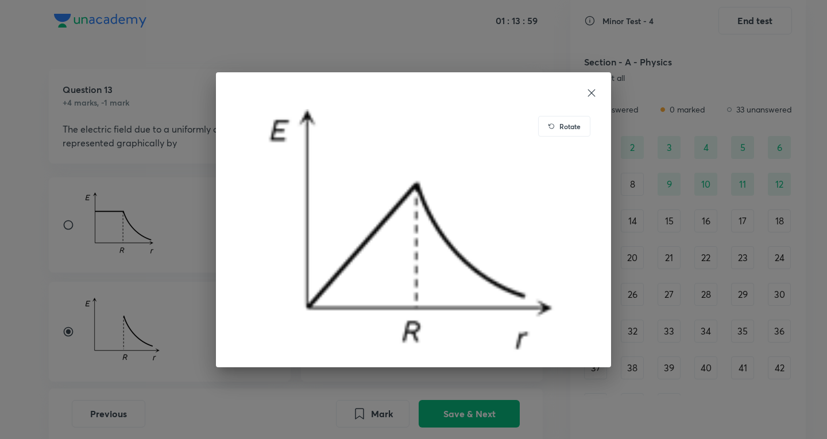
click at [141, 160] on div "Rotate" at bounding box center [413, 219] width 827 height 439
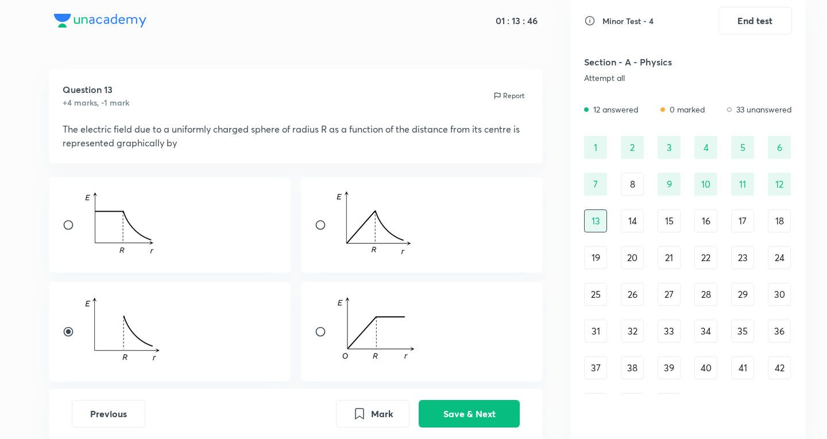
drag, startPoint x: 151, startPoint y: 183, endPoint x: 115, endPoint y: 285, distance: 107.9
click at [115, 285] on div at bounding box center [170, 332] width 242 height 100
radio input "false"
click at [128, 304] on img at bounding box center [122, 330] width 79 height 68
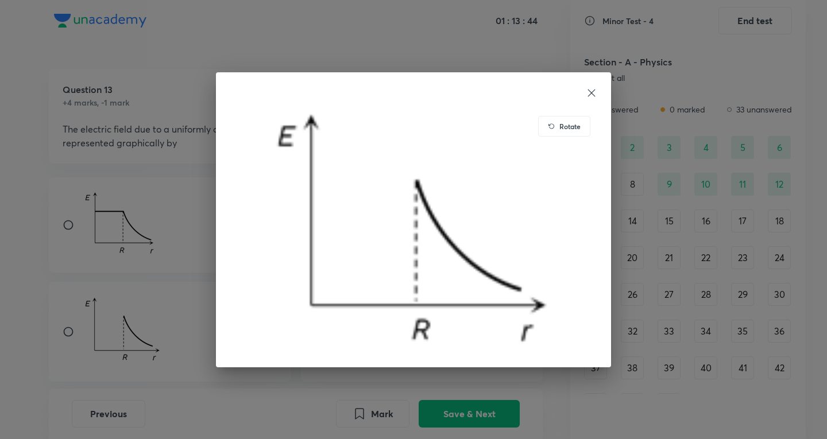
click at [128, 304] on div "Rotate" at bounding box center [413, 219] width 827 height 439
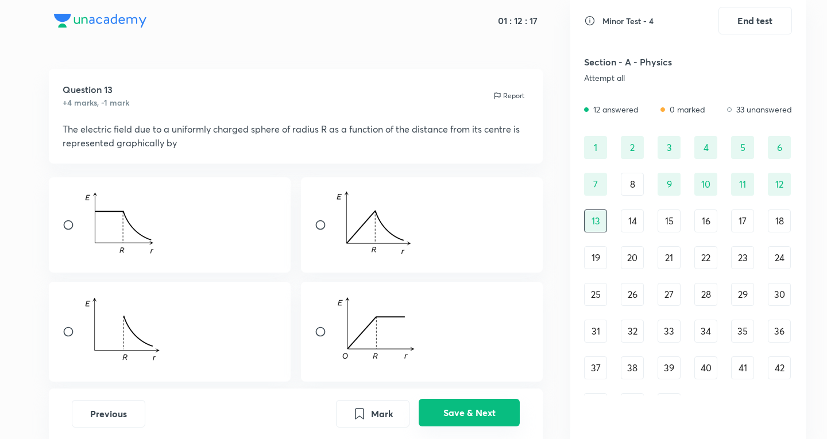
click at [511, 409] on button "Save & Next" at bounding box center [469, 413] width 101 height 28
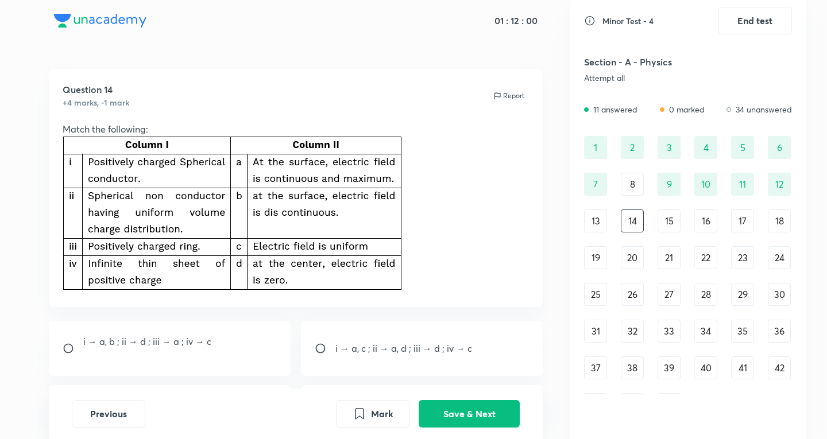
scroll to position [107, 0]
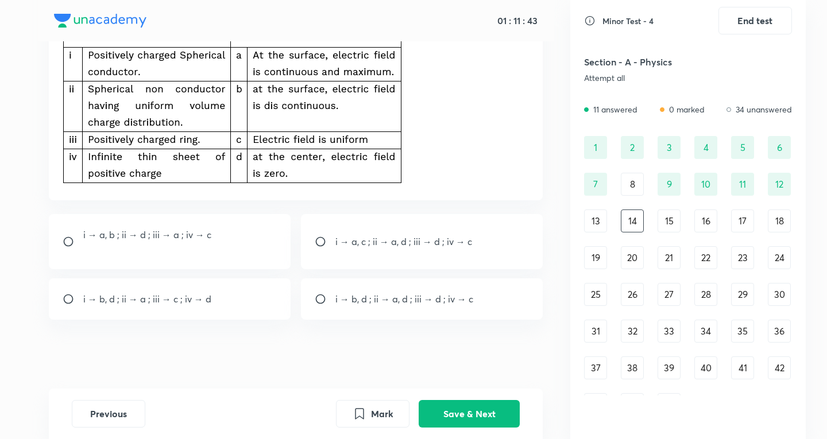
click at [379, 257] on div "i → a, c ; ii → a, d ; iii → d ; iv → c" at bounding box center [422, 241] width 242 height 55
click at [360, 237] on p "i → a, c ; ii → a, d ; iii → d ; iv → c" at bounding box center [403, 242] width 137 height 14
radio input "false"
click at [131, 75] on img at bounding box center [232, 106] width 339 height 154
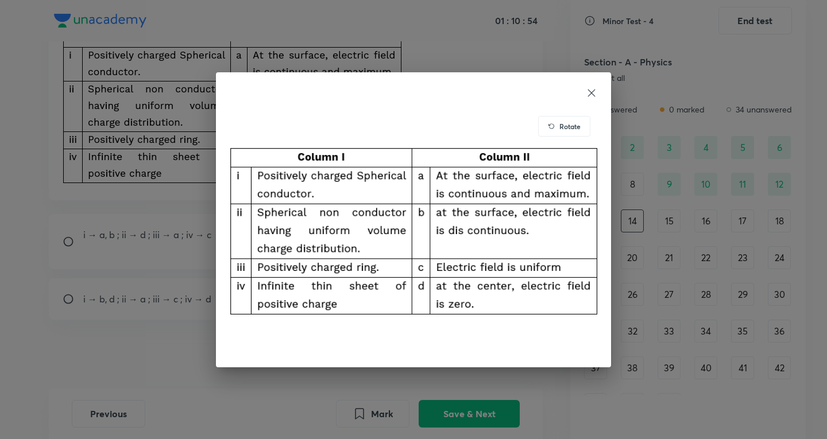
click at [131, 75] on div "Rotate" at bounding box center [413, 219] width 827 height 439
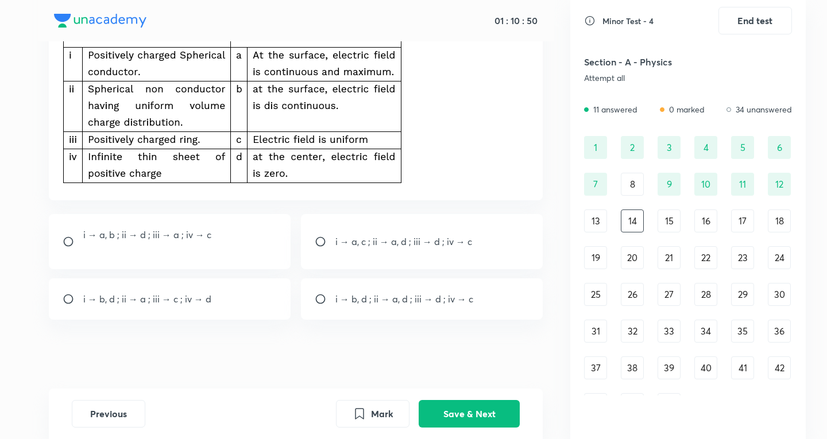
click at [390, 299] on p "i → b, d ; ii → a, d ; iii → d ; iv → c" at bounding box center [404, 299] width 138 height 14
radio input "true"
click at [481, 420] on button "Save & Next" at bounding box center [469, 413] width 101 height 28
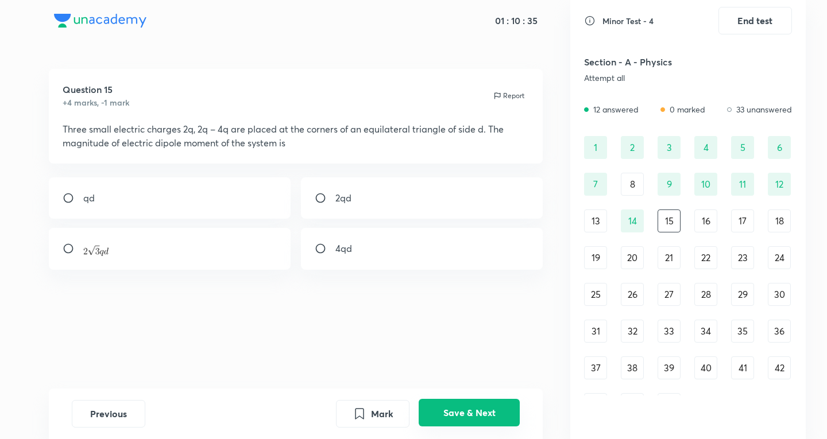
scroll to position [0, 0]
click at [194, 267] on div at bounding box center [170, 249] width 242 height 42
radio input "true"
click at [492, 415] on button "Save & Next" at bounding box center [469, 413] width 101 height 28
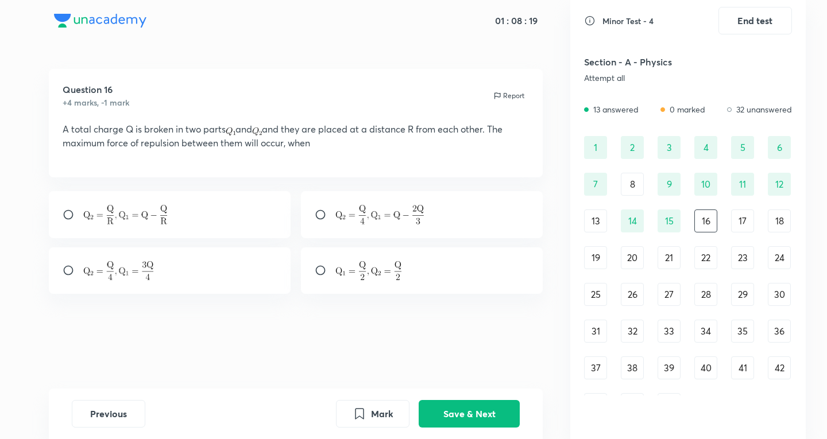
click at [620, 138] on div "1 2 3 4 5 6 7 8 9 10 11 12 13 14 15 16 17 18 19 20 21 22 23 24 25 26 27 28 29 3…" at bounding box center [688, 276] width 208 height 280
click at [622, 138] on div "2" at bounding box center [632, 147] width 23 height 23
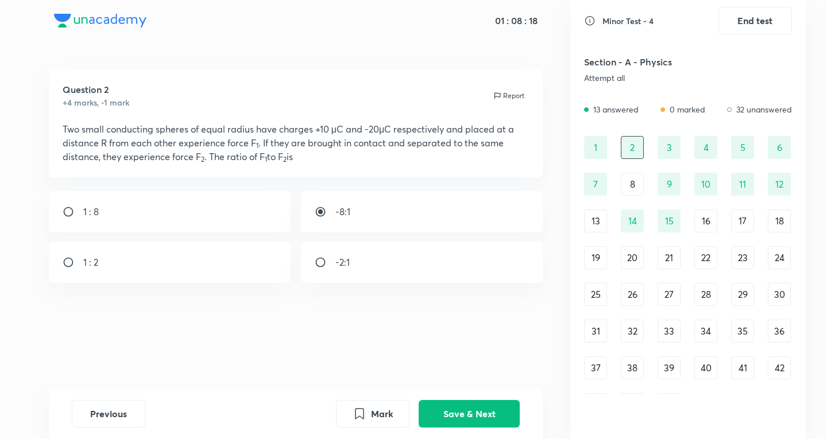
click at [668, 151] on div "3" at bounding box center [669, 147] width 23 height 23
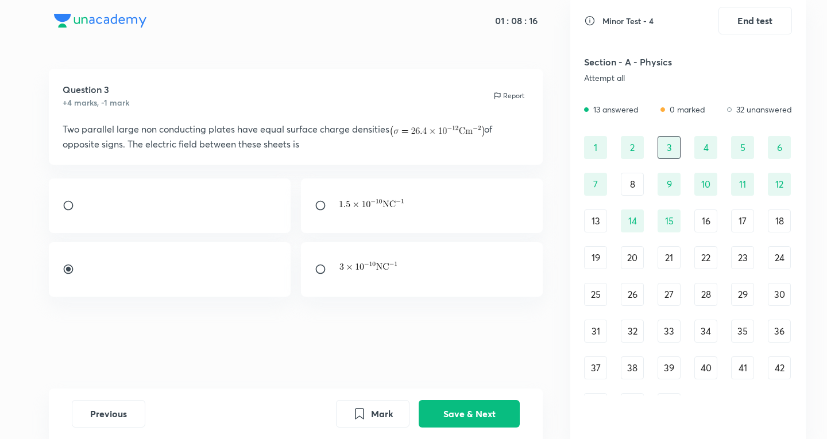
click at [705, 142] on div "4" at bounding box center [706, 147] width 23 height 23
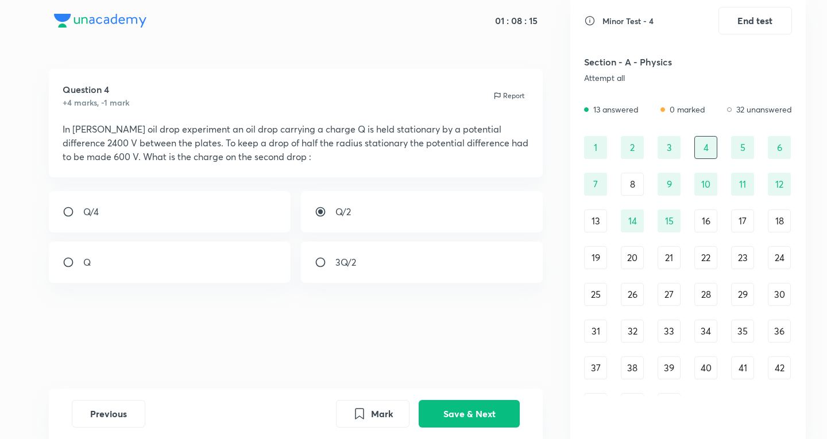
click at [752, 142] on div "5" at bounding box center [742, 147] width 23 height 23
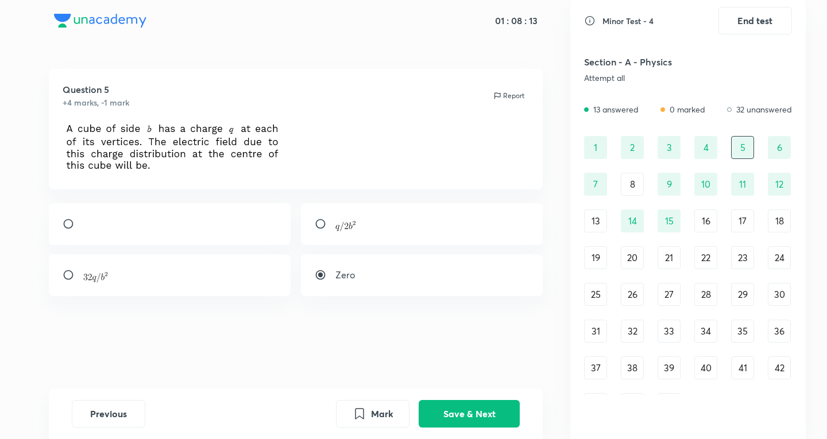
click at [604, 184] on div "7" at bounding box center [595, 184] width 23 height 23
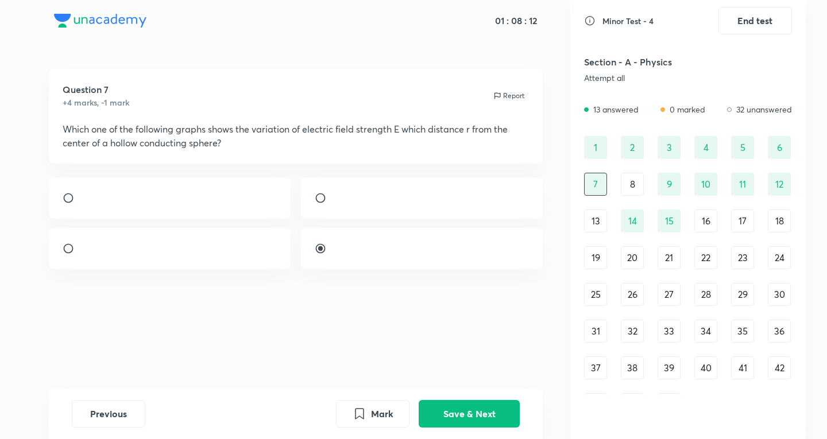
click at [670, 179] on div "9" at bounding box center [669, 184] width 23 height 23
click at [666, 225] on div "15" at bounding box center [669, 221] width 23 height 23
click at [701, 216] on div "16" at bounding box center [706, 221] width 23 height 23
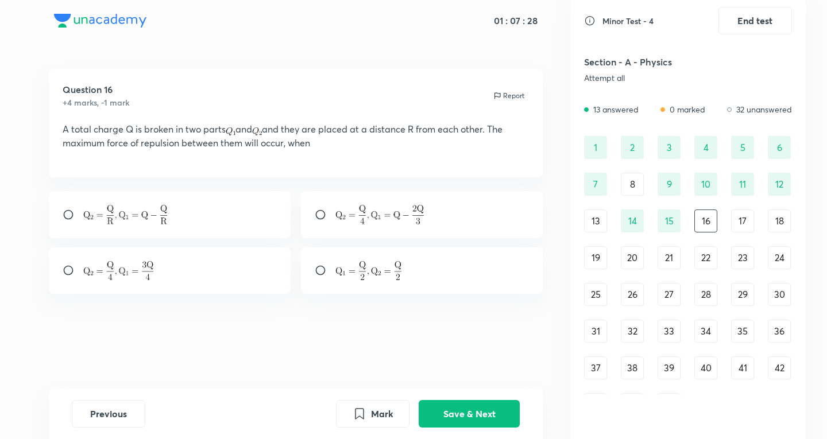
click at [379, 290] on div at bounding box center [422, 271] width 242 height 47
radio input "true"
click at [456, 400] on div "Previous Mark Save & Next" at bounding box center [296, 414] width 495 height 51
click at [458, 410] on button "Save & Next" at bounding box center [469, 413] width 101 height 28
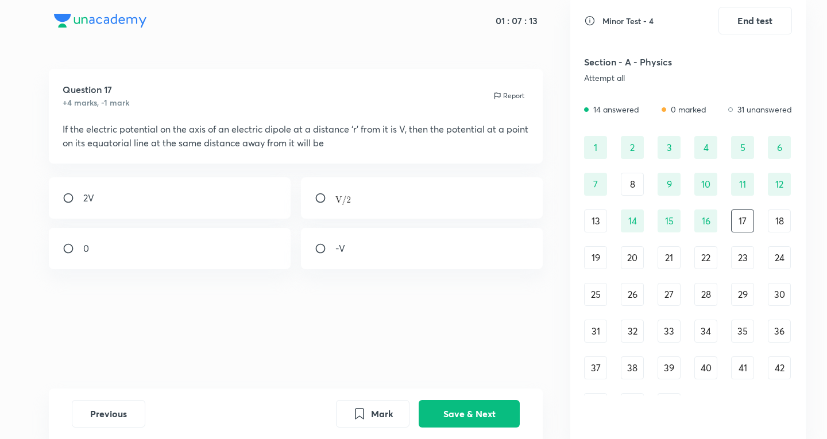
click at [317, 205] on div at bounding box center [422, 198] width 242 height 41
radio input "true"
click at [441, 419] on button "Save & Next" at bounding box center [469, 413] width 101 height 28
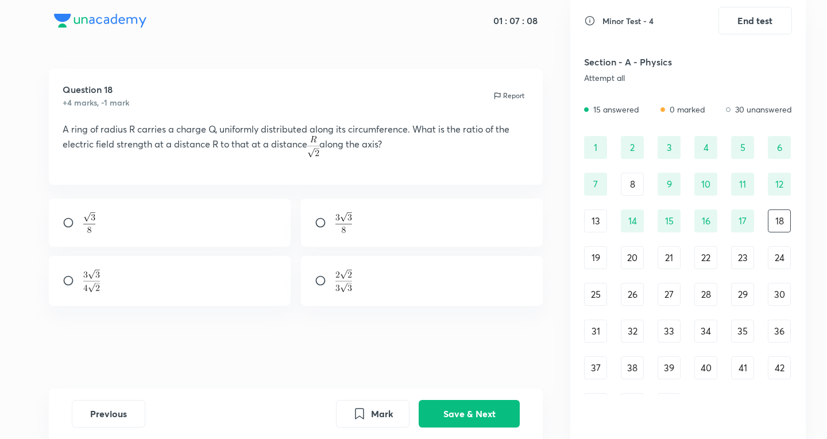
drag, startPoint x: 743, startPoint y: 217, endPoint x: 753, endPoint y: 219, distance: 10.0
click at [744, 217] on div "17" at bounding box center [742, 221] width 23 height 23
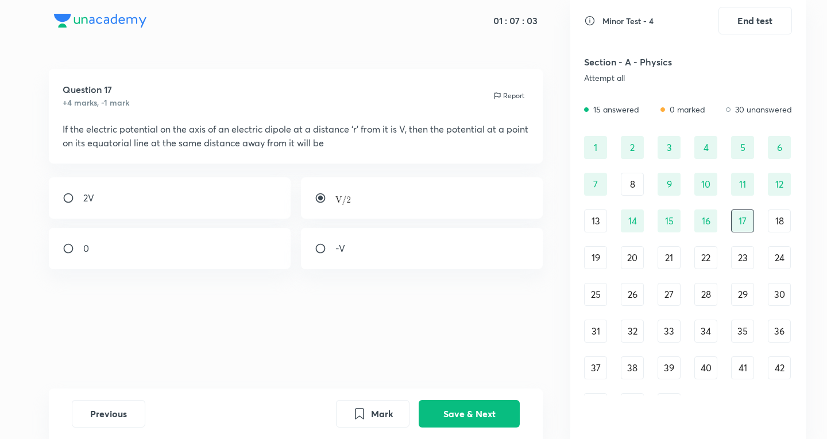
click at [123, 234] on div "0" at bounding box center [170, 248] width 242 height 41
radio input "false"
radio input "true"
click at [117, 155] on div "Question 17 +4 marks, -1 mark Report If the electric potential on the axis of a…" at bounding box center [296, 116] width 495 height 95
click at [117, 141] on p "If the electric potential on the axis of an electric dipole at a distance ‘r’ f…" at bounding box center [296, 136] width 467 height 28
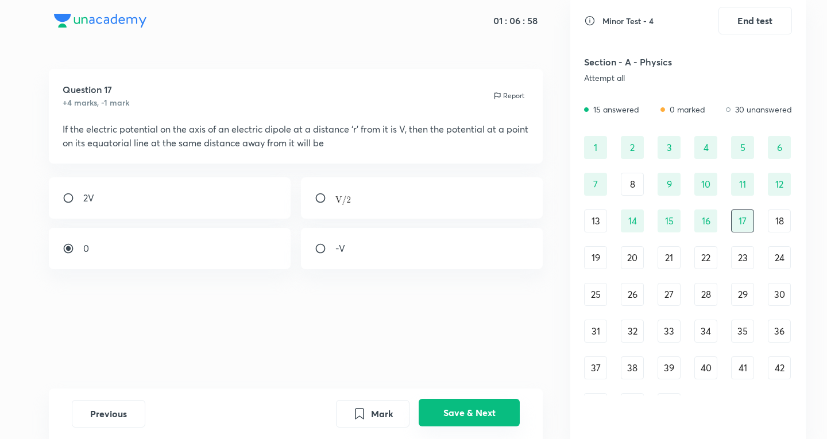
click at [481, 419] on button "Save & Next" at bounding box center [469, 413] width 101 height 28
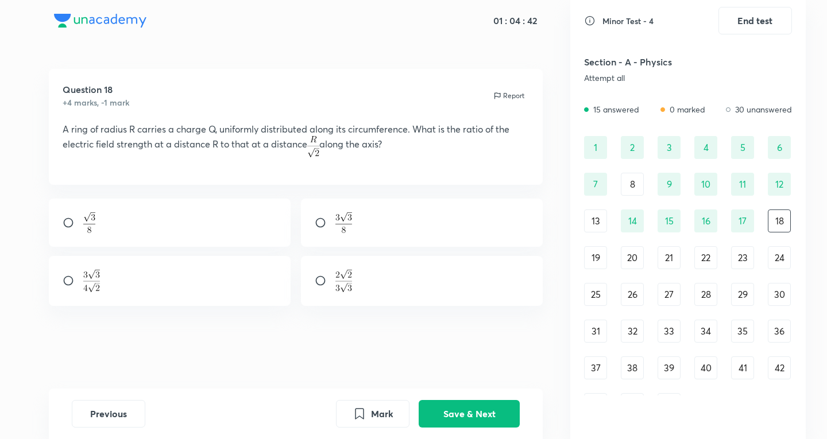
click at [165, 283] on div at bounding box center [170, 281] width 242 height 51
radio input "true"
click at [462, 398] on div "Previous Mark Save & Next" at bounding box center [296, 414] width 495 height 51
click at [480, 416] on button "Save & Next" at bounding box center [469, 413] width 101 height 28
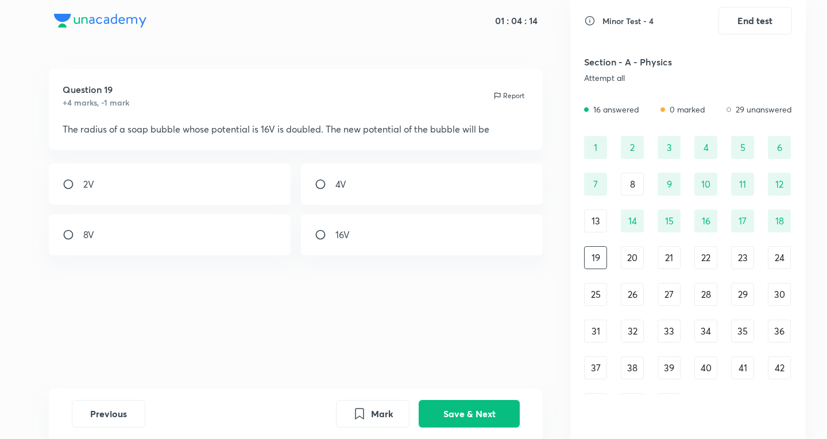
click at [196, 247] on div "8V" at bounding box center [170, 234] width 242 height 41
radio input "true"
click at [493, 413] on button "Save & Next" at bounding box center [469, 413] width 101 height 28
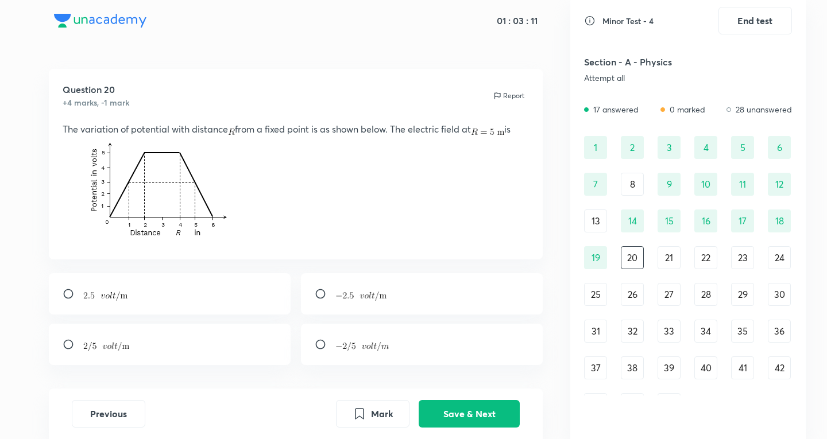
drag, startPoint x: 142, startPoint y: 289, endPoint x: 175, endPoint y: 295, distance: 33.8
click at [143, 289] on div at bounding box center [170, 293] width 242 height 41
radio input "true"
click at [483, 419] on button "Save & Next" at bounding box center [469, 413] width 101 height 28
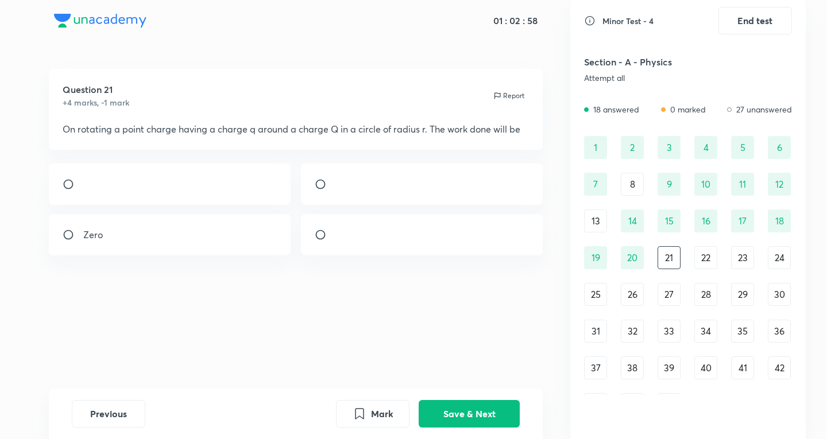
click at [187, 256] on div "Zero" at bounding box center [170, 234] width 242 height 41
radio input "true"
click at [441, 416] on button "Save & Next" at bounding box center [469, 413] width 101 height 28
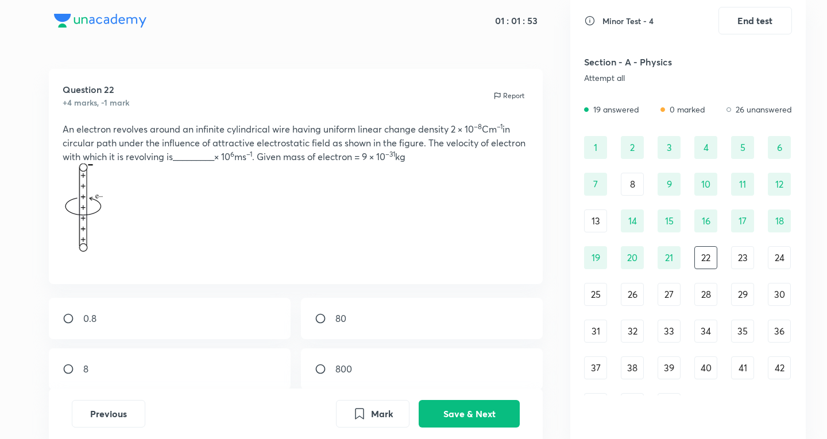
click at [491, 95] on div "Report" at bounding box center [508, 96] width 41 height 10
click at [497, 95] on img at bounding box center [497, 95] width 9 height 9
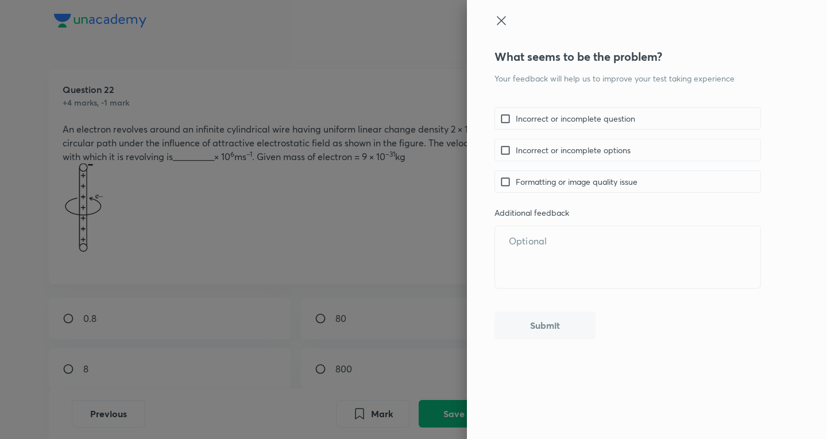
click at [621, 126] on div "Incorrect or incomplete question" at bounding box center [628, 118] width 267 height 22
click at [603, 116] on p "Incorrect or incomplete question" at bounding box center [575, 119] width 119 height 12
checkbox input "true"
click at [546, 330] on button "Submit" at bounding box center [545, 325] width 101 height 28
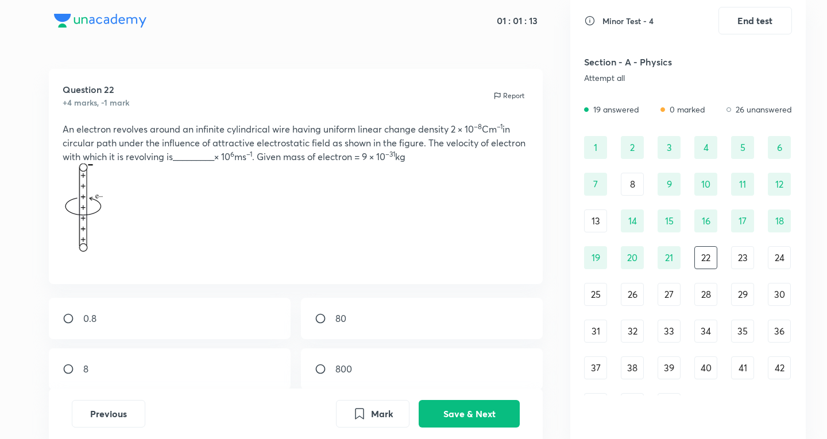
click at [500, 95] on img at bounding box center [497, 95] width 9 height 9
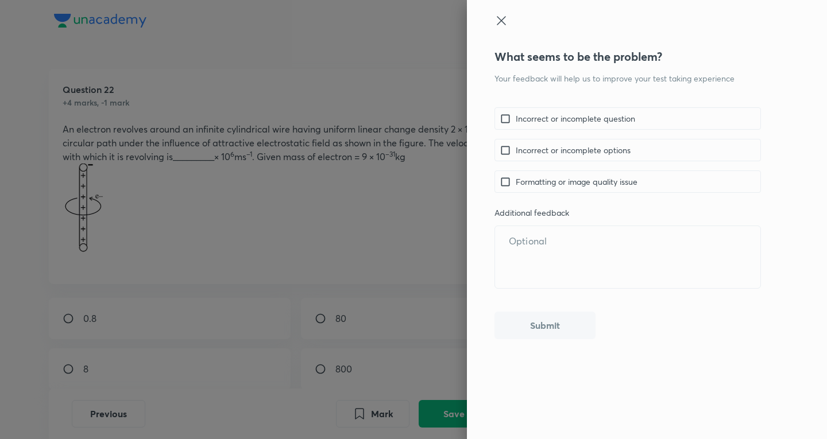
click at [364, 283] on div at bounding box center [413, 219] width 827 height 439
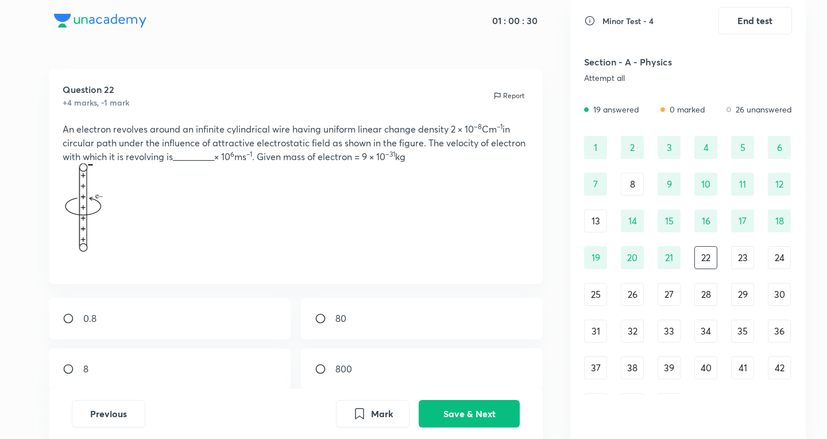
click at [98, 213] on img at bounding box center [84, 209] width 43 height 90
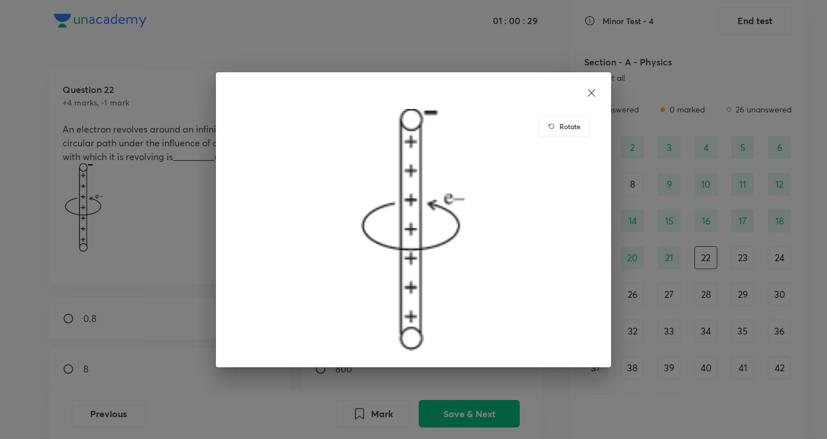
drag, startPoint x: 92, startPoint y: 209, endPoint x: 85, endPoint y: 212, distance: 8.2
click at [89, 222] on div "Rotate" at bounding box center [413, 219] width 827 height 439
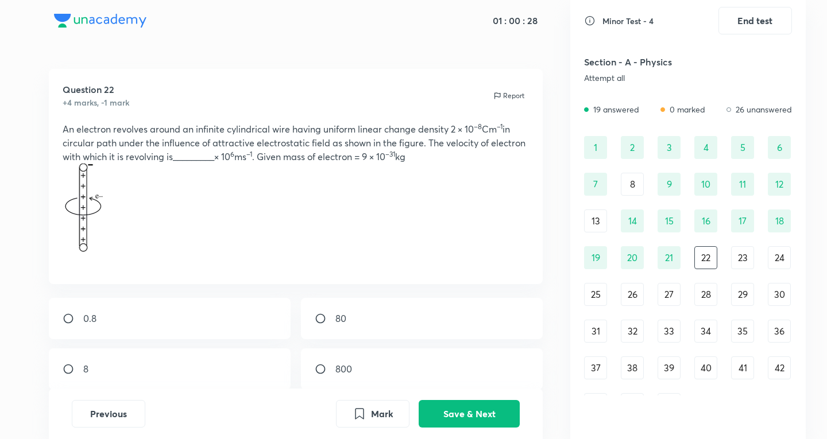
click at [202, 169] on p at bounding box center [296, 210] width 467 height 93
click at [202, 159] on p "An electron revolves around an infinite cylindrical wire having uniform linear …" at bounding box center [296, 142] width 467 height 41
click at [202, 151] on p "An electron revolves around an infinite cylindrical wire having uniform linear …" at bounding box center [296, 142] width 467 height 41
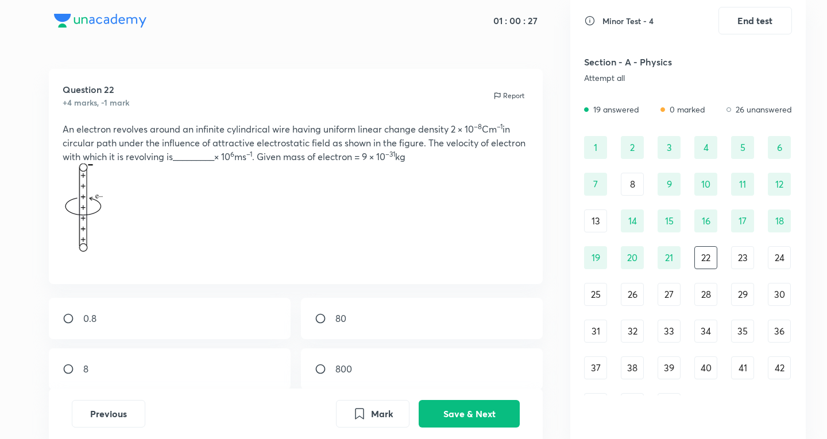
click at [203, 152] on p "An electron revolves around an infinite cylindrical wire having uniform linear …" at bounding box center [296, 142] width 467 height 41
click at [203, 153] on p "An electron revolves around an infinite cylindrical wire having uniform linear …" at bounding box center [296, 142] width 467 height 41
click at [488, 399] on div "Previous Mark Save & Next" at bounding box center [296, 414] width 495 height 51
click at [492, 414] on button "Save & Next" at bounding box center [469, 413] width 101 height 28
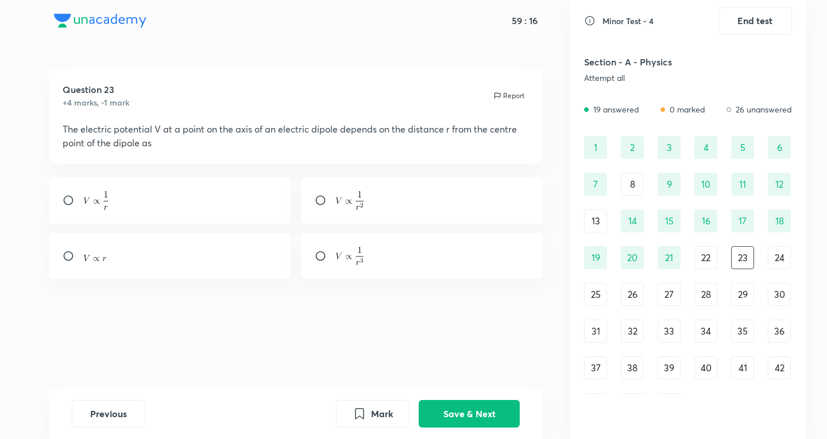
click at [479, 205] on div at bounding box center [422, 201] width 242 height 47
radio input "true"
click at [501, 410] on button "Save & Next" at bounding box center [469, 413] width 101 height 28
click at [160, 272] on div "Question 24 +4 marks, -1 mark Report The work done in carrying a charge of from…" at bounding box center [295, 229] width 549 height 320
click at [182, 262] on div "+ 200 V" at bounding box center [170, 248] width 242 height 41
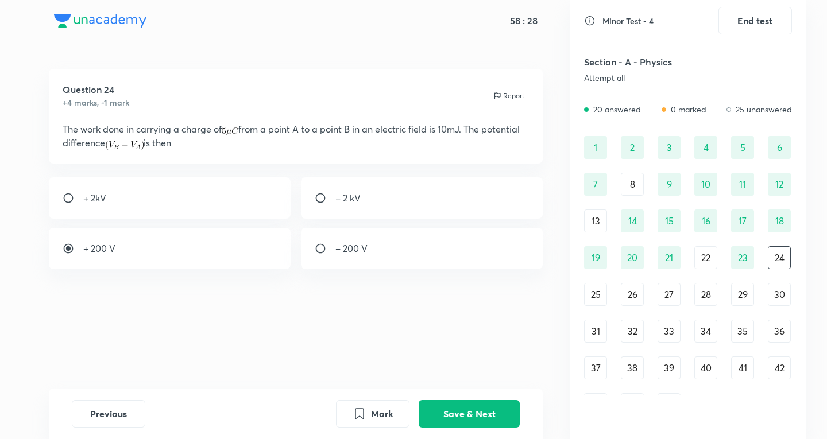
click at [86, 237] on div "+ 200 V" at bounding box center [170, 248] width 242 height 41
click at [200, 254] on div "+ 200 V" at bounding box center [170, 248] width 242 height 41
radio input "true"
click at [460, 418] on button "Save & Next" at bounding box center [469, 413] width 101 height 28
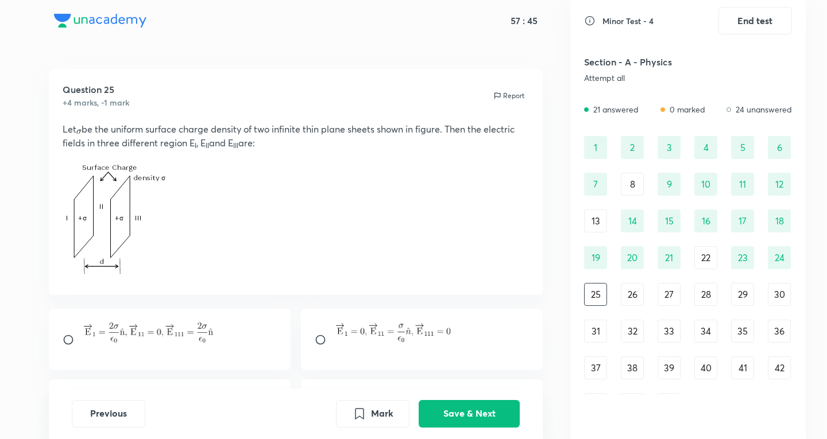
click at [692, 250] on div "1 2 3 4 5 6 7 8 9 10 11 12 13 14 15 16 17 18 19 20 21 22 23 24 25 26 27 28 29 3…" at bounding box center [688, 276] width 208 height 280
click at [696, 252] on div "22" at bounding box center [706, 257] width 23 height 23
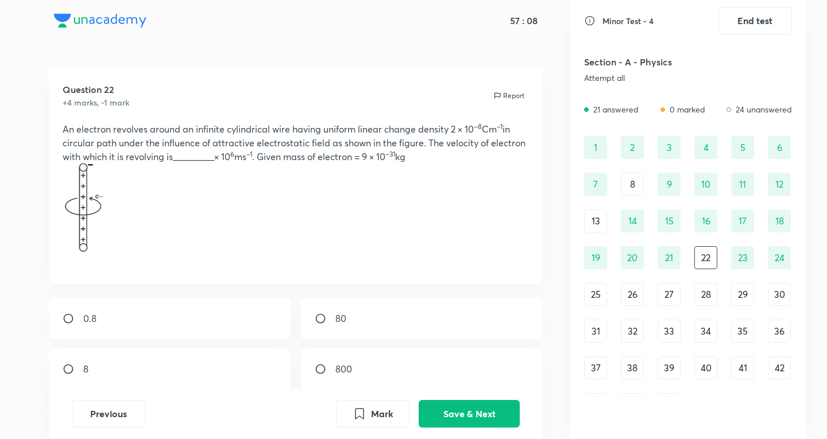
click at [596, 293] on div "25" at bounding box center [595, 294] width 23 height 23
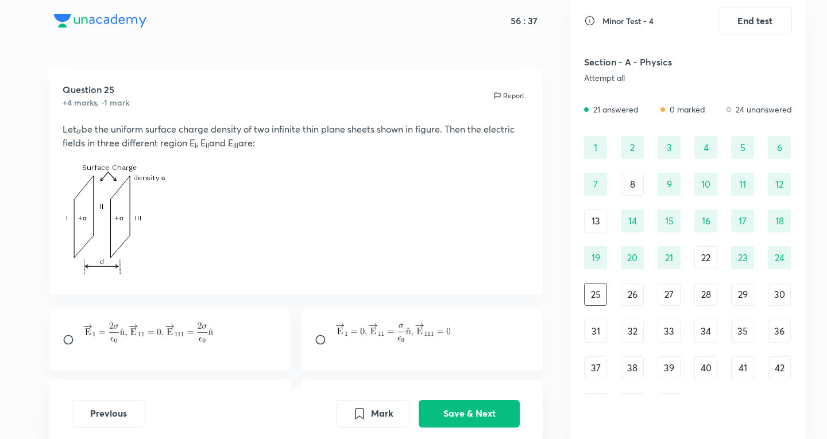
scroll to position [120, 0]
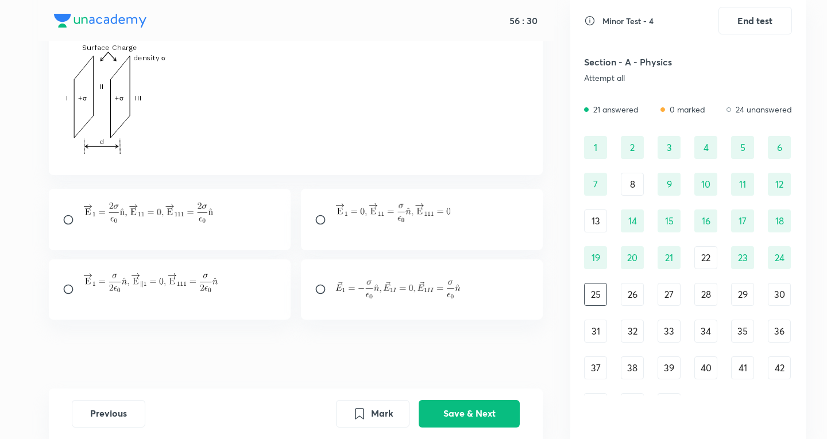
click at [403, 290] on img at bounding box center [397, 290] width 125 height 18
radio input "true"
click at [469, 411] on button "Save & Next" at bounding box center [469, 413] width 101 height 28
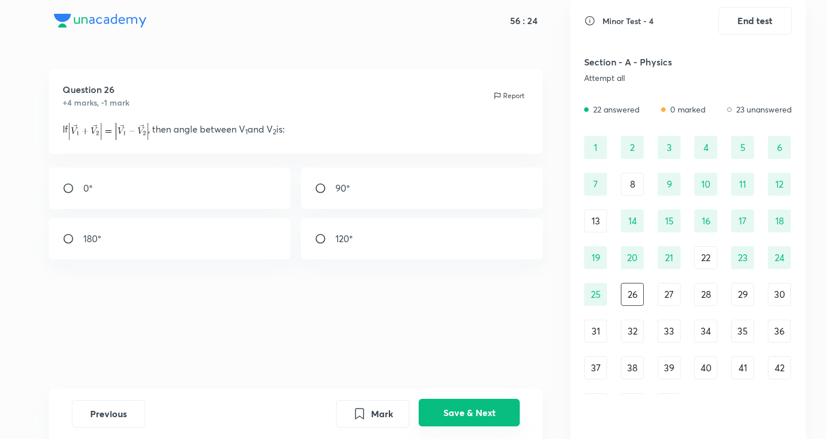
scroll to position [0, 0]
click at [359, 208] on div "90°" at bounding box center [422, 188] width 242 height 41
radio input "true"
click at [452, 422] on button "Save & Next" at bounding box center [469, 413] width 101 height 28
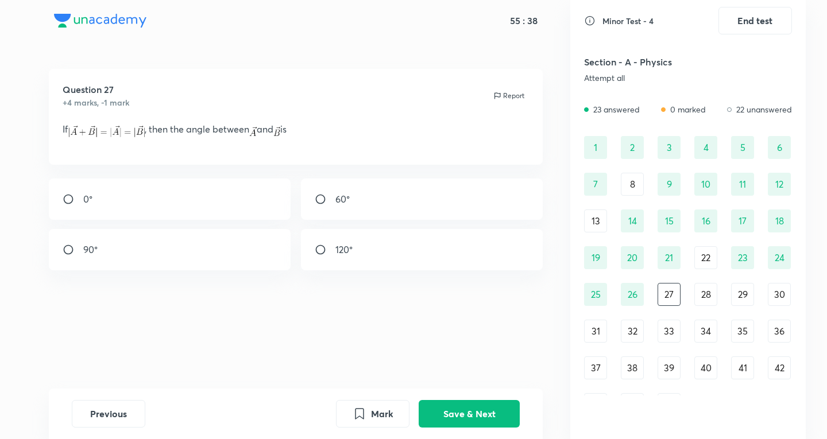
drag, startPoint x: 265, startPoint y: 80, endPoint x: 221, endPoint y: 83, distance: 43.8
click at [221, 83] on div "Question 27 +4 marks, -1 mark Report" at bounding box center [296, 96] width 467 height 26
click at [334, 254] on input "radio" at bounding box center [325, 249] width 21 height 11
radio input "true"
click at [445, 418] on button "Save & Next" at bounding box center [469, 413] width 101 height 28
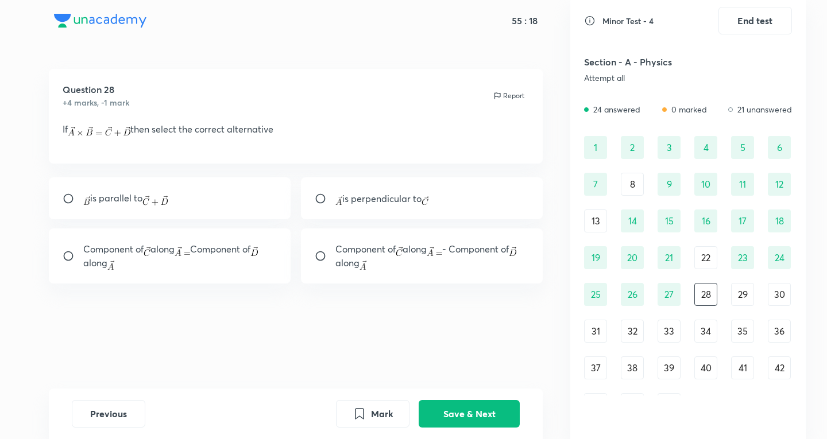
click at [414, 199] on p "is perpendicular to" at bounding box center [382, 199] width 94 height 14
radio input "true"
click at [469, 416] on button "Save & Next" at bounding box center [469, 413] width 101 height 28
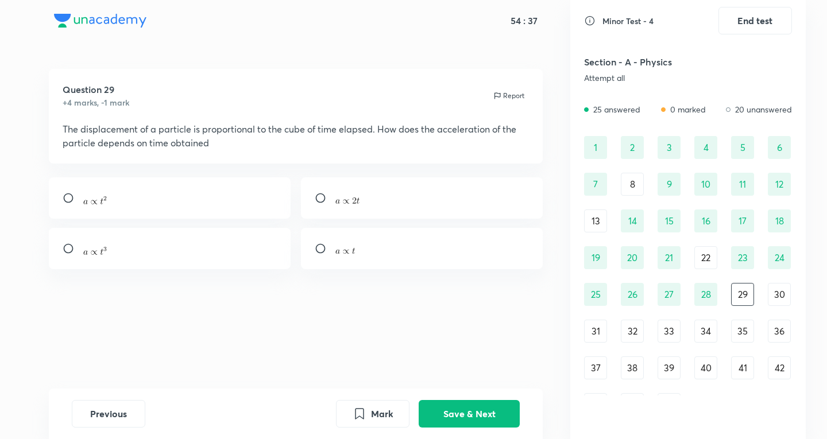
drag, startPoint x: 384, startPoint y: 276, endPoint x: 377, endPoint y: 236, distance: 40.7
click at [383, 274] on div "Question 29 +4 marks, -1 mark Report The displacement of a particle is proporti…" at bounding box center [295, 229] width 549 height 320
click at [372, 232] on div at bounding box center [422, 248] width 242 height 41
radio input "true"
click at [468, 403] on button "Save & Next" at bounding box center [469, 413] width 101 height 28
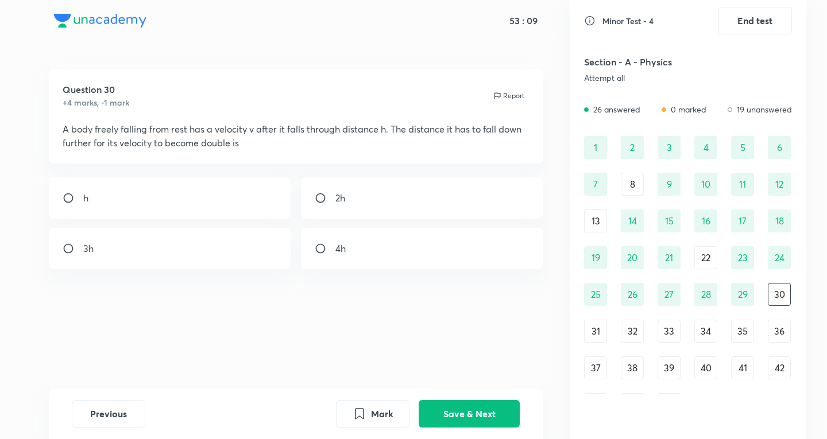
drag, startPoint x: 181, startPoint y: 246, endPoint x: 217, endPoint y: 319, distance: 81.4
click at [181, 246] on div "3h" at bounding box center [170, 248] width 242 height 41
radio input "true"
click at [477, 410] on button "Save & Next" at bounding box center [469, 413] width 101 height 28
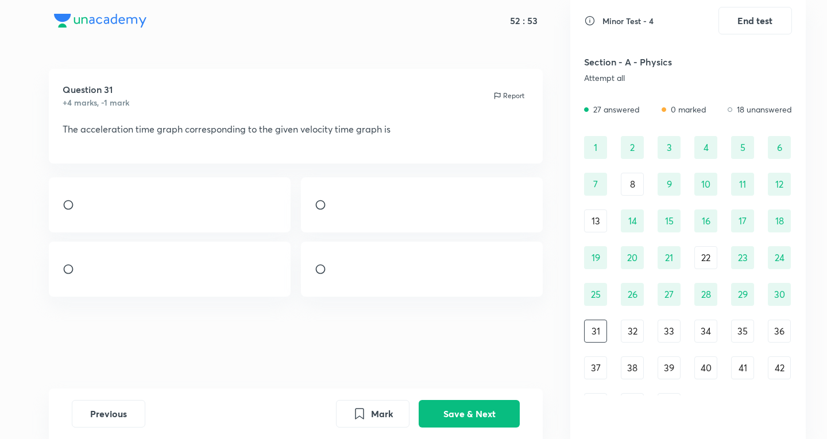
click at [84, 209] on img at bounding box center [83, 208] width 1 height 1
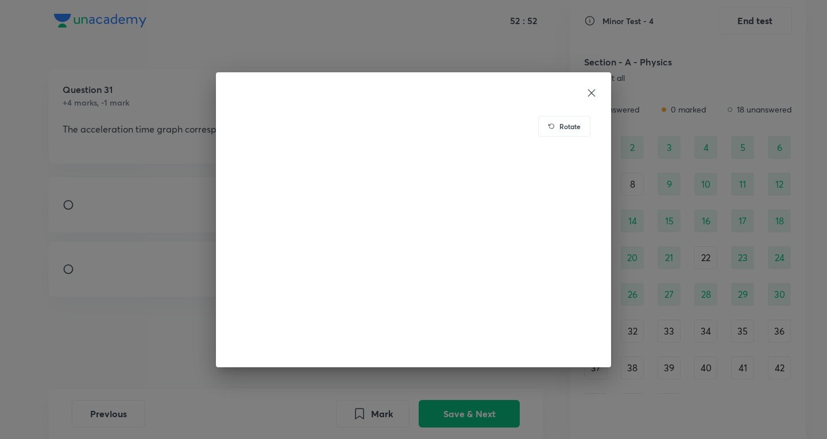
click at [164, 356] on div "Rotate" at bounding box center [413, 219] width 827 height 439
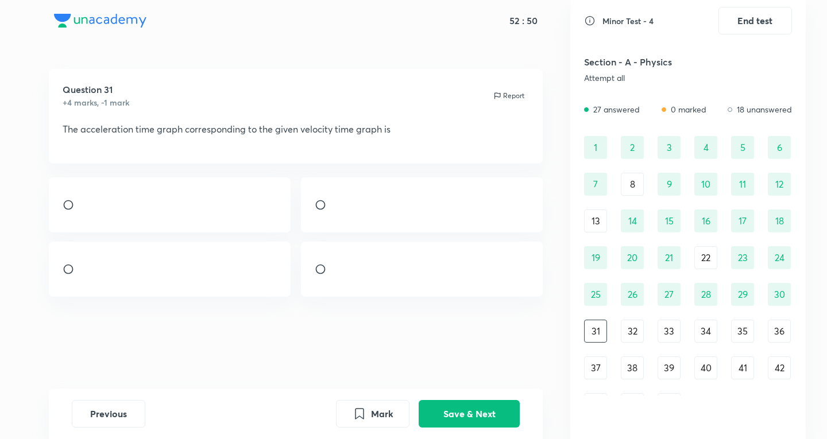
click at [71, 211] on input "radio" at bounding box center [73, 204] width 21 height 11
radio input "true"
click at [430, 414] on button "Save & Next" at bounding box center [469, 413] width 101 height 28
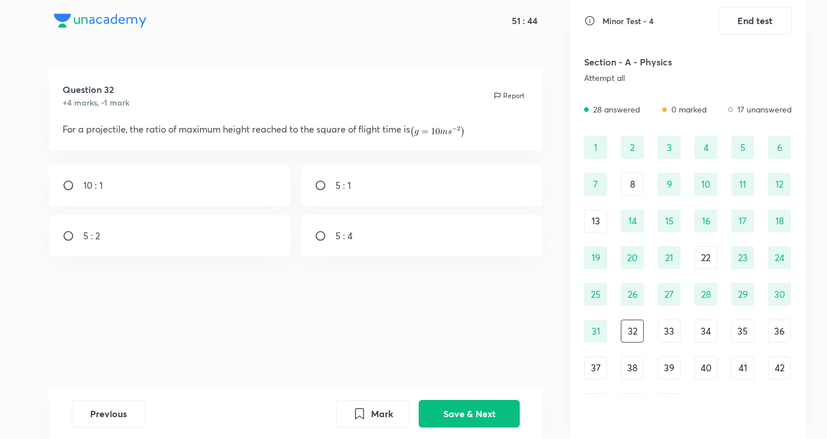
click at [356, 250] on div "5 : 4" at bounding box center [422, 235] width 242 height 41
radio input "true"
click at [479, 428] on div "Previous Mark Save & Next" at bounding box center [296, 414] width 495 height 51
click at [474, 417] on button "Save & Next" at bounding box center [469, 413] width 101 height 28
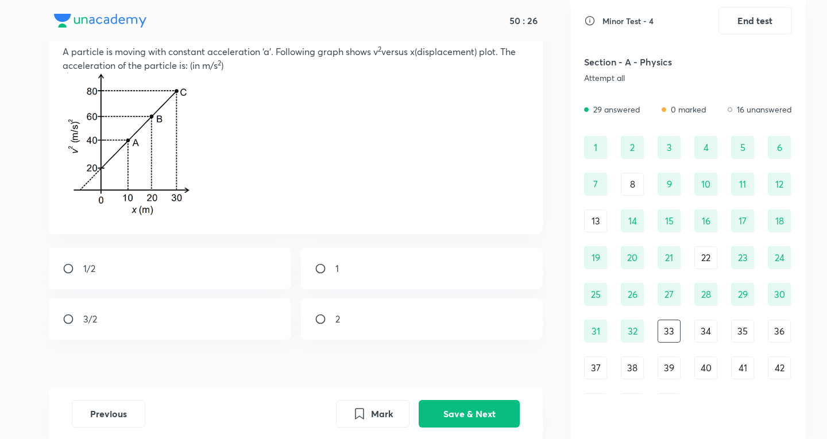
scroll to position [98, 0]
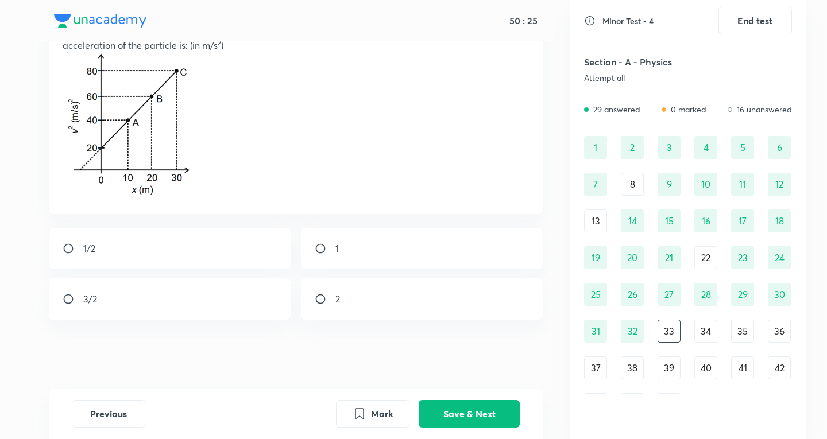
click at [393, 261] on div "1" at bounding box center [422, 248] width 242 height 41
radio input "true"
click at [462, 404] on button "Save & Next" at bounding box center [469, 413] width 101 height 28
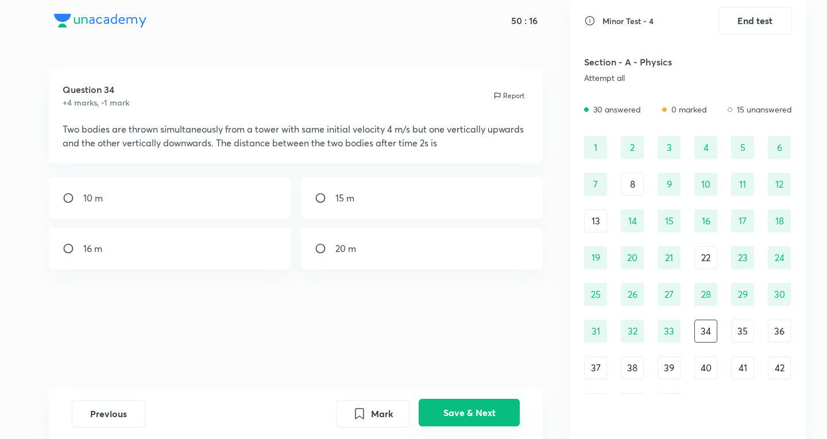
scroll to position [0, 0]
click at [176, 254] on div "16 m" at bounding box center [170, 248] width 242 height 41
radio input "true"
click at [481, 408] on button "Save & Next" at bounding box center [469, 413] width 101 height 28
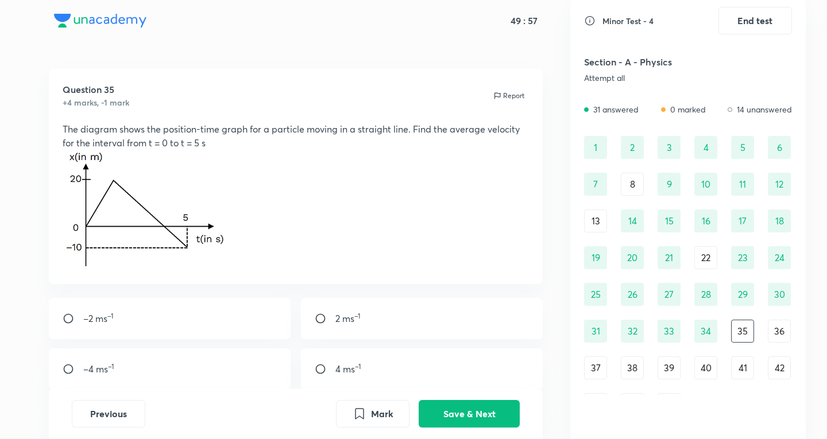
click at [711, 334] on div "34" at bounding box center [706, 331] width 23 height 23
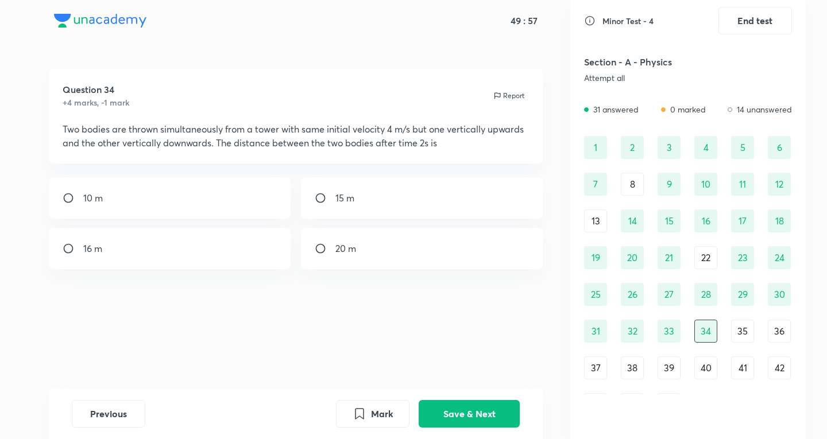
radio input "true"
click at [474, 394] on div "Previous Mark Save & Next" at bounding box center [296, 414] width 495 height 51
click at [488, 427] on div "Mark Save & Next" at bounding box center [428, 414] width 184 height 28
click at [484, 411] on button "Save & Next" at bounding box center [469, 413] width 101 height 28
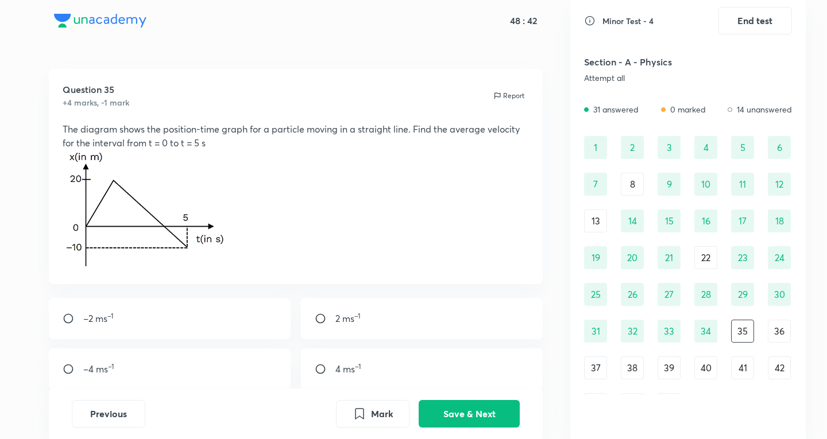
click at [165, 322] on div "–2 ms –1" at bounding box center [170, 318] width 242 height 41
radio input "true"
click at [467, 427] on div "Mark Save & Next" at bounding box center [428, 414] width 184 height 28
click at [466, 422] on button "Save & Next" at bounding box center [469, 413] width 101 height 28
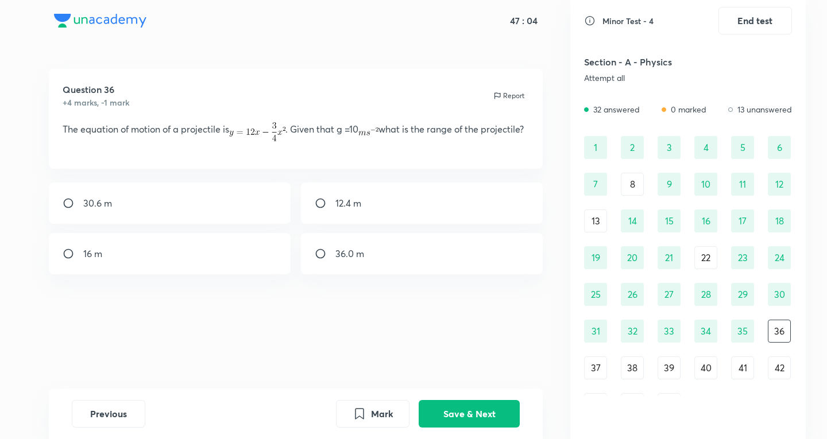
drag, startPoint x: 113, startPoint y: 279, endPoint x: 123, endPoint y: 276, distance: 10.9
click at [115, 275] on div "16 m" at bounding box center [170, 253] width 242 height 41
radio input "true"
click at [450, 408] on button "Save & Next" at bounding box center [469, 413] width 101 height 28
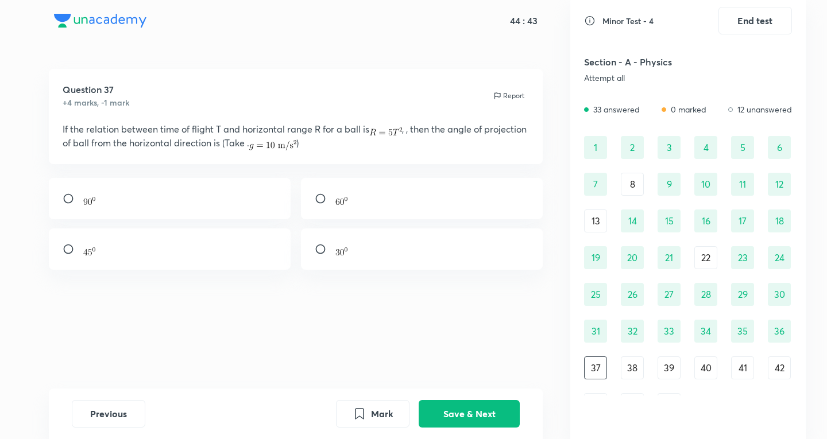
click at [99, 238] on div at bounding box center [170, 249] width 242 height 41
radio input "true"
click at [482, 407] on button "Save & Next" at bounding box center [469, 413] width 101 height 28
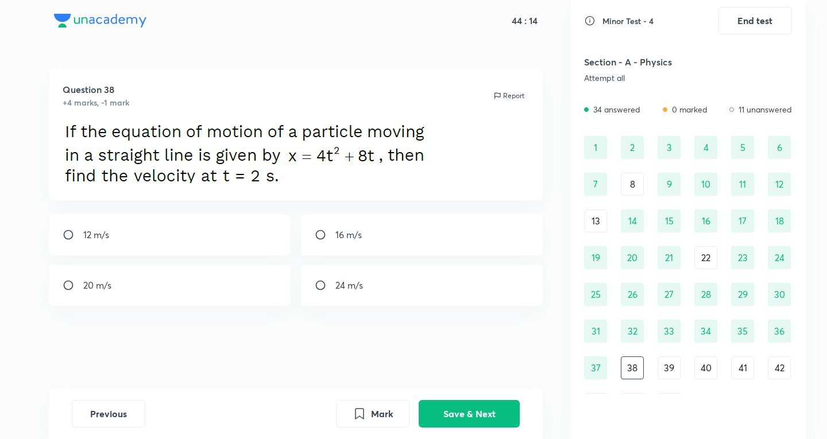
click at [380, 284] on div "24 m/s" at bounding box center [422, 285] width 242 height 41
click at [500, 425] on button "Save & Next" at bounding box center [469, 413] width 101 height 28
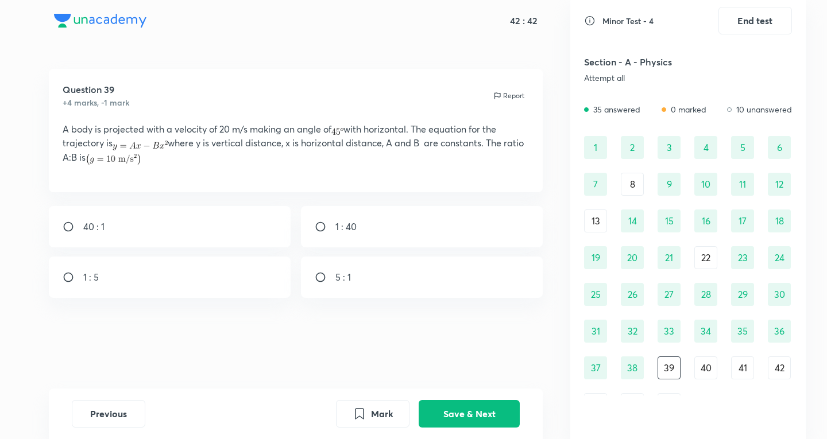
click at [209, 220] on div "40 : 1" at bounding box center [170, 226] width 242 height 41
click at [496, 405] on button "Save & Next" at bounding box center [469, 413] width 101 height 28
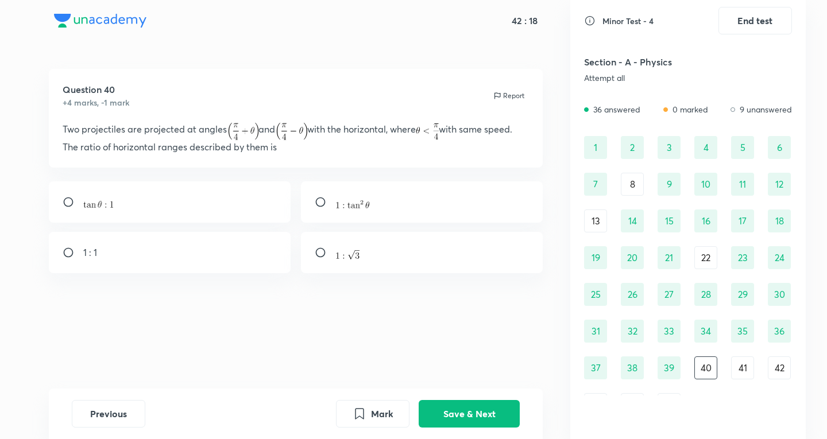
click at [285, 126] on img at bounding box center [291, 131] width 32 height 17
click at [217, 283] on div "Question 40 +4 marks, -1 mark Report Two projectiles are projected at angles an…" at bounding box center [295, 229] width 549 height 320
click at [221, 263] on div "1 : 1" at bounding box center [170, 252] width 242 height 41
click at [440, 402] on button "Save & Next" at bounding box center [469, 413] width 101 height 28
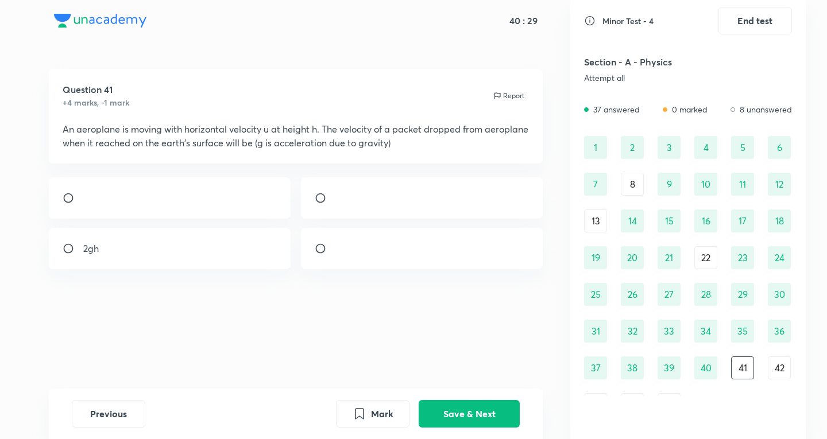
click at [195, 195] on div at bounding box center [170, 198] width 242 height 41
click at [494, 414] on button "Save & Next" at bounding box center [469, 413] width 101 height 28
click at [435, 175] on div "Question 42 +4 marks, -1 mark Report Two bodies are projected with the same vel…" at bounding box center [295, 229] width 549 height 320
click at [431, 193] on div "1 : 3" at bounding box center [422, 198] width 242 height 41
click at [468, 410] on button "Save & Next" at bounding box center [469, 413] width 101 height 28
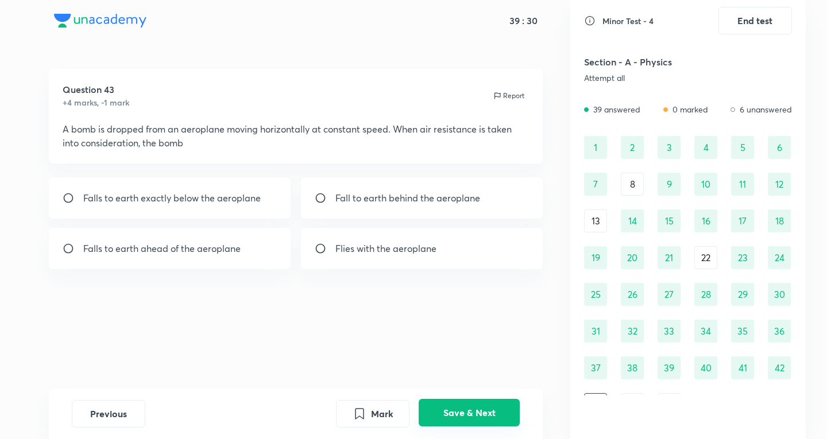
scroll to position [21, 0]
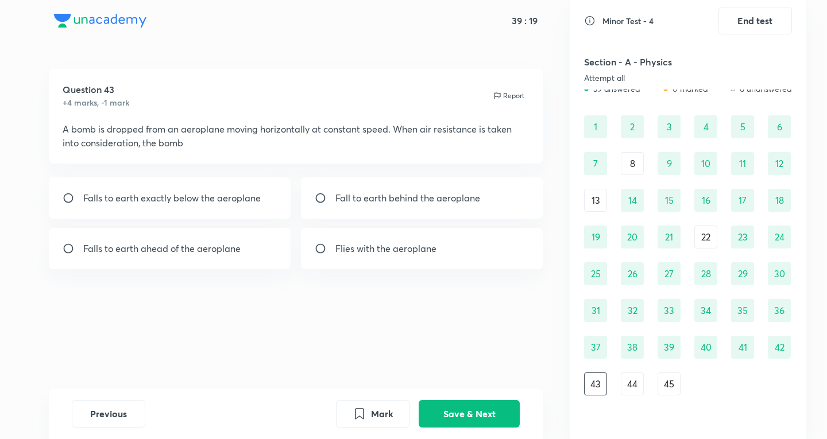
click at [417, 203] on p "Fall to earth behind the aeroplane" at bounding box center [407, 198] width 145 height 14
click at [446, 415] on button "Save & Next" at bounding box center [469, 413] width 101 height 28
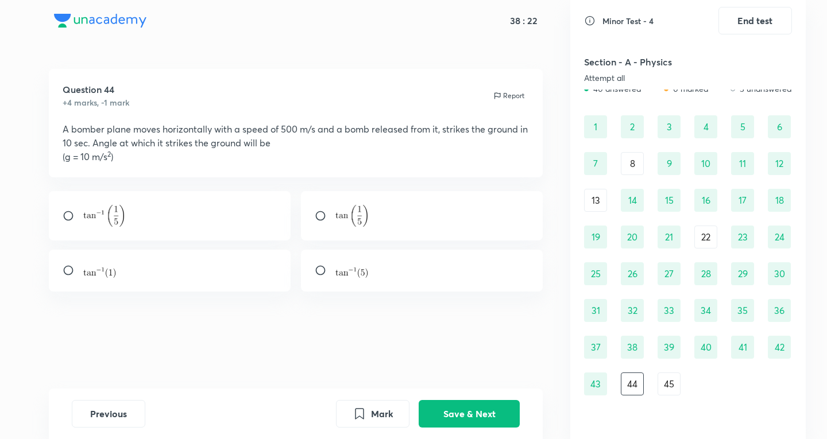
click at [129, 191] on div "Question 44 +4 marks, -1 mark Report A bomber plane moves horizontally with a s…" at bounding box center [295, 229] width 549 height 320
click at [133, 198] on div at bounding box center [170, 215] width 242 height 49
click at [495, 416] on button "Save & Next" at bounding box center [469, 413] width 101 height 28
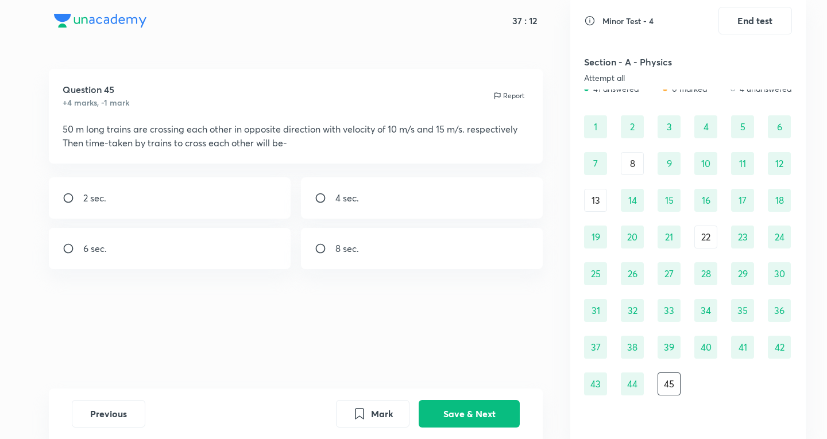
click at [358, 209] on div "4 sec." at bounding box center [422, 198] width 242 height 41
click at [465, 408] on button "Save & Next" at bounding box center [469, 413] width 101 height 28
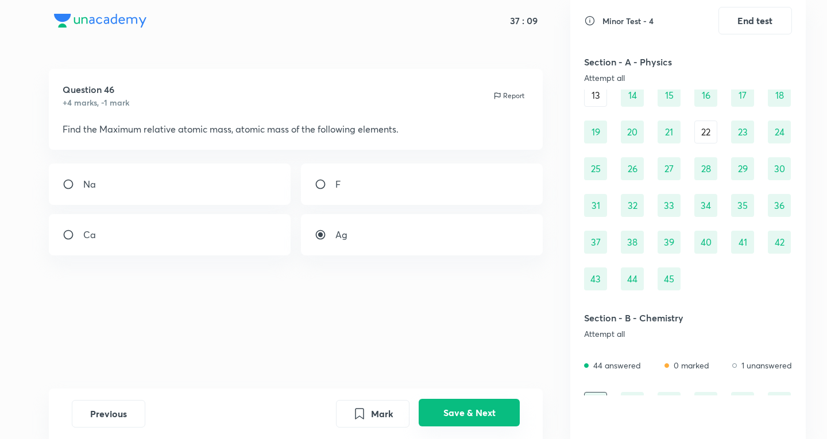
scroll to position [145, 0]
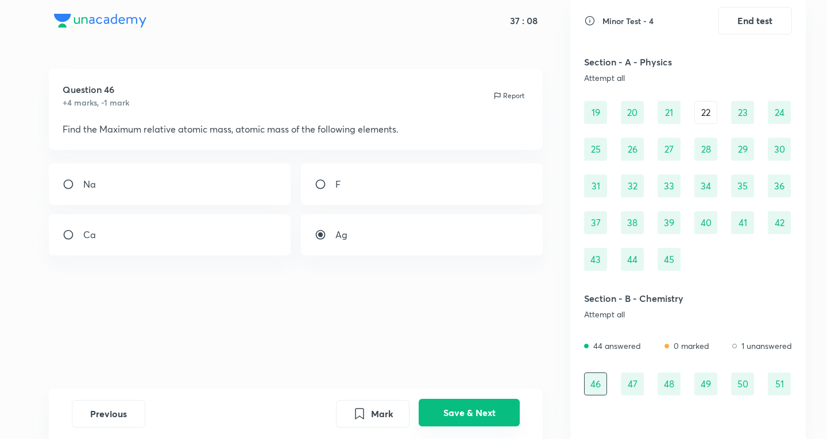
click at [494, 418] on button "Save & Next" at bounding box center [469, 413] width 101 height 28
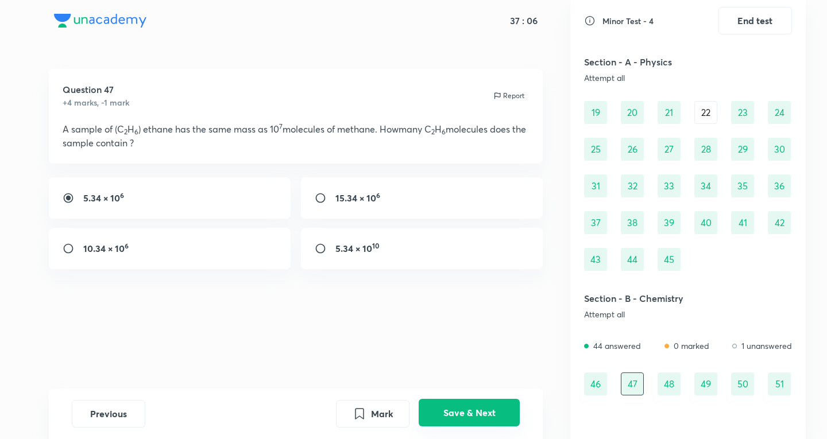
click at [494, 418] on button "Save & Next" at bounding box center [469, 413] width 101 height 28
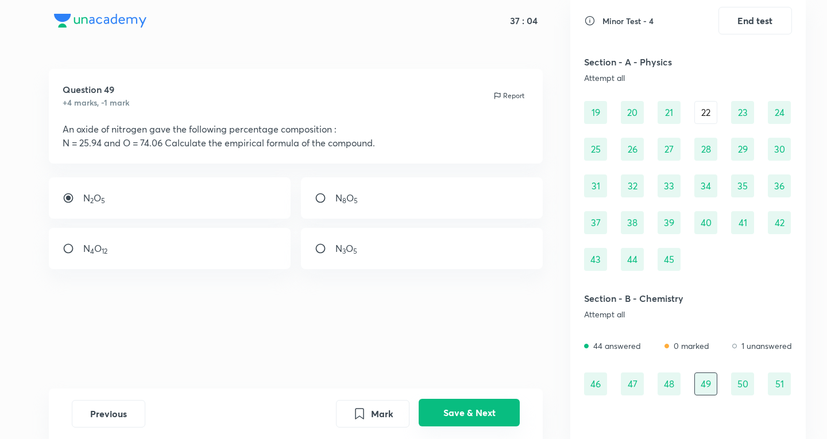
click at [494, 418] on button "Save & Next" at bounding box center [469, 413] width 101 height 28
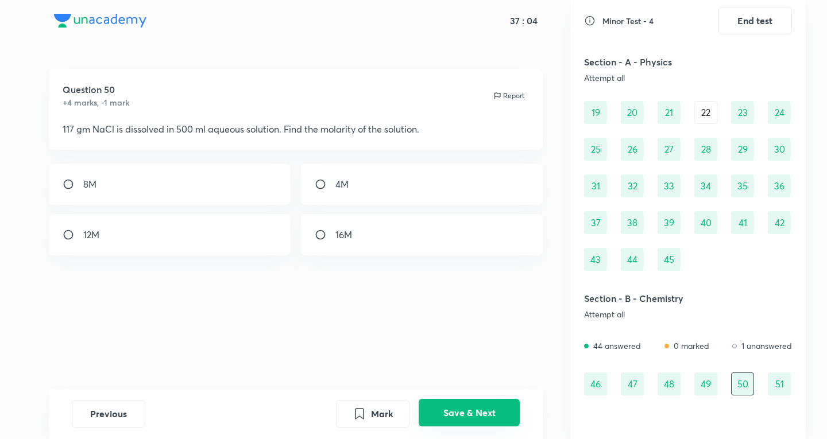
click at [494, 418] on button "Save & Next" at bounding box center [469, 413] width 101 height 28
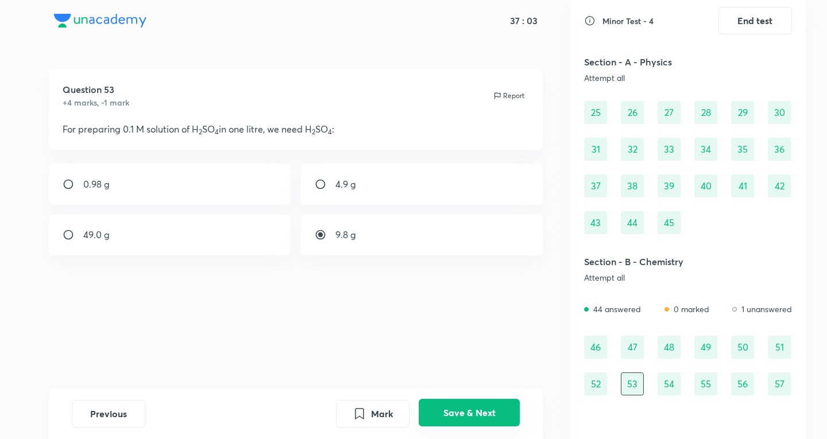
click at [494, 418] on button "Save & Next" at bounding box center [469, 413] width 101 height 28
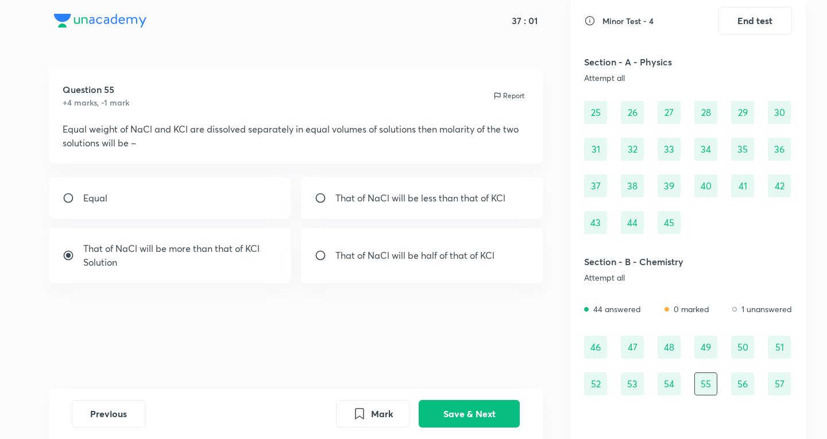
click at [670, 382] on div "54" at bounding box center [669, 384] width 23 height 23
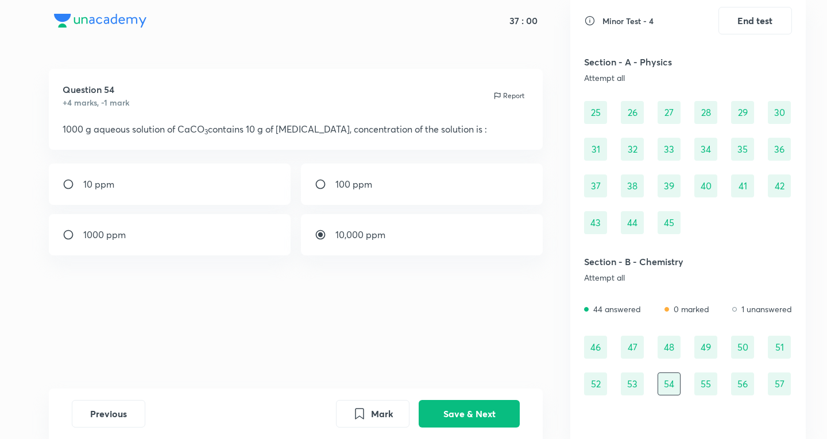
click at [639, 384] on div "53" at bounding box center [632, 384] width 23 height 23
click at [587, 385] on div "52" at bounding box center [595, 384] width 23 height 23
click at [786, 348] on div "51" at bounding box center [779, 347] width 23 height 23
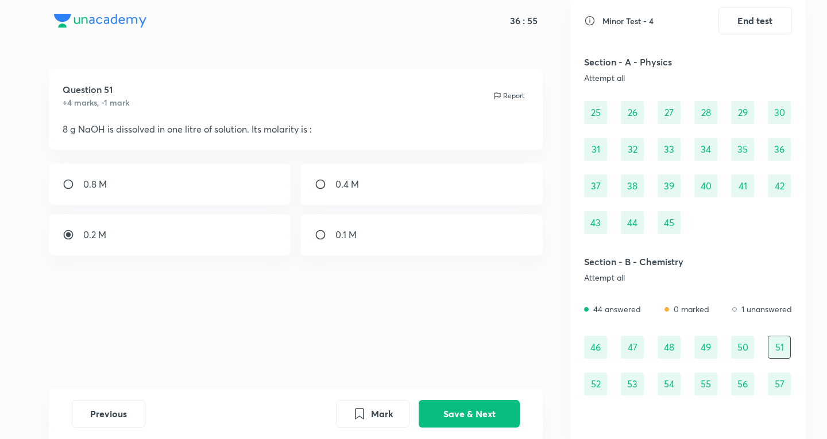
click at [753, 353] on div "50" at bounding box center [742, 347] width 23 height 23
click at [705, 345] on div "49" at bounding box center [706, 347] width 23 height 23
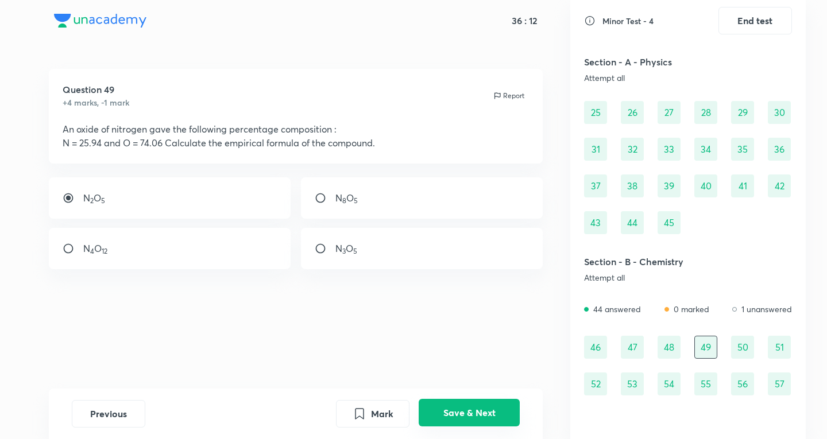
click at [461, 418] on button "Save & Next" at bounding box center [469, 413] width 101 height 28
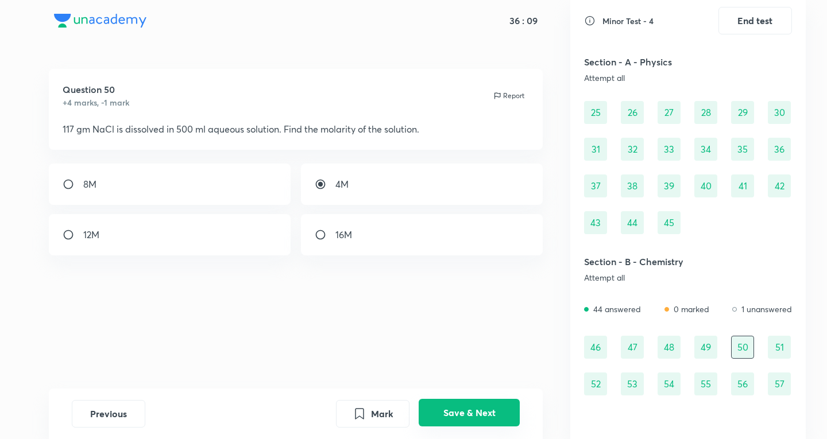
click at [461, 418] on button "Save & Next" at bounding box center [469, 413] width 101 height 28
click at [464, 416] on button "Save & Next" at bounding box center [469, 413] width 101 height 28
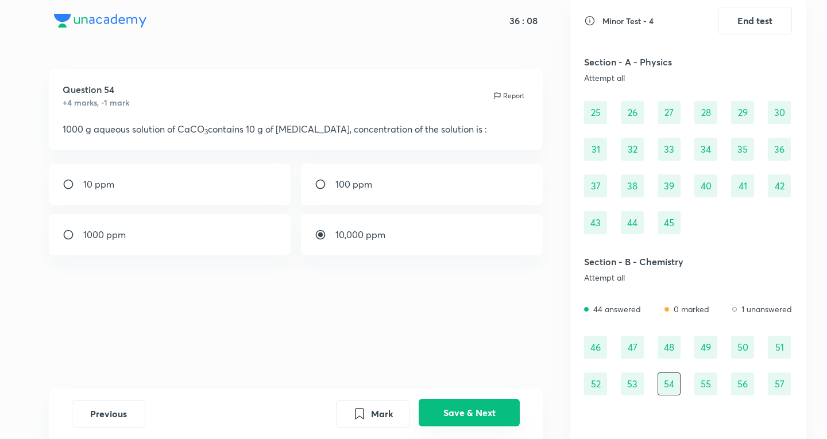
click at [464, 416] on button "Save & Next" at bounding box center [469, 413] width 101 height 28
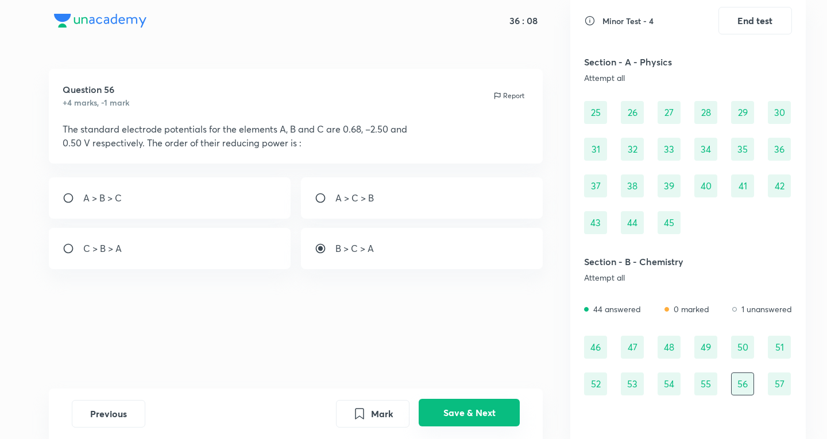
click at [464, 416] on button "Save & Next" at bounding box center [469, 413] width 101 height 28
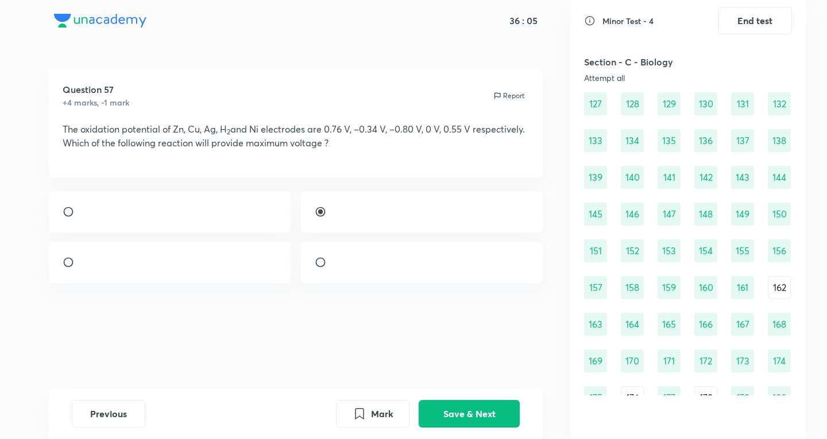
scroll to position [1068, 0]
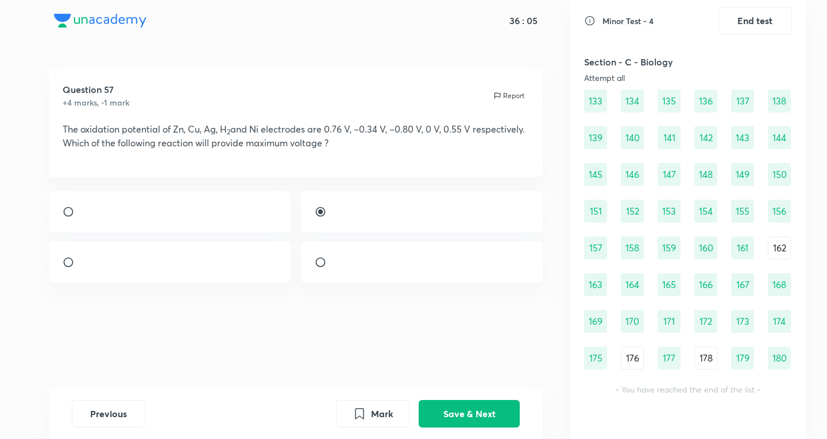
click at [654, 300] on div "91 92 93 94 95 96 97 98 99 100 101 102 103 104 105 106 107 108 109 110 111 112 …" at bounding box center [688, 101] width 208 height 538
click at [669, 283] on div "165" at bounding box center [669, 284] width 23 height 23
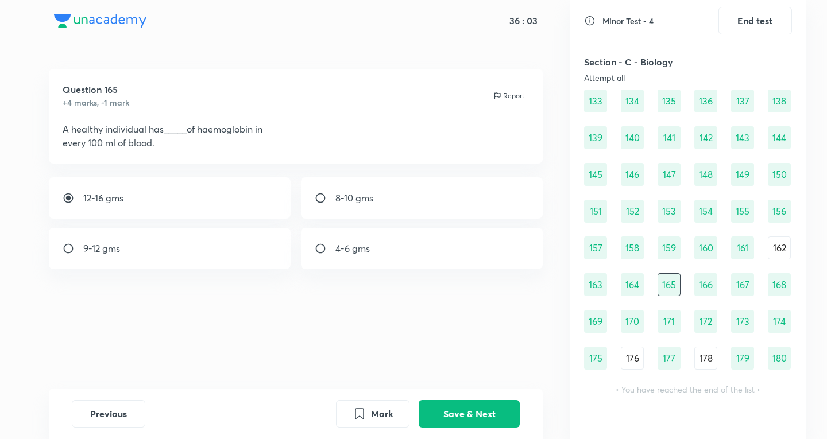
click at [677, 368] on div "177" at bounding box center [669, 358] width 23 height 23
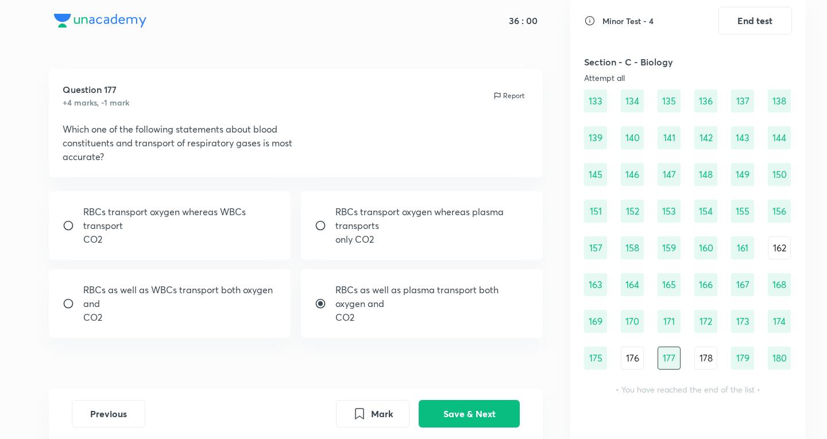
click at [670, 311] on div "171" at bounding box center [669, 321] width 23 height 23
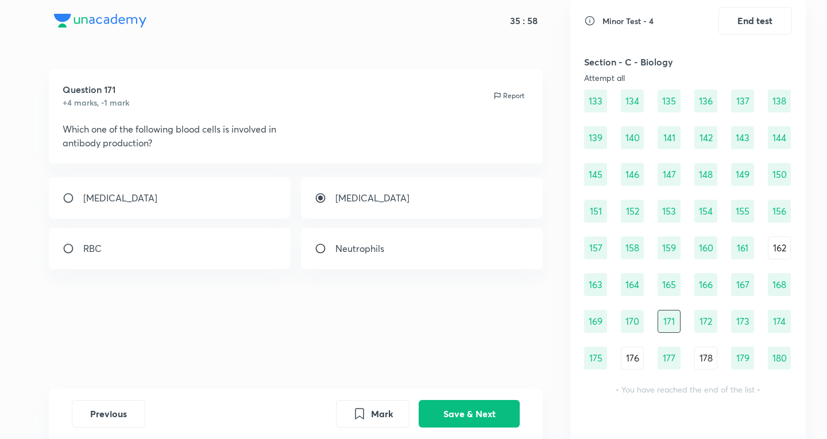
click at [634, 358] on div "176" at bounding box center [632, 358] width 23 height 23
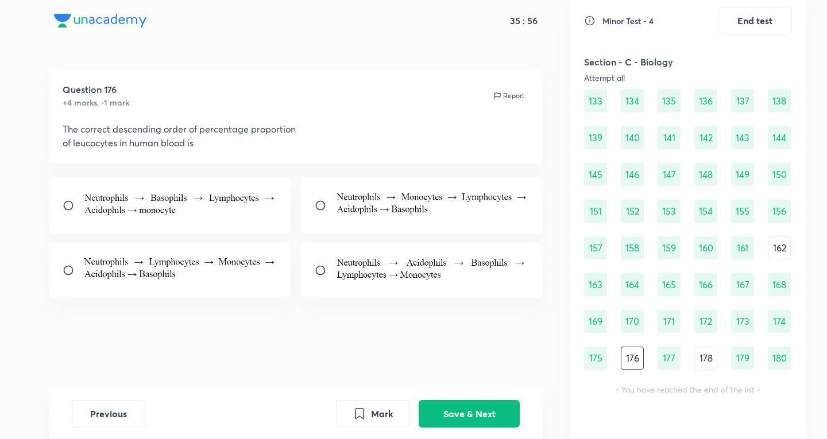
click at [603, 323] on div "169" at bounding box center [595, 321] width 23 height 23
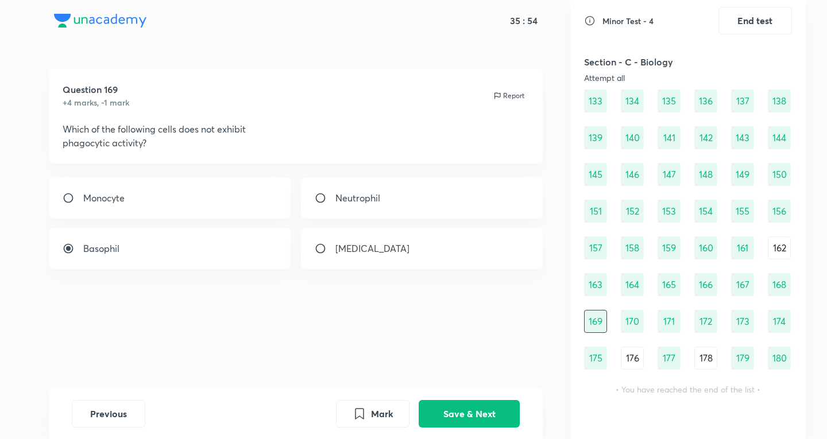
click at [598, 286] on div "163" at bounding box center [595, 284] width 23 height 23
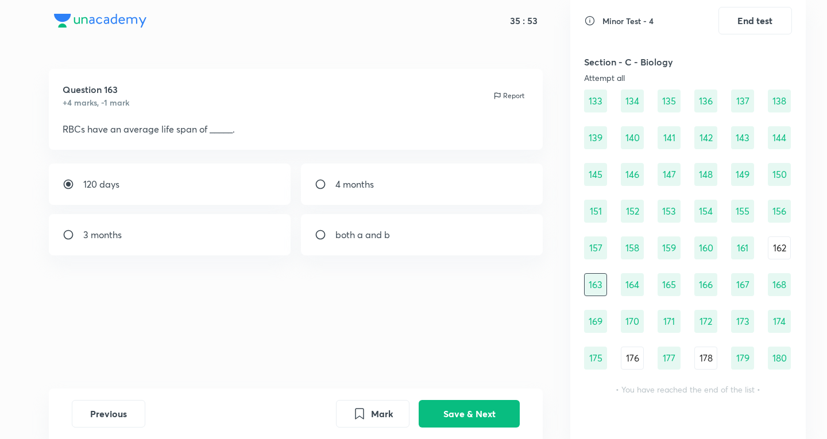
click at [604, 322] on div "169" at bounding box center [595, 321] width 23 height 23
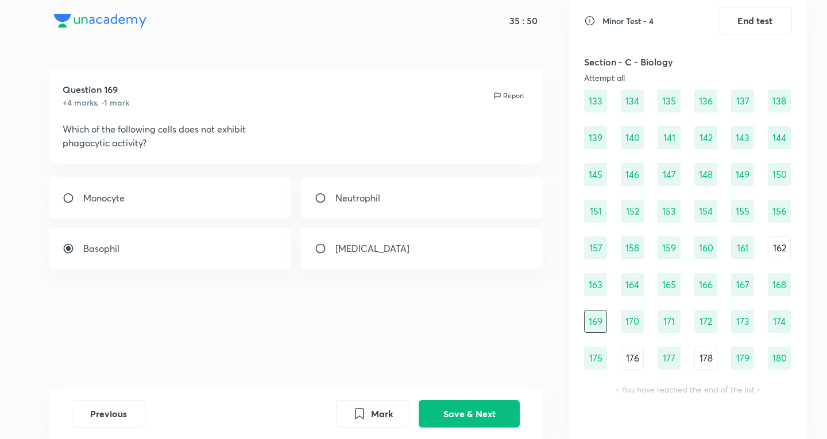
click at [694, 286] on div "91 92 93 94 95 96 97 98 99 100 101 102 103 104 105 106 107 108 109 110 111 112 …" at bounding box center [688, 101] width 208 height 538
click at [702, 290] on div "166" at bounding box center [706, 284] width 23 height 23
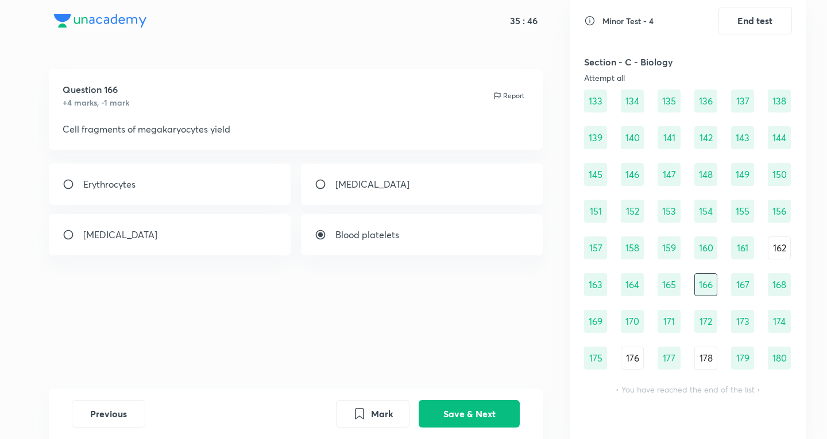
click at [697, 242] on div "160" at bounding box center [706, 248] width 23 height 23
click at [710, 218] on div "154" at bounding box center [706, 211] width 23 height 23
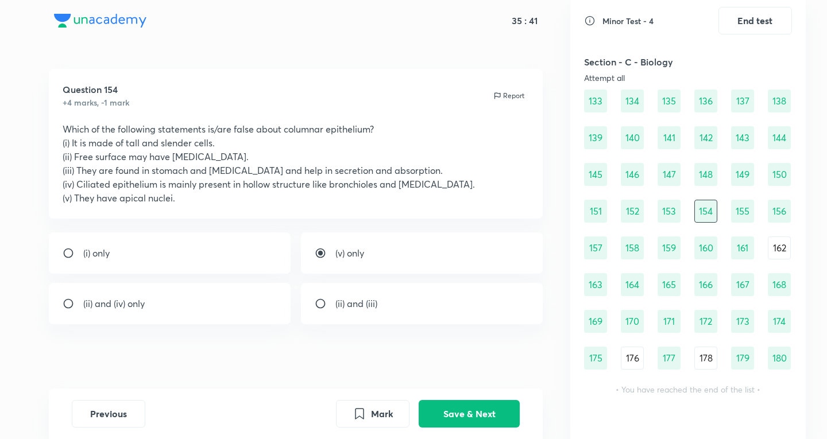
click at [707, 166] on div "148" at bounding box center [706, 174] width 23 height 23
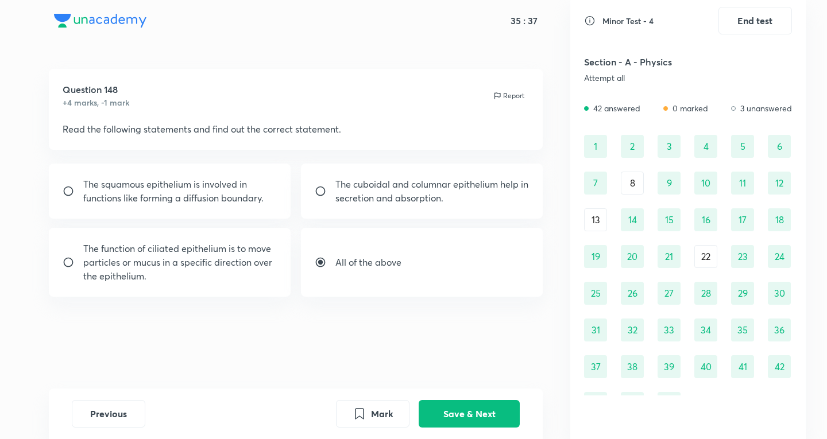
scroll to position [0, 0]
click at [628, 184] on div "8" at bounding box center [632, 184] width 23 height 23
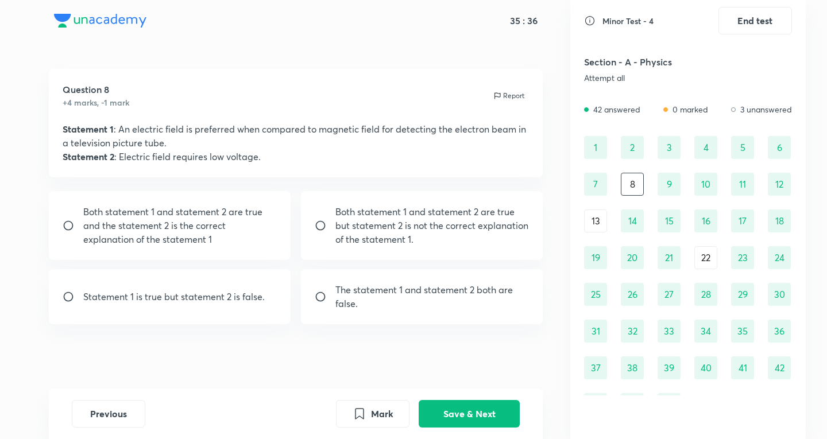
click at [594, 211] on div "13" at bounding box center [595, 221] width 23 height 23
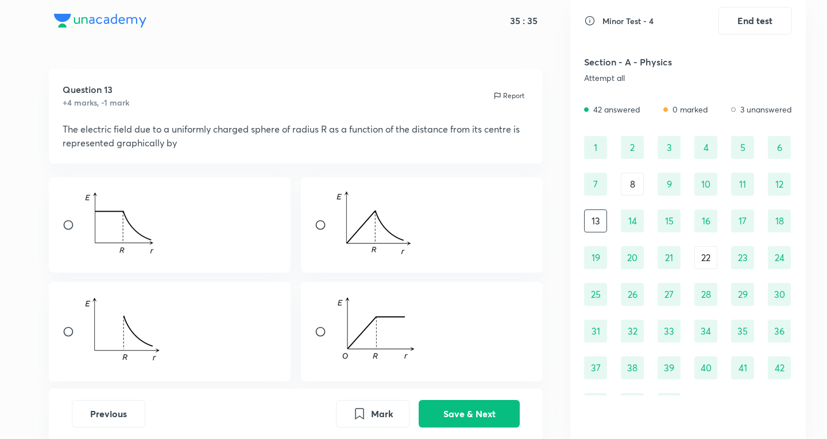
click at [635, 184] on div "8" at bounding box center [632, 184] width 23 height 23
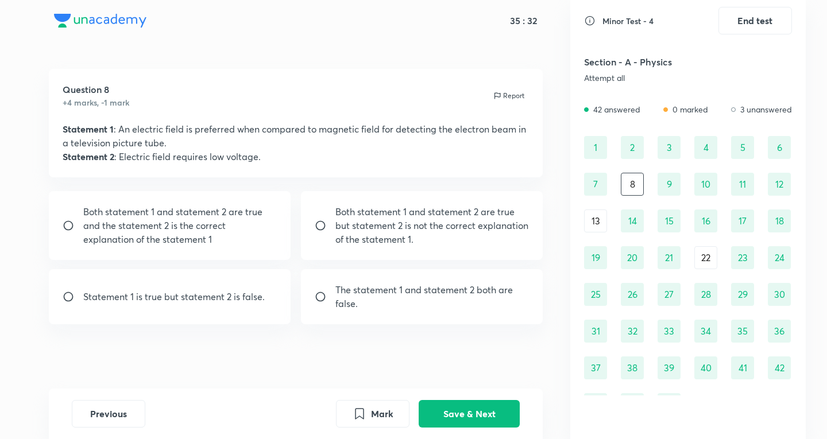
click at [711, 265] on div "22" at bounding box center [706, 257] width 23 height 23
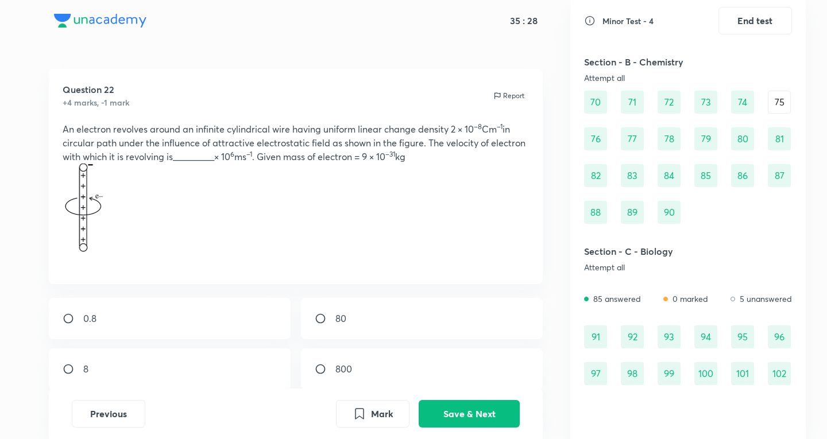
scroll to position [383, 0]
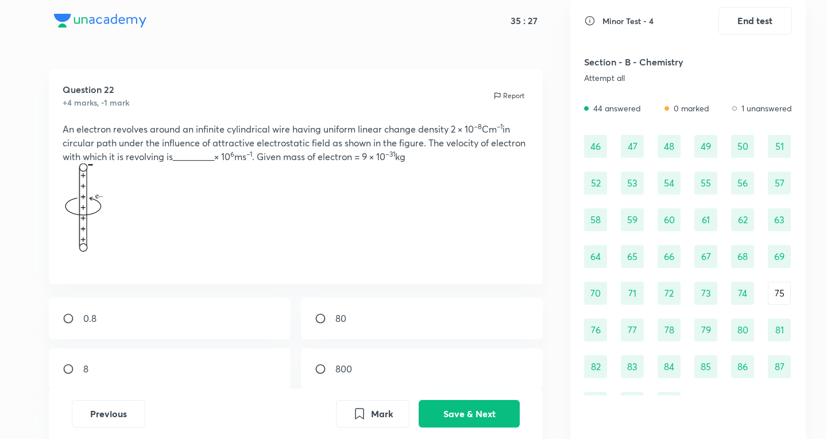
drag, startPoint x: 780, startPoint y: 276, endPoint x: 781, endPoint y: 284, distance: 8.6
click at [781, 276] on div "46 47 48 49 50 51 52 53 54 55 56 57 58 59 60 61 62 63 64 65 66 67 68 69 70 71 7…" at bounding box center [688, 275] width 208 height 280
click at [781, 286] on div "75" at bounding box center [779, 293] width 23 height 23
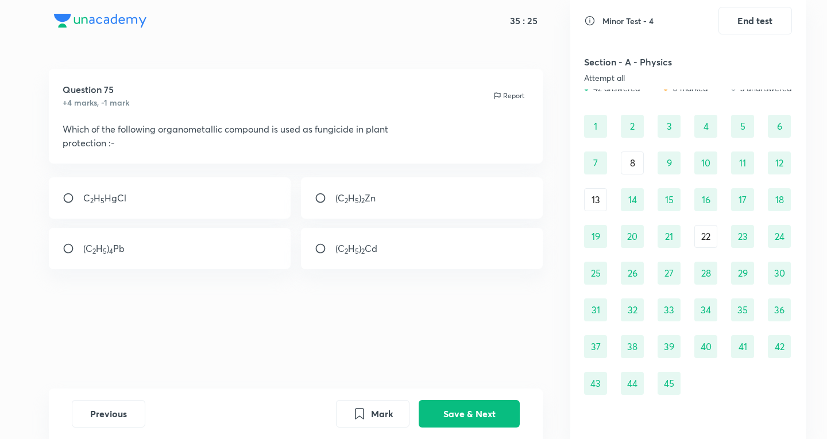
scroll to position [0, 0]
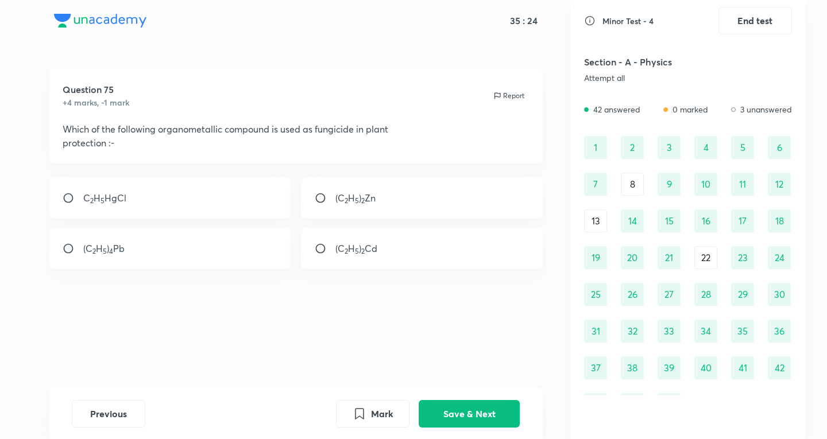
click at [705, 252] on div "22" at bounding box center [706, 257] width 23 height 23
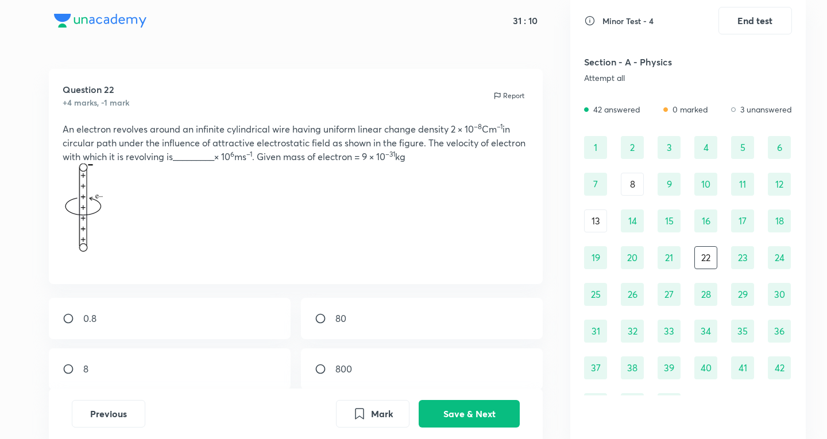
click at [130, 380] on div "8" at bounding box center [170, 369] width 242 height 41
click at [455, 411] on button "Save & Next" at bounding box center [469, 413] width 101 height 28
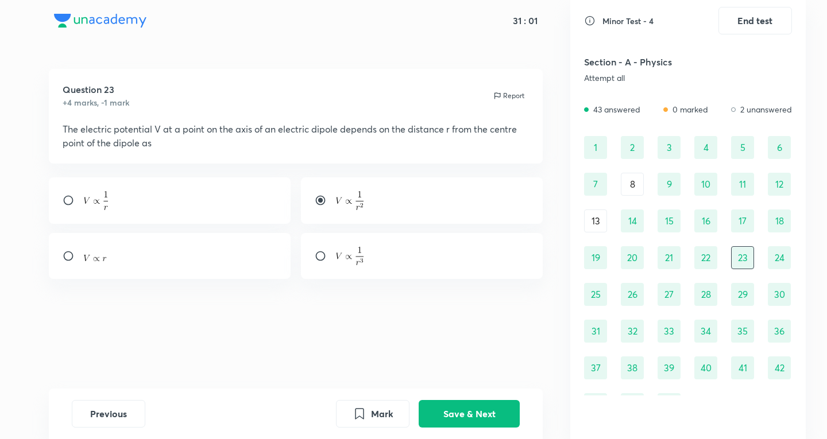
click at [628, 199] on div "1 2 3 4 5 6 7 8 9 10 11 12 13 14 15 16 17 18 19 20 21 22 23 24 25 26 27 28 29 3…" at bounding box center [688, 276] width 208 height 280
click at [631, 190] on div "8" at bounding box center [632, 184] width 23 height 23
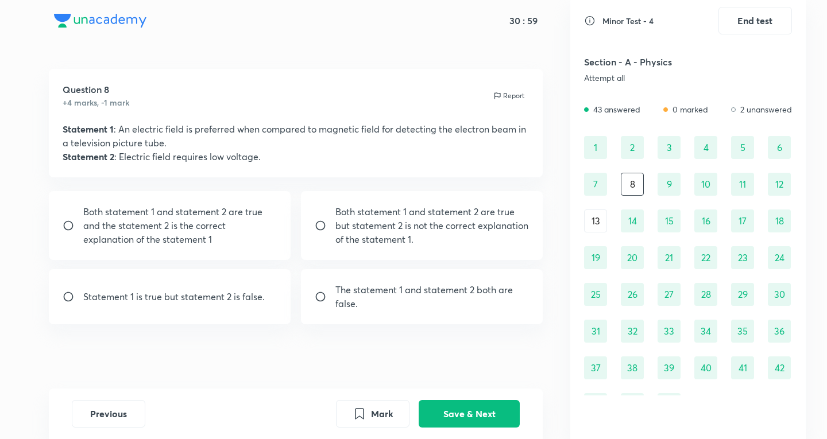
click at [586, 229] on div "13" at bounding box center [595, 221] width 23 height 23
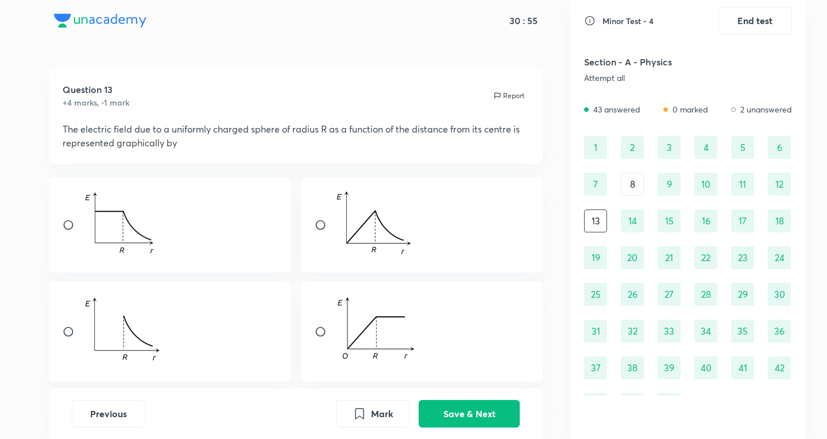
click at [638, 219] on div "14" at bounding box center [632, 221] width 23 height 23
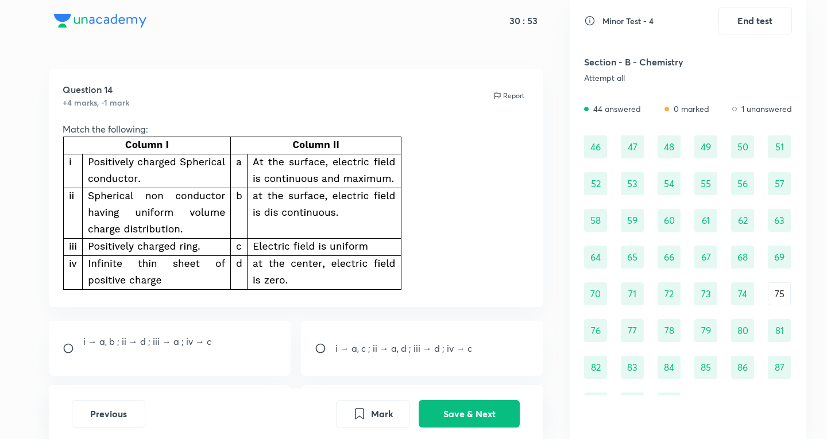
scroll to position [383, 0]
drag, startPoint x: 767, startPoint y: 286, endPoint x: 774, endPoint y: 291, distance: 8.5
click at [770, 288] on div "46 47 48 49 50 51 52 53 54 55 56 57 58 59 60 61 62 63 64 65 66 67 68 69 70 71 7…" at bounding box center [688, 275] width 208 height 280
click at [774, 291] on div "75" at bounding box center [779, 293] width 23 height 23
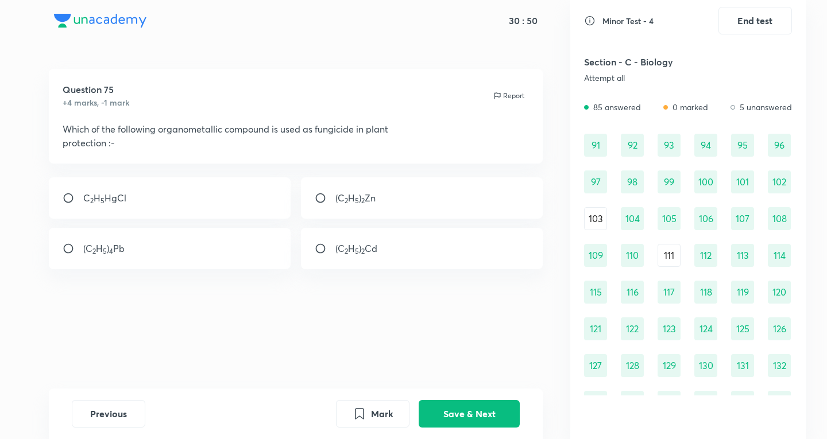
scroll to position [766, 0]
click at [595, 223] on div "103" at bounding box center [595, 219] width 23 height 23
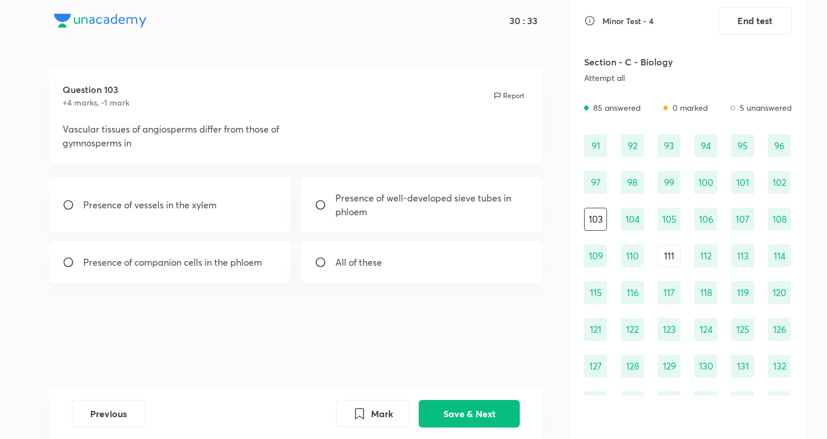
click at [663, 259] on div "111" at bounding box center [669, 256] width 23 height 23
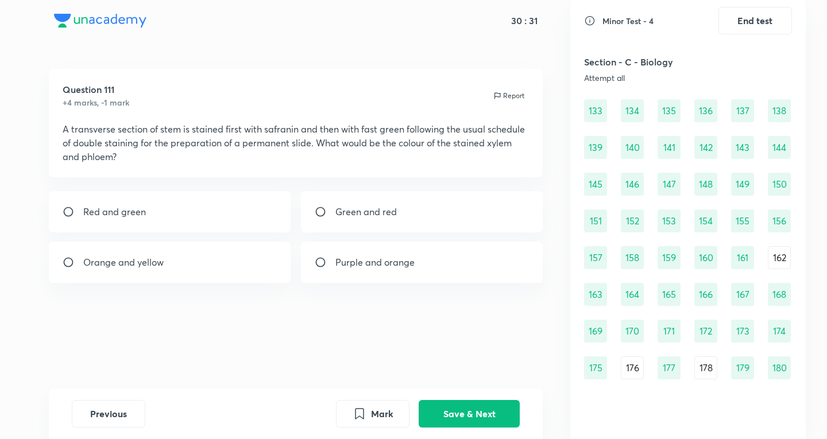
scroll to position [1068, 0]
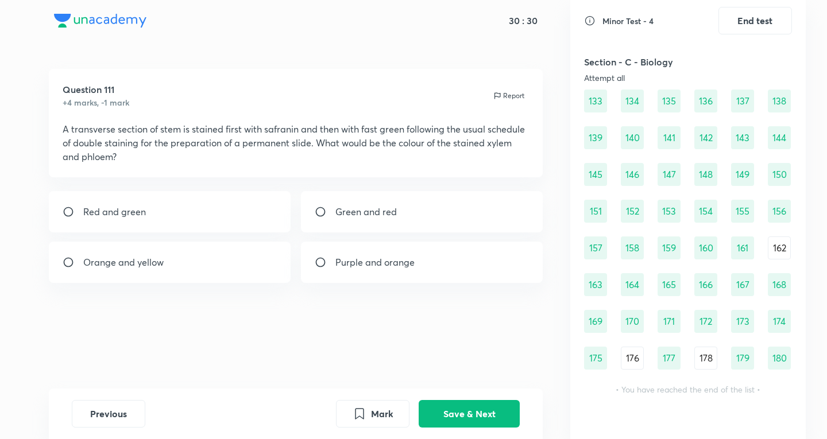
click at [786, 251] on div "162" at bounding box center [779, 248] width 23 height 23
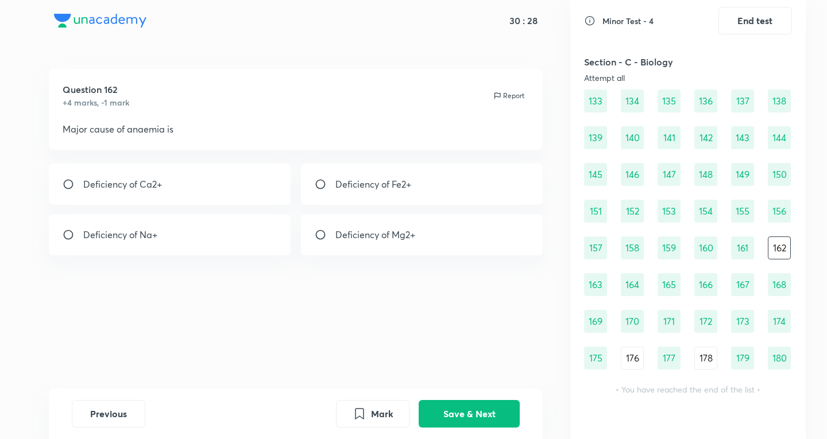
click at [697, 362] on div "178" at bounding box center [706, 358] width 23 height 23
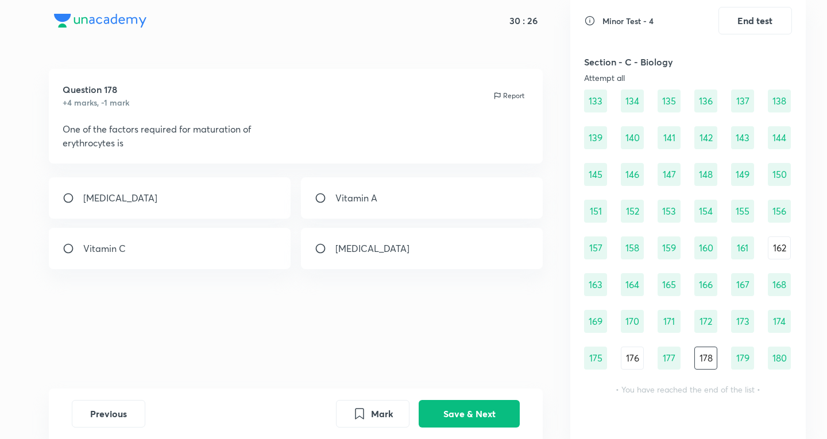
click at [634, 352] on div "176" at bounding box center [632, 358] width 23 height 23
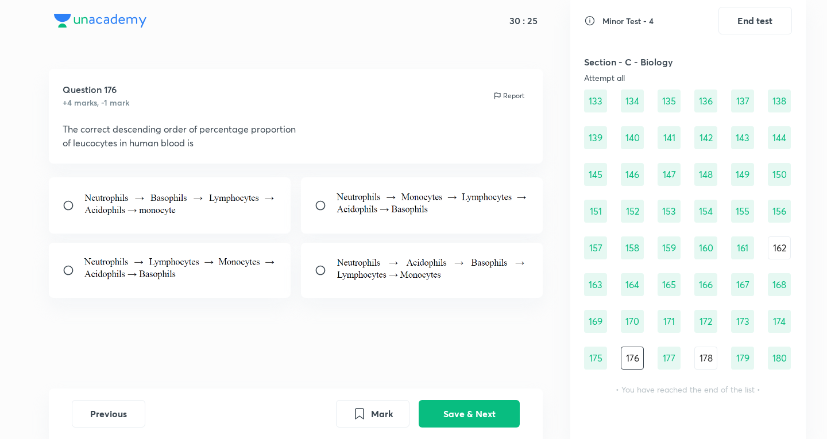
click at [597, 356] on div "175" at bounding box center [595, 358] width 23 height 23
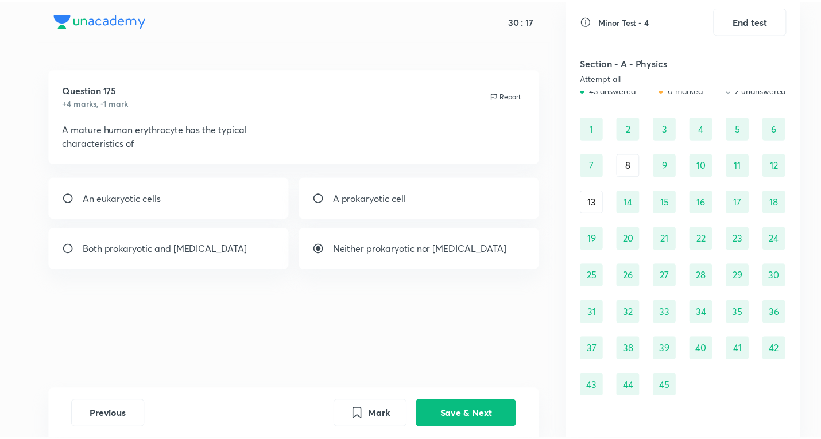
scroll to position [0, 0]
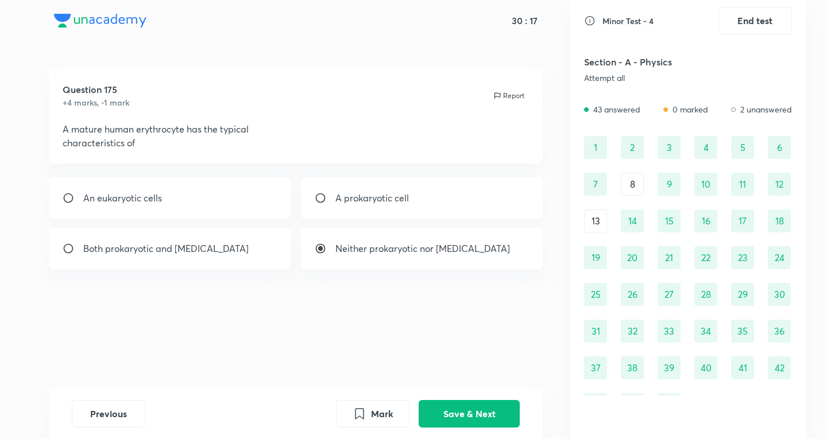
click at [589, 219] on div "13" at bounding box center [595, 221] width 23 height 23
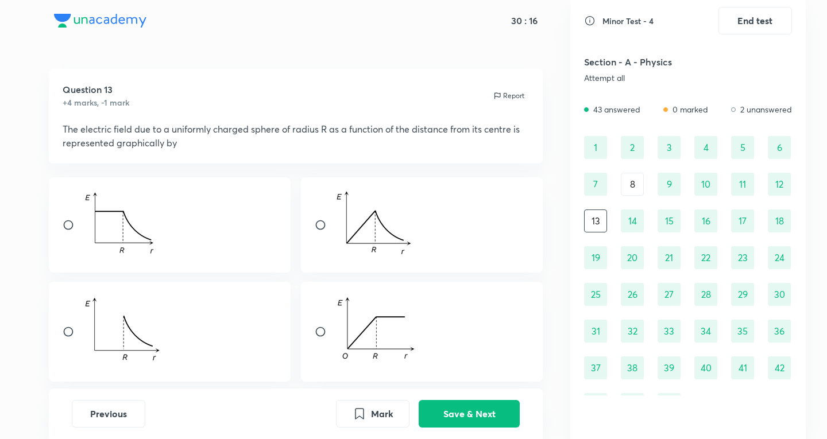
click at [613, 197] on div "1 2 3 4 5 6 7 8 9 10 11 12 13 14 15 16 17 18 19 20 21 22 23 24 25 26 27 28 29 3…" at bounding box center [688, 276] width 208 height 280
click at [628, 182] on div "8" at bounding box center [632, 184] width 23 height 23
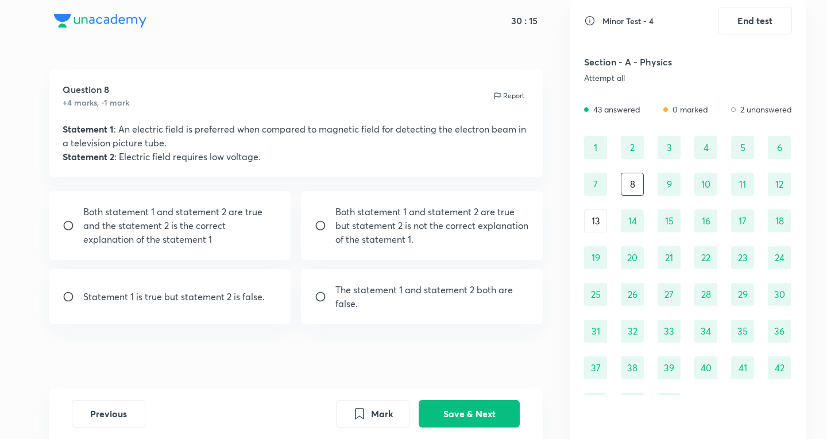
click at [607, 158] on div "1 2 3 4 5 6 7 8 9 10 11 12 13 14 15 16 17 18 19 20 21 22 23 24 25 26 27 28 29 3…" at bounding box center [688, 276] width 208 height 280
click at [600, 152] on div "1" at bounding box center [595, 147] width 23 height 23
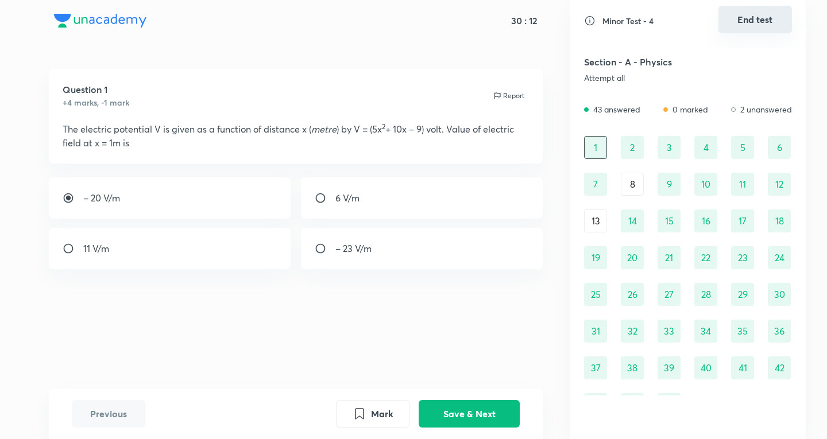
click at [771, 18] on button "End test" at bounding box center [756, 20] width 74 height 28
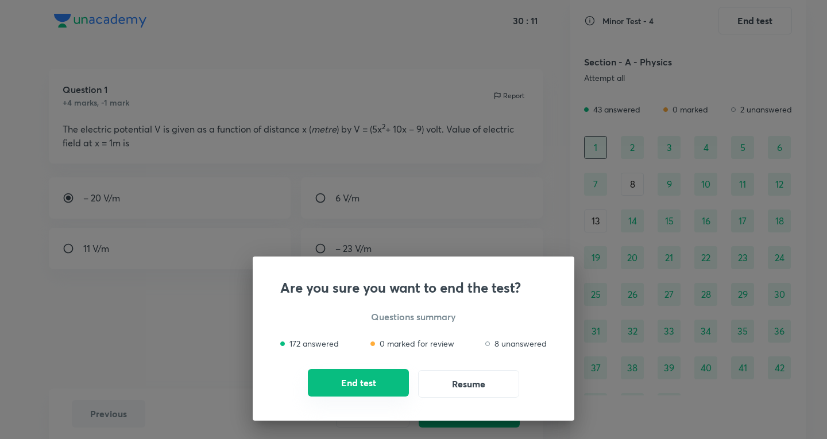
click at [373, 393] on button "End test" at bounding box center [358, 383] width 101 height 28
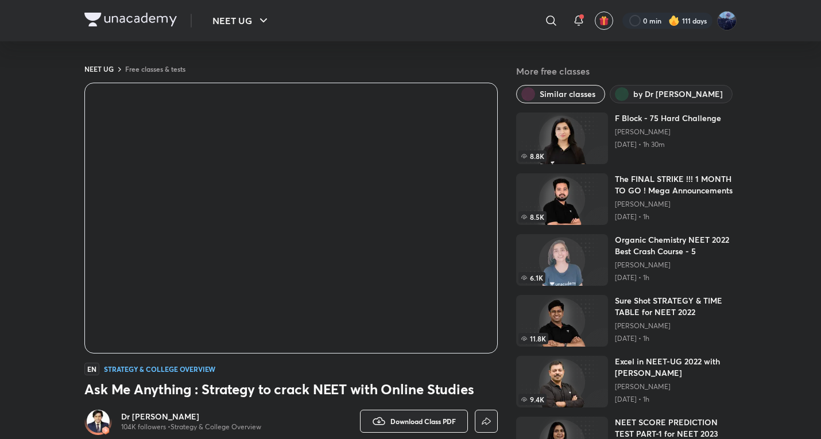
click at [536, 16] on div "​" at bounding box center [457, 21] width 211 height 28
click at [539, 17] on div "​" at bounding box center [457, 21] width 211 height 28
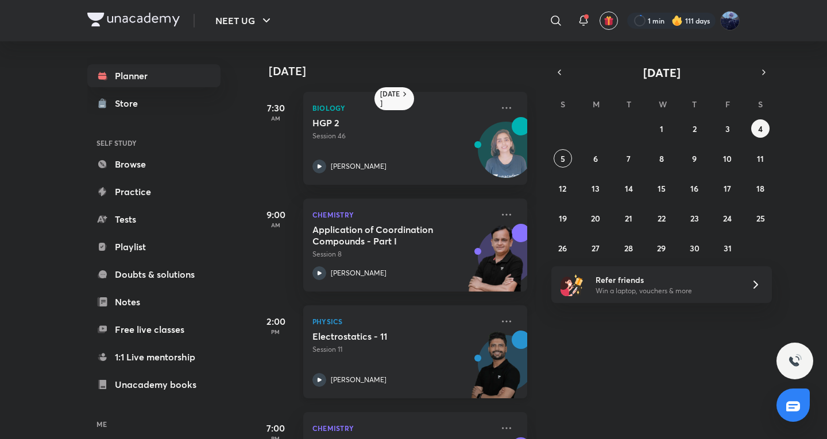
click at [412, 385] on div "[PERSON_NAME]" at bounding box center [403, 380] width 180 height 14
